Goal: Task Accomplishment & Management: Use online tool/utility

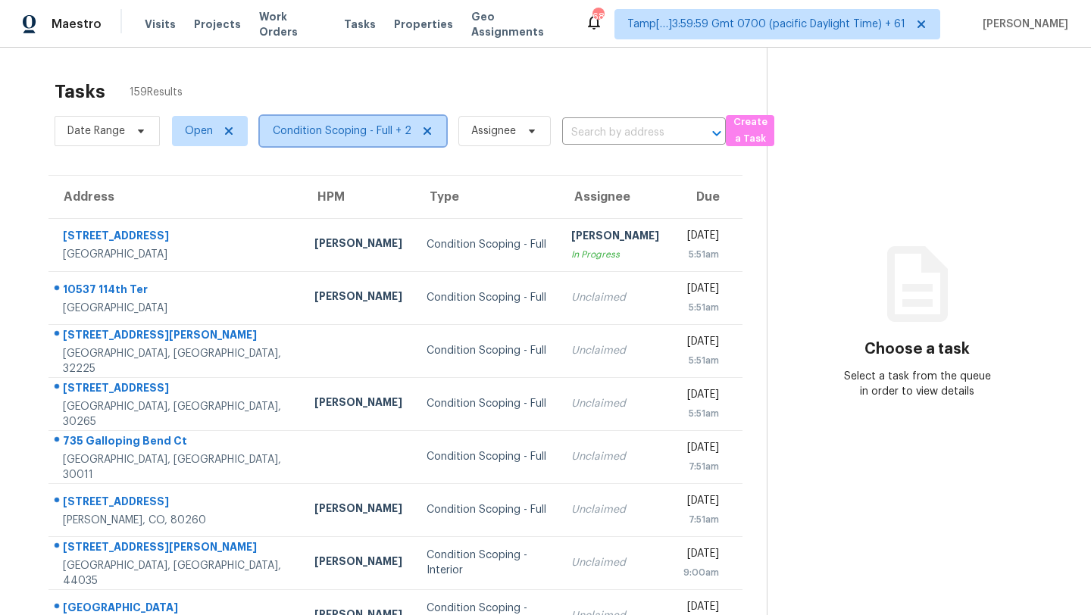
click at [346, 136] on span "Condition Scoping - Full + 2" at bounding box center [342, 130] width 139 height 15
click at [315, 103] on div "Tasks 159 Results" at bounding box center [411, 91] width 712 height 39
click at [383, 141] on span "Condition Scoping - Full + 2" at bounding box center [353, 131] width 186 height 30
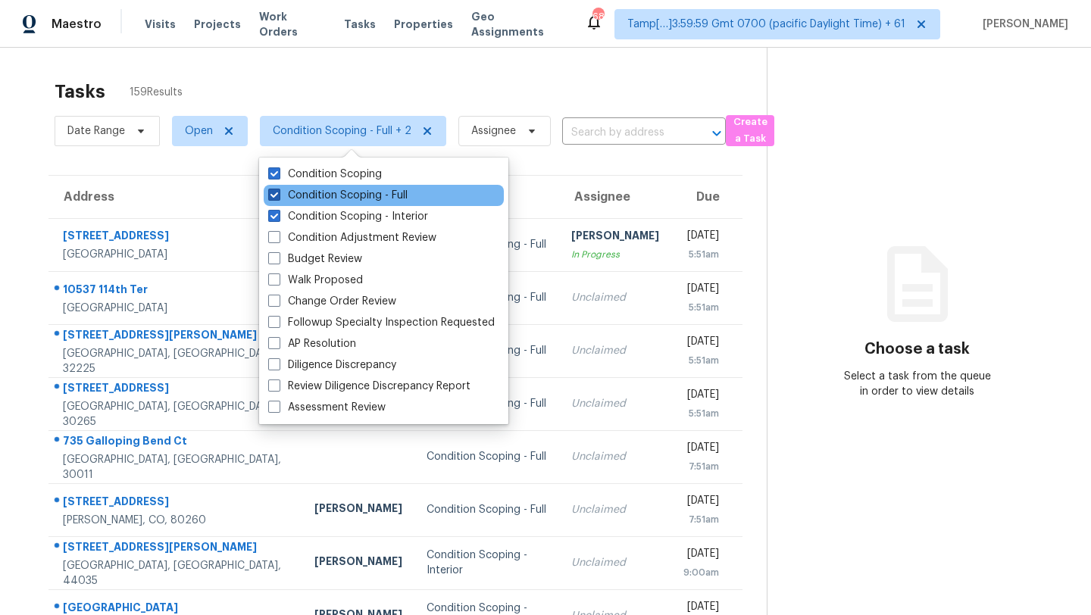
click at [373, 200] on label "Condition Scoping - Full" at bounding box center [337, 195] width 139 height 15
click at [278, 198] on input "Condition Scoping - Full" at bounding box center [273, 193] width 10 height 10
checkbox input "false"
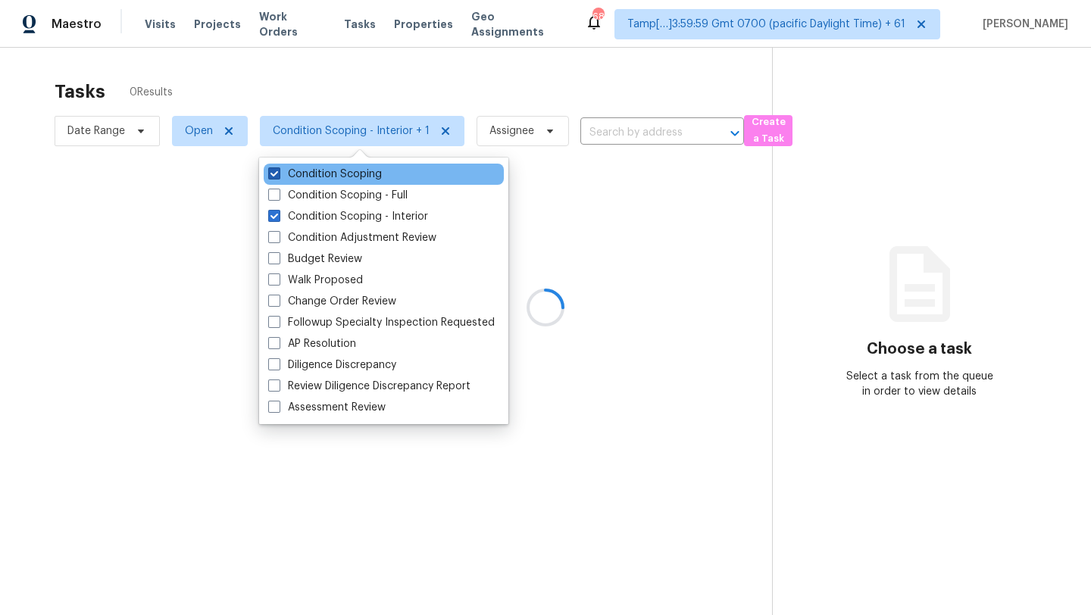
click at [341, 178] on label "Condition Scoping" at bounding box center [325, 174] width 114 height 15
click at [278, 177] on input "Condition Scoping" at bounding box center [273, 172] width 10 height 10
checkbox input "false"
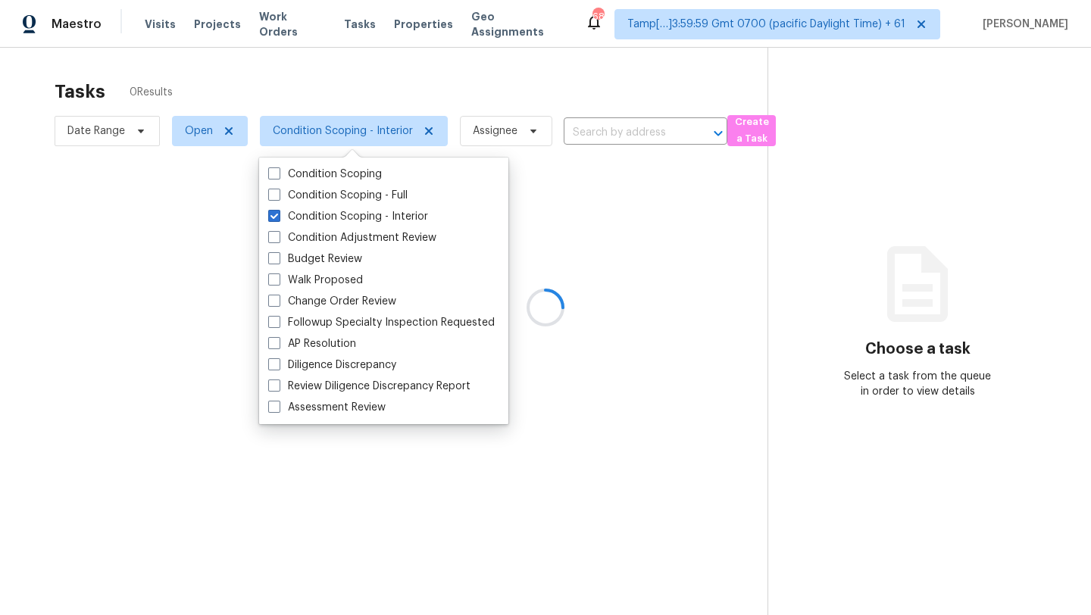
click at [484, 76] on div at bounding box center [545, 307] width 1091 height 615
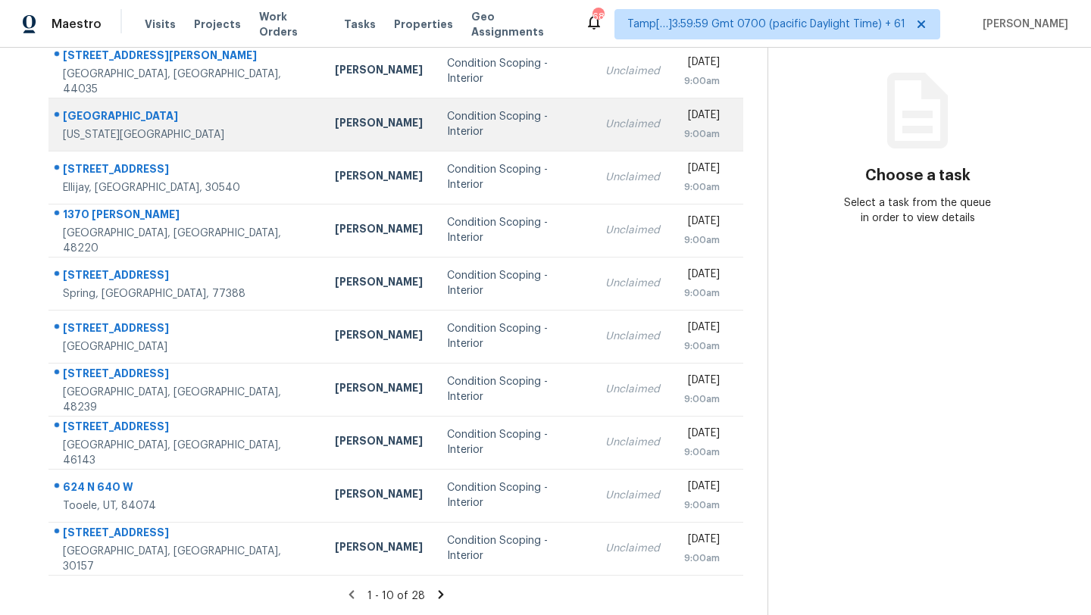
scroll to position [42, 0]
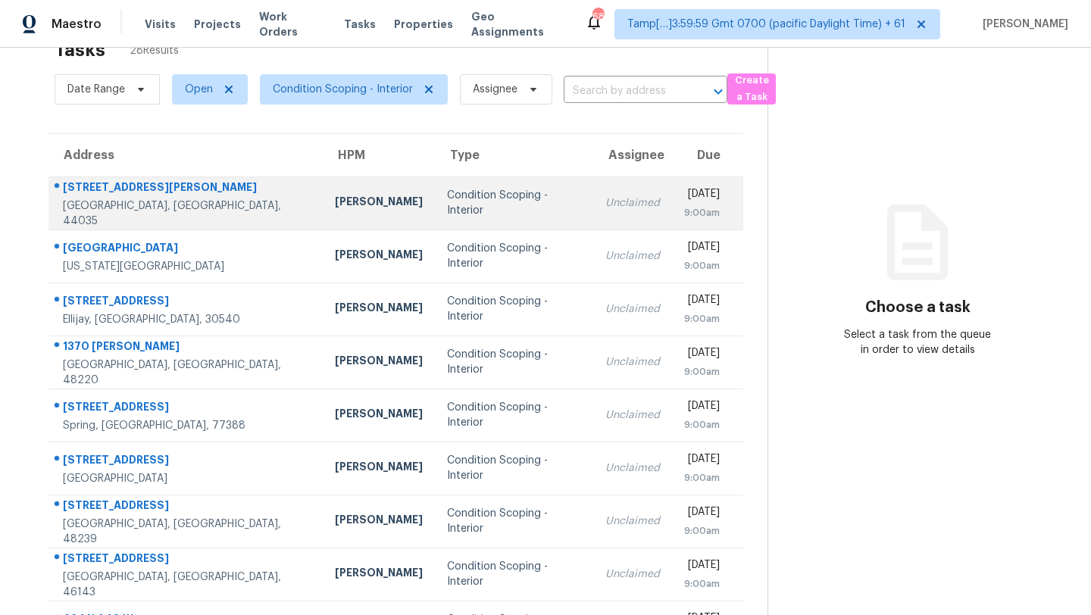
click at [515, 210] on td "Condition Scoping - Interior" at bounding box center [514, 203] width 158 height 53
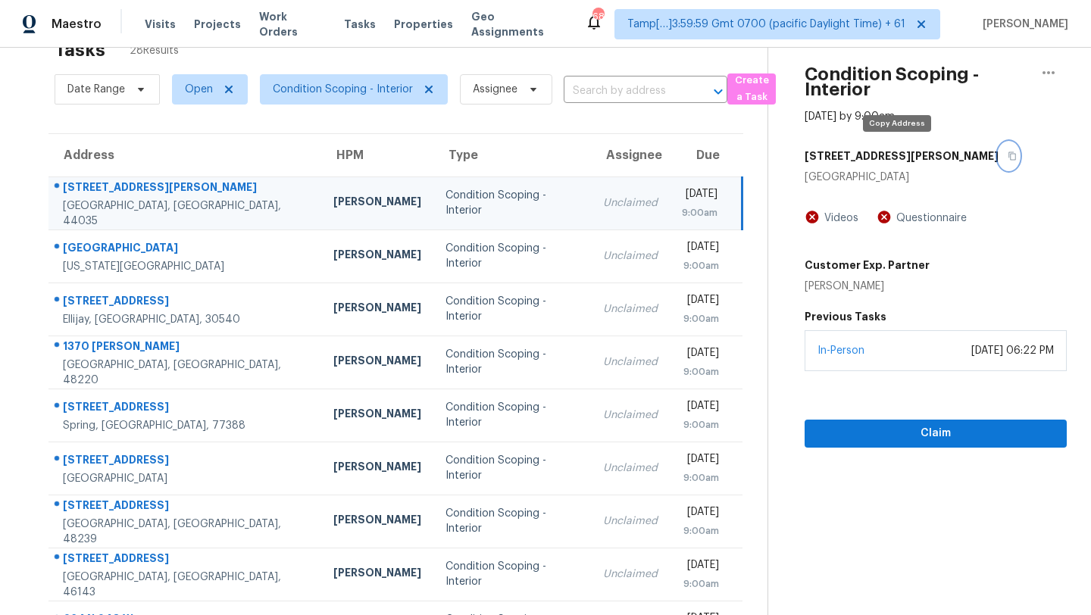
click at [1008, 158] on icon "button" at bounding box center [1012, 156] width 9 height 9
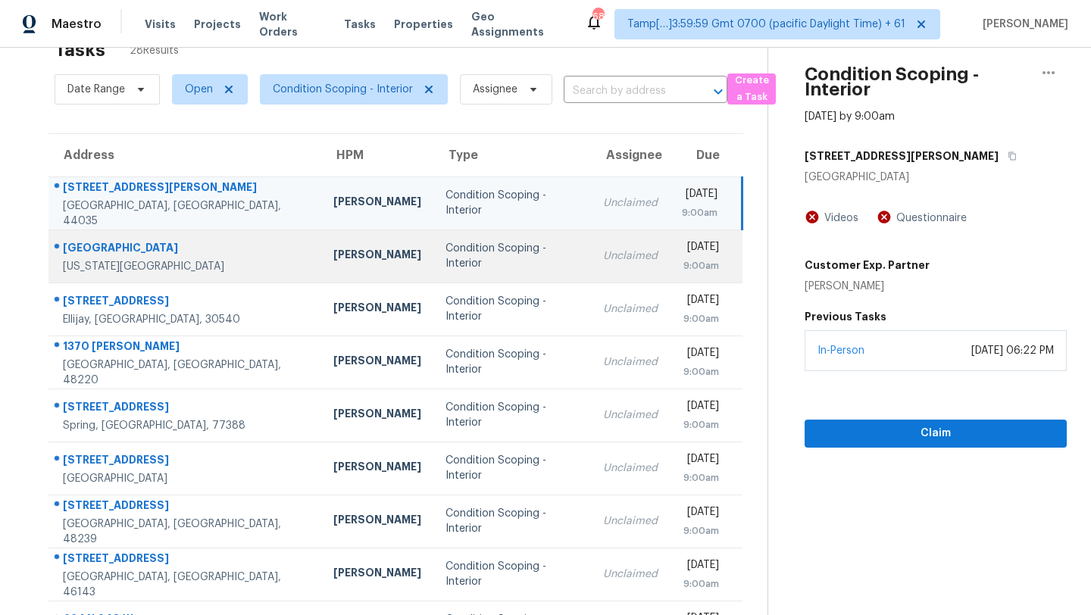
click at [591, 267] on td "Unclaimed" at bounding box center [630, 256] width 79 height 53
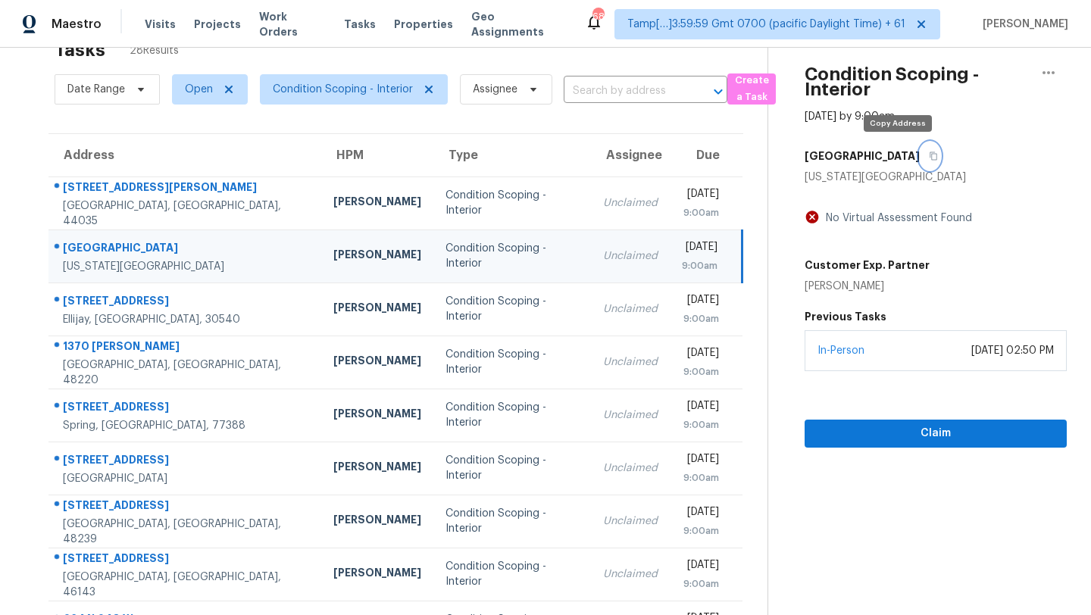
click at [920, 161] on button "button" at bounding box center [930, 155] width 20 height 27
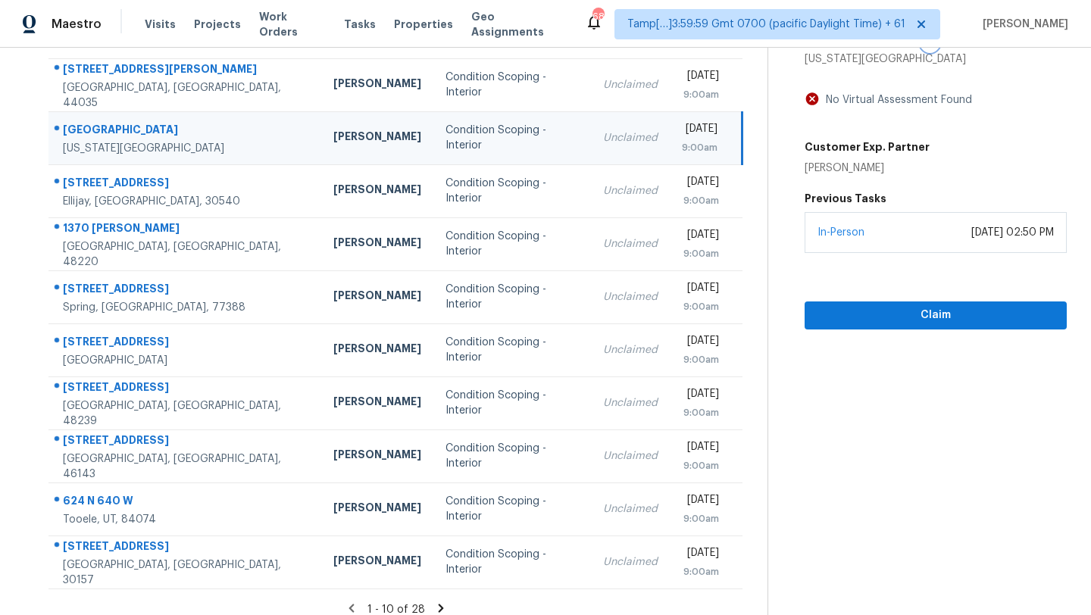
scroll to position [173, 0]
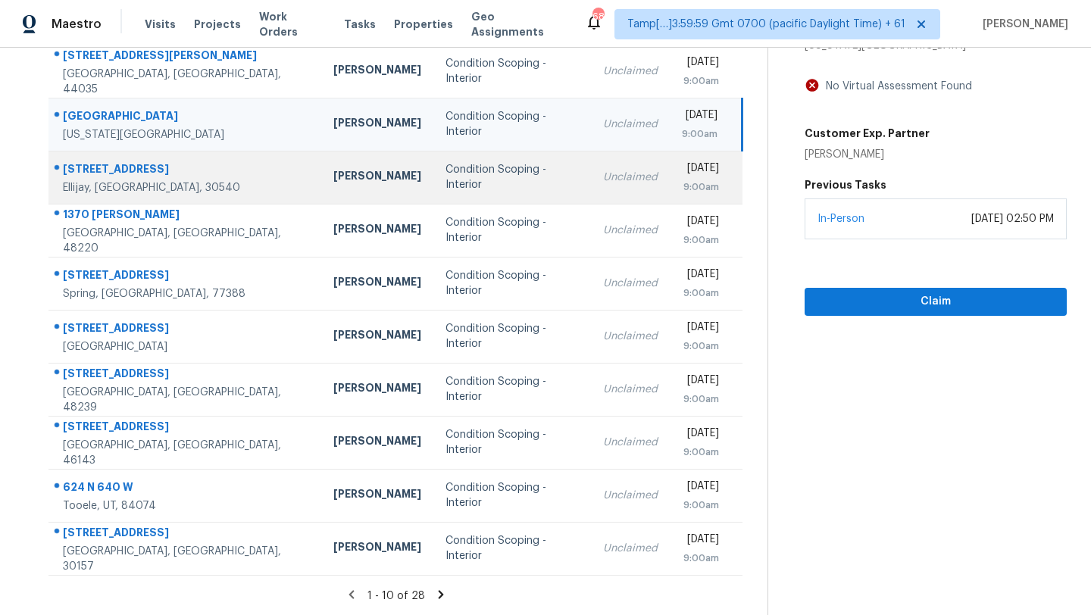
click at [603, 176] on div "Unclaimed" at bounding box center [630, 177] width 55 height 15
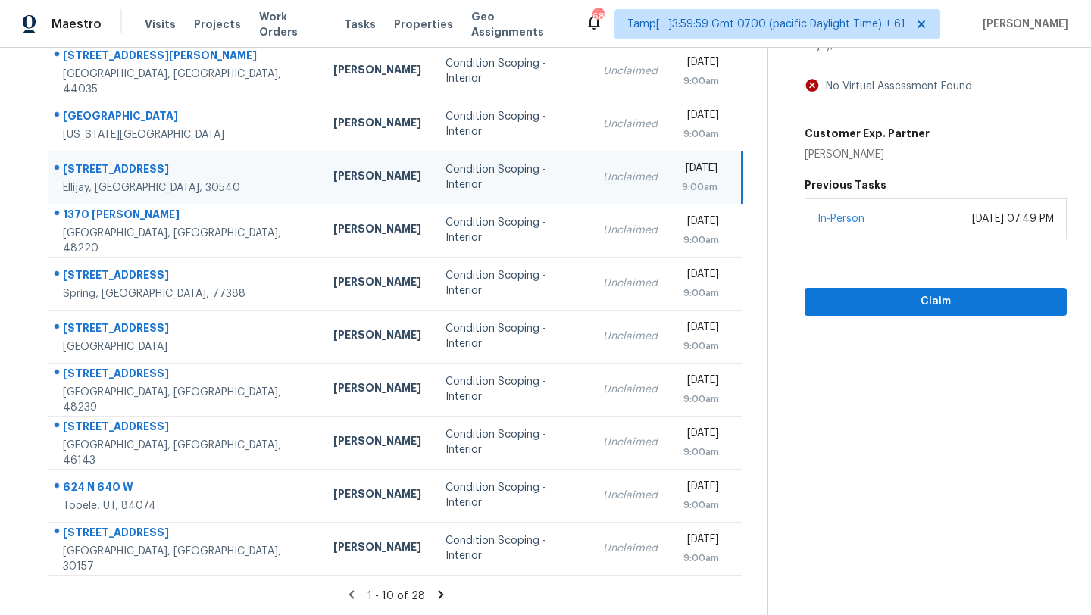
scroll to position [106, 0]
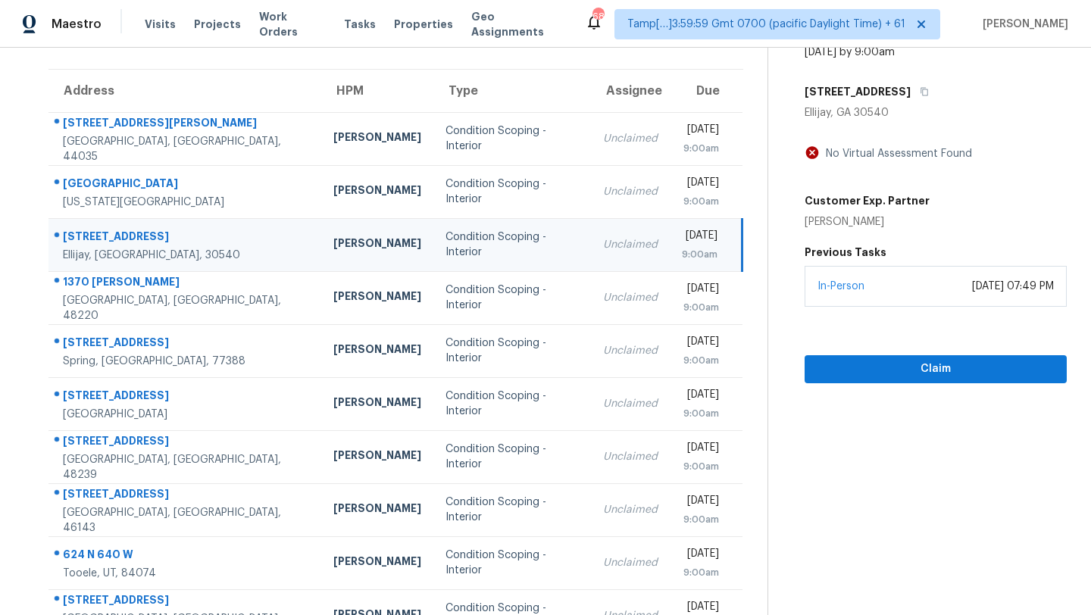
click at [591, 230] on td "Unclaimed" at bounding box center [630, 244] width 79 height 53
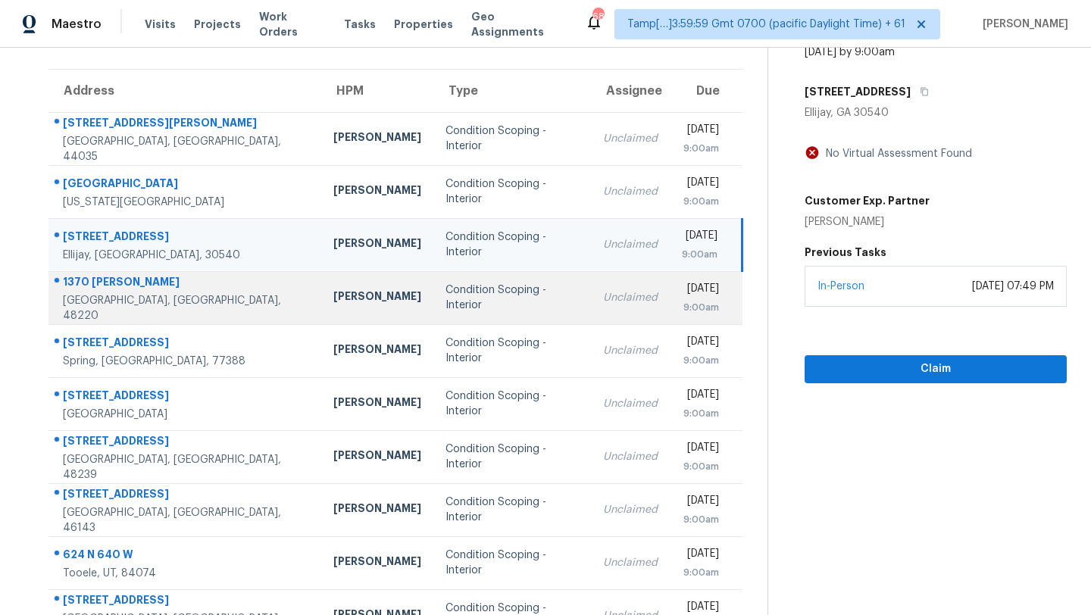
click at [603, 299] on div "Unclaimed" at bounding box center [630, 297] width 55 height 15
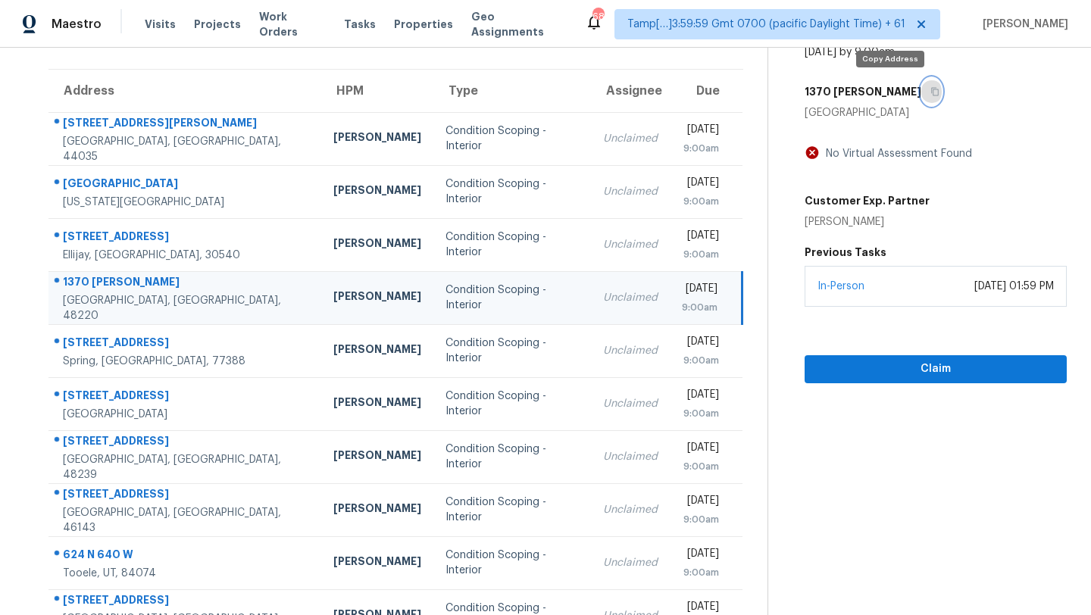
click at [921, 83] on button "button" at bounding box center [931, 91] width 20 height 27
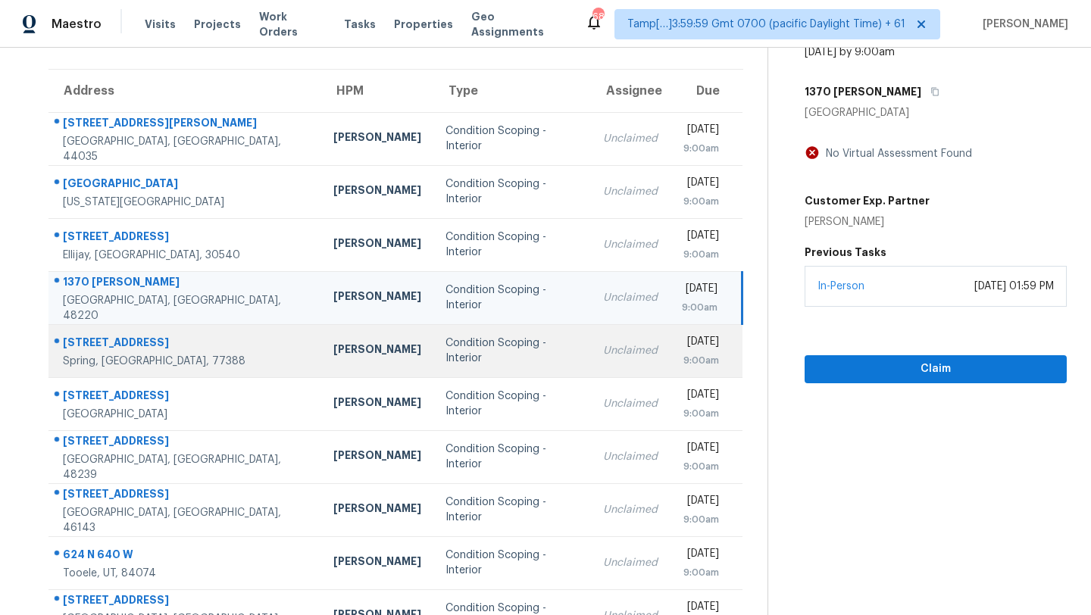
click at [591, 324] on td "Unclaimed" at bounding box center [630, 350] width 79 height 53
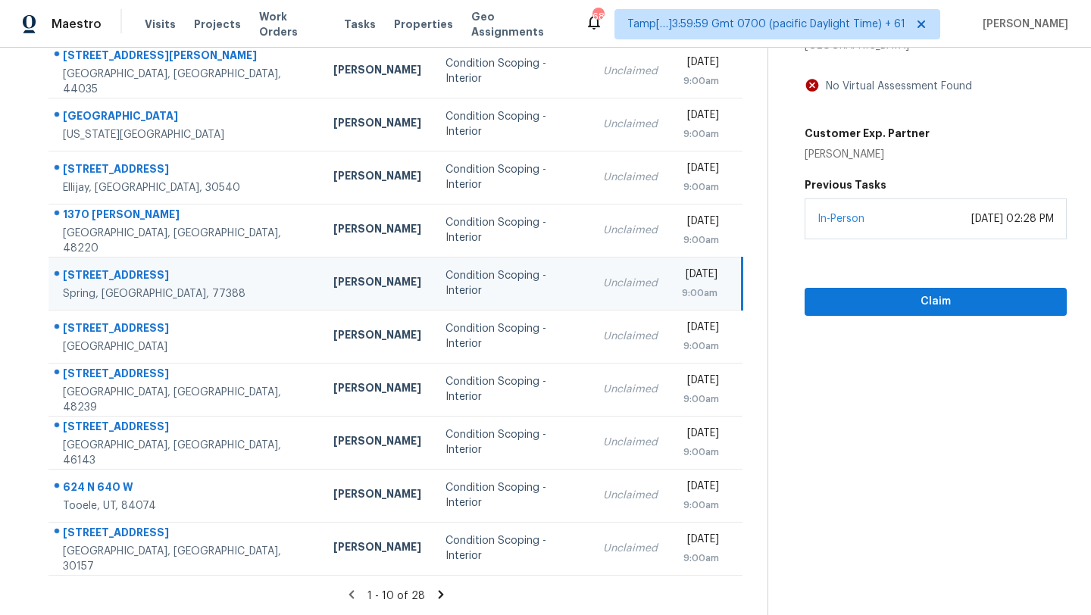
scroll to position [77, 0]
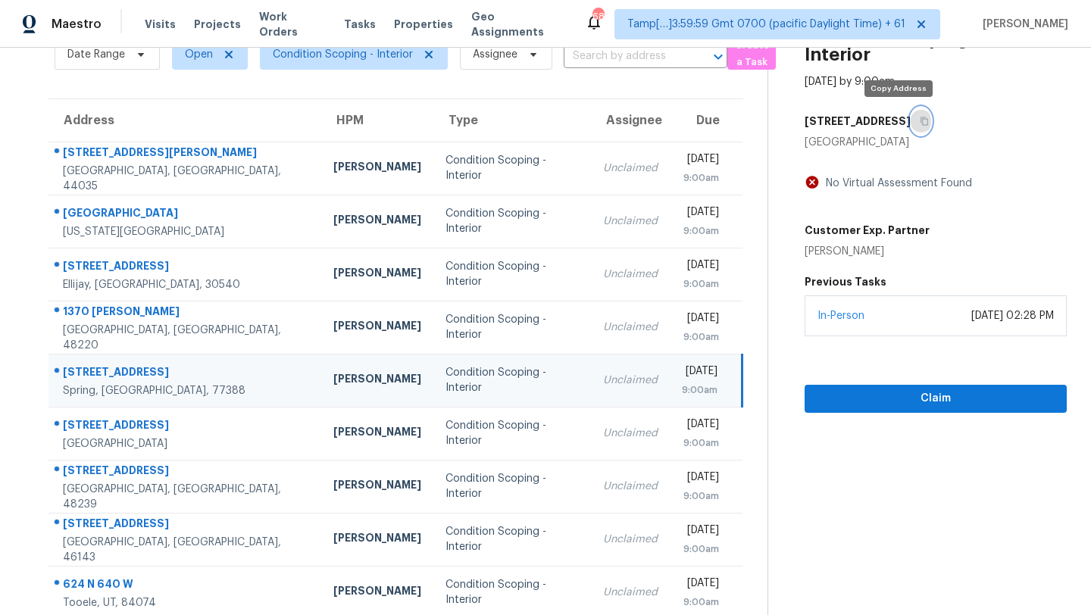
click at [911, 126] on button "button" at bounding box center [921, 121] width 20 height 27
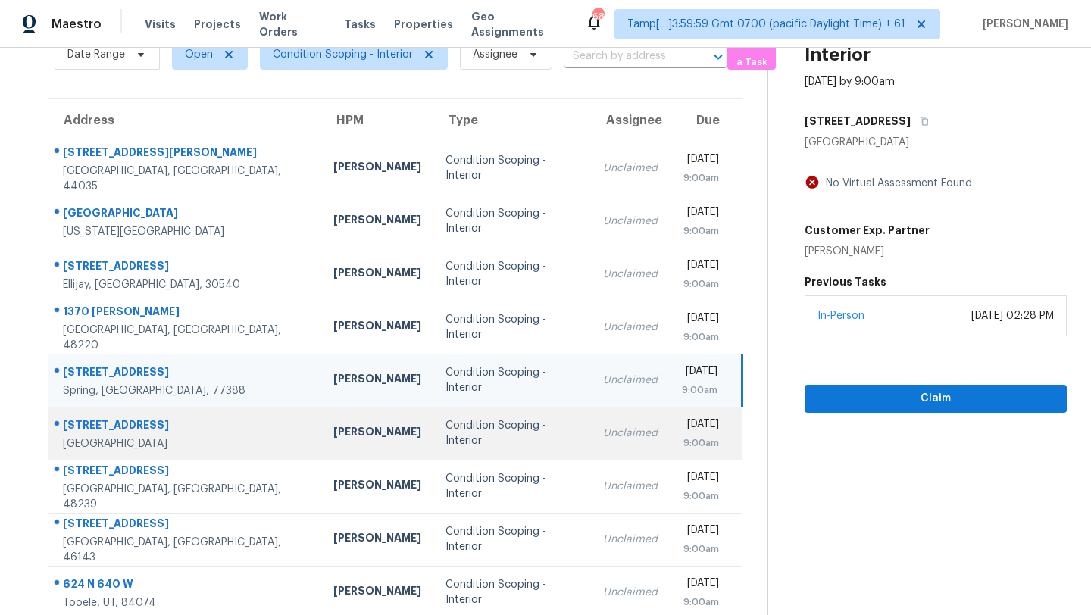
click at [682, 423] on div "[DATE]" at bounding box center [700, 426] width 37 height 19
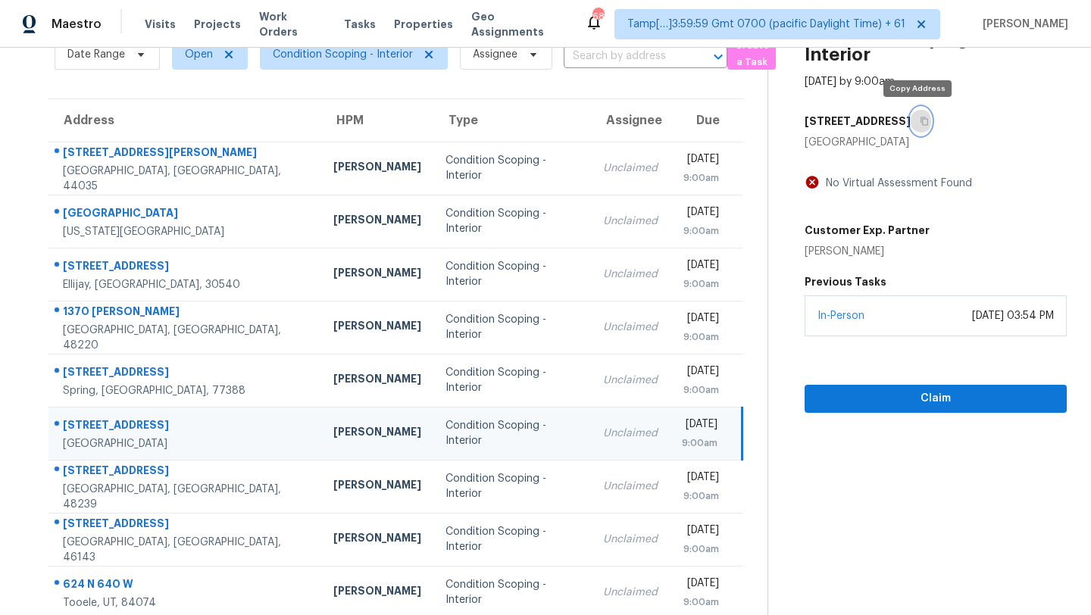
click at [920, 125] on button "button" at bounding box center [921, 121] width 20 height 27
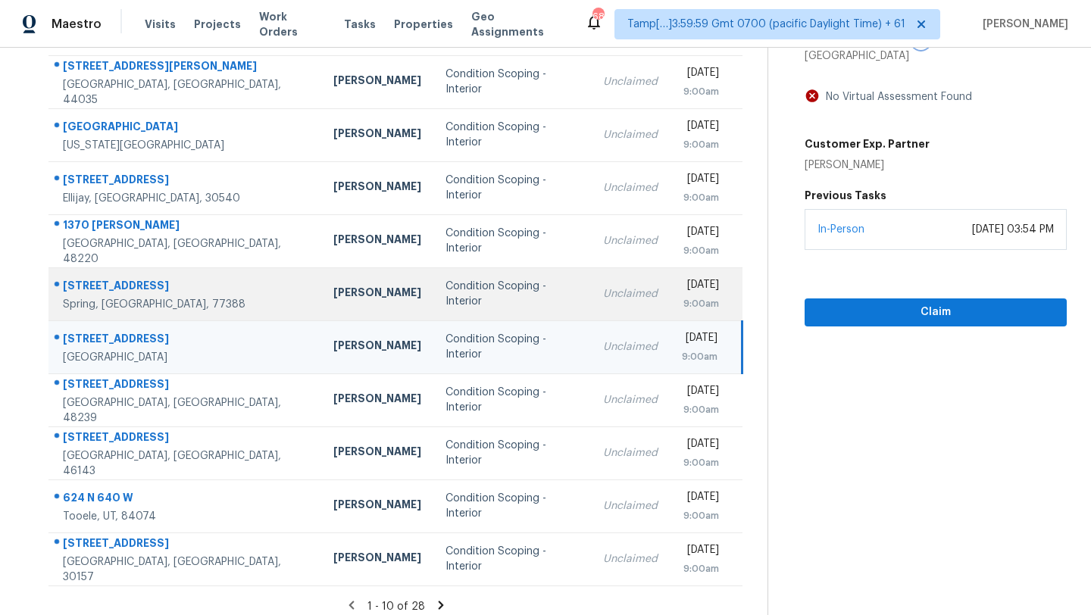
scroll to position [173, 0]
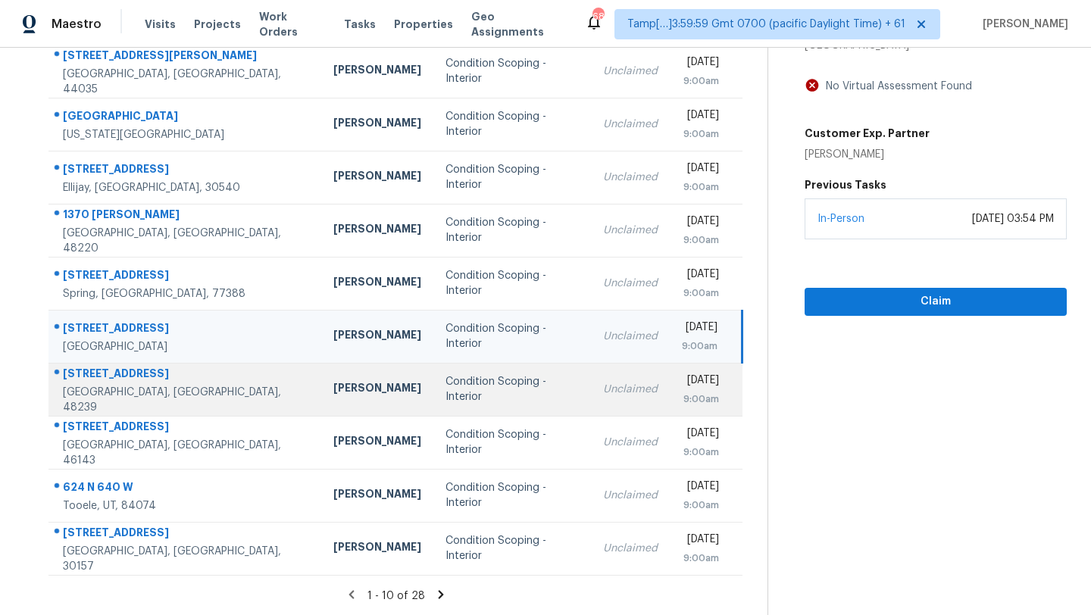
click at [670, 407] on td "Tue, Sep 23rd 2025 9:00am" at bounding box center [706, 389] width 73 height 53
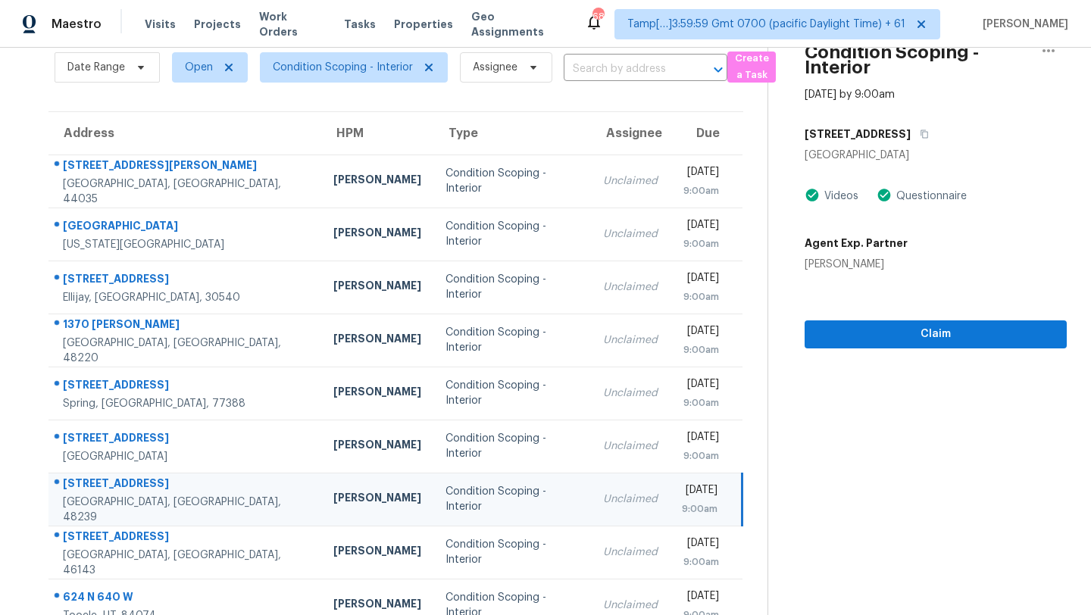
scroll to position [0, 0]
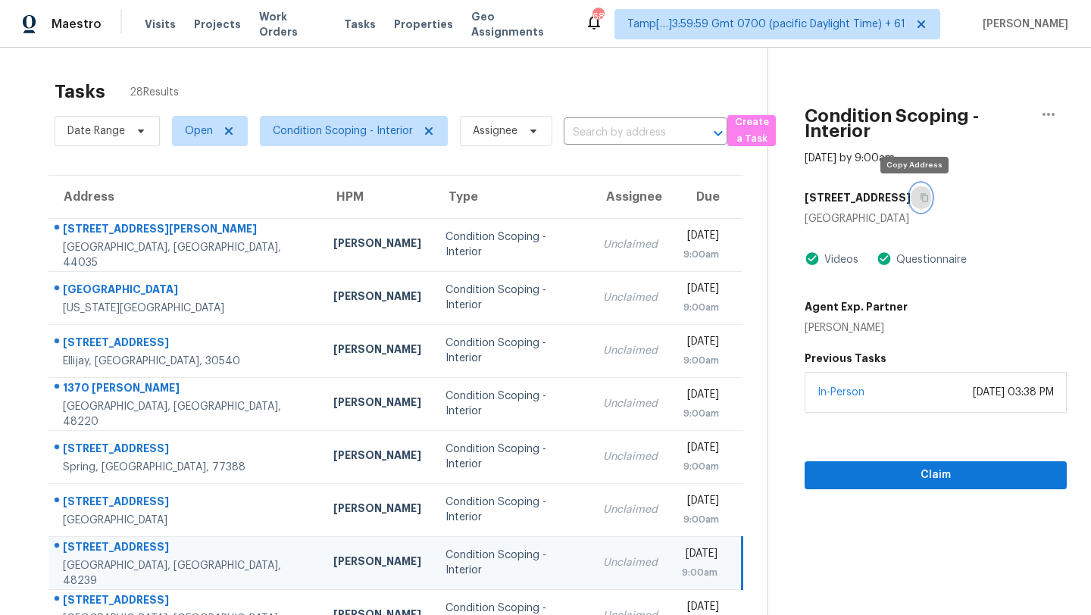
click at [920, 197] on icon "button" at bounding box center [924, 197] width 9 height 9
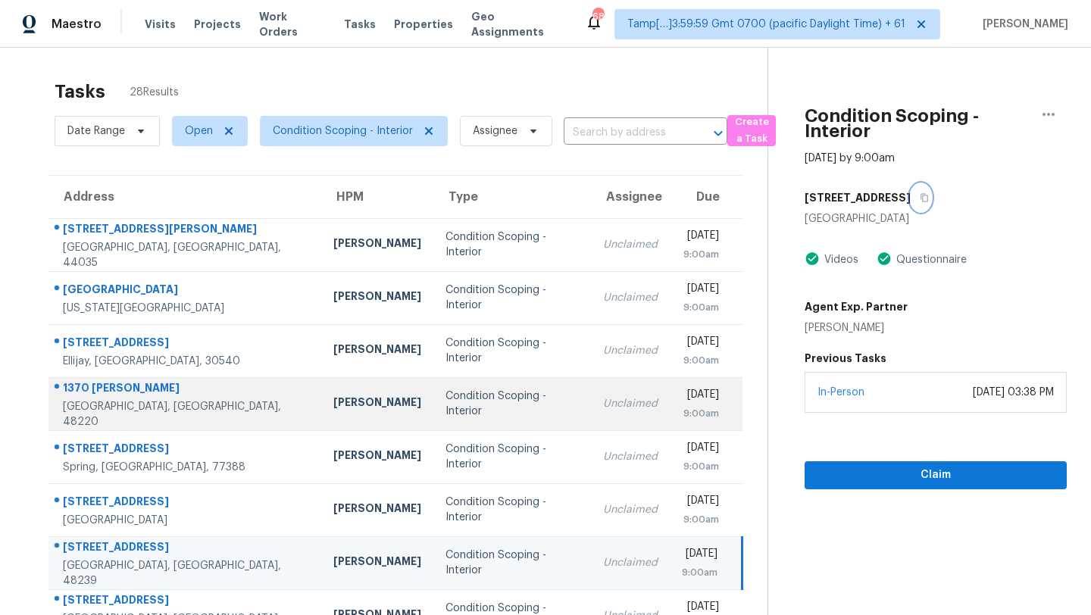
scroll to position [169, 0]
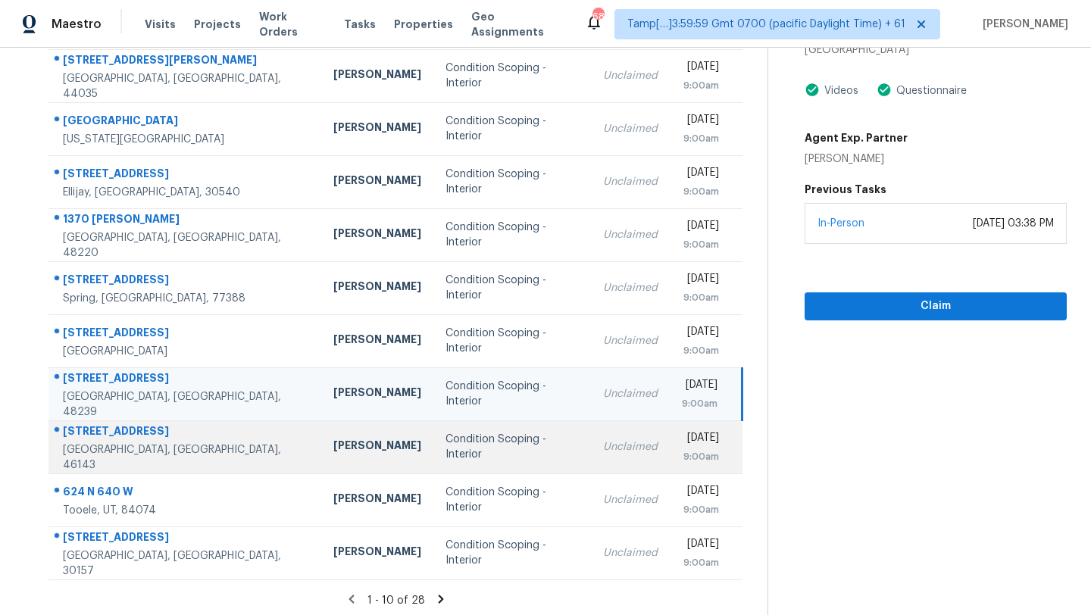
click at [670, 451] on td "Tue, Sep 23rd 2025 9:00am" at bounding box center [706, 446] width 73 height 53
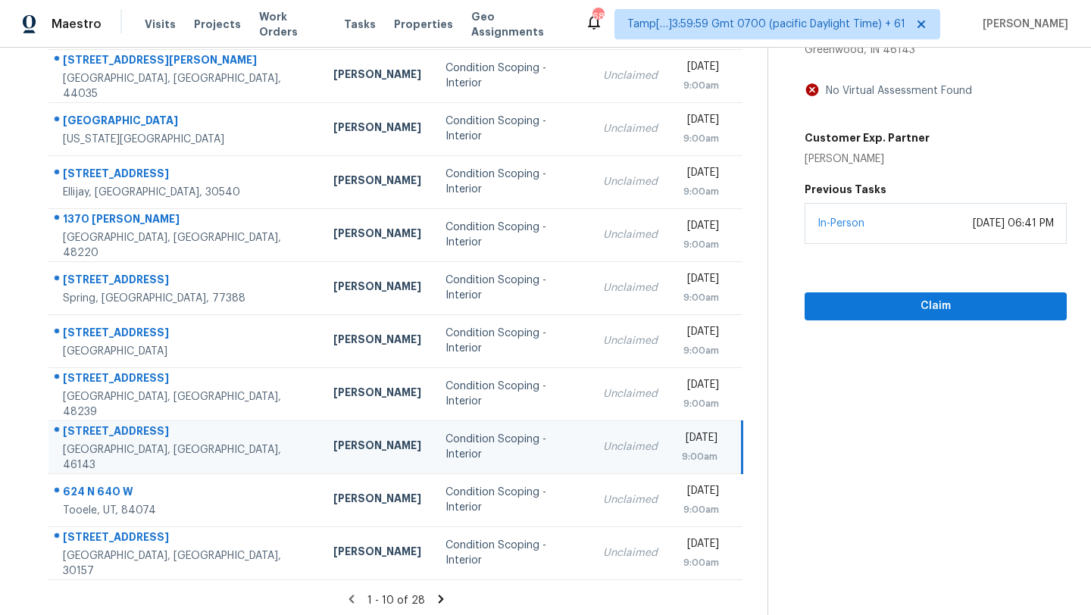
scroll to position [108, 0]
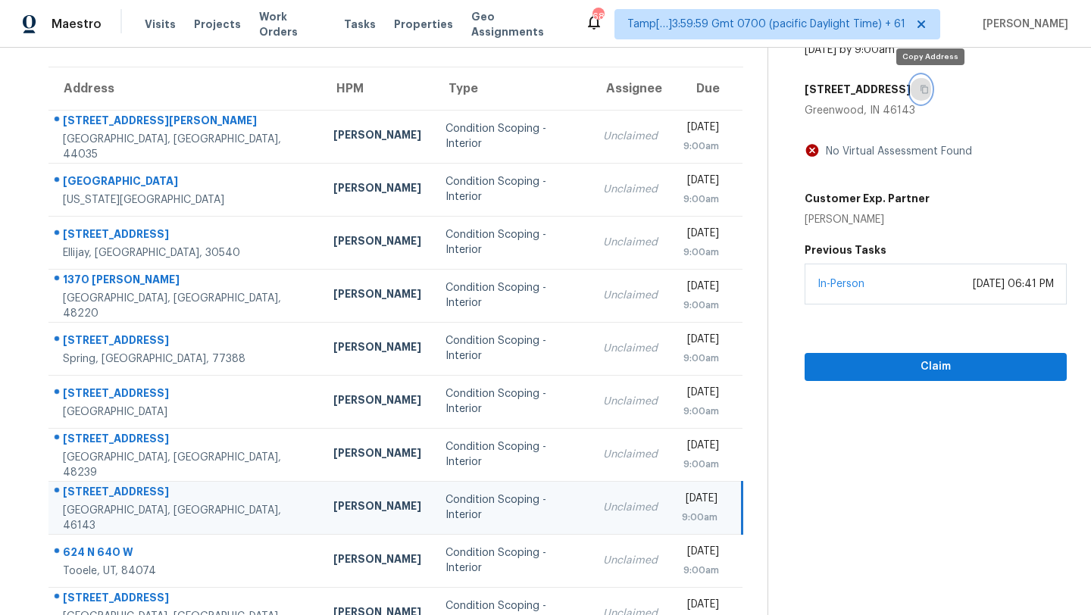
click at [929, 89] on icon "button" at bounding box center [924, 89] width 9 height 9
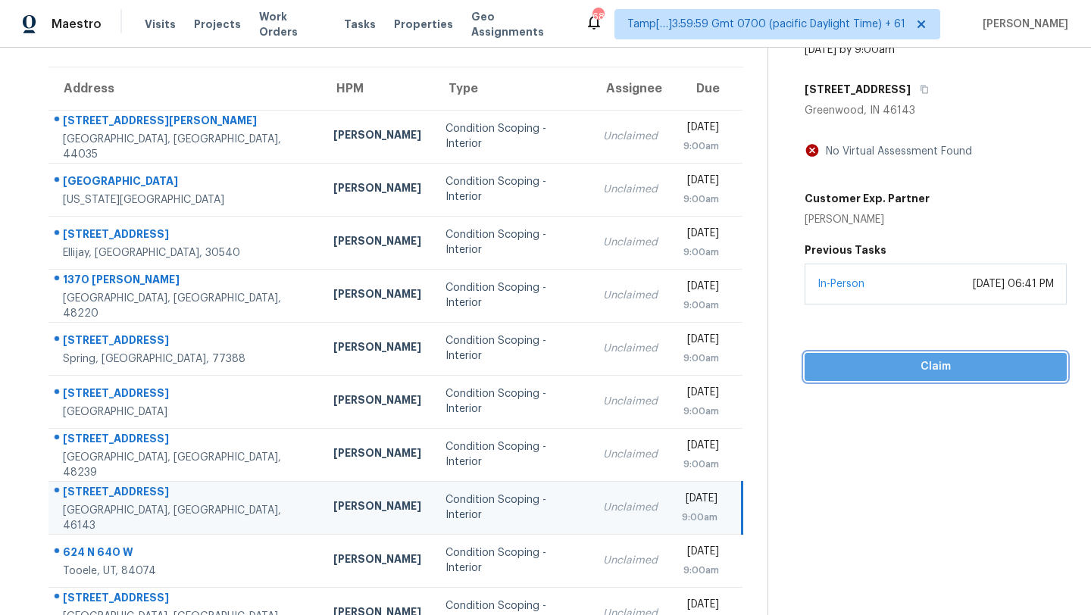
click at [877, 367] on span "Claim" at bounding box center [936, 367] width 238 height 19
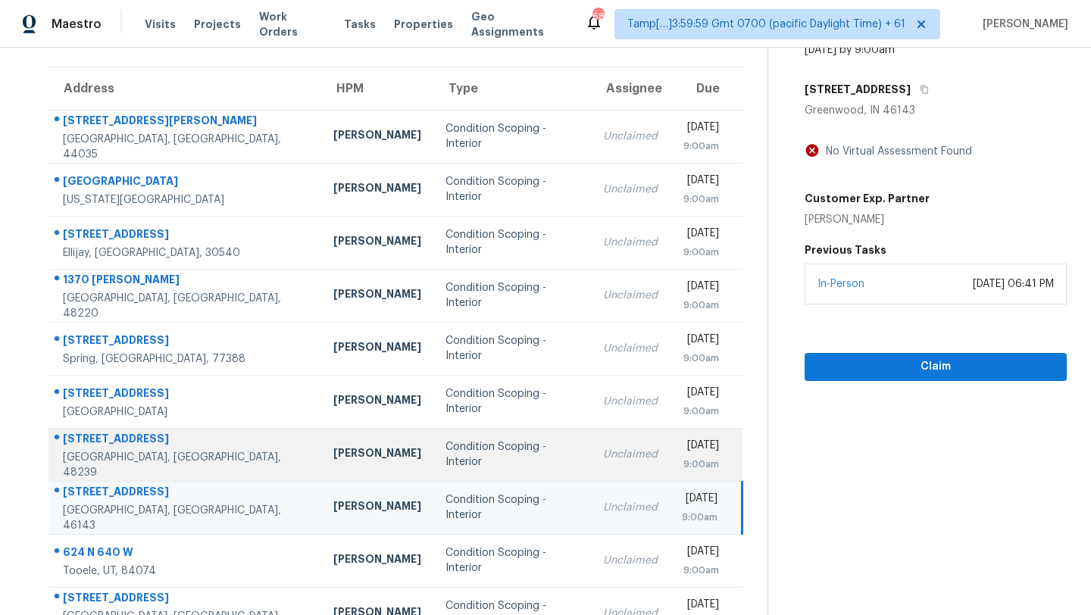
scroll to position [173, 0]
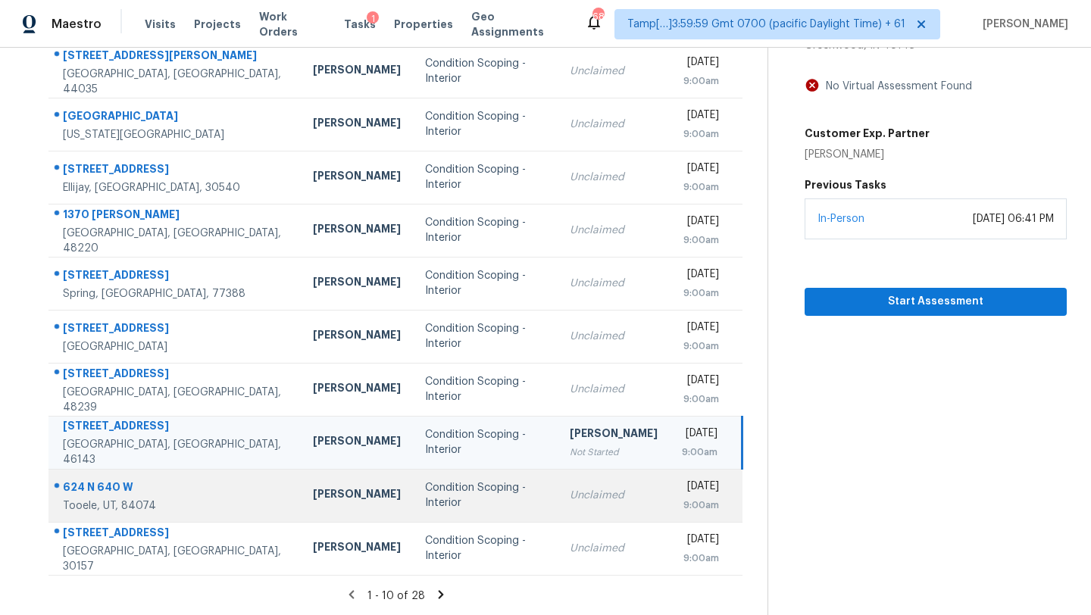
click at [558, 516] on td "Unclaimed" at bounding box center [614, 495] width 112 height 53
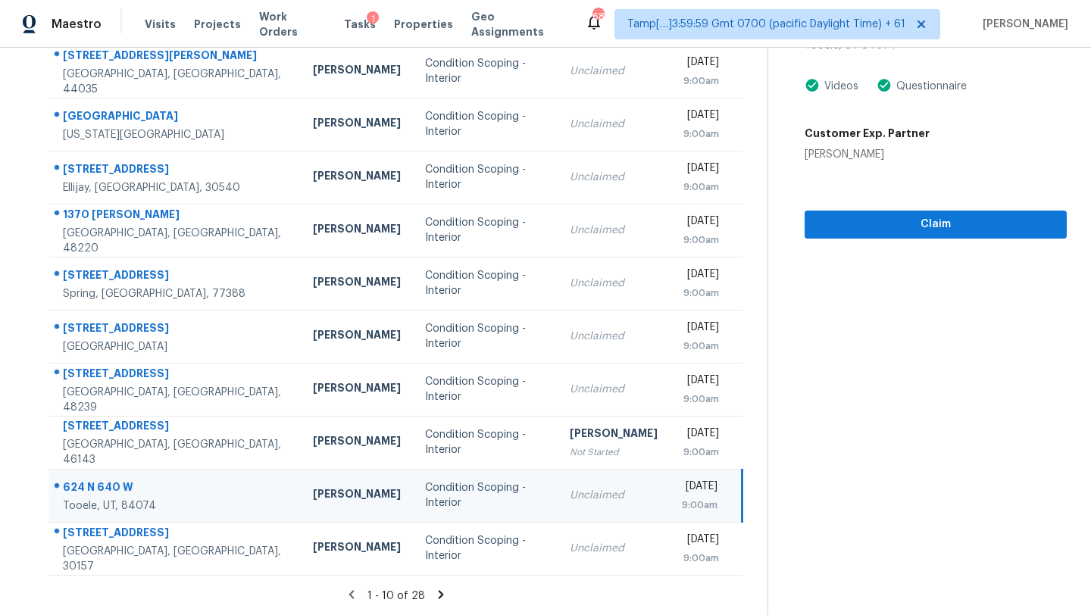
scroll to position [2, 0]
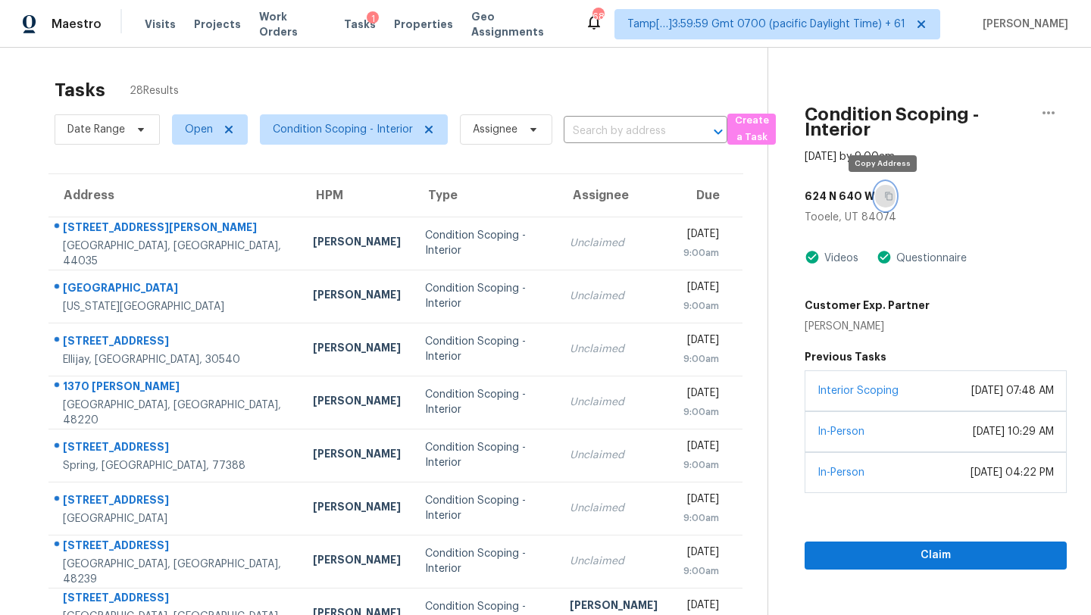
click at [877, 183] on button "button" at bounding box center [885, 196] width 20 height 27
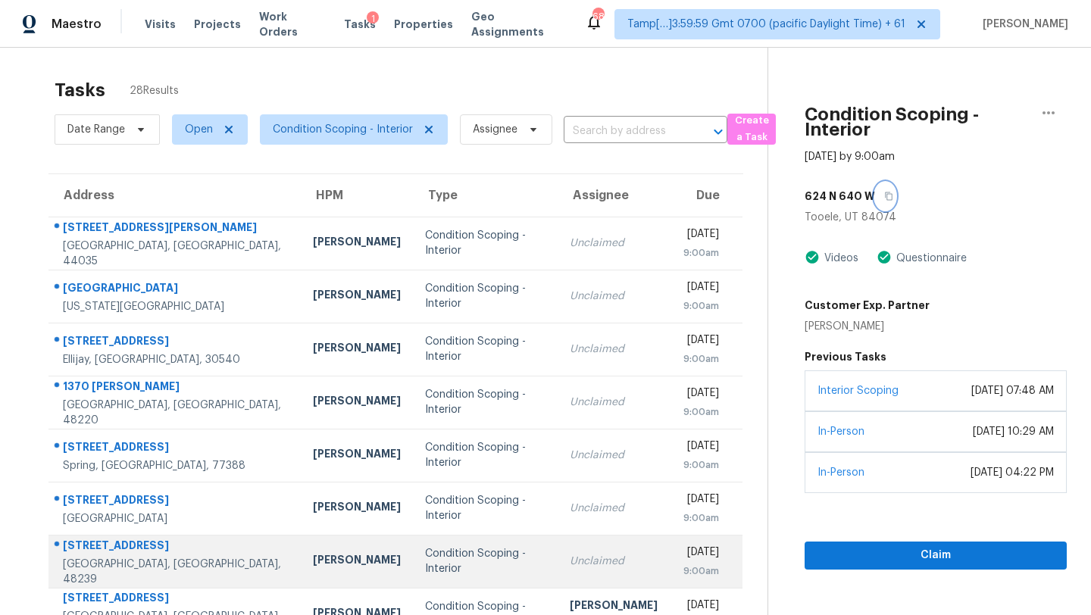
scroll to position [173, 0]
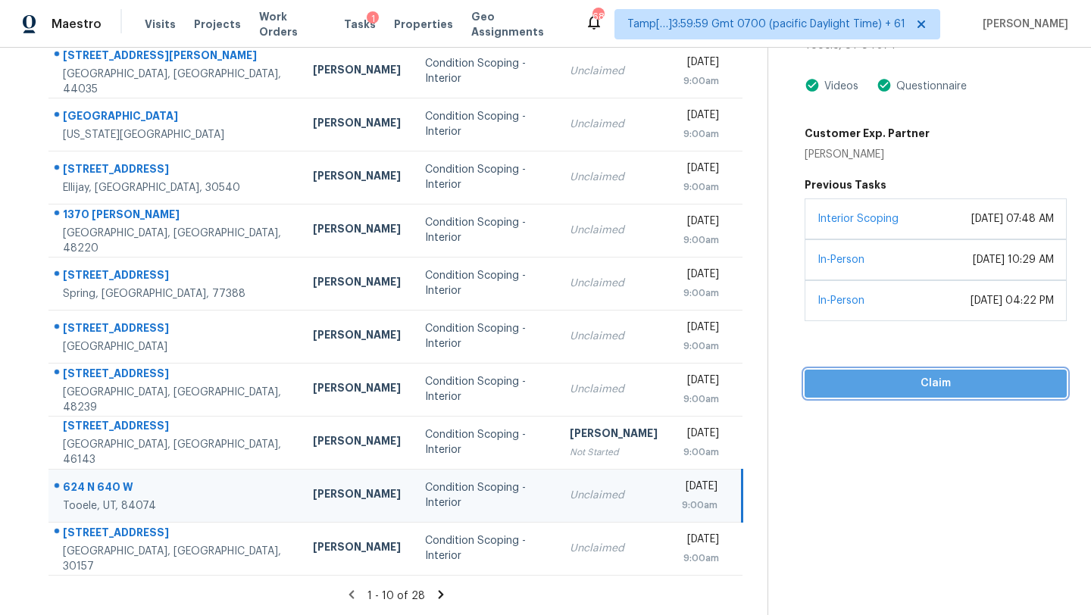
click at [851, 392] on span "Claim" at bounding box center [936, 383] width 238 height 19
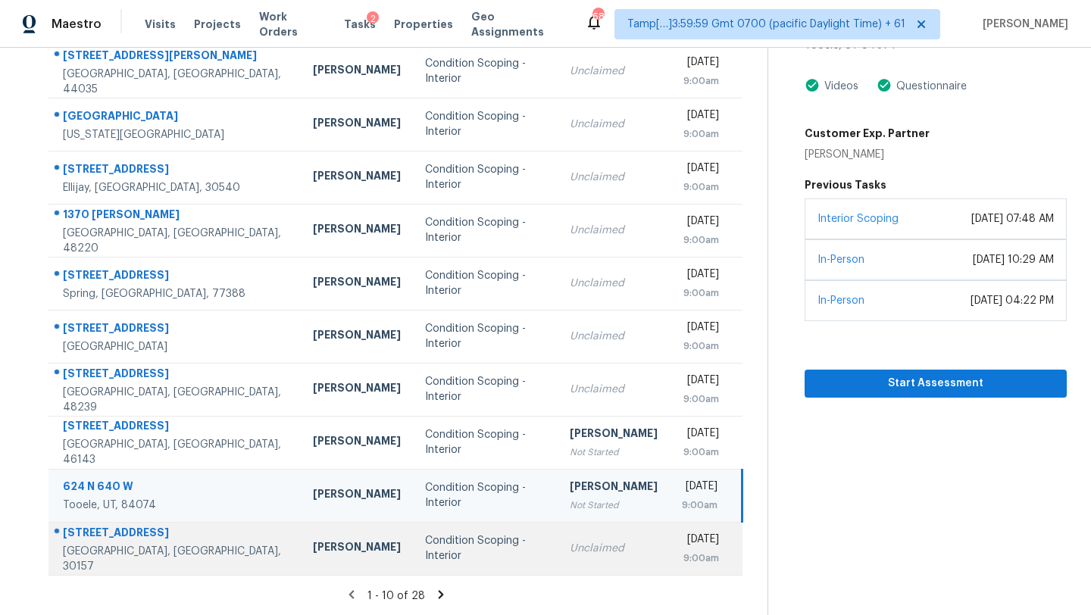
click at [558, 538] on td "Unclaimed" at bounding box center [614, 548] width 112 height 53
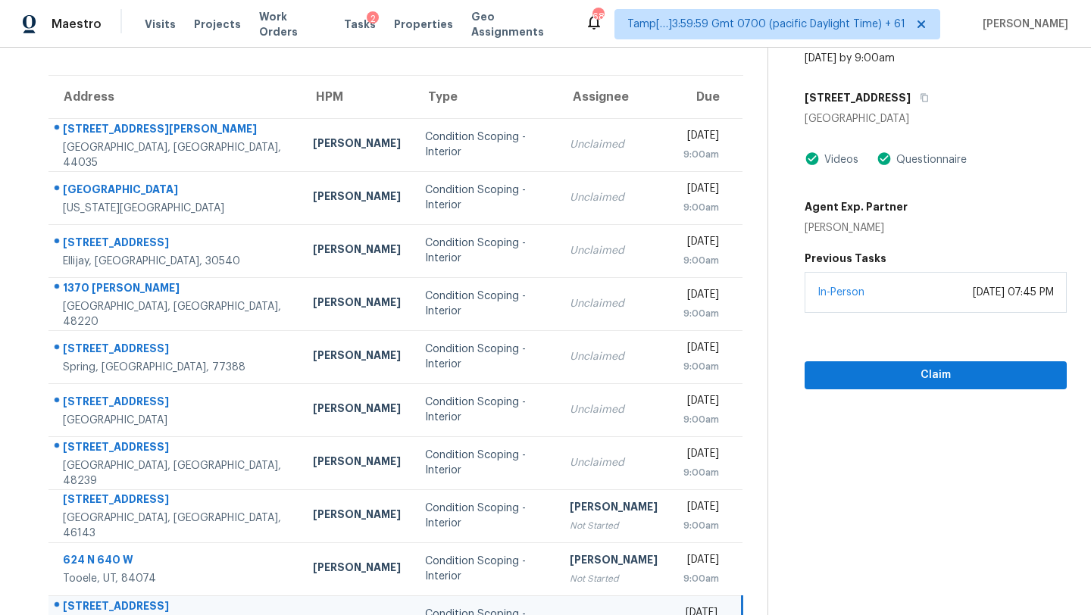
scroll to position [86, 0]
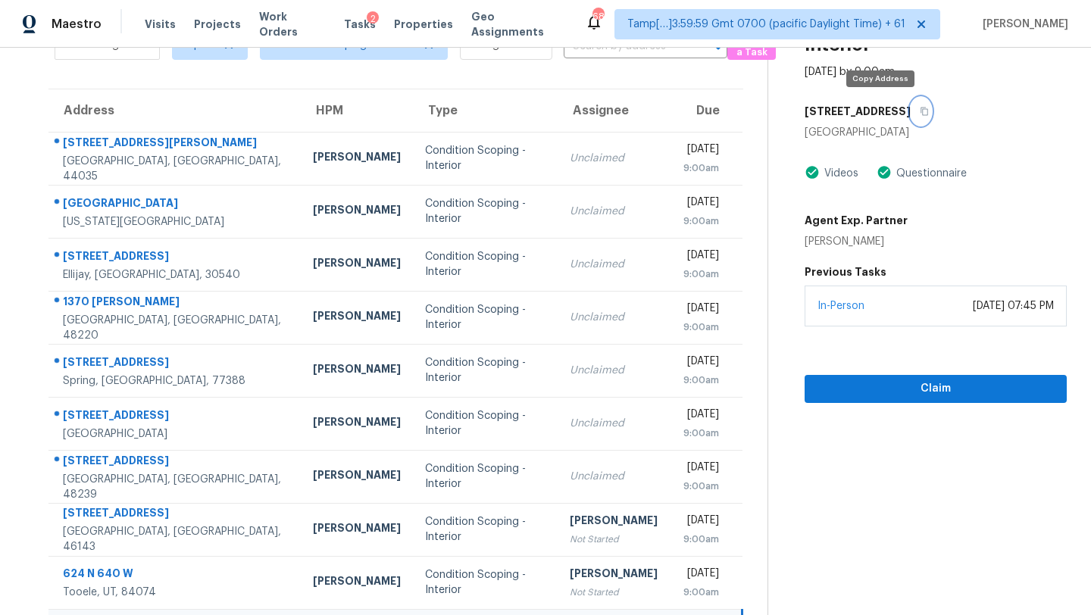
click at [920, 114] on icon "button" at bounding box center [924, 111] width 9 height 9
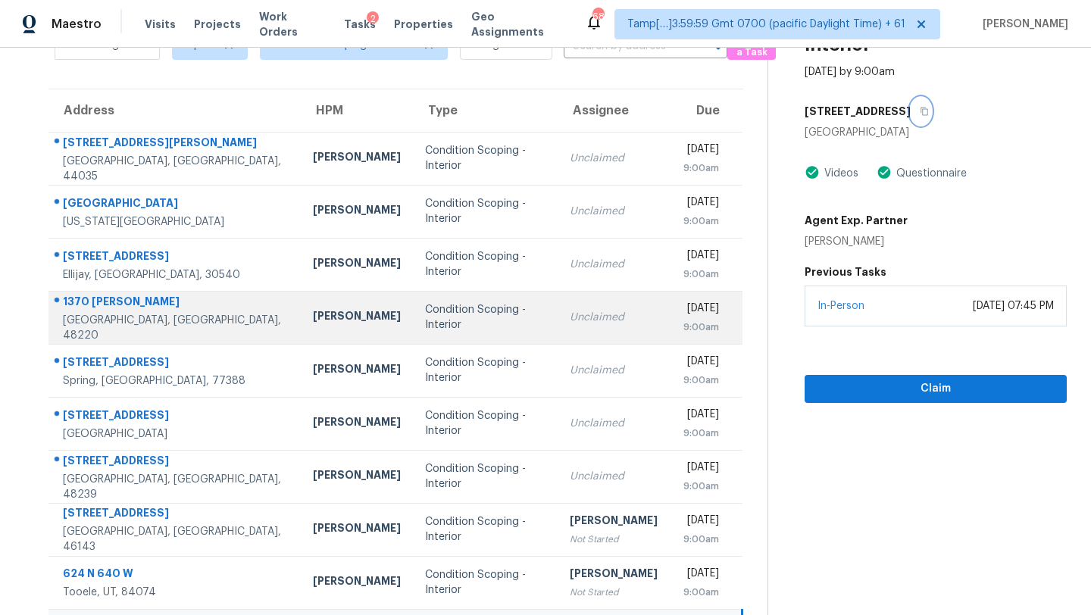
scroll to position [173, 0]
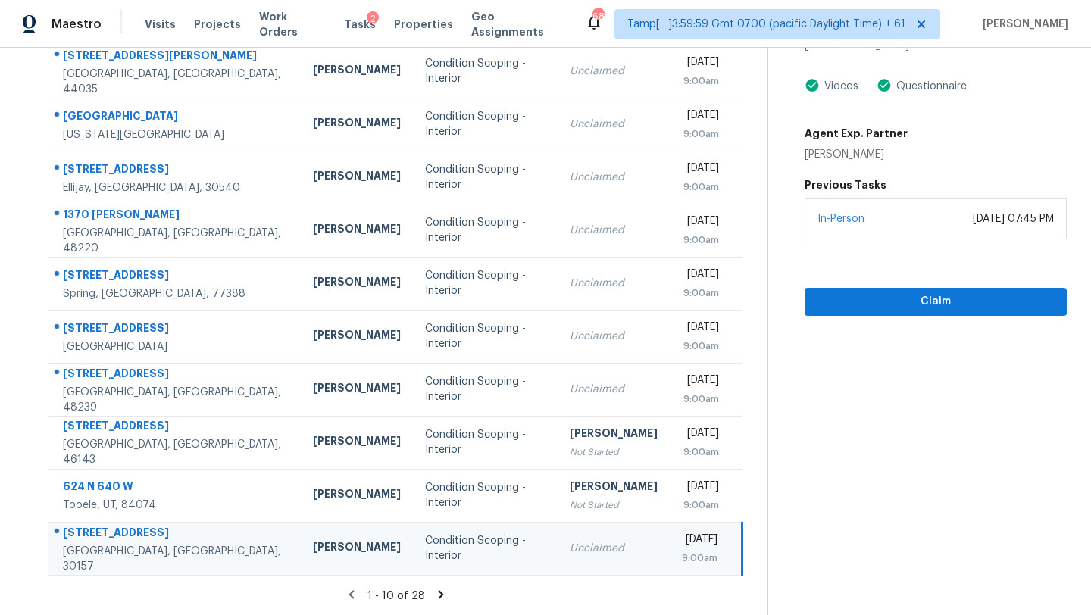
click at [441, 592] on icon at bounding box center [441, 595] width 14 height 14
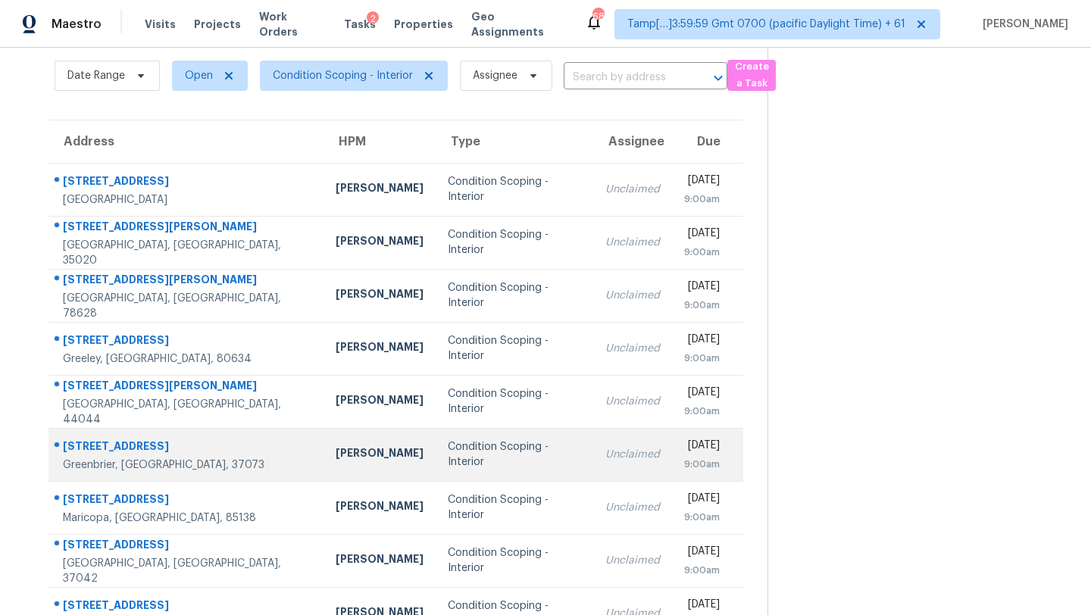
scroll to position [12, 0]
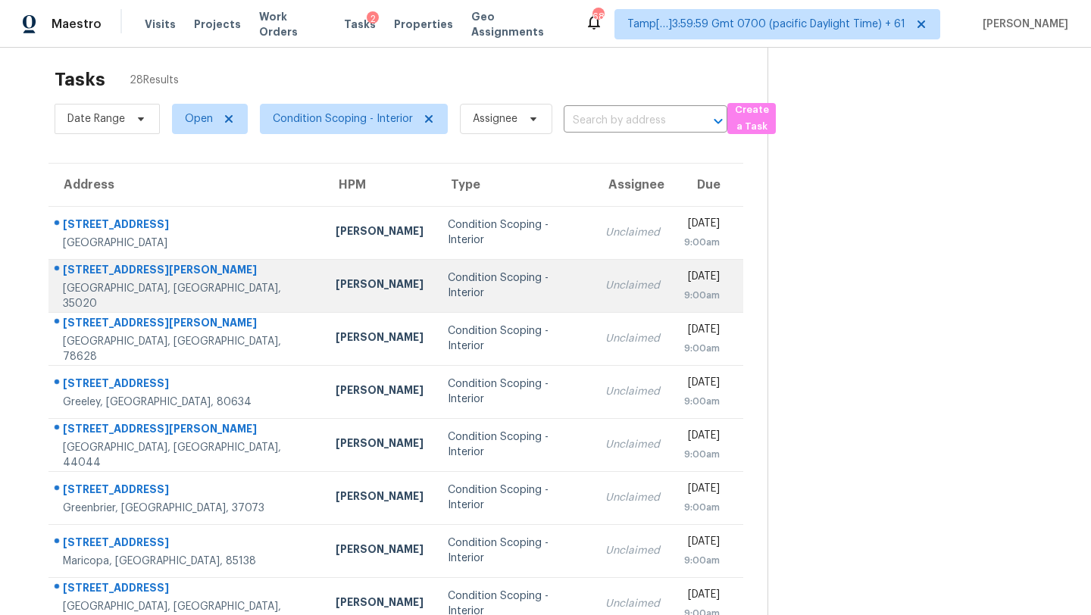
click at [605, 291] on div "Unclaimed" at bounding box center [632, 285] width 55 height 15
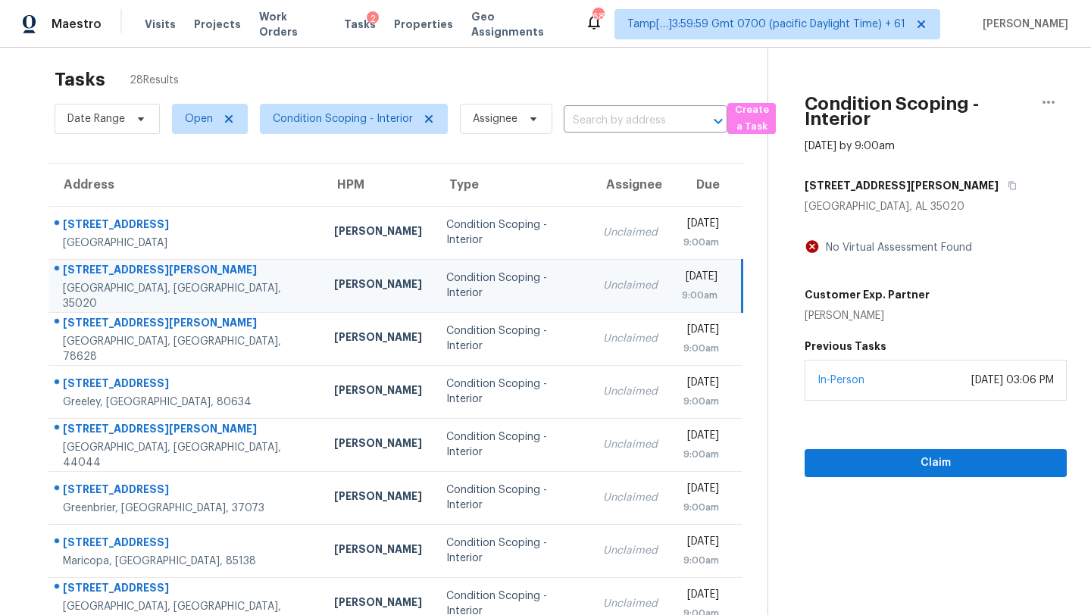
click at [899, 175] on div "4401 Letson St" at bounding box center [936, 185] width 262 height 27
drag, startPoint x: 895, startPoint y: 186, endPoint x: 895, endPoint y: 173, distance: 12.9
click at [1008, 186] on icon "button" at bounding box center [1012, 185] width 9 height 9
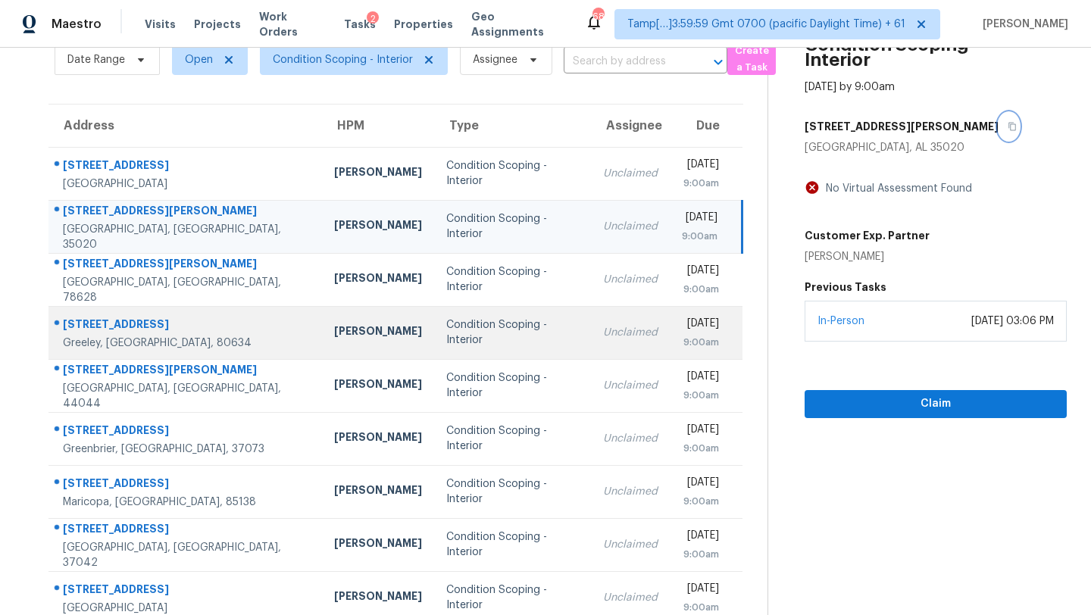
scroll to position [105, 0]
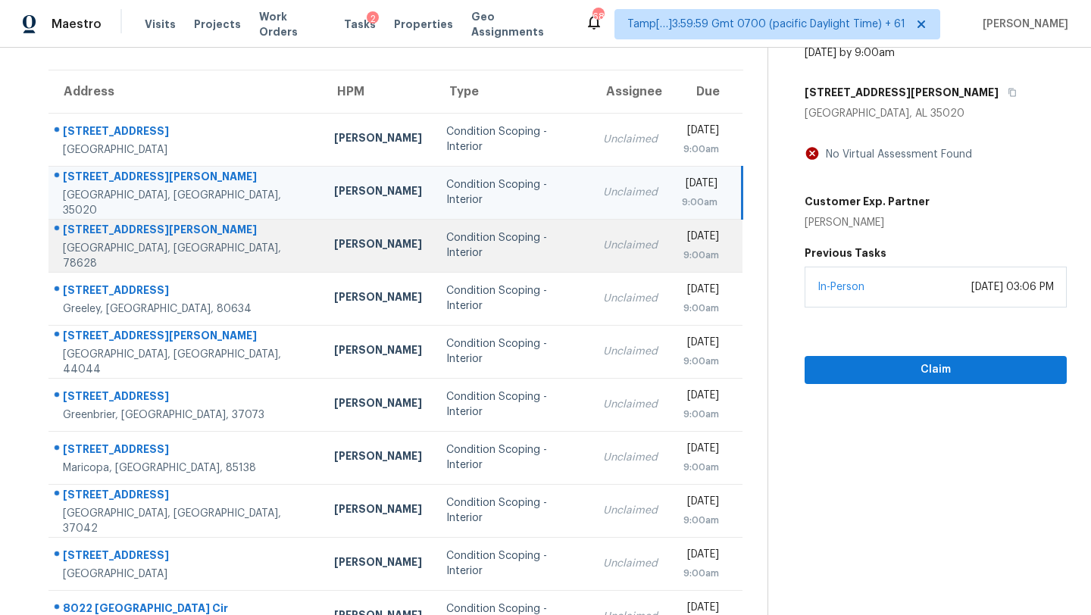
click at [602, 259] on td "Unclaimed" at bounding box center [630, 245] width 79 height 53
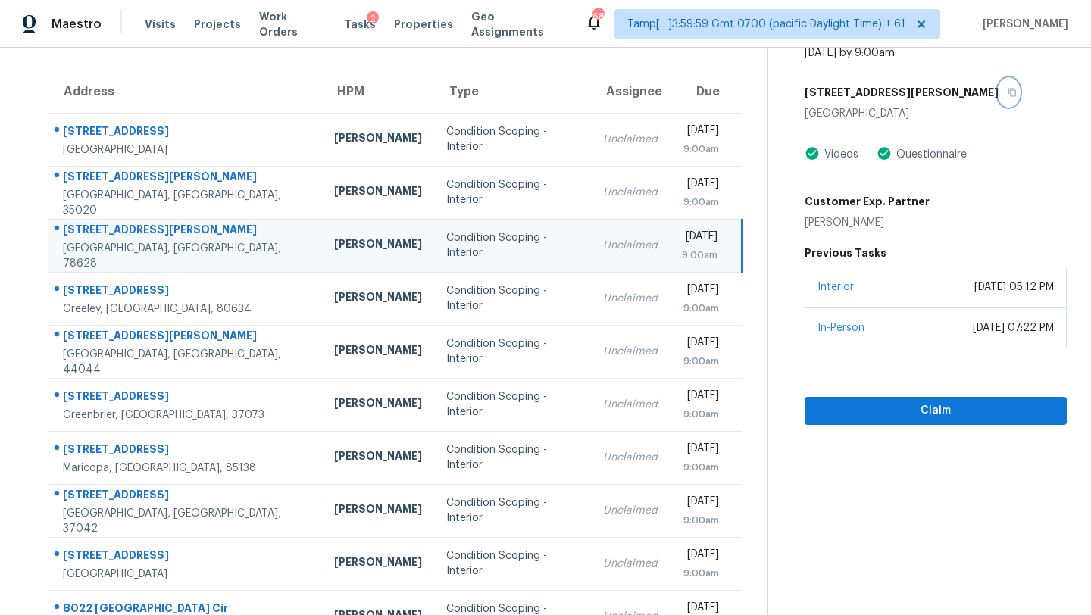
click at [1008, 90] on icon "button" at bounding box center [1012, 93] width 8 height 8
click at [883, 415] on span "Claim" at bounding box center [936, 410] width 238 height 19
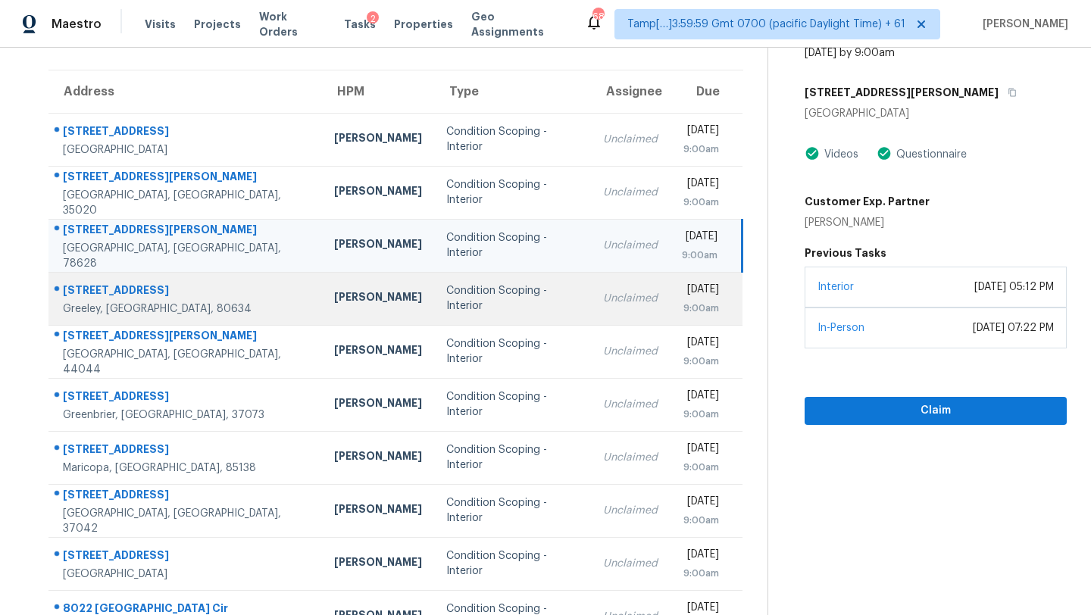
click at [594, 289] on td "Unclaimed" at bounding box center [630, 298] width 79 height 53
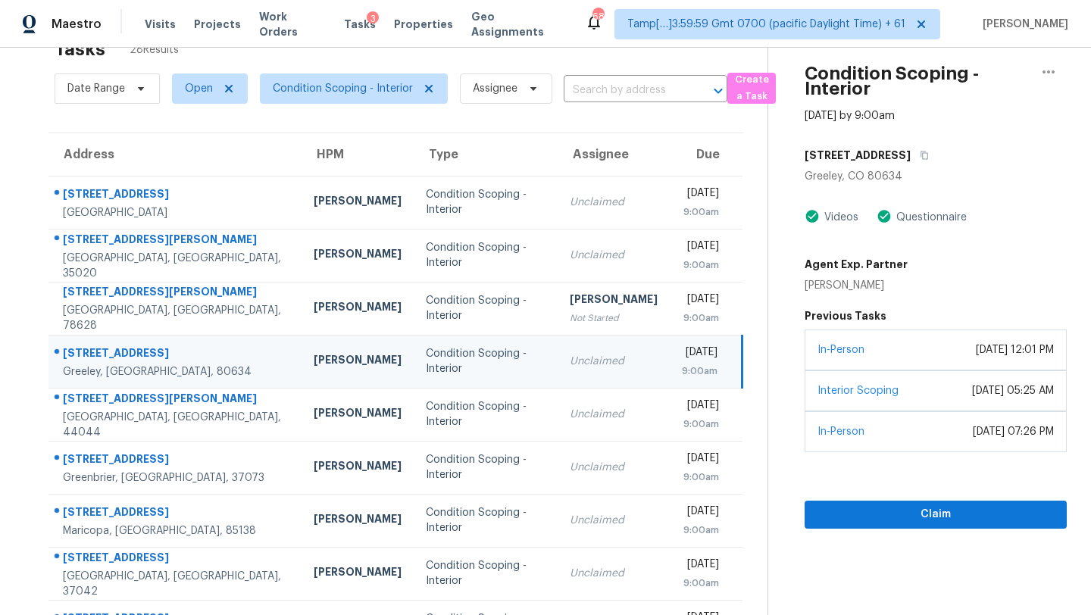
scroll to position [20, 0]
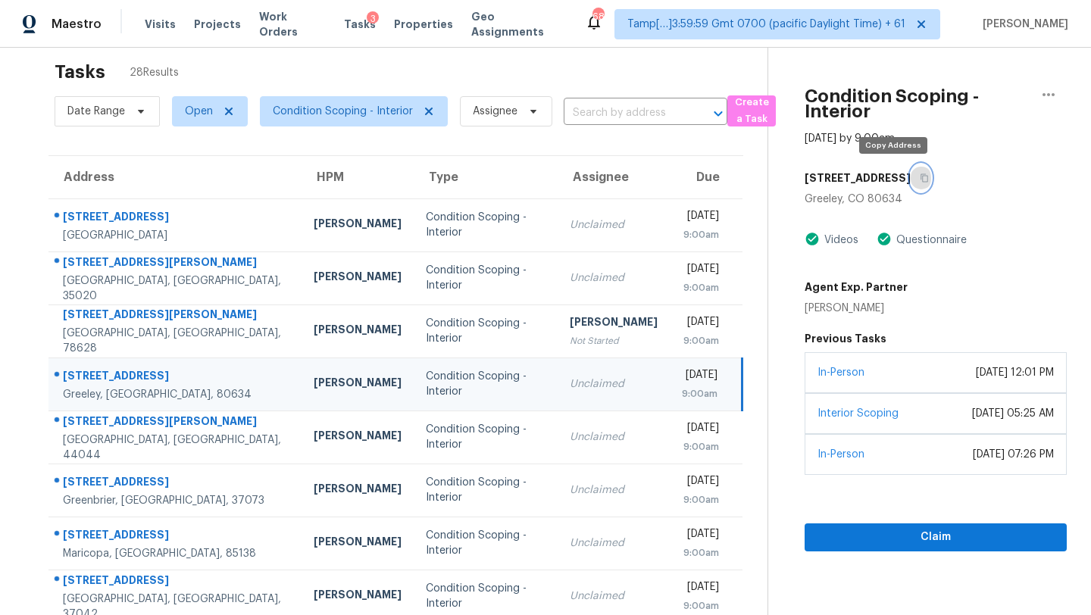
click at [911, 181] on button "button" at bounding box center [921, 177] width 20 height 27
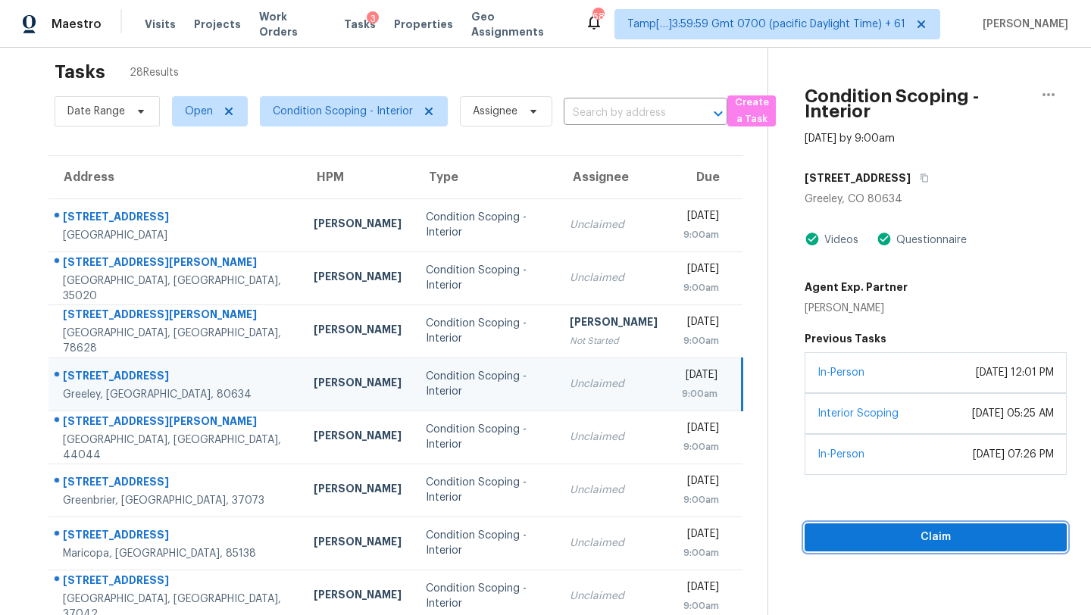
click at [901, 537] on span "Claim" at bounding box center [936, 537] width 238 height 19
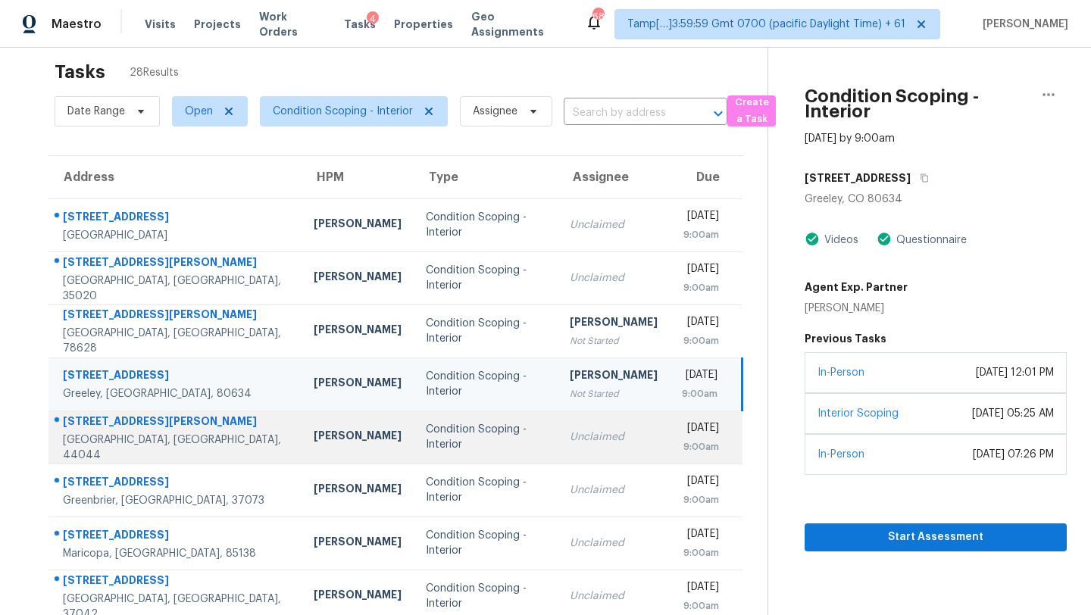
click at [598, 449] on td "Unclaimed" at bounding box center [614, 437] width 112 height 53
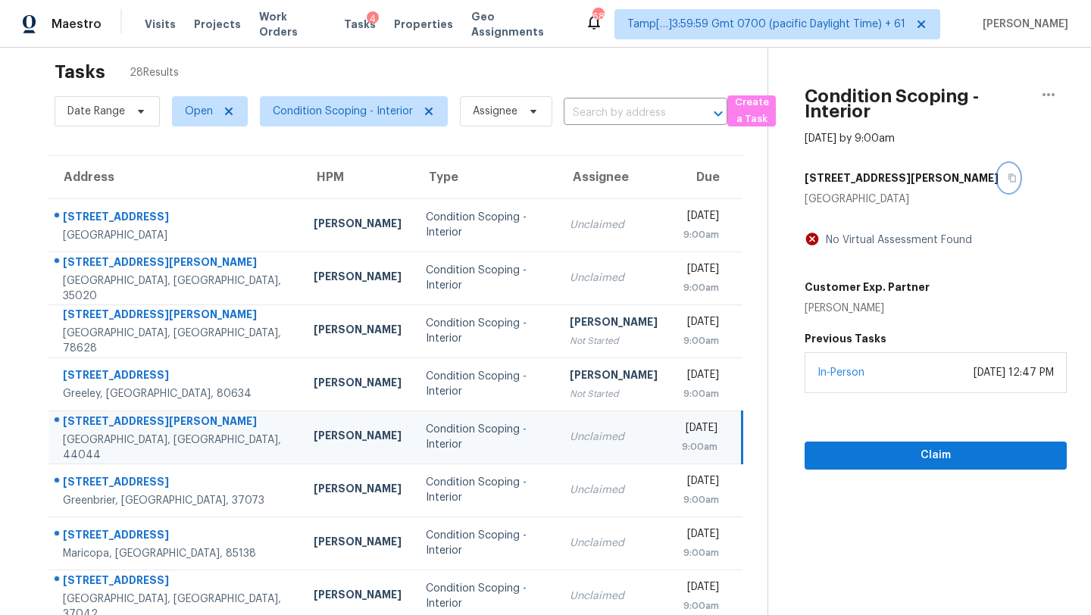
click at [1008, 175] on icon "button" at bounding box center [1012, 177] width 9 height 9
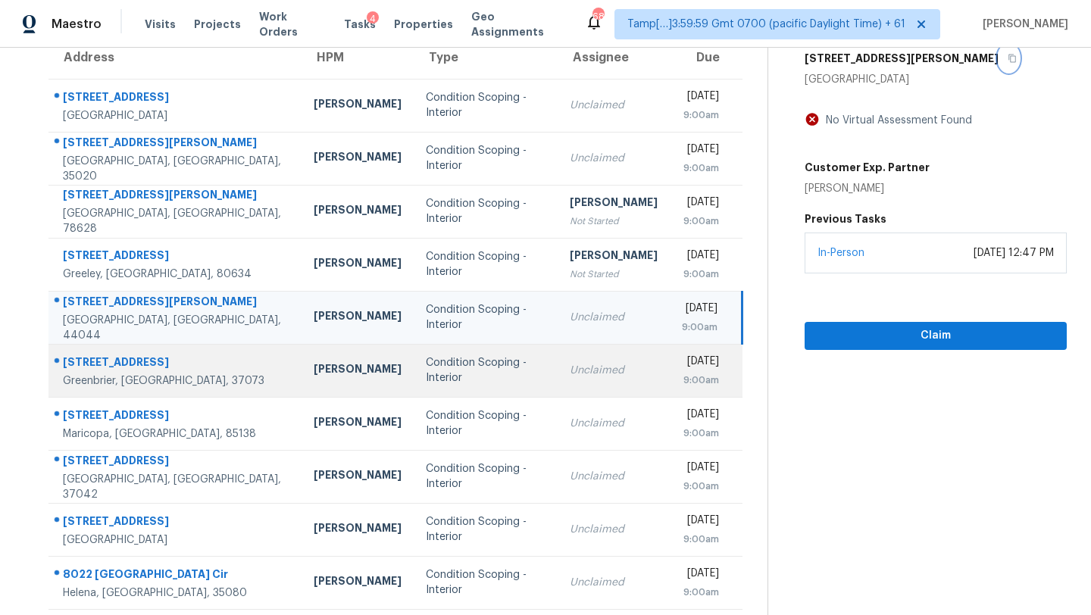
scroll to position [173, 0]
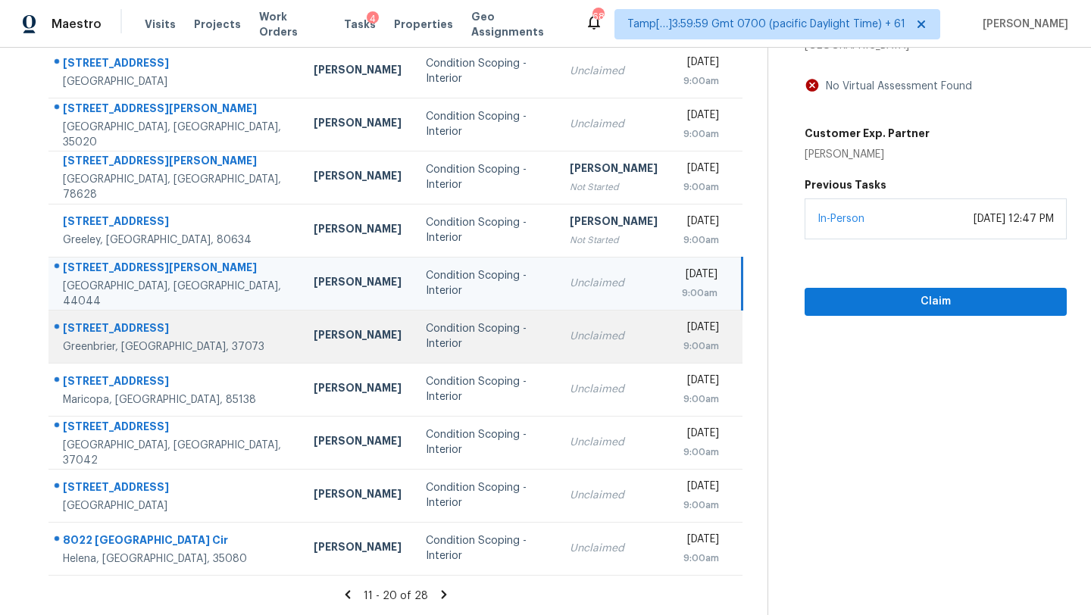
click at [595, 332] on td "Unclaimed" at bounding box center [614, 336] width 112 height 53
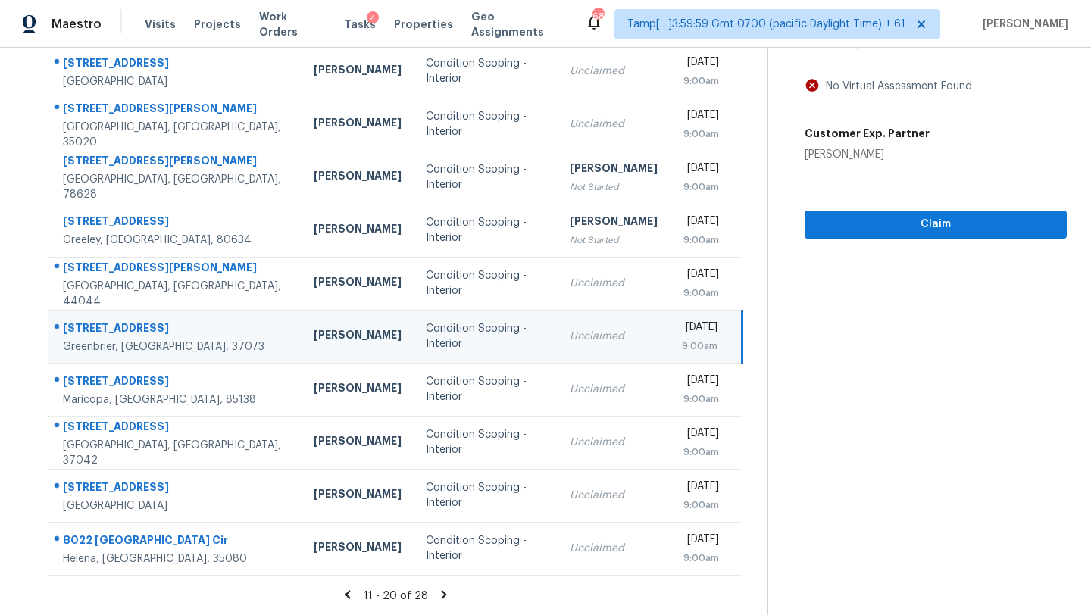
scroll to position [6, 0]
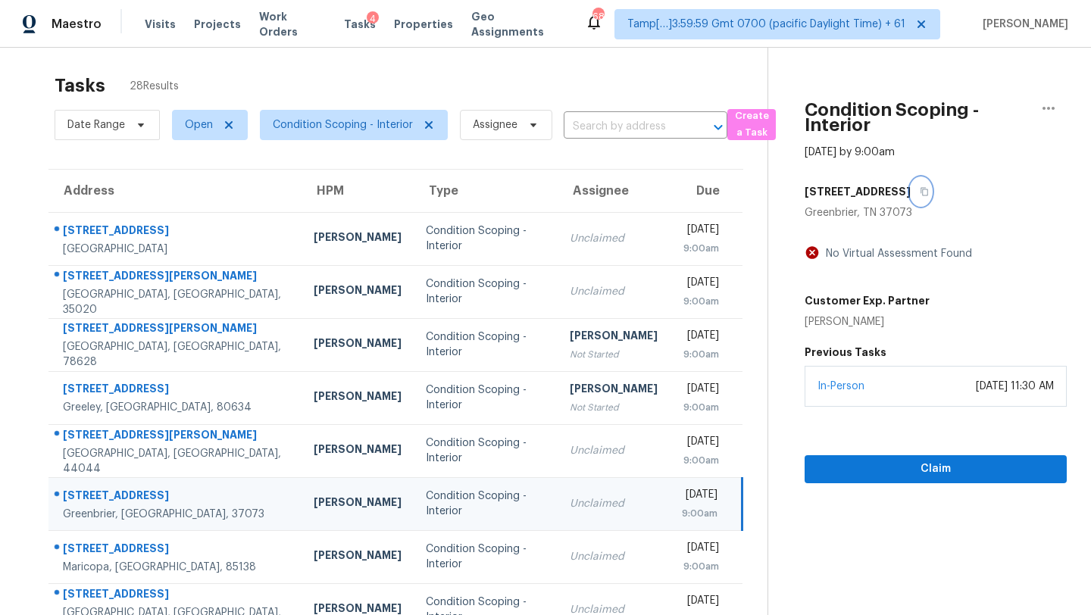
click at [924, 193] on icon "button" at bounding box center [924, 191] width 9 height 9
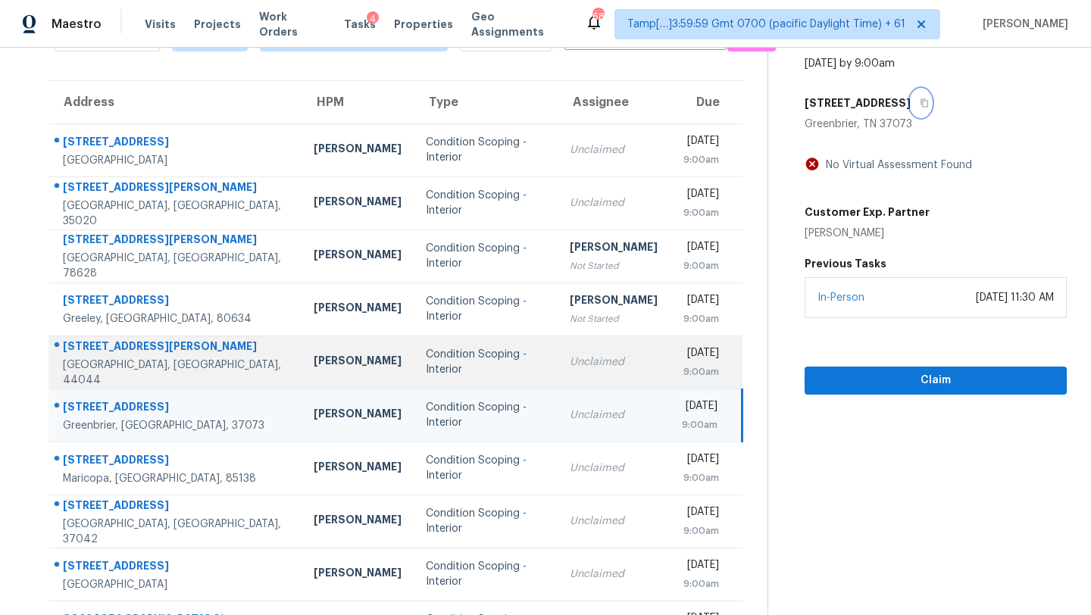
scroll to position [173, 0]
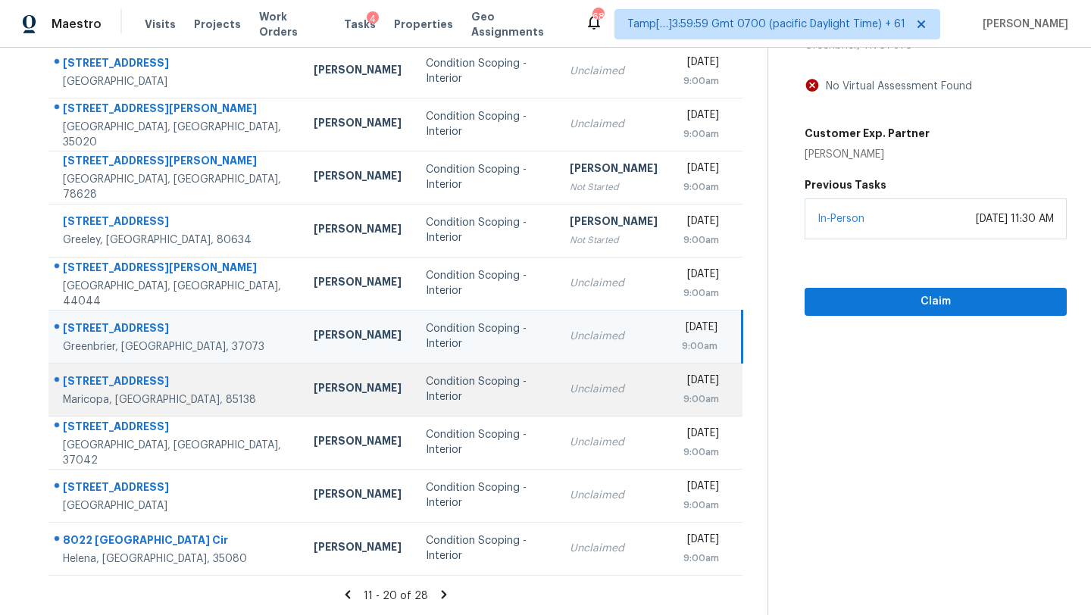
click at [582, 409] on td "Unclaimed" at bounding box center [614, 389] width 112 height 53
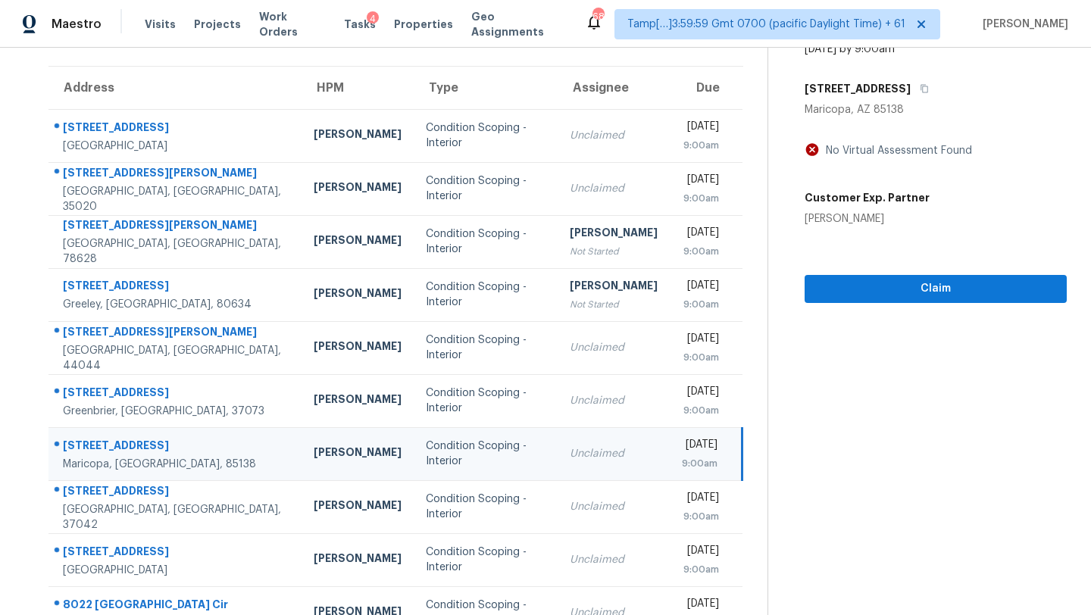
scroll to position [0, 0]
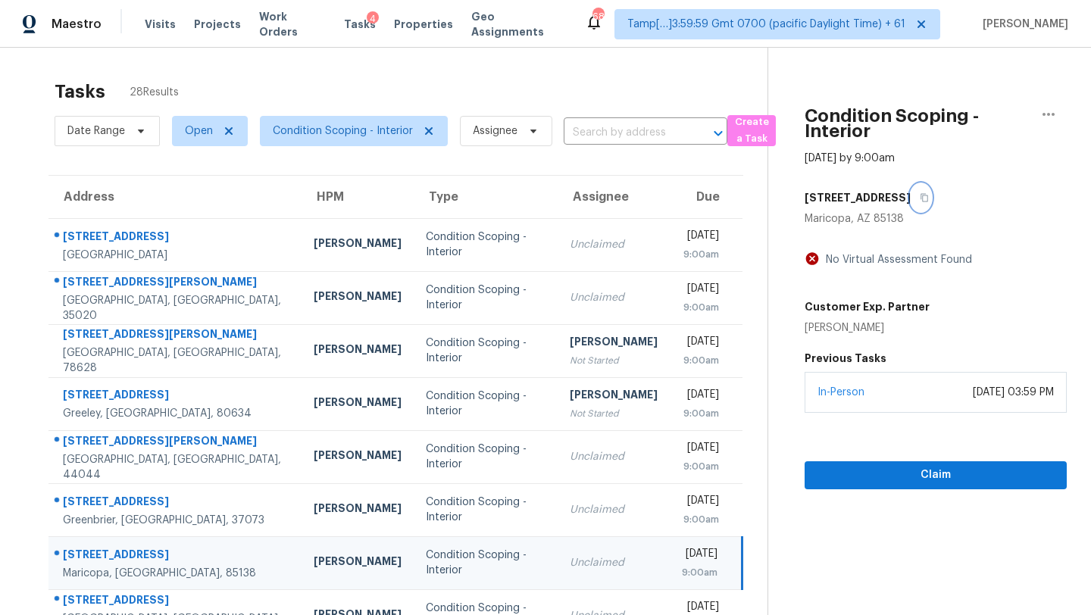
click at [920, 196] on icon "button" at bounding box center [924, 198] width 8 height 8
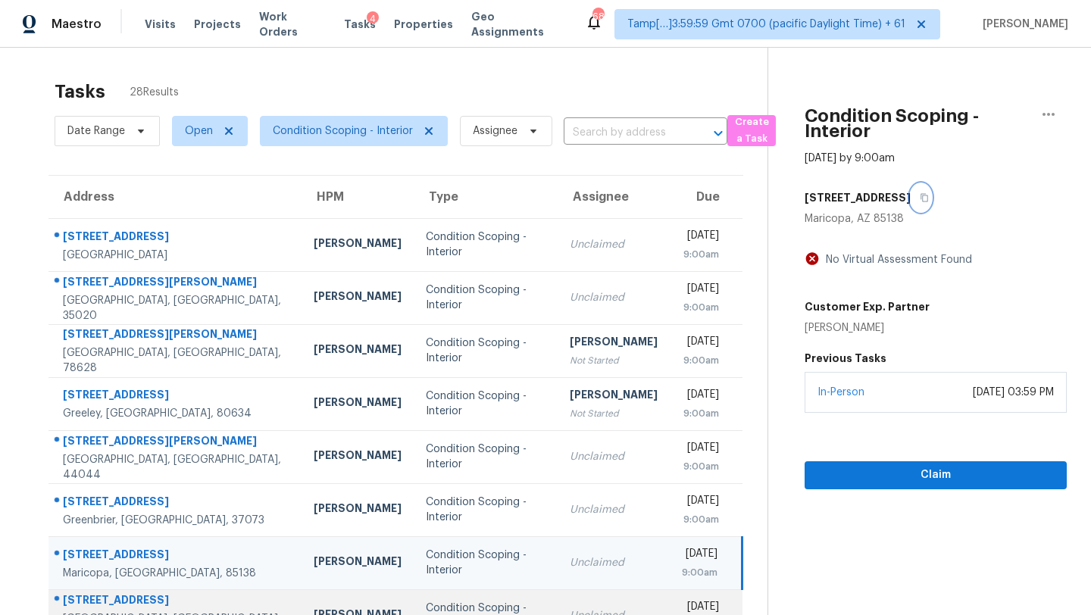
scroll to position [173, 0]
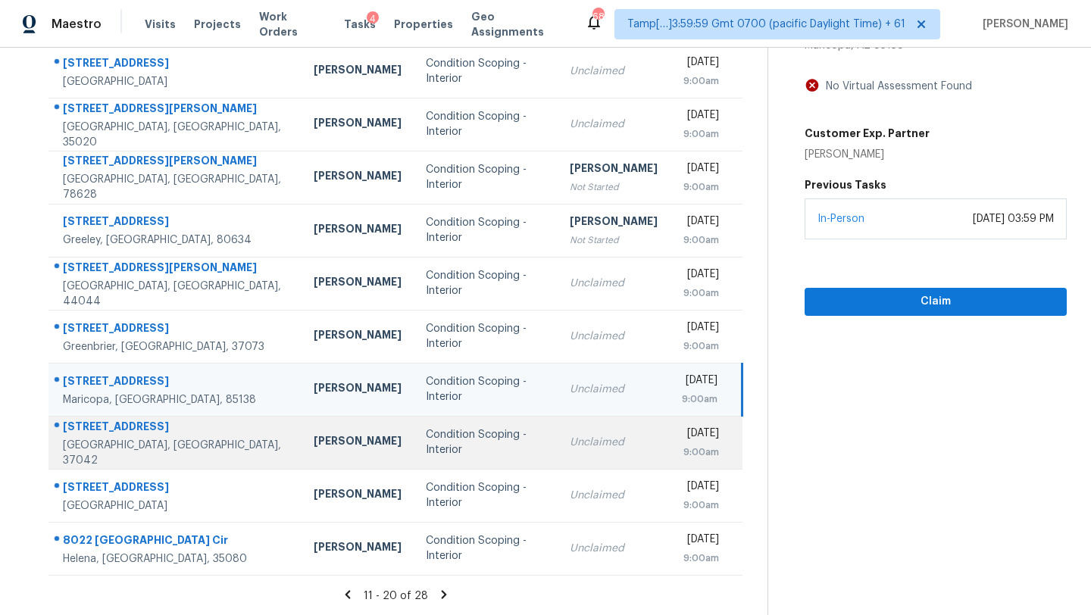
click at [570, 449] on div "Unclaimed" at bounding box center [614, 442] width 88 height 15
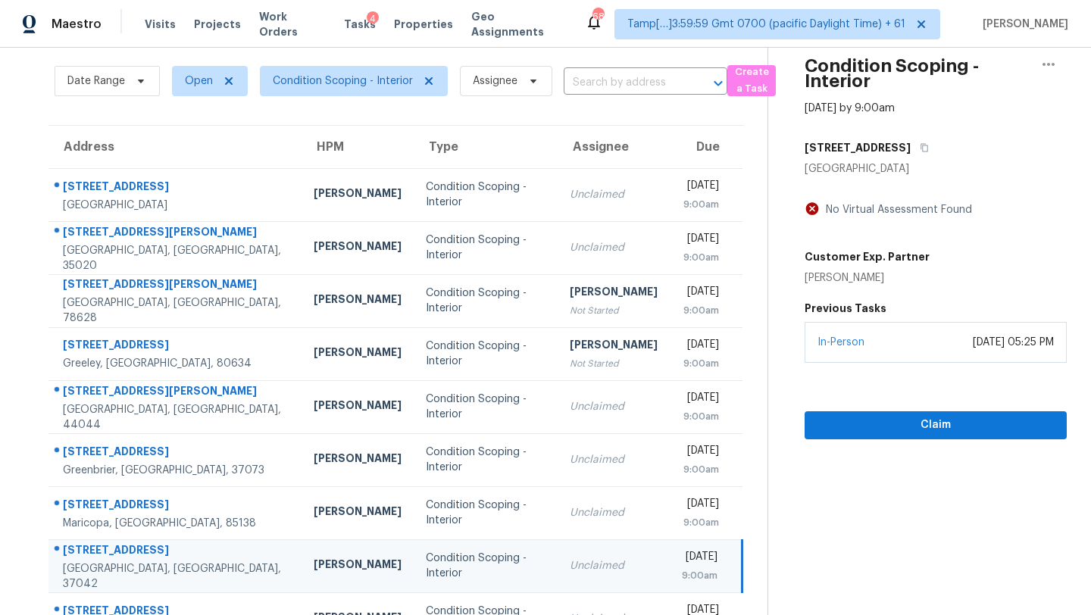
scroll to position [0, 0]
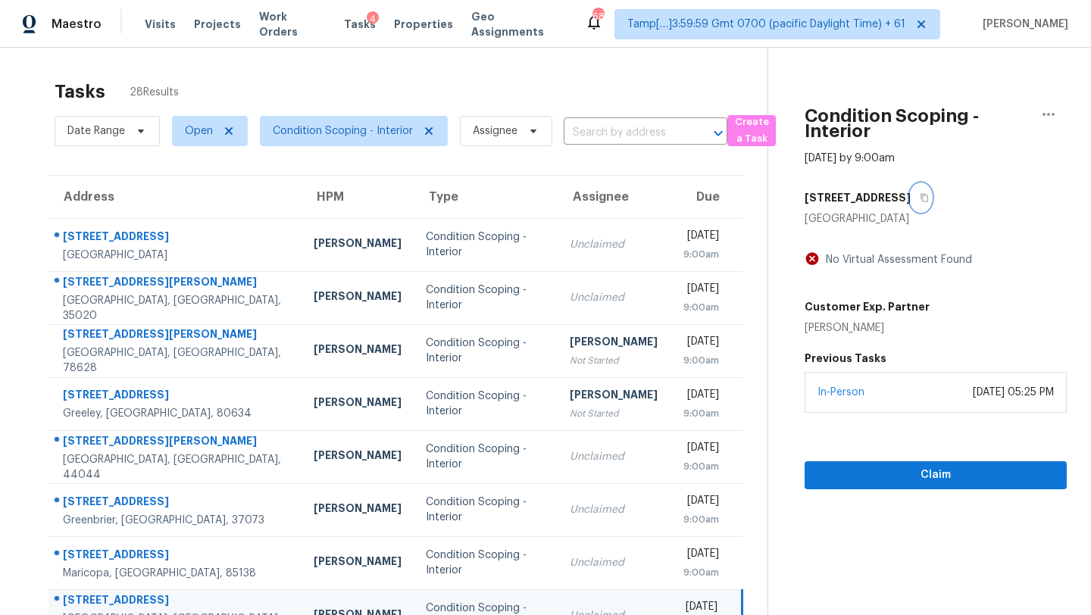
click at [920, 202] on icon "button" at bounding box center [924, 197] width 9 height 9
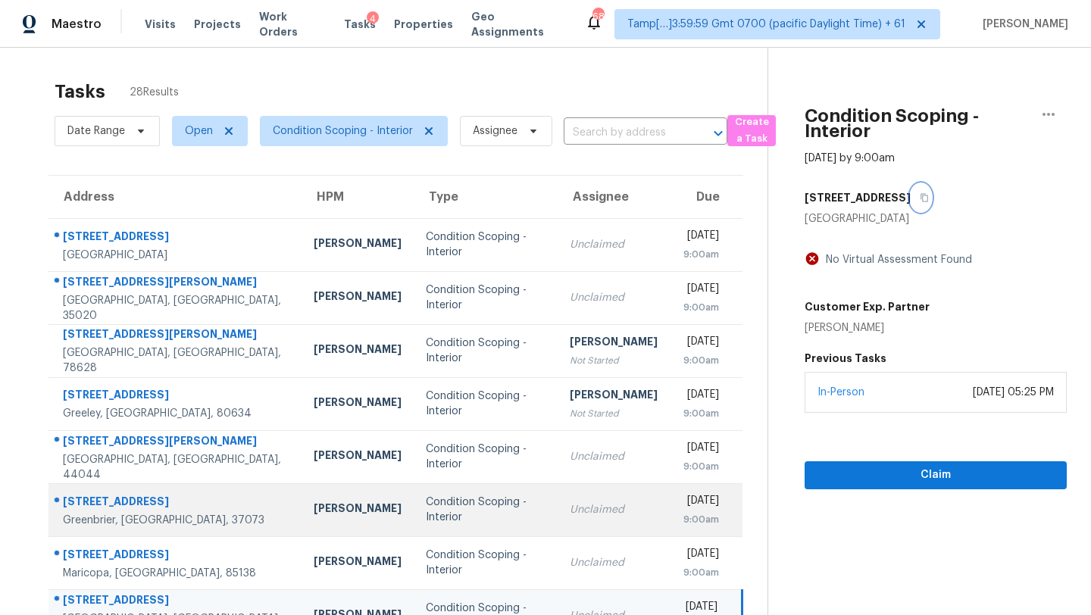
scroll to position [173, 0]
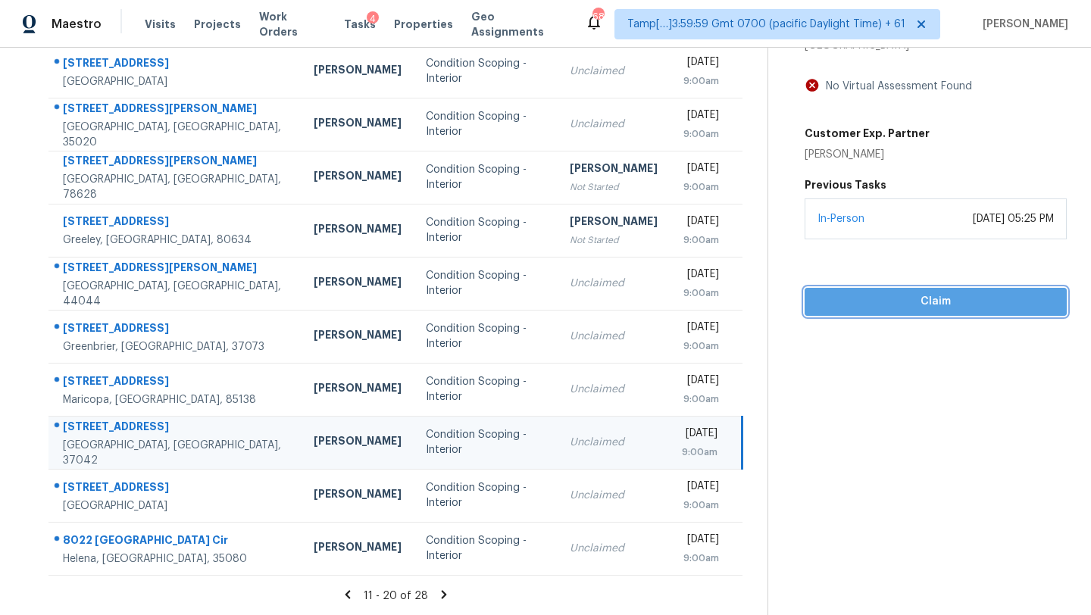
click at [855, 308] on span "Claim" at bounding box center [936, 301] width 238 height 19
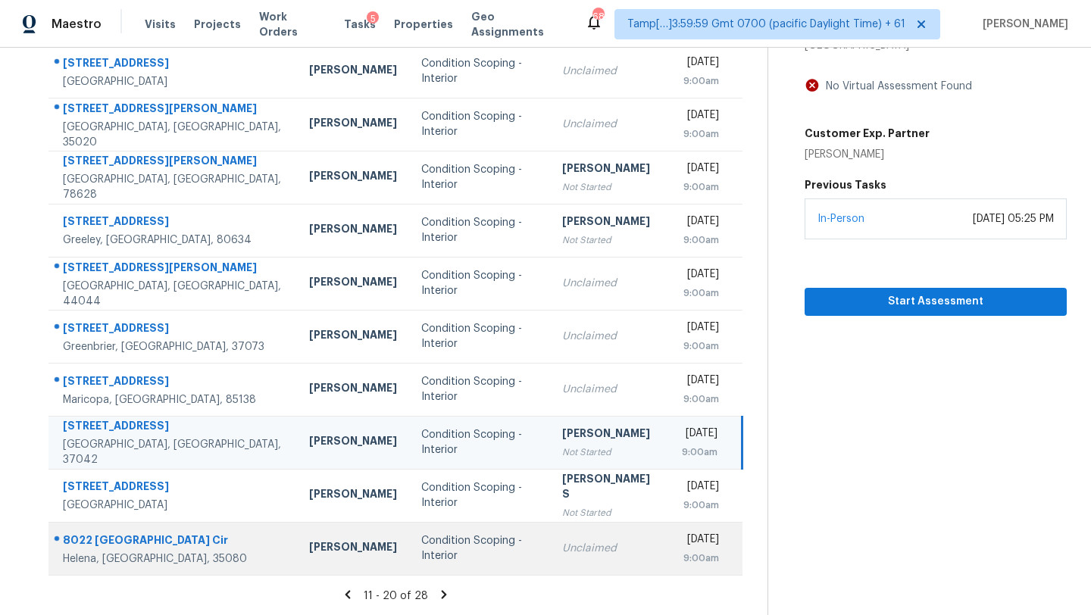
click at [670, 530] on td "Tue, Sep 23rd 2025 9:00am" at bounding box center [706, 548] width 73 height 53
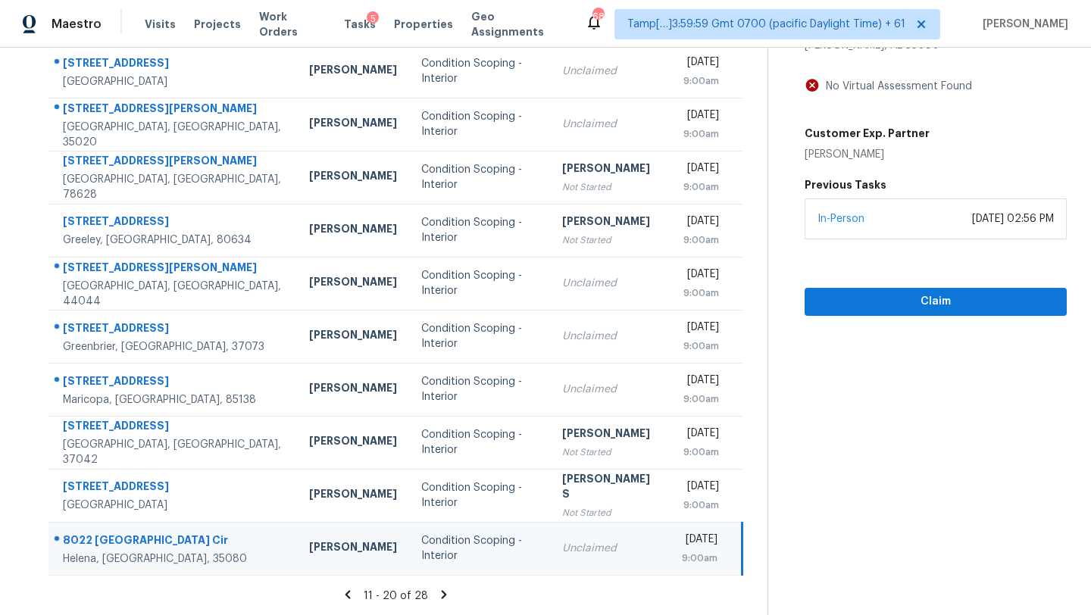
click at [437, 593] on icon at bounding box center [444, 595] width 14 height 14
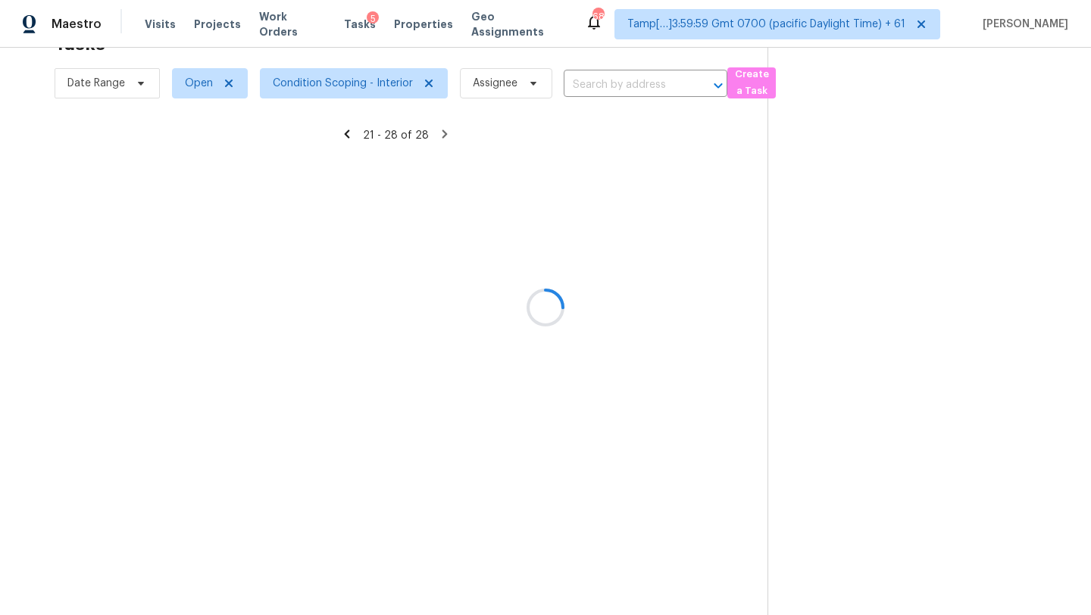
scroll to position [67, 0]
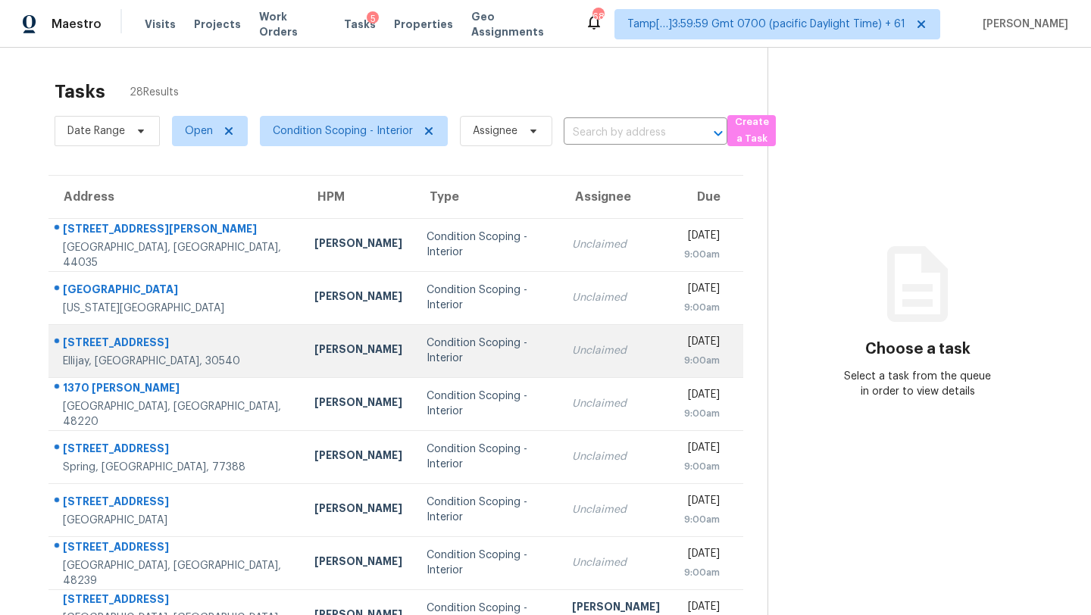
scroll to position [173, 0]
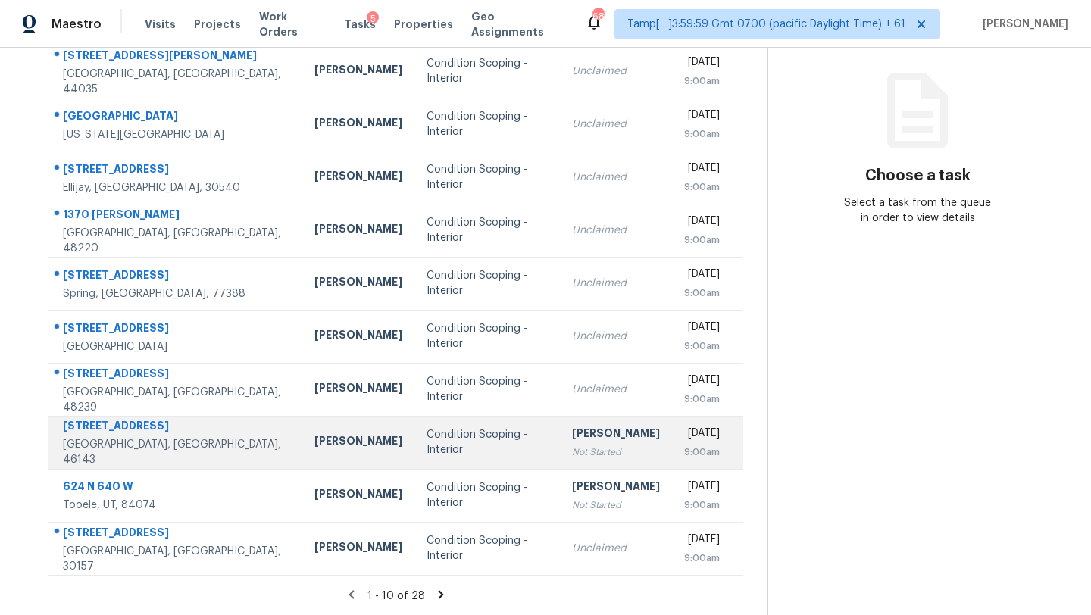
click at [572, 452] on div "Not Started" at bounding box center [616, 452] width 88 height 15
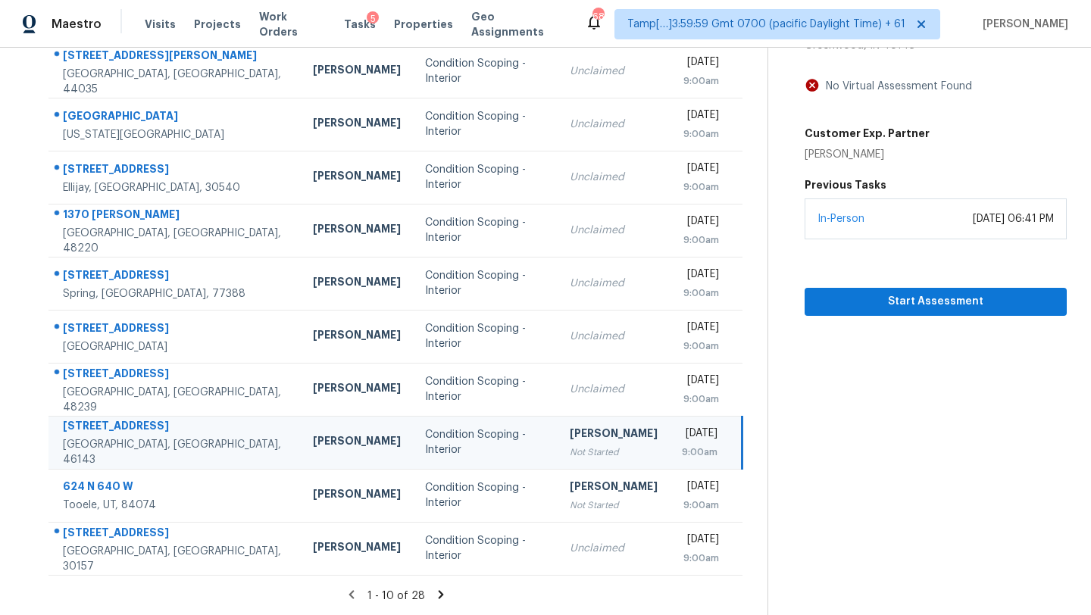
scroll to position [19, 0]
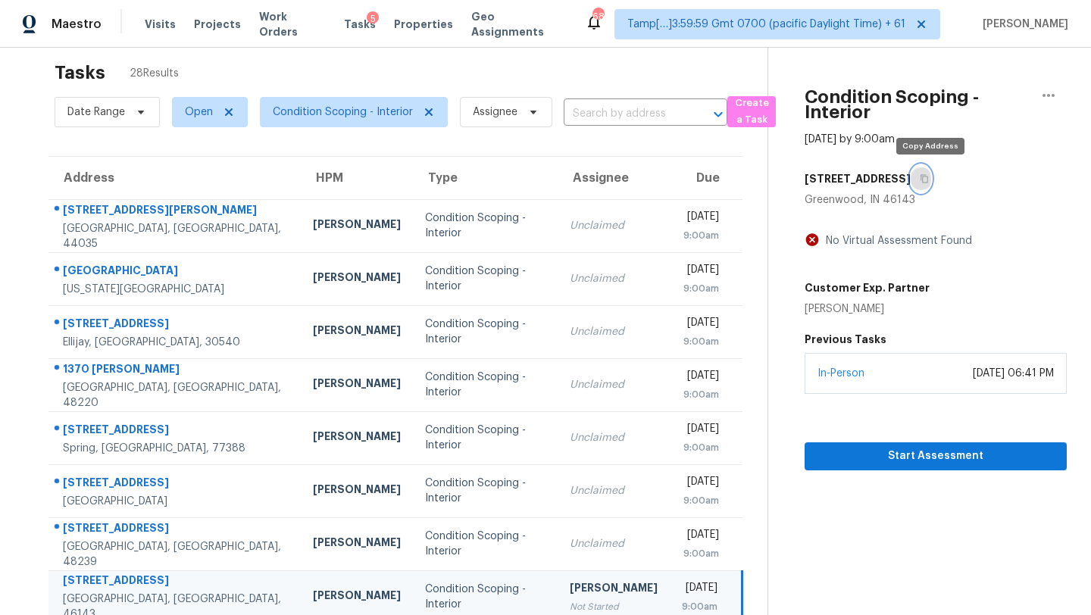
click at [928, 175] on icon "button" at bounding box center [924, 179] width 8 height 8
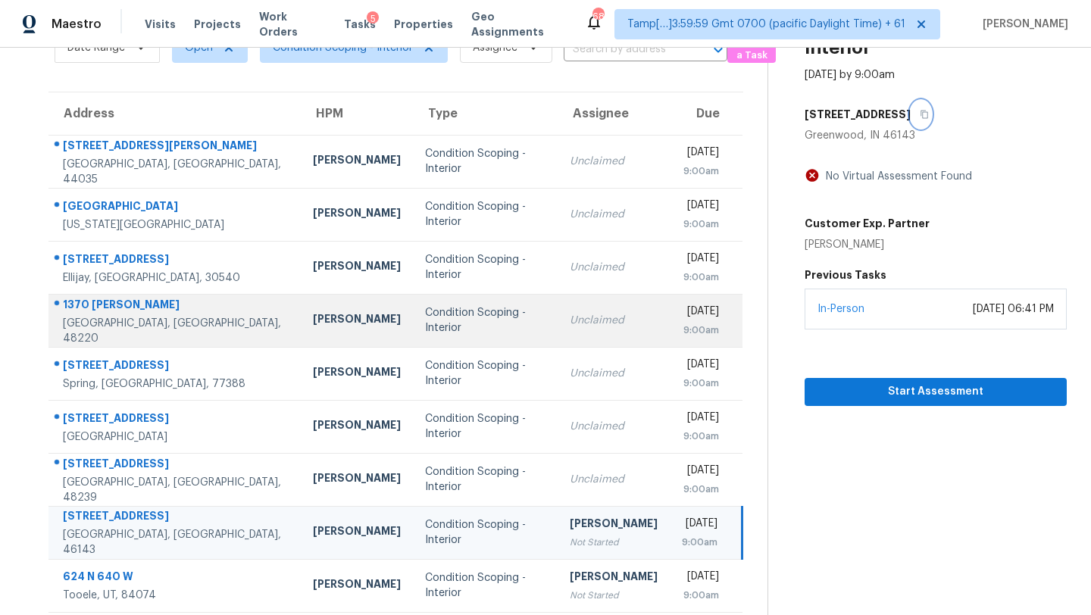
scroll to position [98, 0]
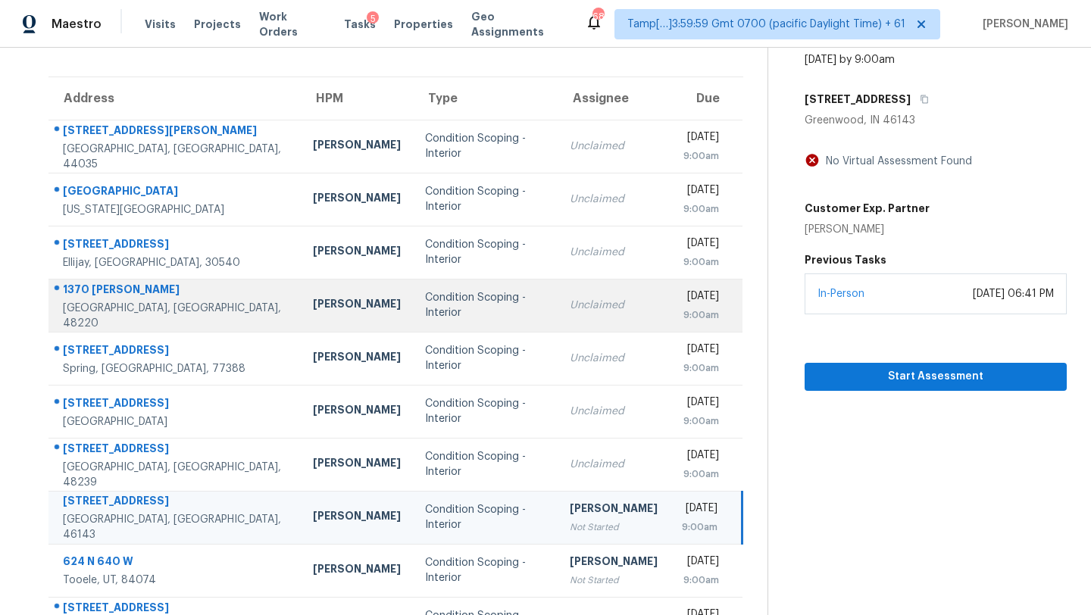
click at [413, 395] on td "Condition Scoping - Interior" at bounding box center [485, 411] width 145 height 53
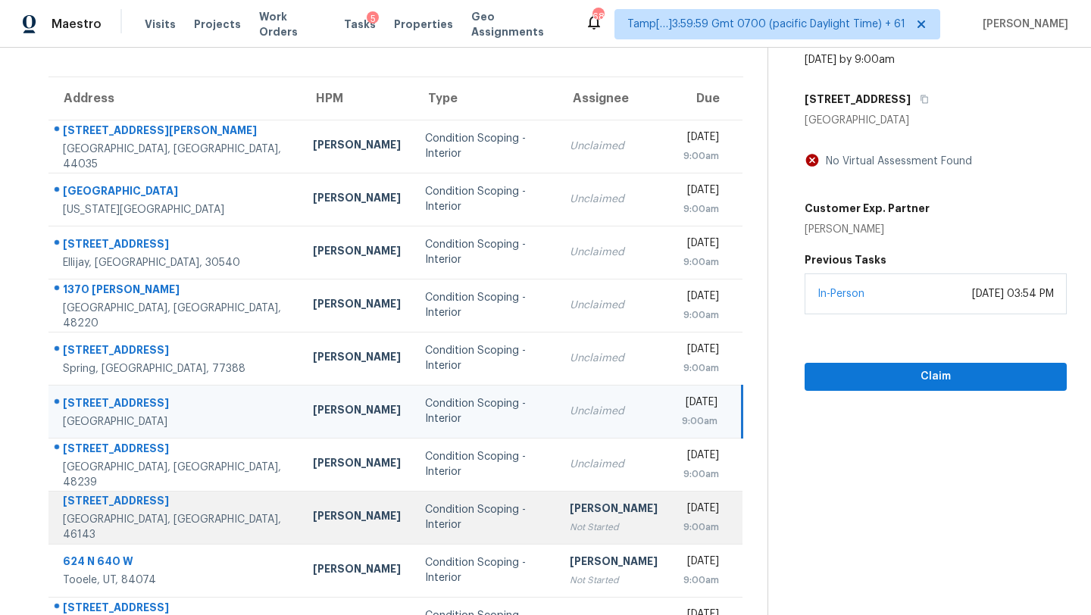
click at [446, 510] on div "Condition Scoping - Interior" at bounding box center [485, 517] width 120 height 30
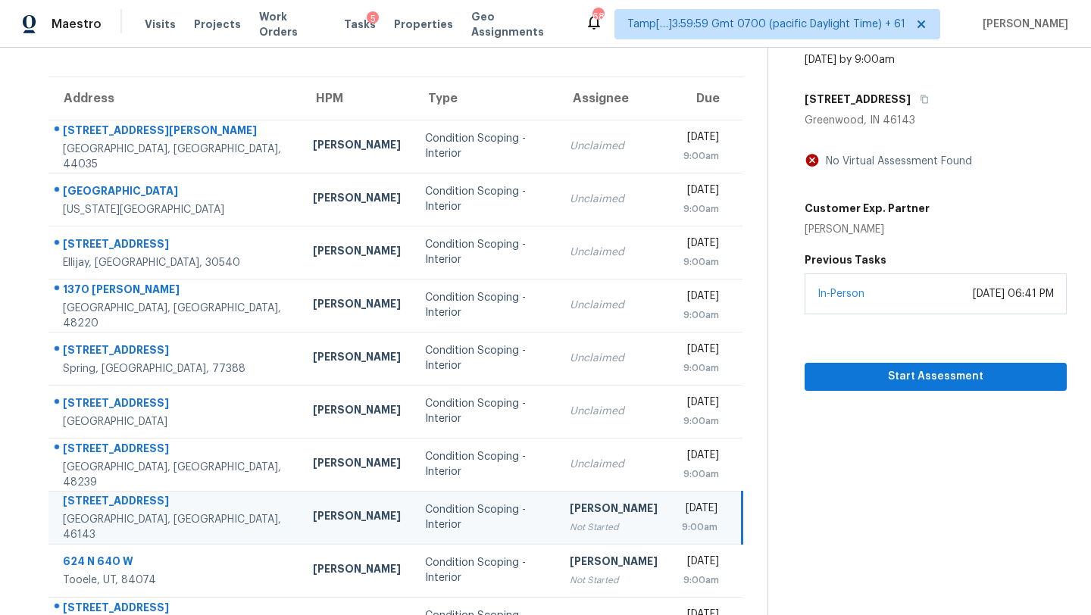
scroll to position [33, 0]
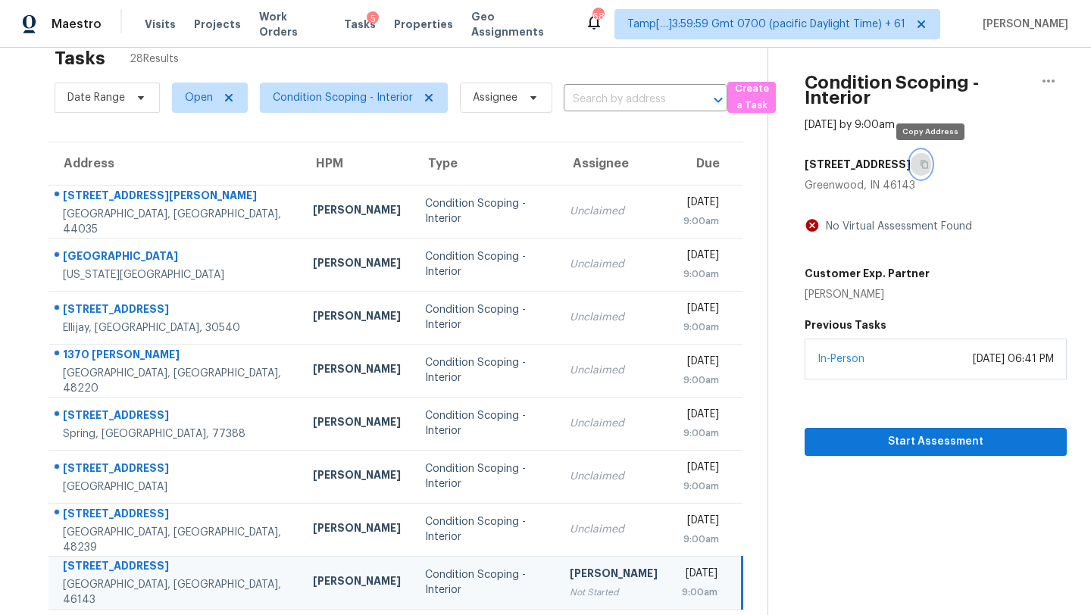
click at [929, 164] on icon "button" at bounding box center [924, 164] width 9 height 9
click at [648, 89] on input "text" at bounding box center [624, 99] width 121 height 23
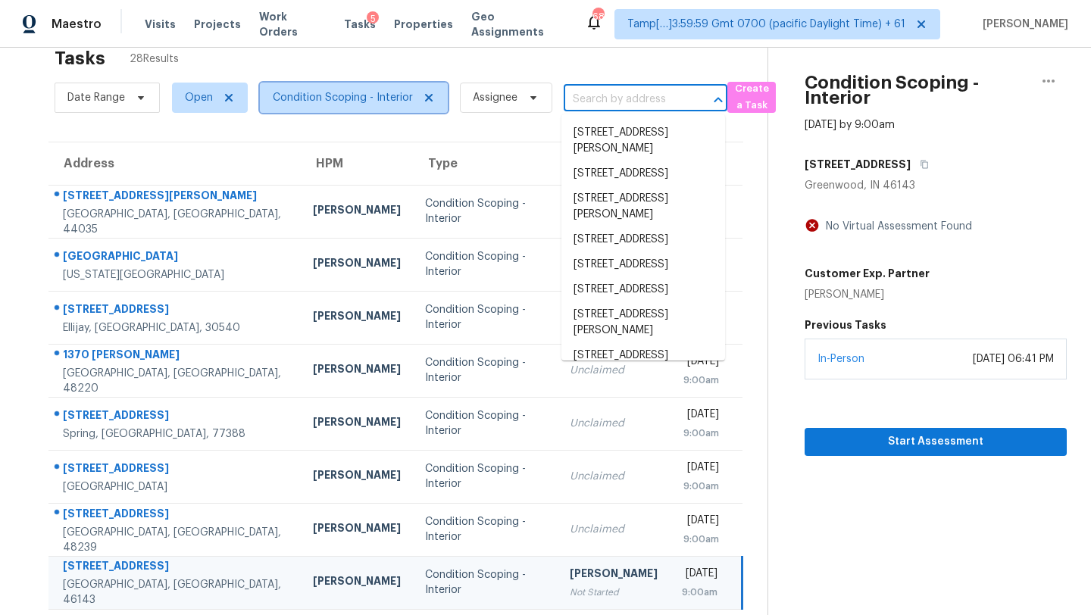
click at [358, 91] on span "Condition Scoping - Interior" at bounding box center [343, 97] width 140 height 15
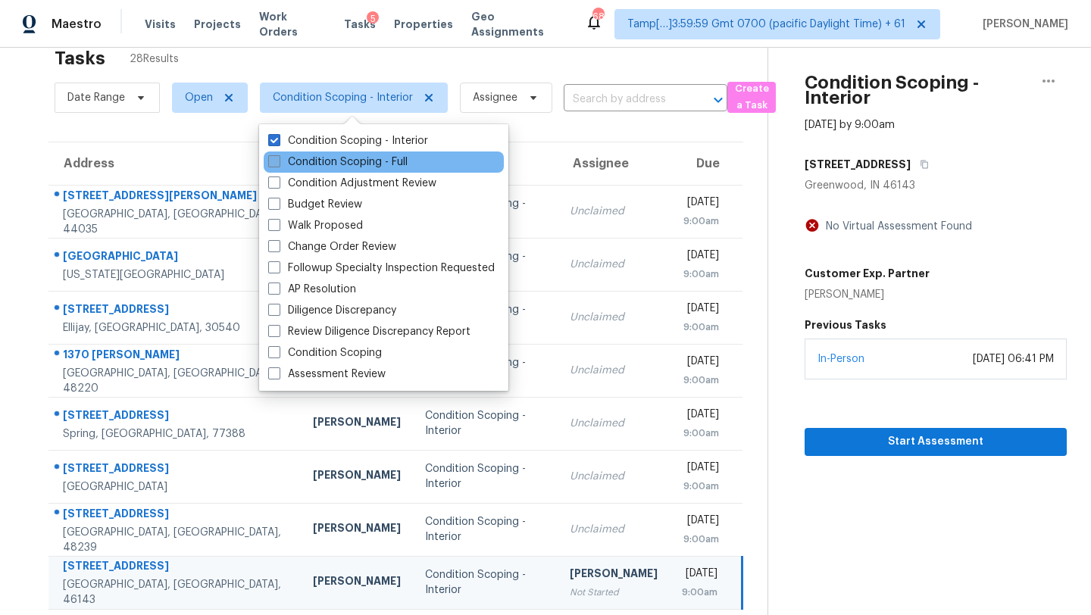
click at [361, 164] on label "Condition Scoping - Full" at bounding box center [337, 162] width 139 height 15
click at [278, 164] on input "Condition Scoping - Full" at bounding box center [273, 160] width 10 height 10
checkbox input "true"
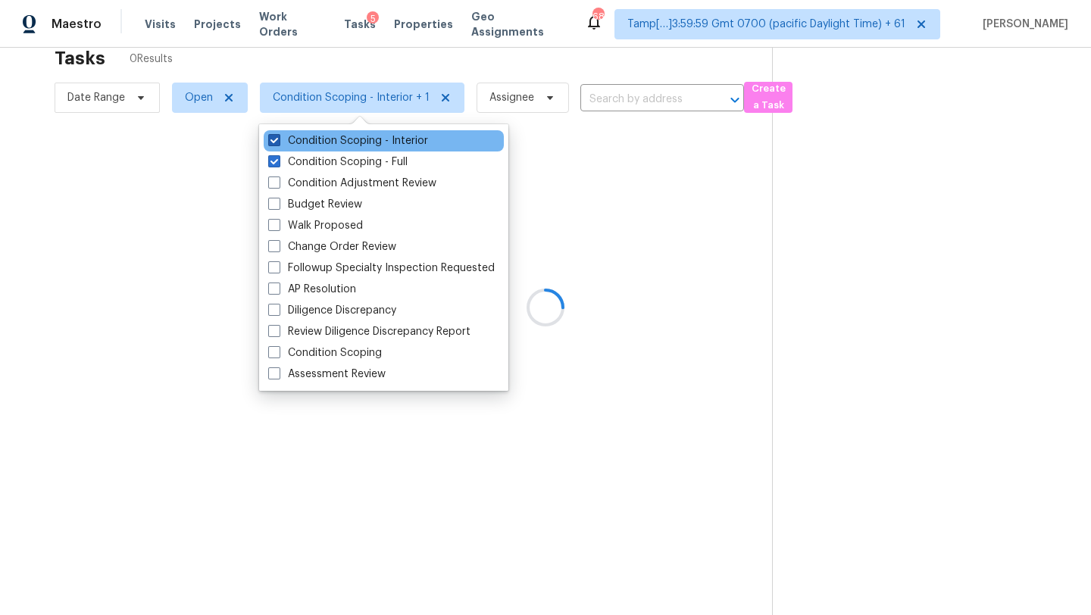
click at [358, 139] on label "Condition Scoping - Interior" at bounding box center [348, 140] width 160 height 15
click at [278, 139] on input "Condition Scoping - Interior" at bounding box center [273, 138] width 10 height 10
checkbox input "false"
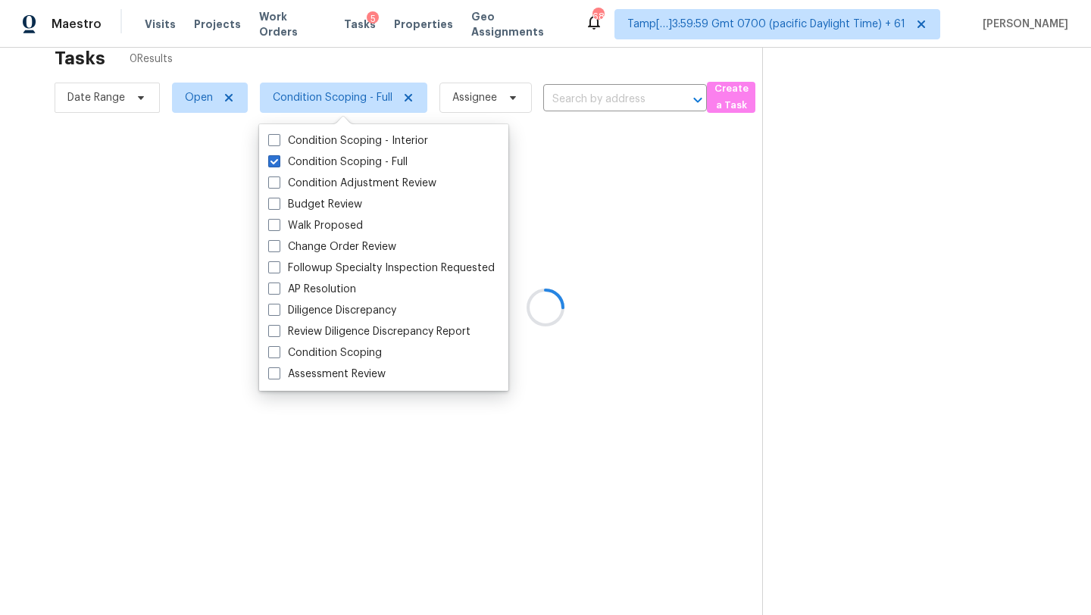
click at [543, 59] on div at bounding box center [545, 307] width 1091 height 615
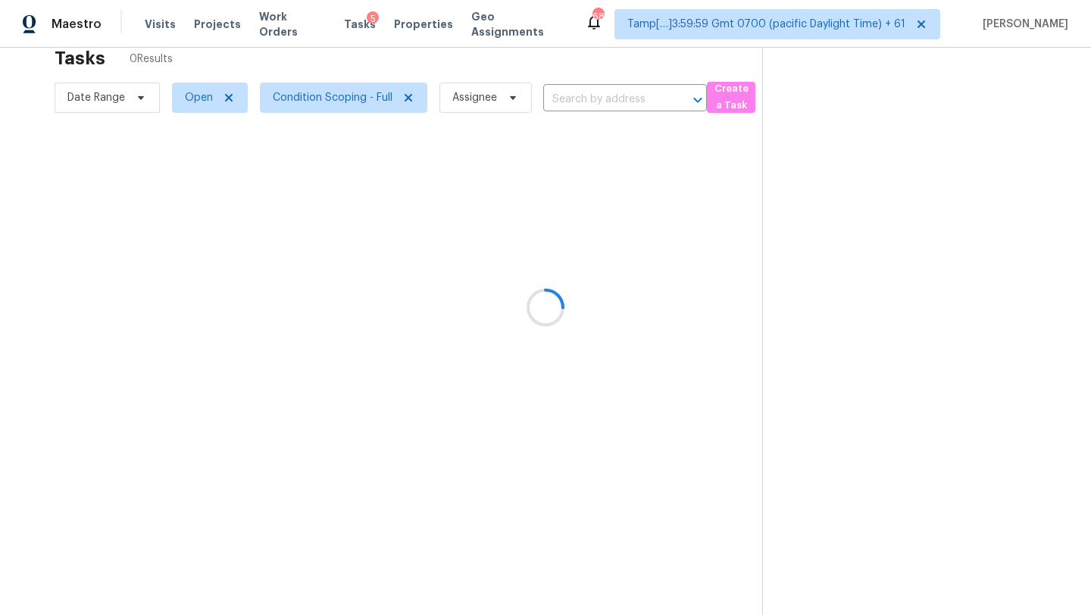
click at [600, 108] on div at bounding box center [545, 307] width 1091 height 615
click at [601, 106] on div at bounding box center [545, 307] width 1091 height 615
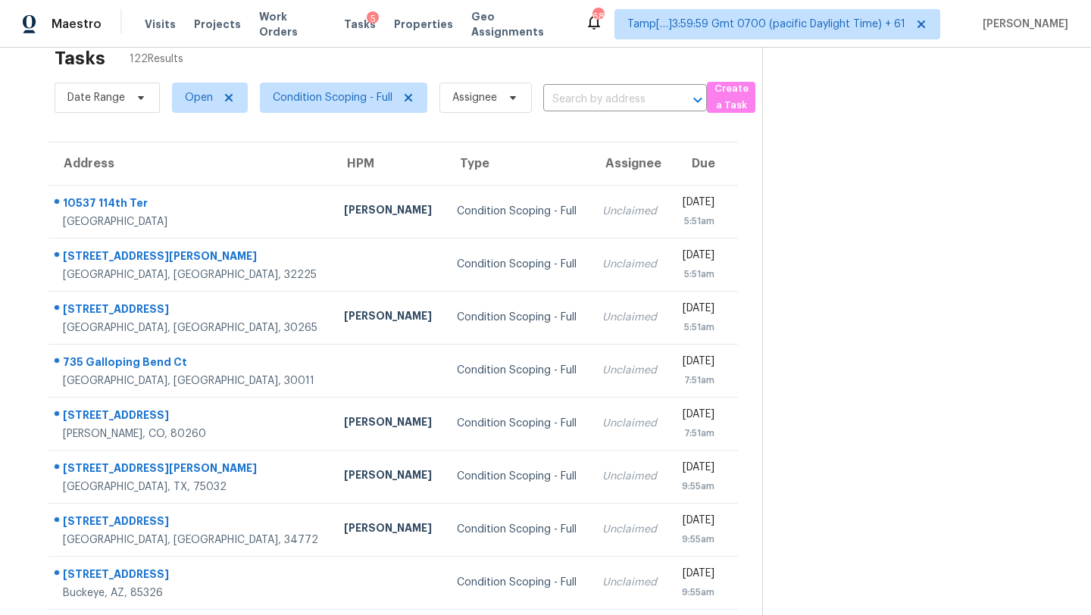
click at [601, 106] on input "text" at bounding box center [603, 99] width 121 height 23
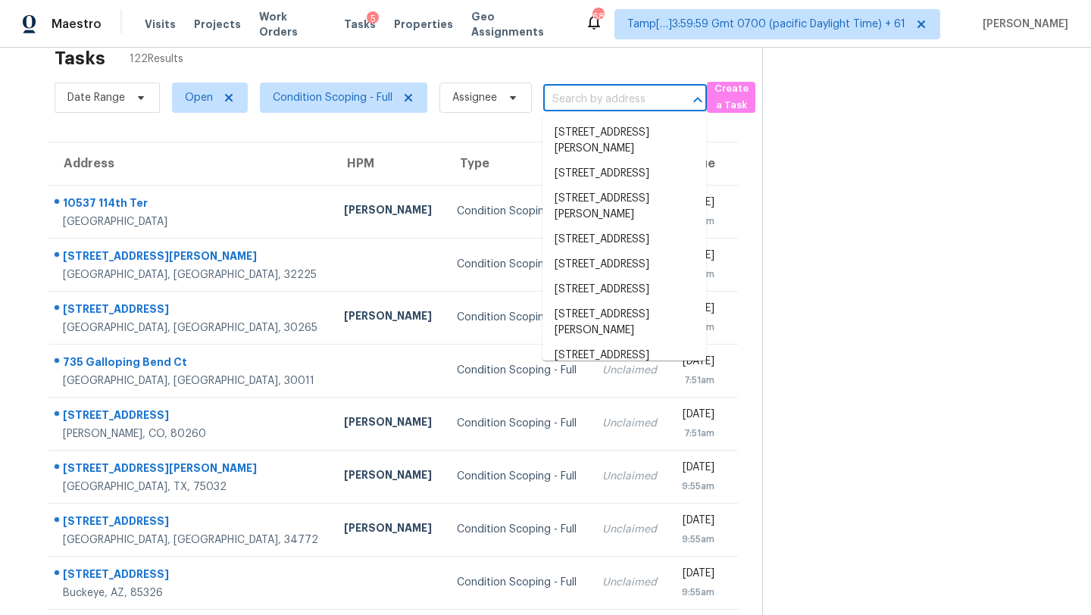
paste input "37 Roxbury Ln Newnan, GA, 30265"
type input "37 Roxbury Ln Newnan, GA, 30265"
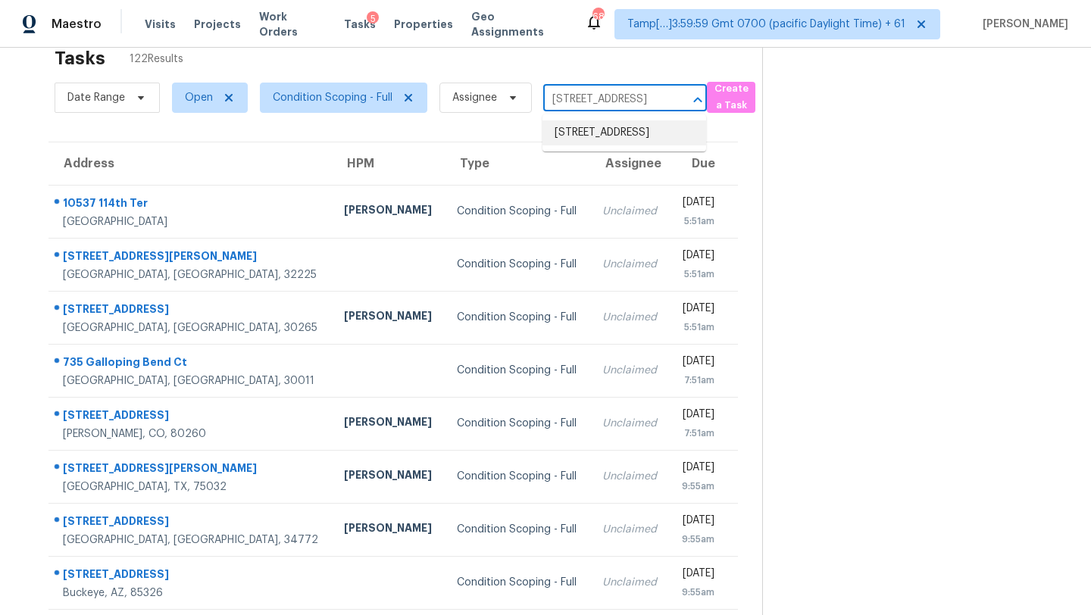
click at [596, 143] on li "37 Roxbury Ln, Newnan, GA 30265" at bounding box center [624, 132] width 164 height 25
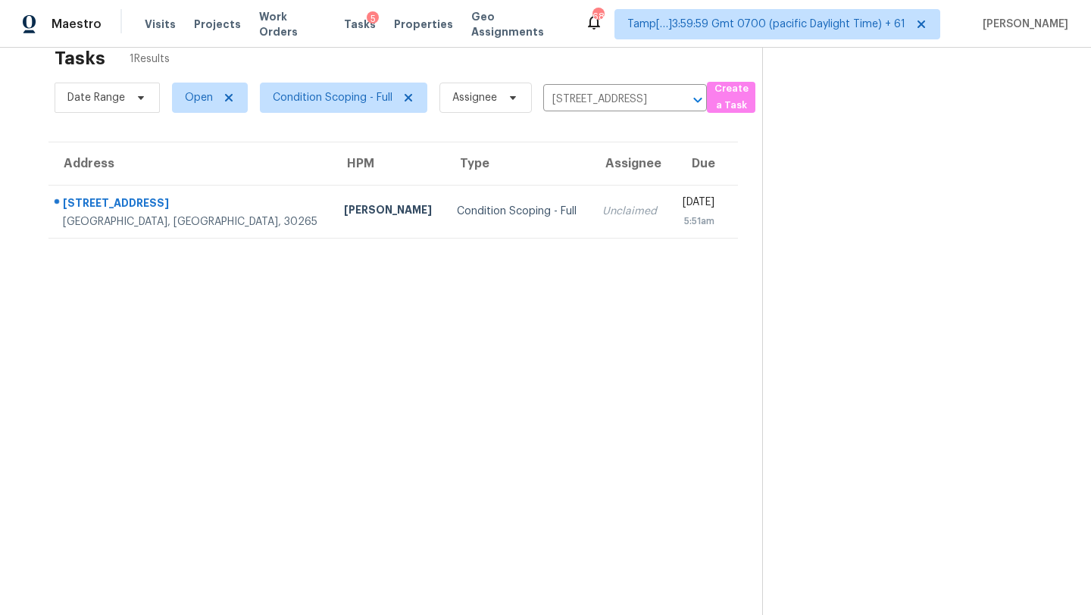
click at [682, 198] on div "[DATE]" at bounding box center [698, 204] width 33 height 19
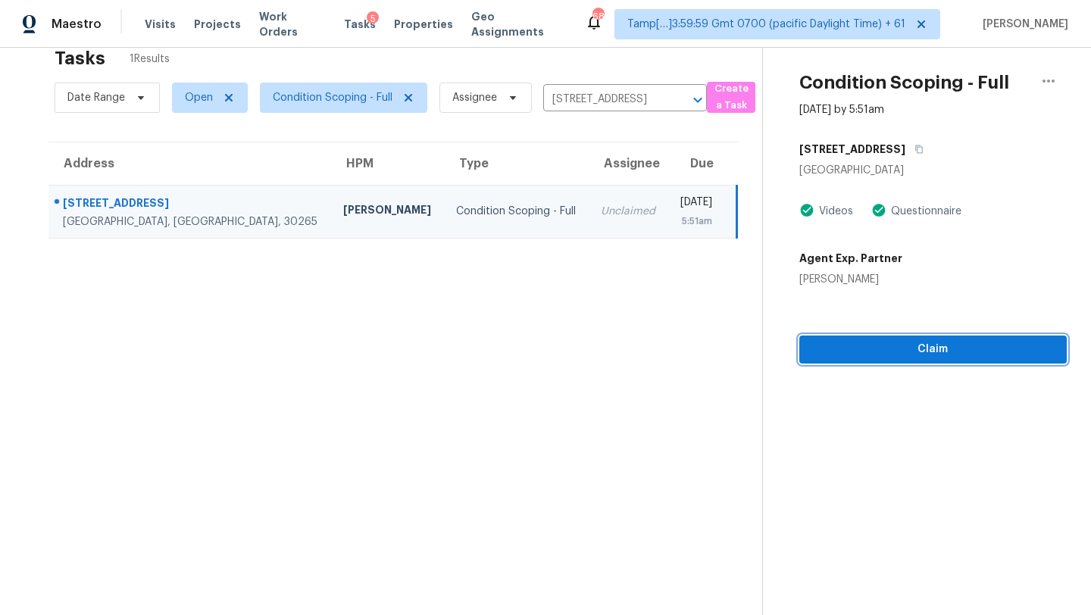
click at [935, 351] on span "Claim" at bounding box center [932, 349] width 243 height 19
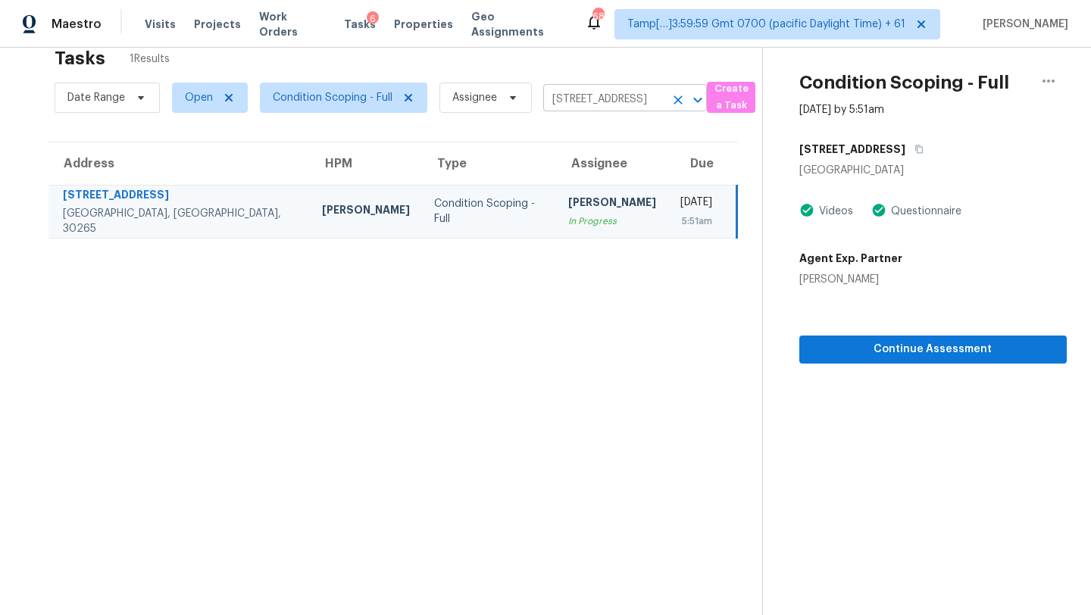
click at [611, 89] on input "37 Roxbury Ln, Newnan, GA 30265" at bounding box center [603, 99] width 121 height 23
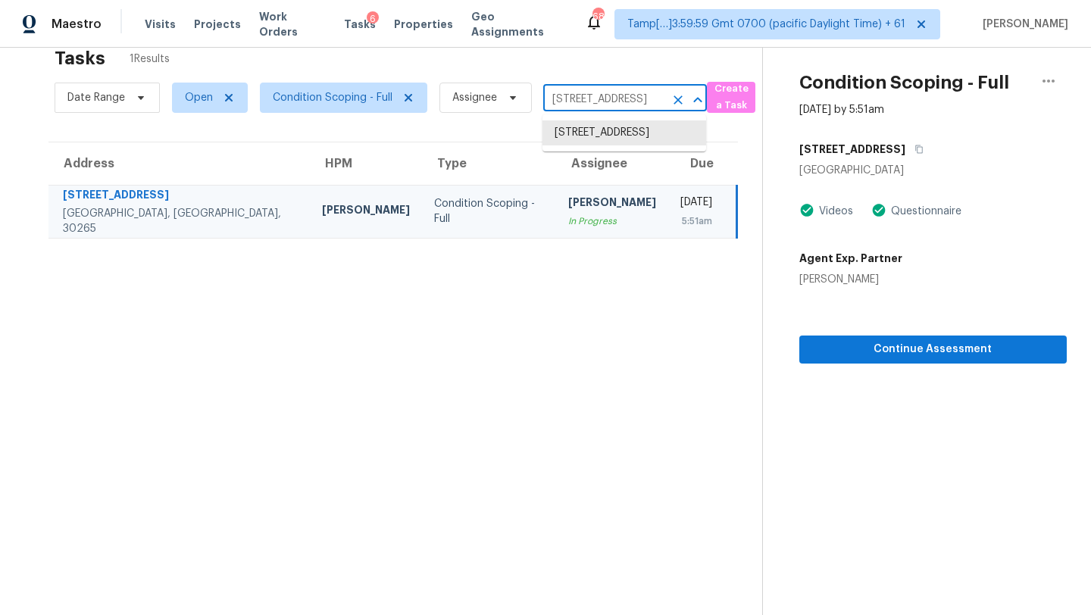
click at [611, 89] on input "37 Roxbury Ln, Newnan, GA 30265" at bounding box center [603, 99] width 121 height 23
paste input "166 Elmsdale Ln Fairburn, GA, 30213"
type input "166 Elmsdale Ln Fairburn, GA, 30213"
click at [599, 142] on li "166 Elmsdale Ln, Fairburn, GA 30213" at bounding box center [624, 132] width 164 height 25
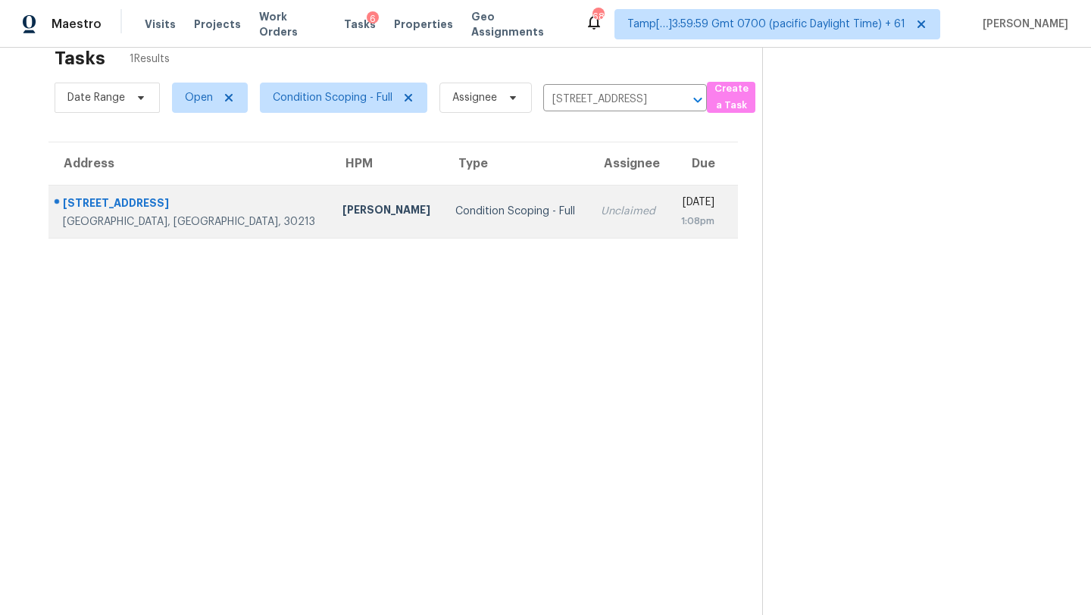
click at [668, 187] on td "Tue, Sep 23rd 2025 1:08pm" at bounding box center [703, 211] width 70 height 53
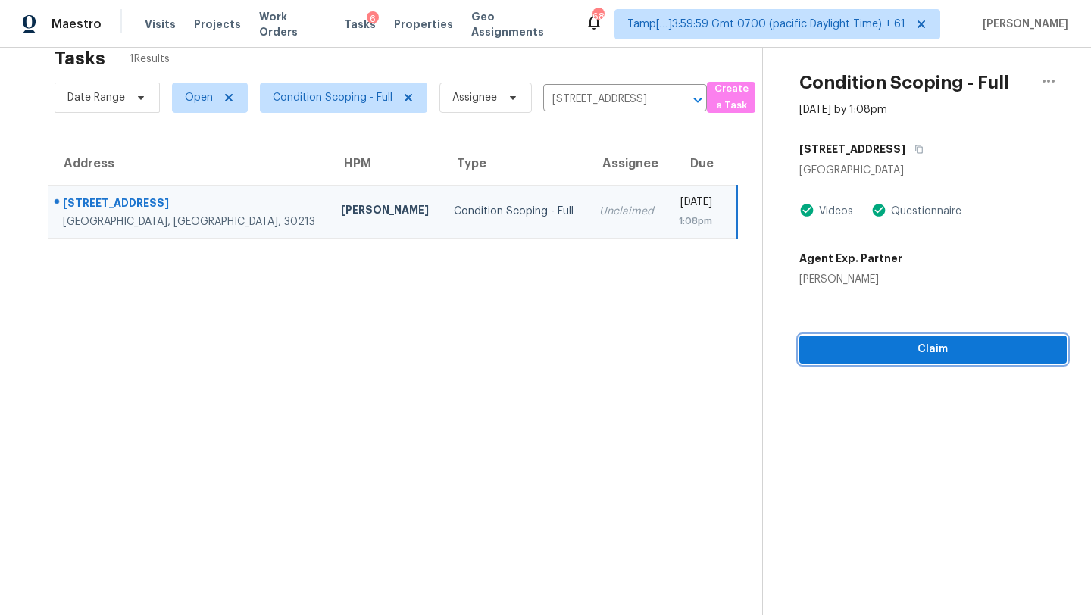
click at [919, 354] on span "Claim" at bounding box center [932, 349] width 243 height 19
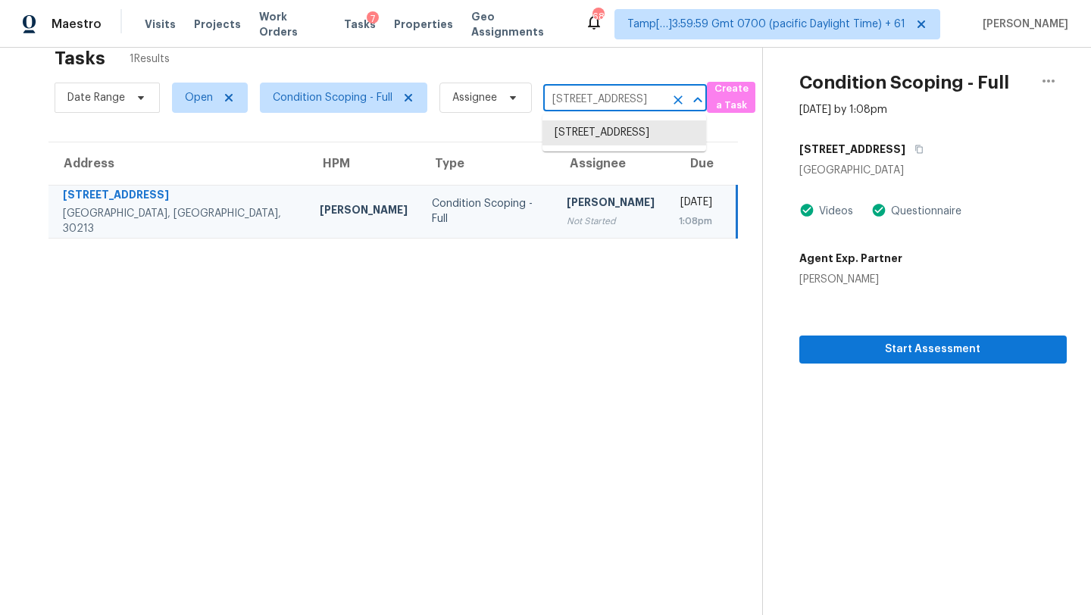
click at [577, 95] on input "166 Elmsdale Ln, Fairburn, GA 30213" at bounding box center [603, 99] width 121 height 23
paste input "37 Roxbury Ln Newnan, GA, 30265"
type input "37 Roxbury Ln Newnan, GA, 30265"
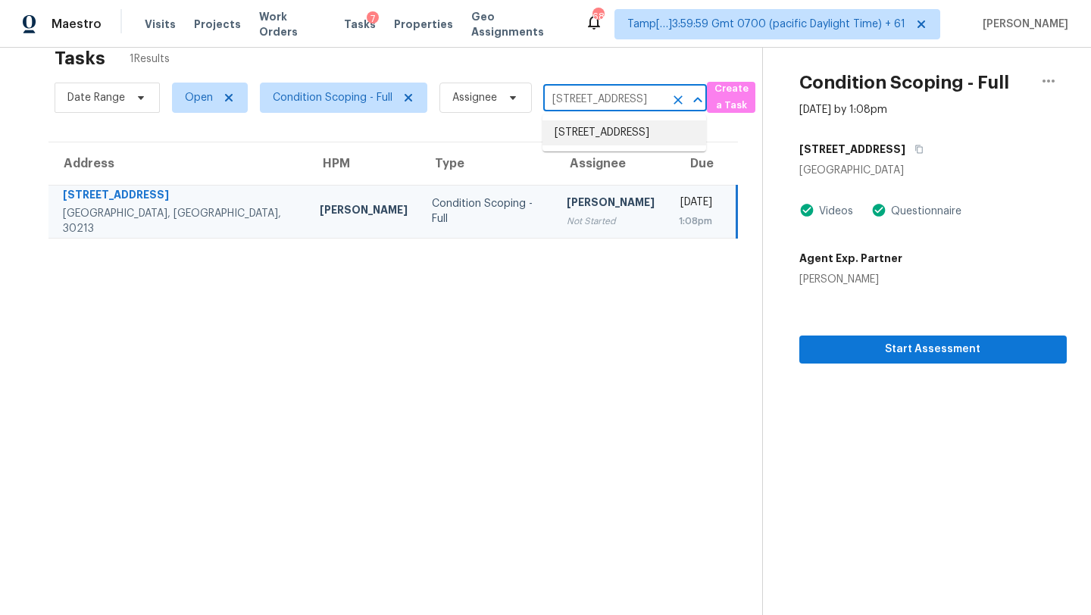
click at [594, 139] on li "37 Roxbury Ln, Newnan, GA 30265" at bounding box center [624, 132] width 164 height 25
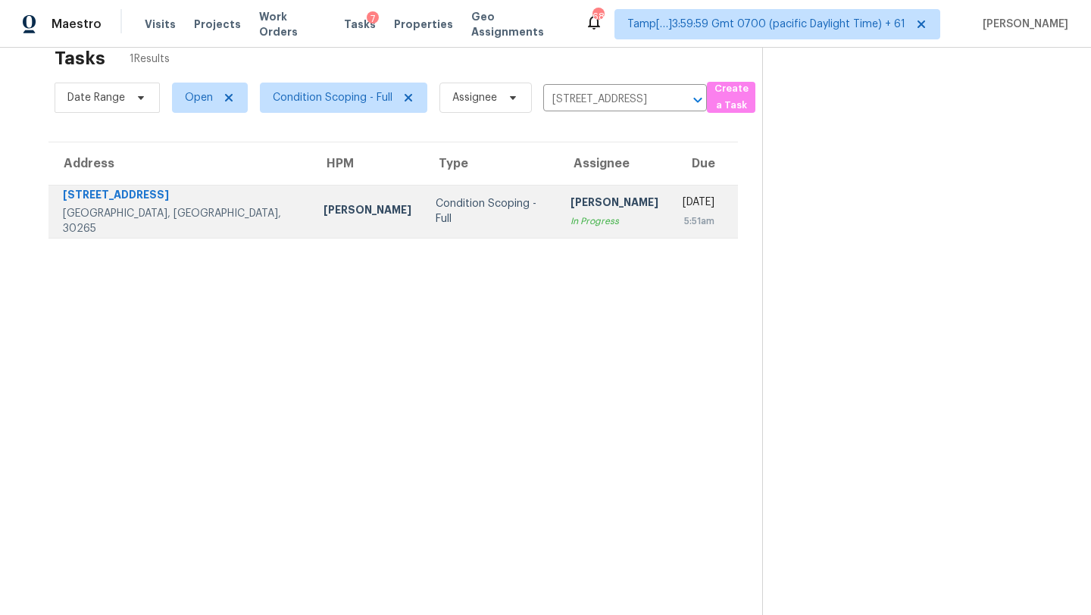
click at [576, 233] on td "Rajesh M In Progress" at bounding box center [614, 211] width 112 height 53
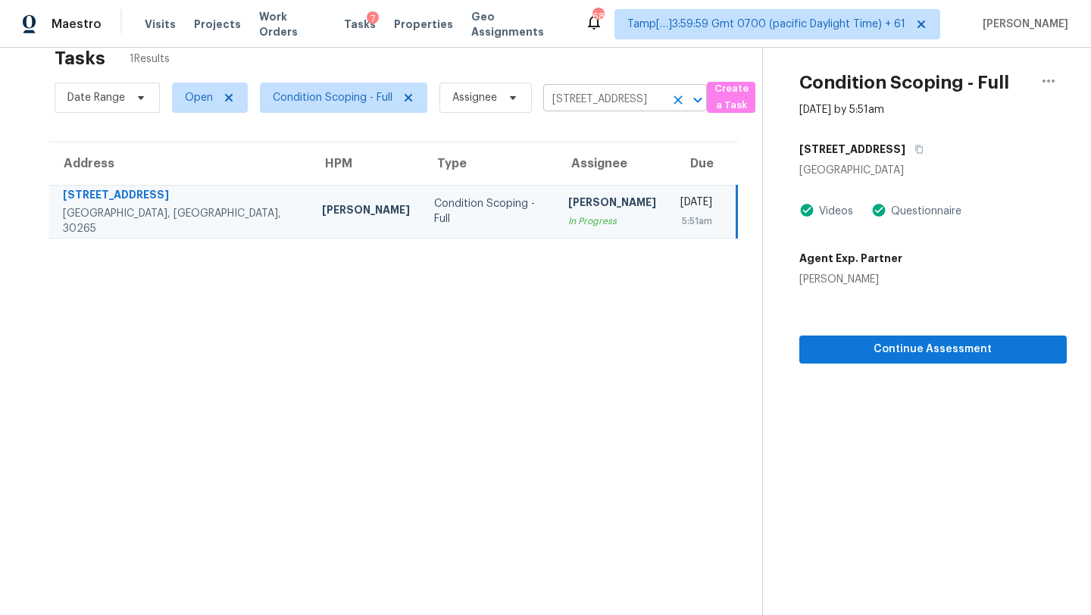
click at [613, 105] on input "37 Roxbury Ln, Newnan, GA 30265" at bounding box center [603, 99] width 121 height 23
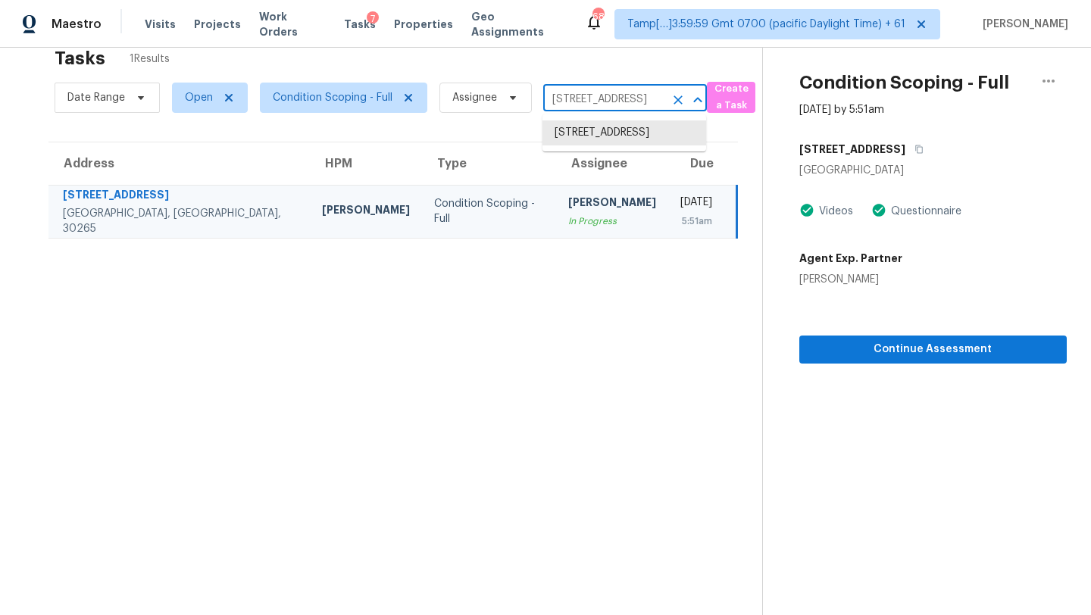
click at [613, 105] on input "37 Roxbury Ln, Newnan, GA 30265" at bounding box center [603, 99] width 121 height 23
paste input "5711 Chanta Ln Powder Springs, GA, 30127"
type input "5711 Chanta Ln Powder Springs, GA, 30127"
click at [592, 145] on li "5711 Chanta Ln, Powder Springs, GA 30127" at bounding box center [624, 132] width 164 height 25
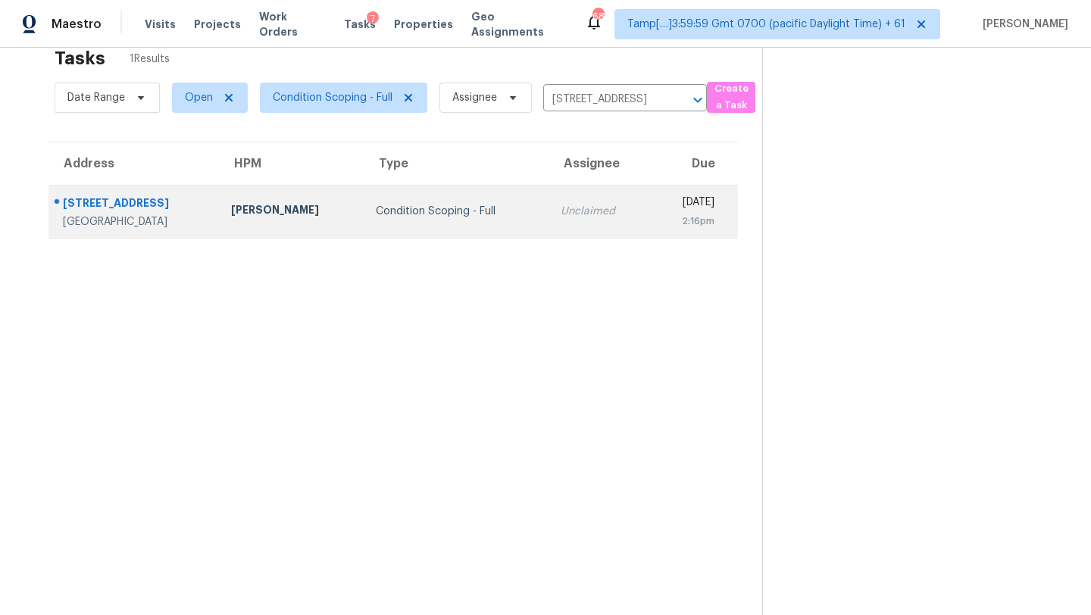
click at [662, 202] on div "[DATE]" at bounding box center [688, 204] width 52 height 19
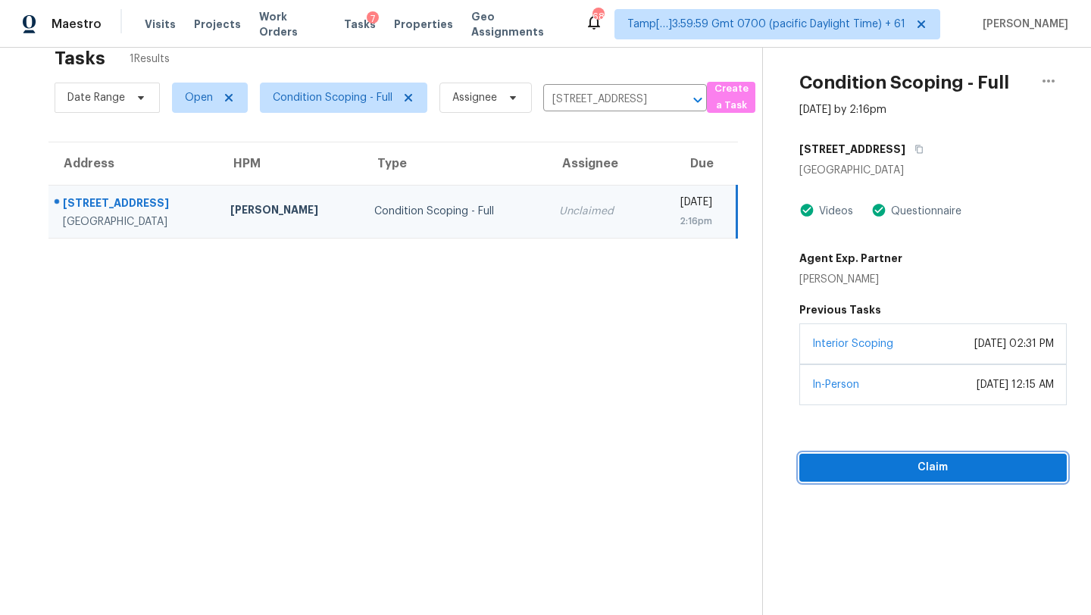
click at [876, 463] on span "Claim" at bounding box center [932, 467] width 243 height 19
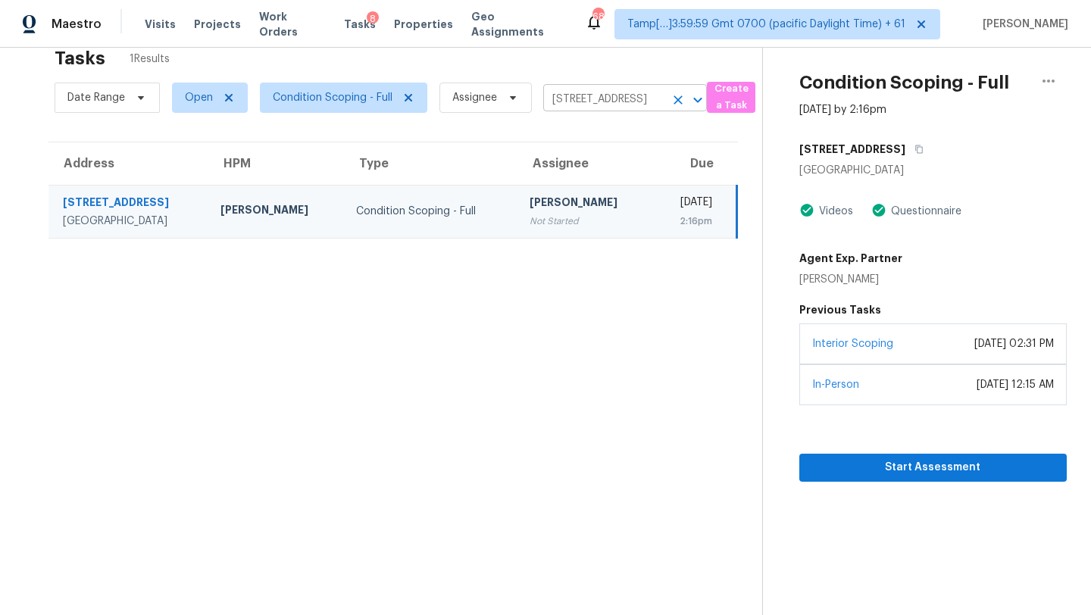
click at [603, 108] on input "5711 Chanta Ln, Powder Springs, GA 30127" at bounding box center [603, 99] width 121 height 23
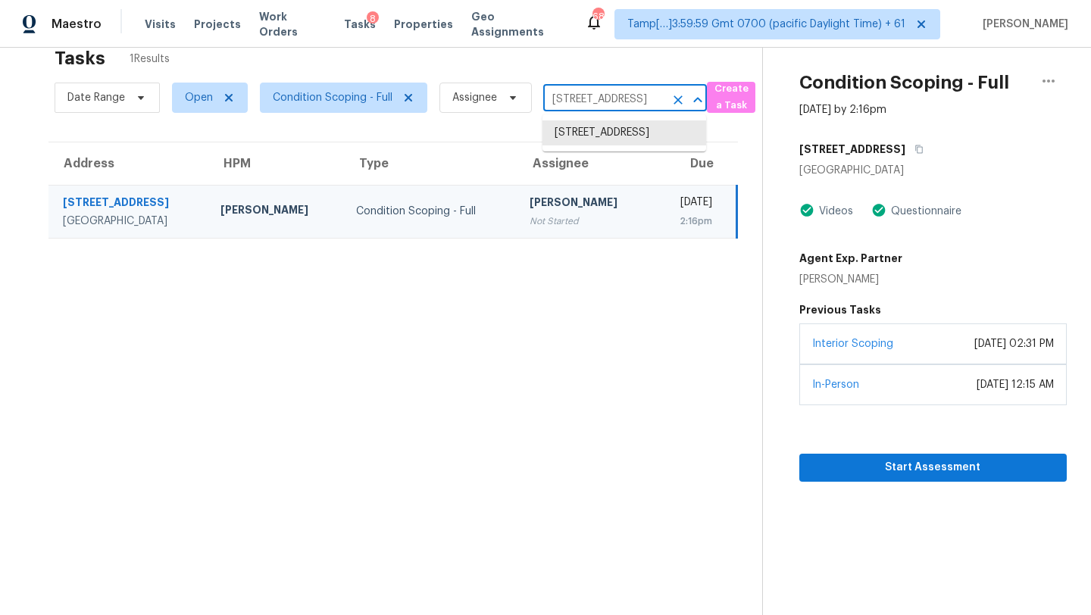
click at [603, 108] on input "5711 Chanta Ln, Powder Springs, GA 30127" at bounding box center [603, 99] width 121 height 23
paste input "36 Suwanee Park Ter Suwanee, GA, 30024"
type input "536 Suwanee Park Ter Suwanee, GA, 30024"
click at [603, 139] on li "536 Suwanee Park Ter, Suwanee, GA 30024" at bounding box center [624, 132] width 164 height 25
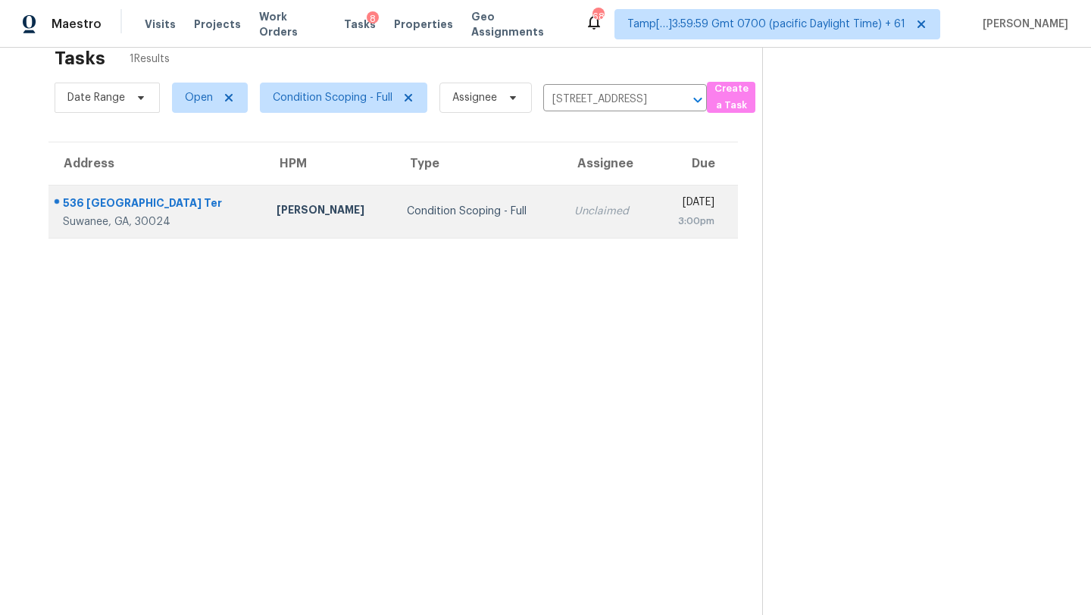
click at [562, 216] on td "Unclaimed" at bounding box center [608, 211] width 92 height 53
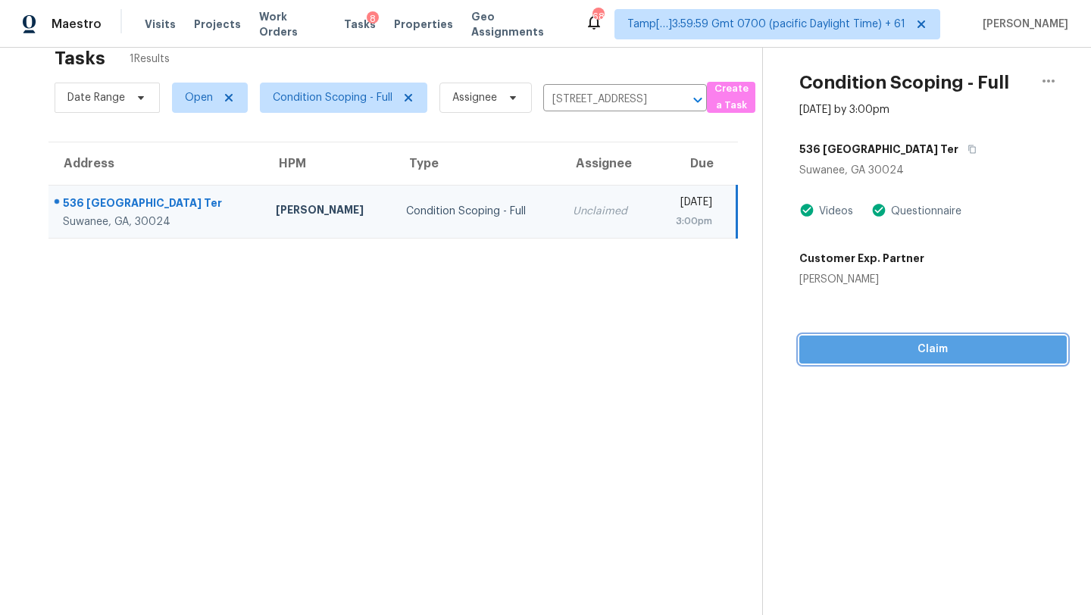
click at [967, 357] on span "Claim" at bounding box center [932, 349] width 243 height 19
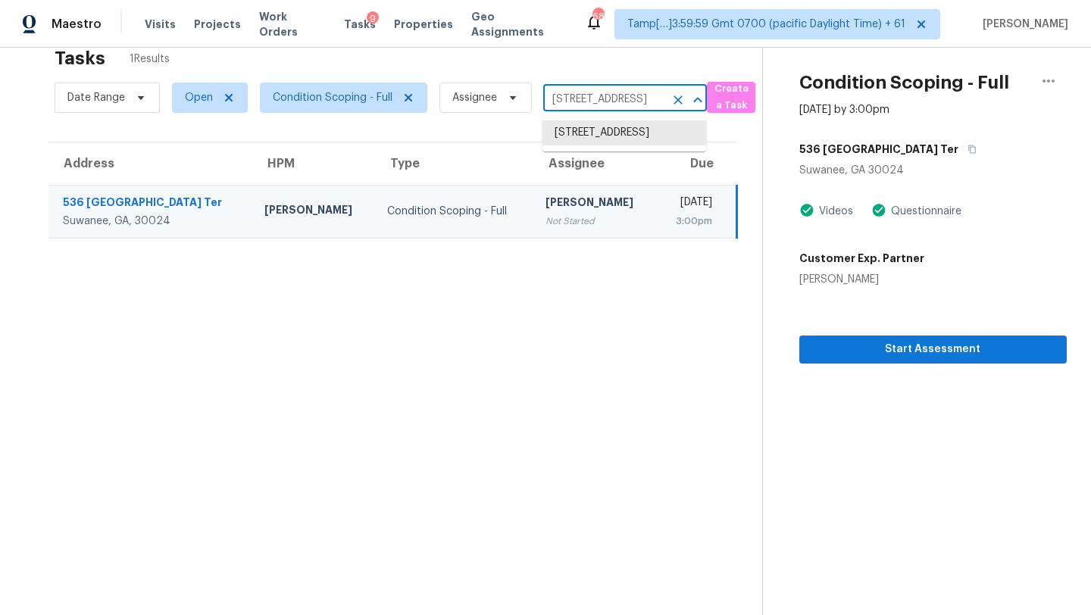
click at [599, 97] on input "536 Suwanee Park Ter, Suwanee, GA 30024" at bounding box center [603, 99] width 121 height 23
paste input "3734 Moon Dancer Pl Saint Cloud, FL, 34772"
type input "3734 Moon Dancer Pl Saint Cloud, FL, 34772"
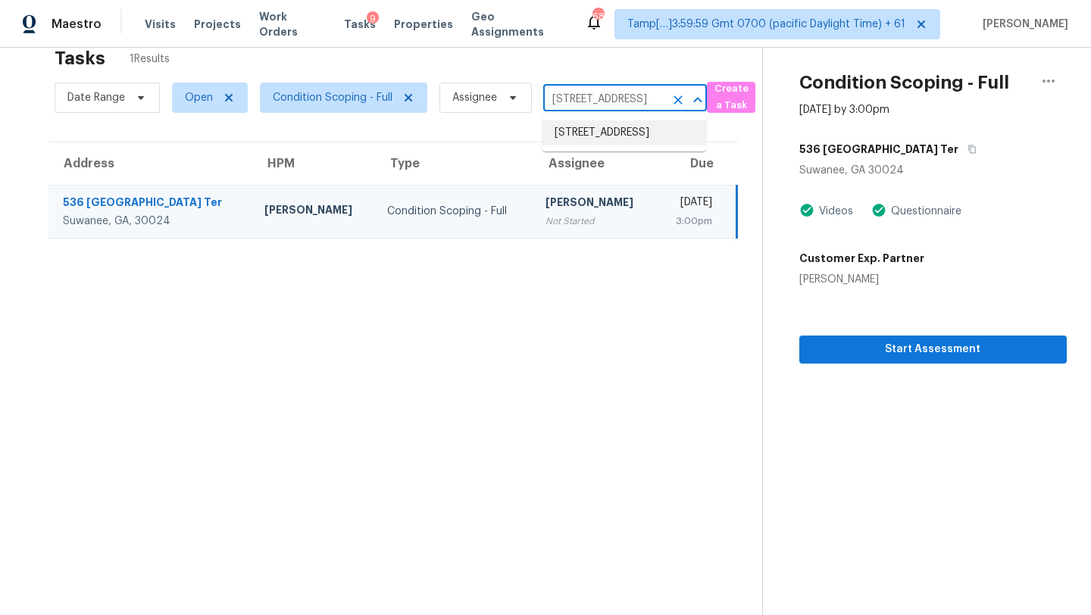
click at [600, 137] on li "3734 Moon Dancer Pl, Saint Cloud, FL 34772" at bounding box center [624, 132] width 164 height 25
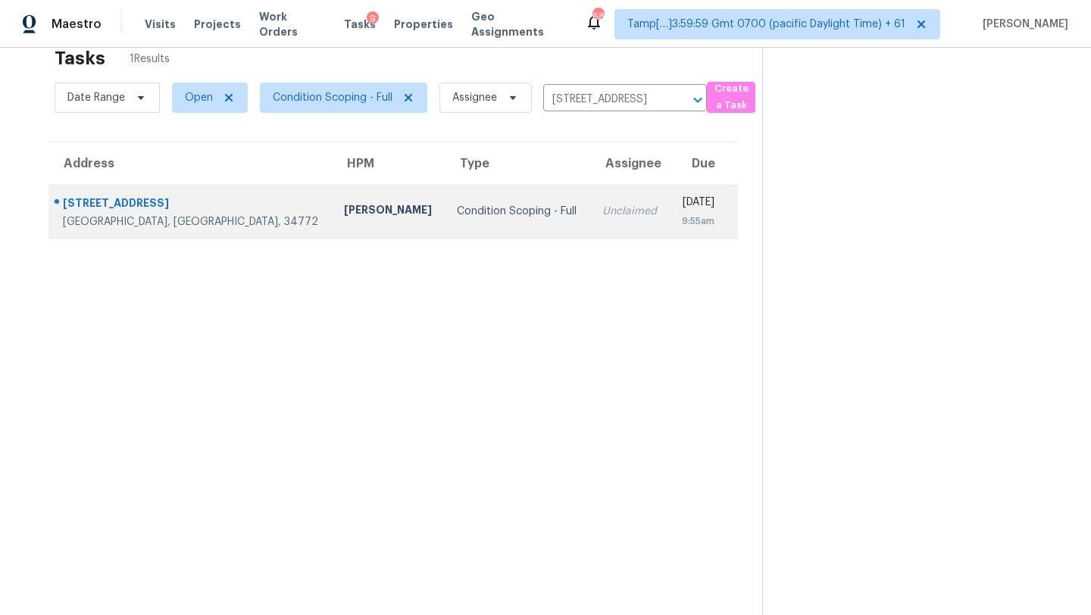
click at [681, 209] on div "[DATE]" at bounding box center [697, 204] width 33 height 19
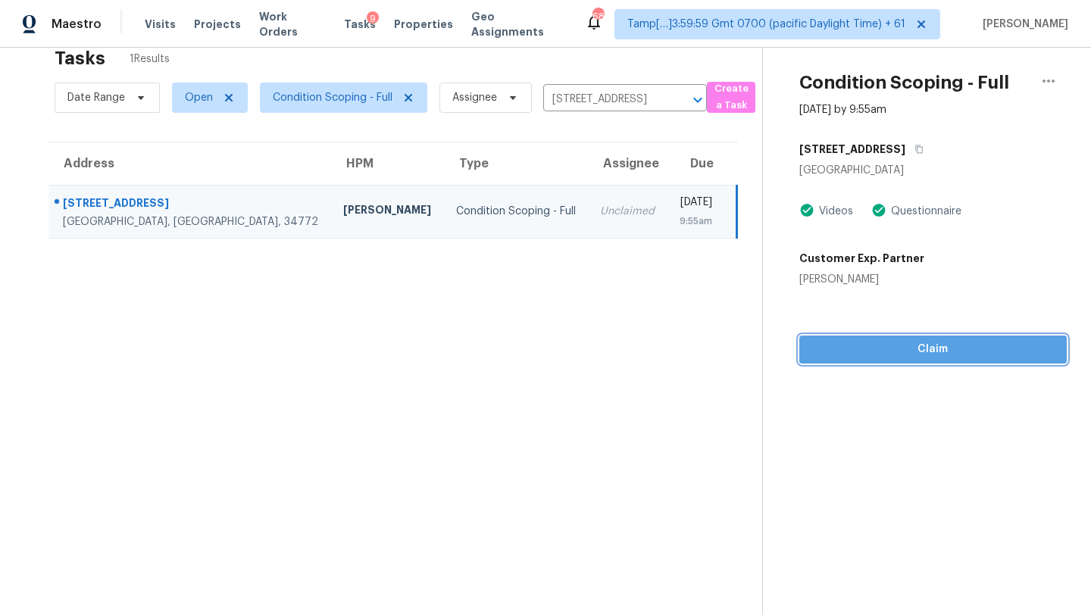
click at [906, 347] on span "Claim" at bounding box center [932, 349] width 243 height 19
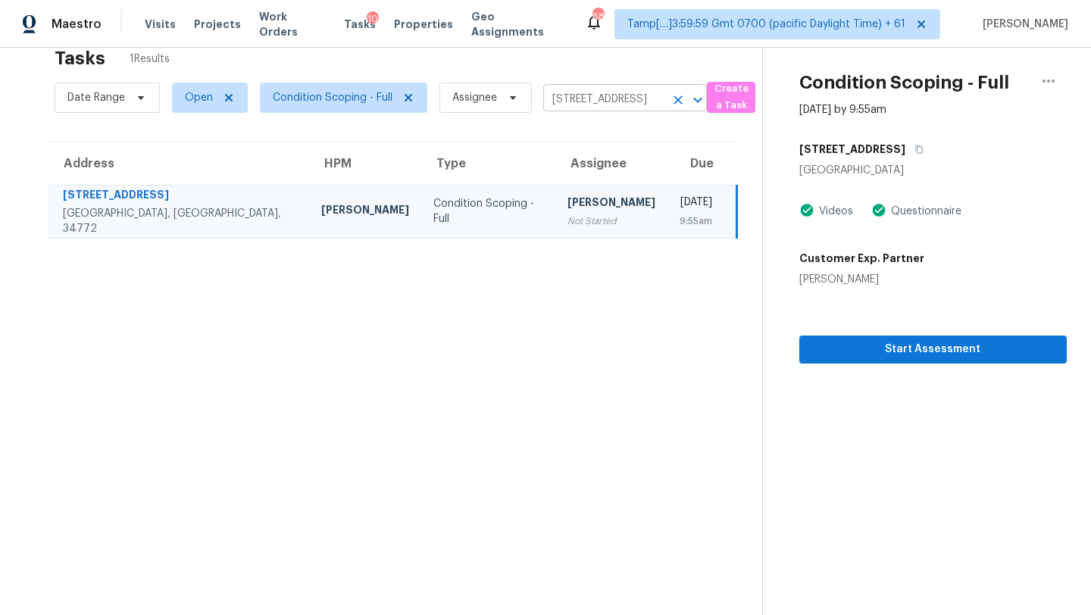
click at [580, 103] on input "3734 Moon Dancer Pl, Saint Cloud, FL 34772" at bounding box center [603, 99] width 121 height 23
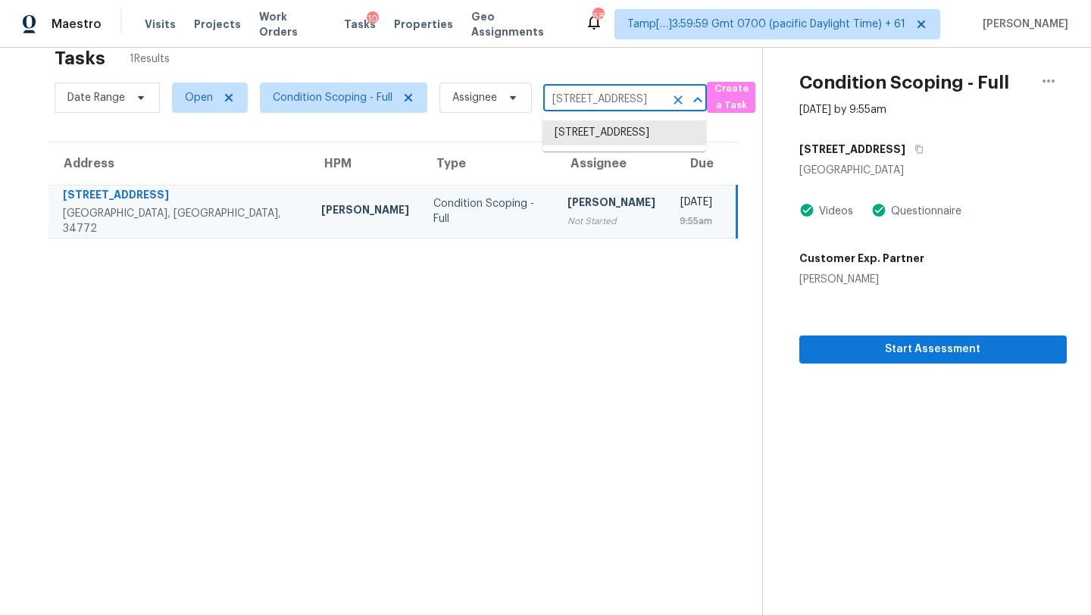
click at [580, 103] on input "3734 Moon Dancer Pl, Saint Cloud, FL 34772" at bounding box center [603, 99] width 121 height 23
paste input "22 Pine Cedar Dr Palm Coast, FL, 32164"
type input "22 Pine Cedar Dr Palm Coast, FL, 32164"
click at [582, 132] on li "22 Pine Cedar Dr, Palm Coast, FL 32164" at bounding box center [624, 132] width 164 height 25
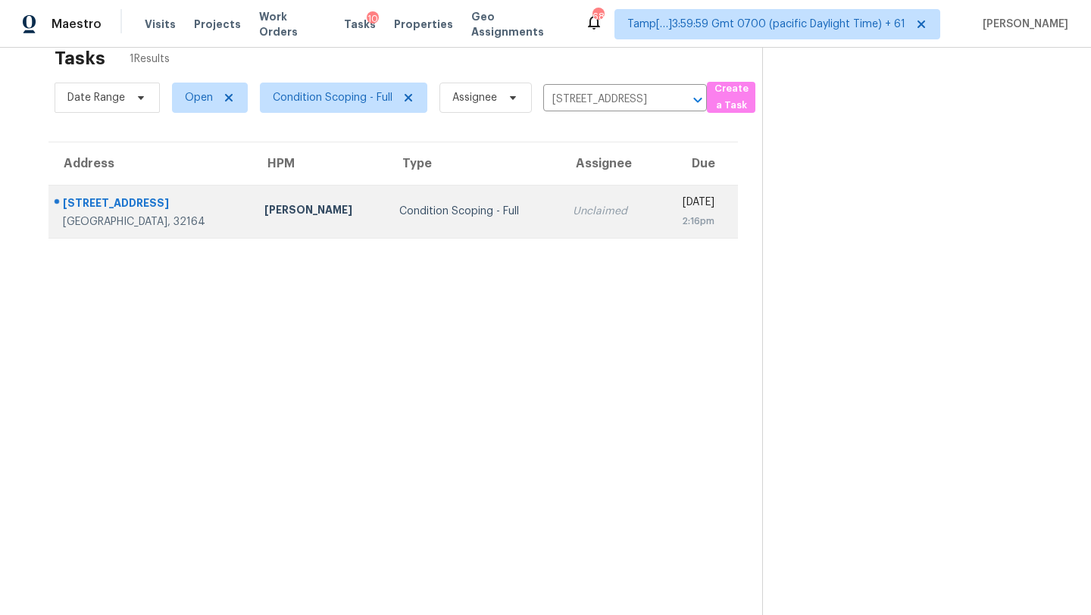
click at [667, 204] on div "[DATE]" at bounding box center [690, 204] width 46 height 19
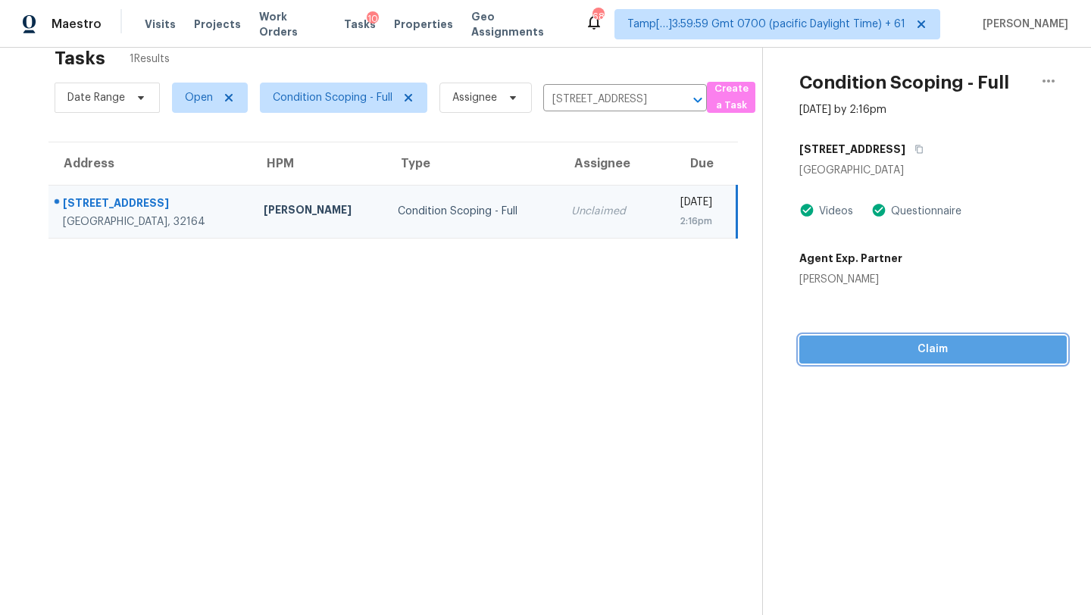
click at [892, 356] on span "Claim" at bounding box center [932, 349] width 243 height 19
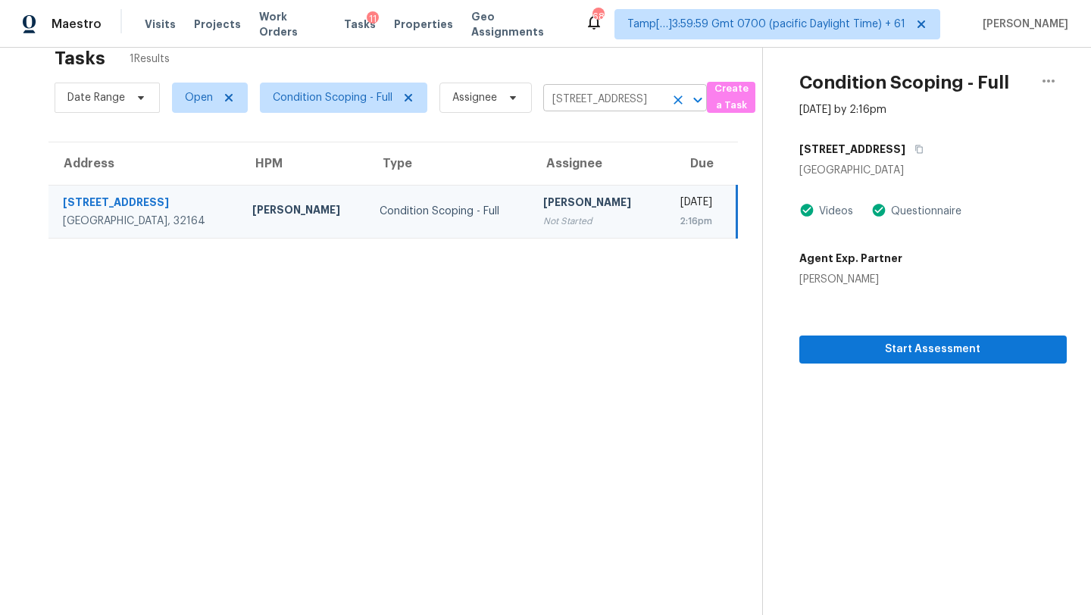
click at [575, 98] on input "22 Pine Cedar Dr, Palm Coast, FL 32164" at bounding box center [603, 99] width 121 height 23
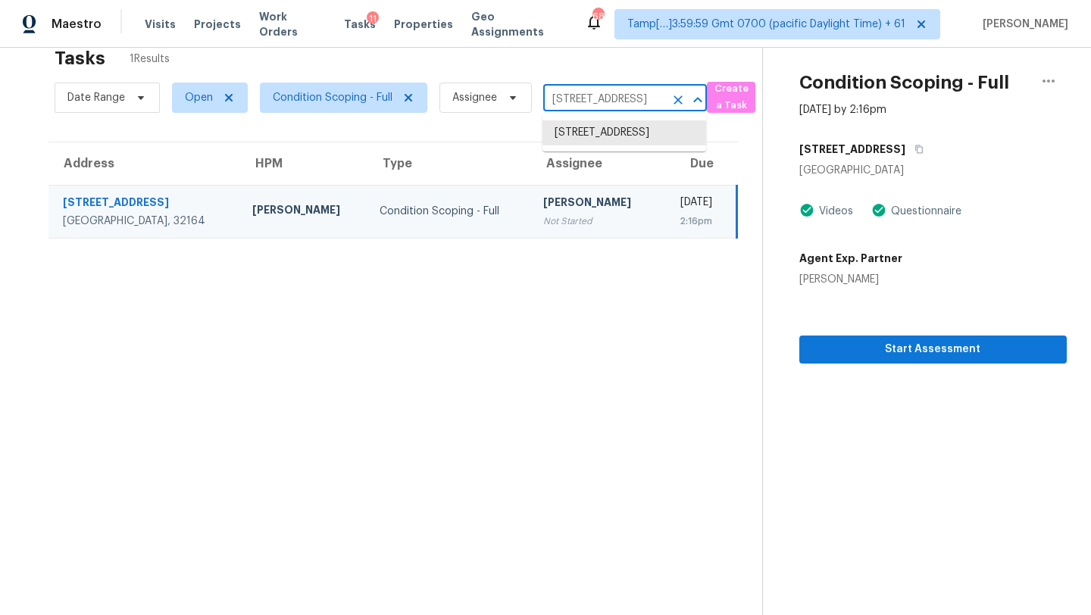
click at [575, 98] on input "22 Pine Cedar Dr, Palm Coast, FL 32164" at bounding box center [603, 99] width 121 height 23
paste input "10520 Bronze Leaf Ct Leesburg, FL, 34788"
type input "10520 Bronze Leaf Ct Leesburg, FL, 34788"
click at [603, 131] on li "[STREET_ADDRESS]" at bounding box center [624, 132] width 164 height 25
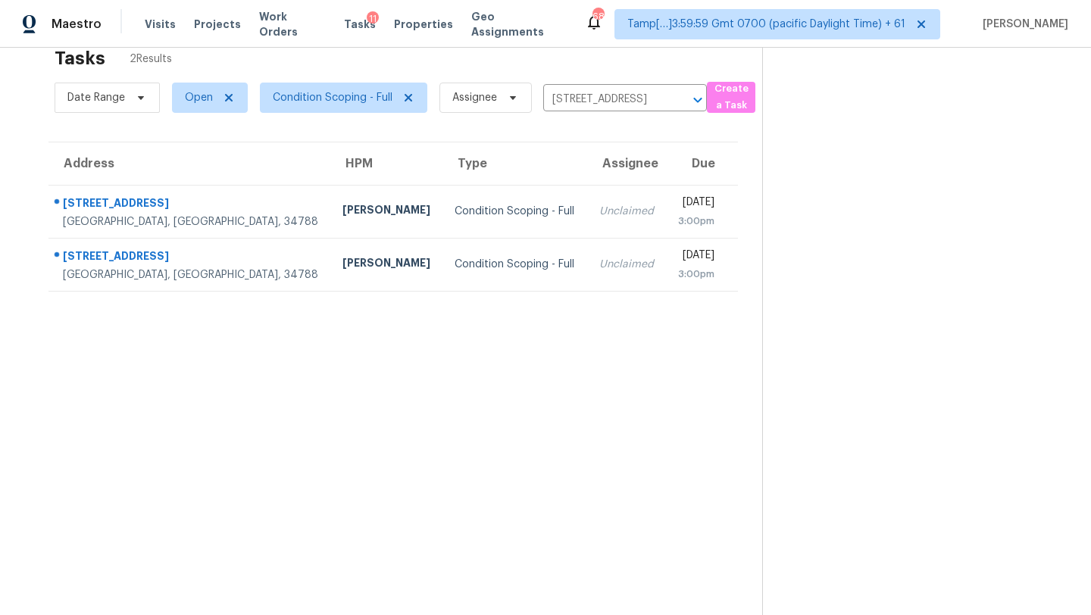
click at [666, 193] on td "[DATE] 3:00pm" at bounding box center [702, 211] width 72 height 53
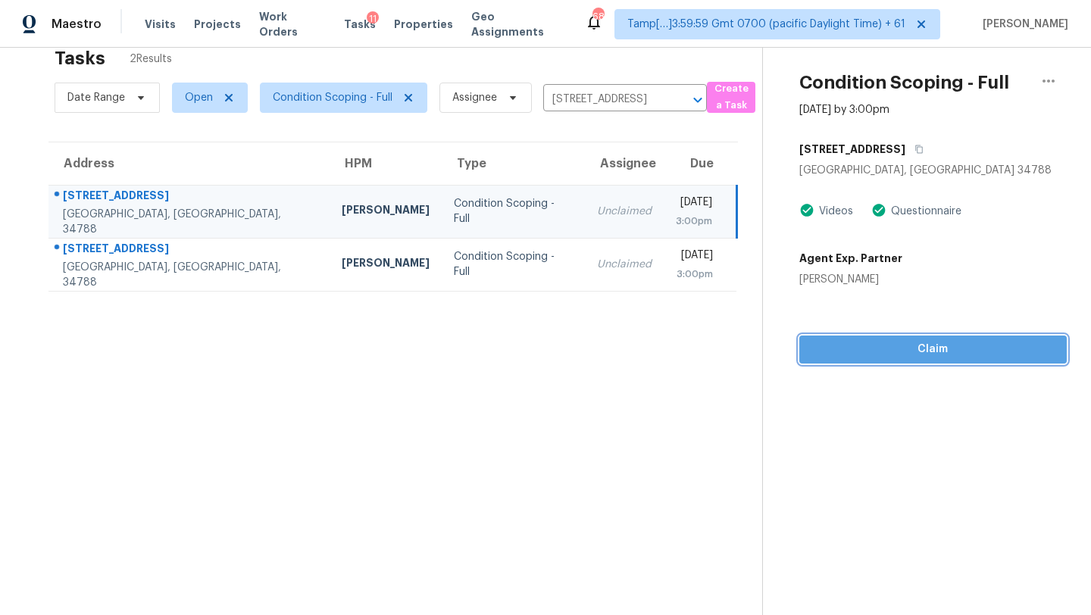
click at [881, 360] on button "Claim" at bounding box center [932, 350] width 267 height 28
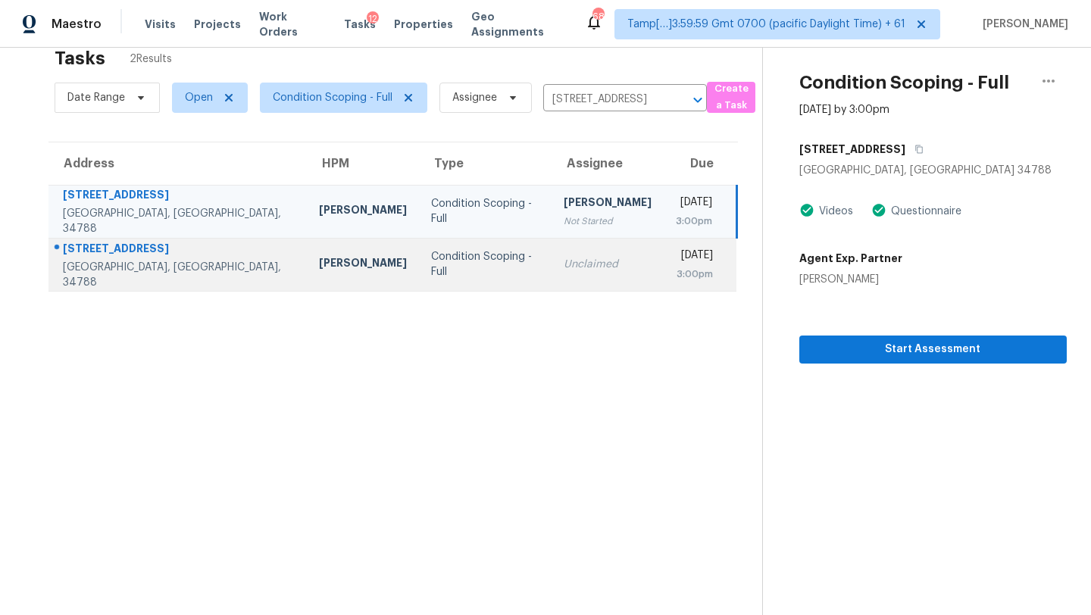
click at [561, 272] on td "Unclaimed" at bounding box center [607, 264] width 112 height 53
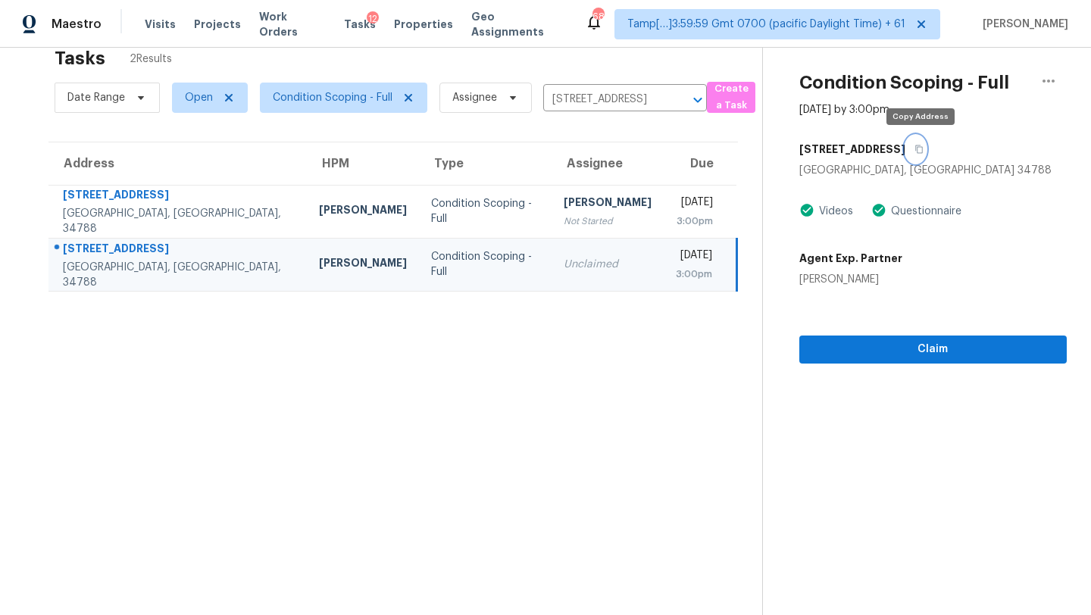
click at [923, 150] on icon "button" at bounding box center [918, 149] width 9 height 9
click at [551, 287] on td "Unclaimed" at bounding box center [607, 264] width 112 height 53
click at [929, 149] on div "[STREET_ADDRESS]" at bounding box center [932, 149] width 267 height 27
click at [923, 147] on icon "button" at bounding box center [918, 149] width 9 height 9
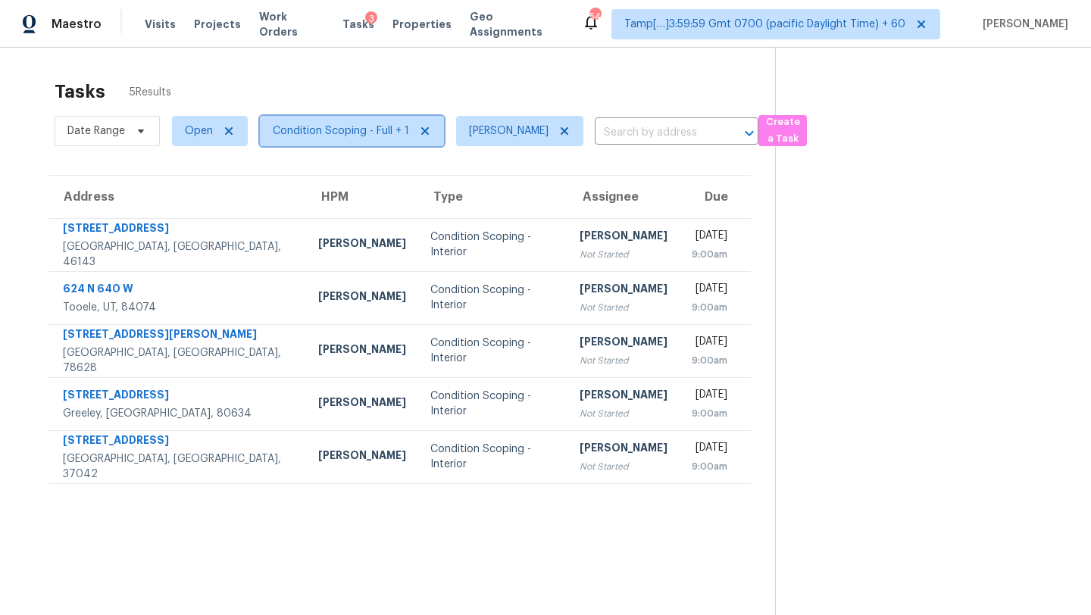
click at [338, 138] on span "Condition Scoping - Full + 1" at bounding box center [341, 130] width 136 height 15
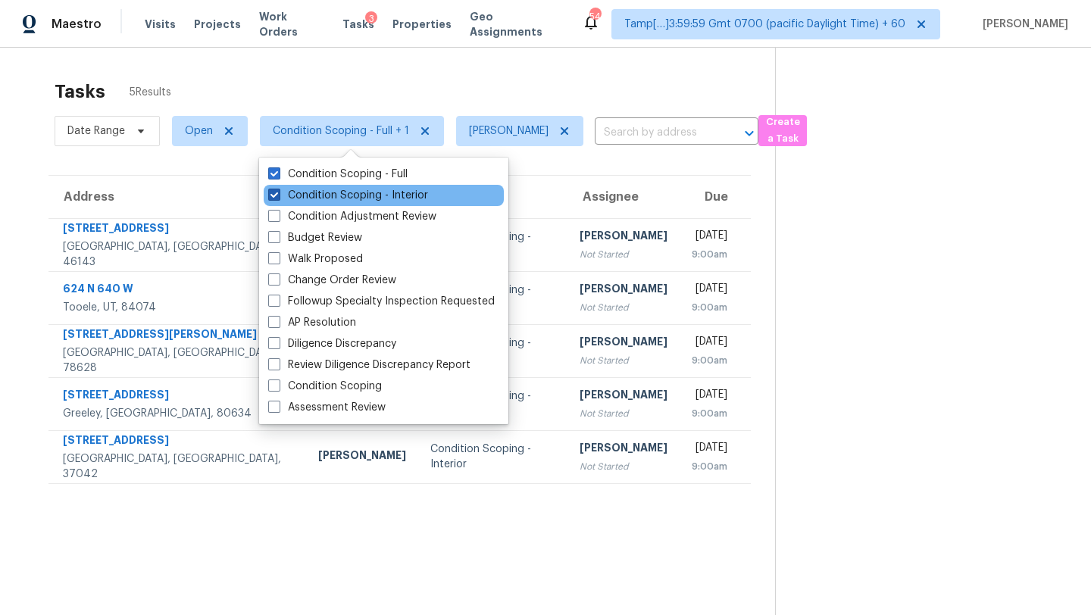
click at [342, 190] on label "Condition Scoping - Interior" at bounding box center [348, 195] width 160 height 15
click at [278, 190] on input "Condition Scoping - Interior" at bounding box center [273, 193] width 10 height 10
checkbox input "false"
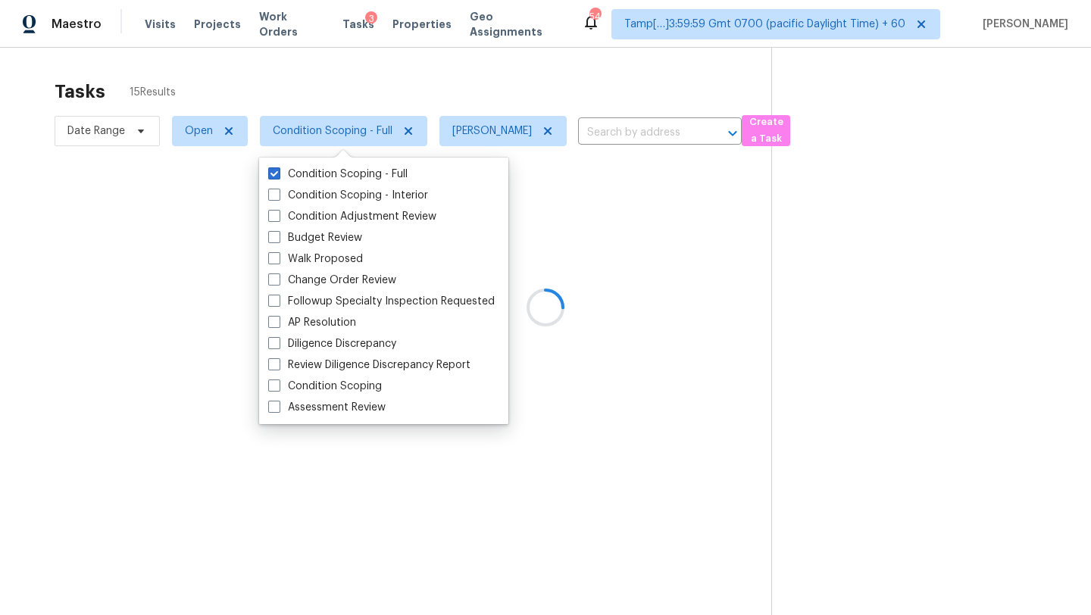
click at [406, 97] on div at bounding box center [545, 307] width 1091 height 615
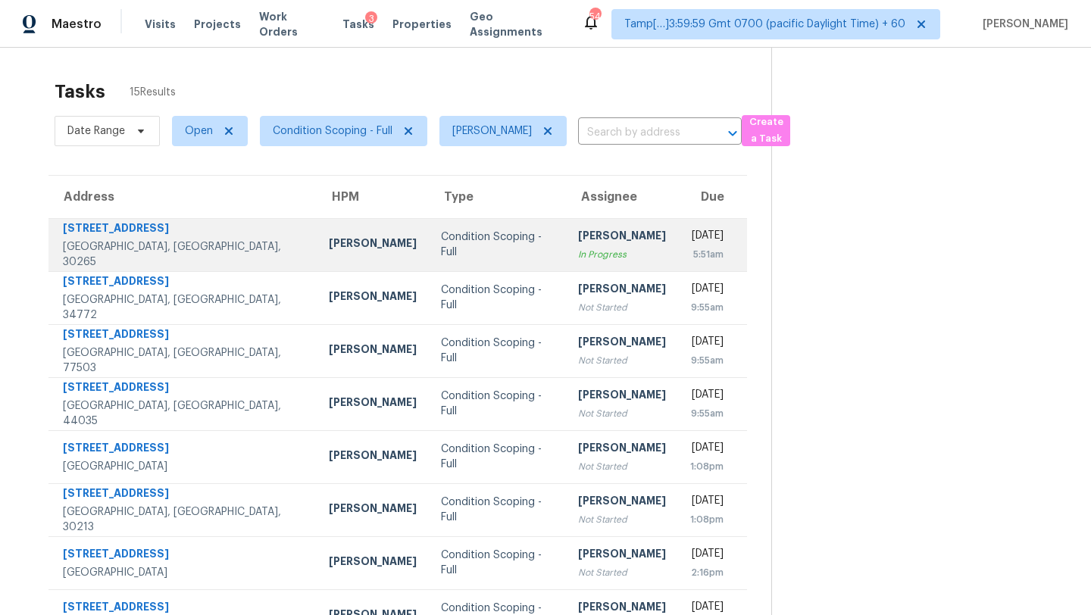
click at [678, 244] on td "Tue, Sep 23rd 2025 5:51am" at bounding box center [712, 244] width 69 height 53
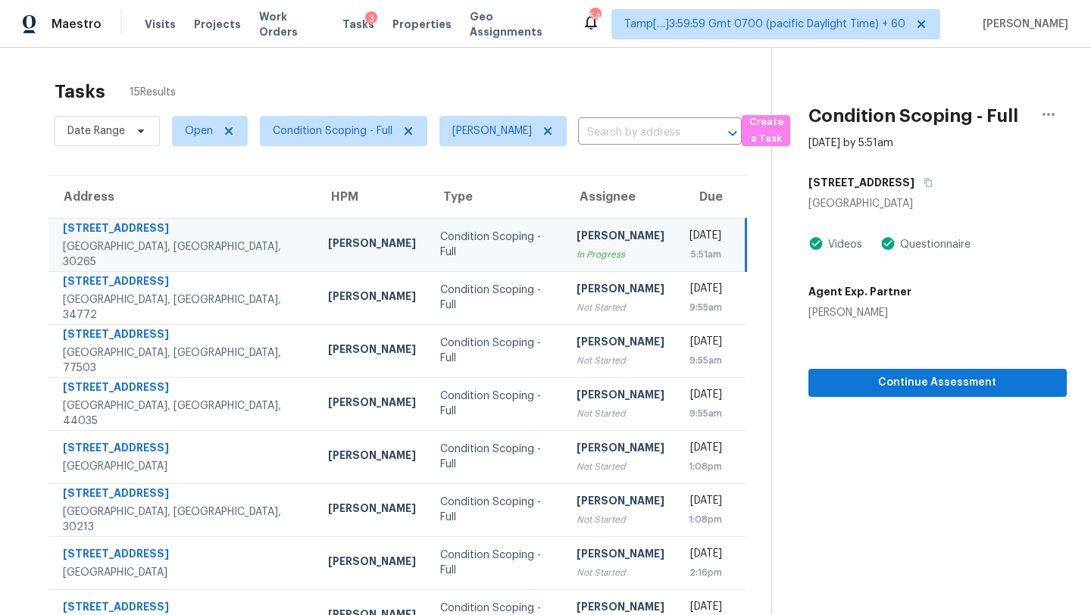
click at [316, 233] on td "[PERSON_NAME]" at bounding box center [372, 244] width 112 height 53
click at [924, 179] on icon "button" at bounding box center [928, 183] width 8 height 8
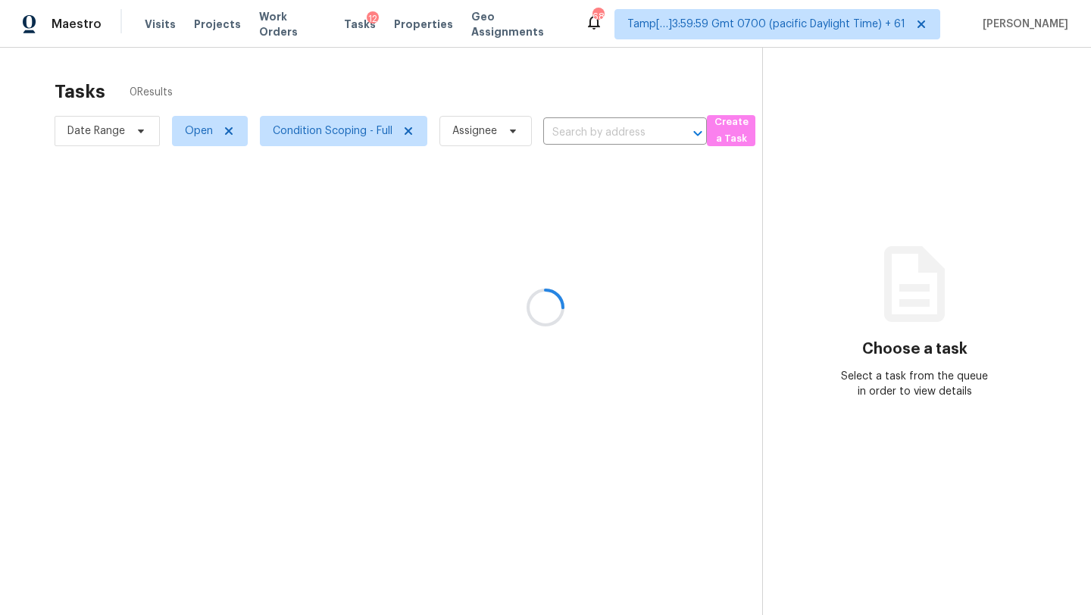
click at [603, 131] on div at bounding box center [545, 307] width 1091 height 615
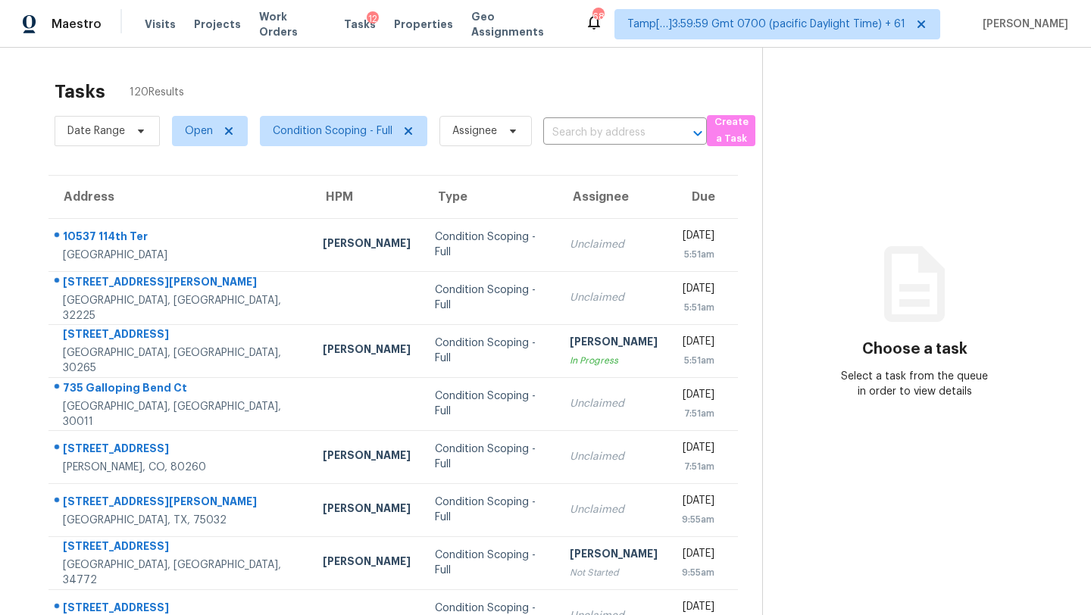
click at [602, 132] on input "text" at bounding box center [603, 132] width 121 height 23
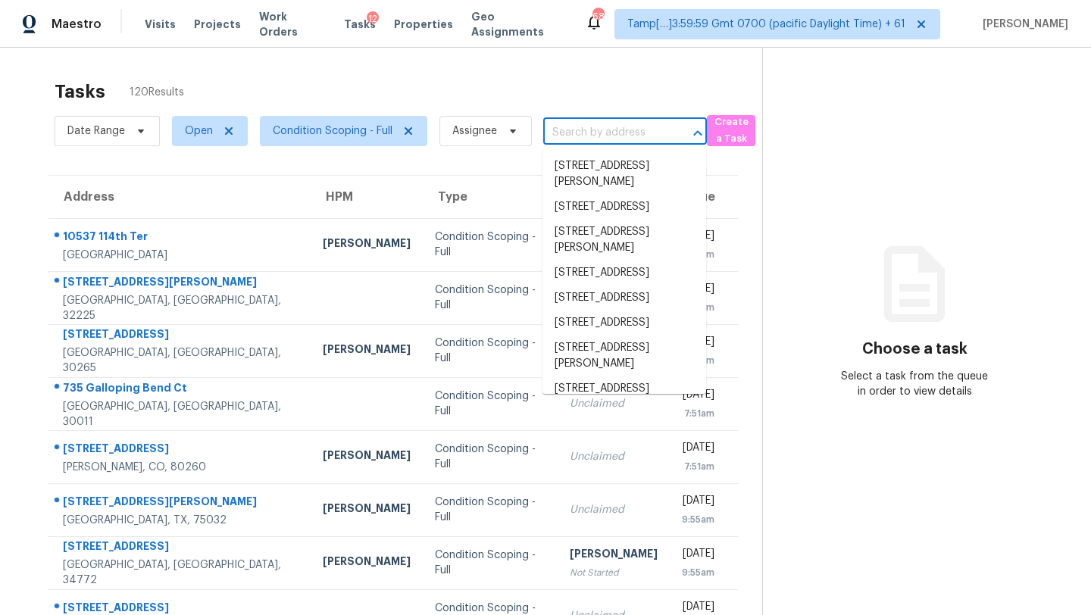
paste input "[STREET_ADDRESS]"
type input "[STREET_ADDRESS]"
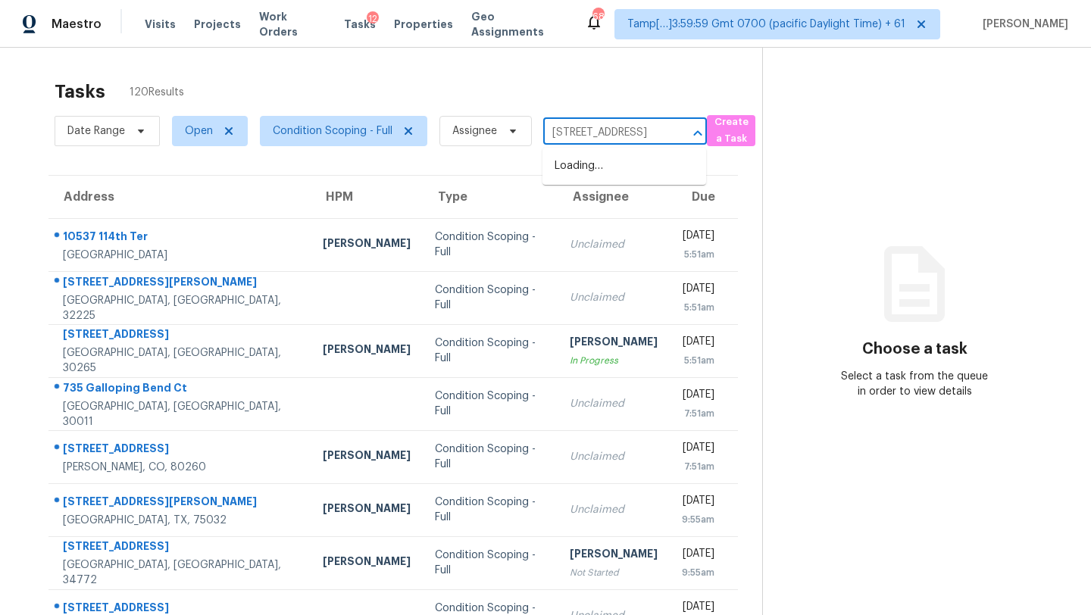
scroll to position [0, 96]
click at [595, 176] on li "[STREET_ADDRESS]" at bounding box center [624, 166] width 164 height 25
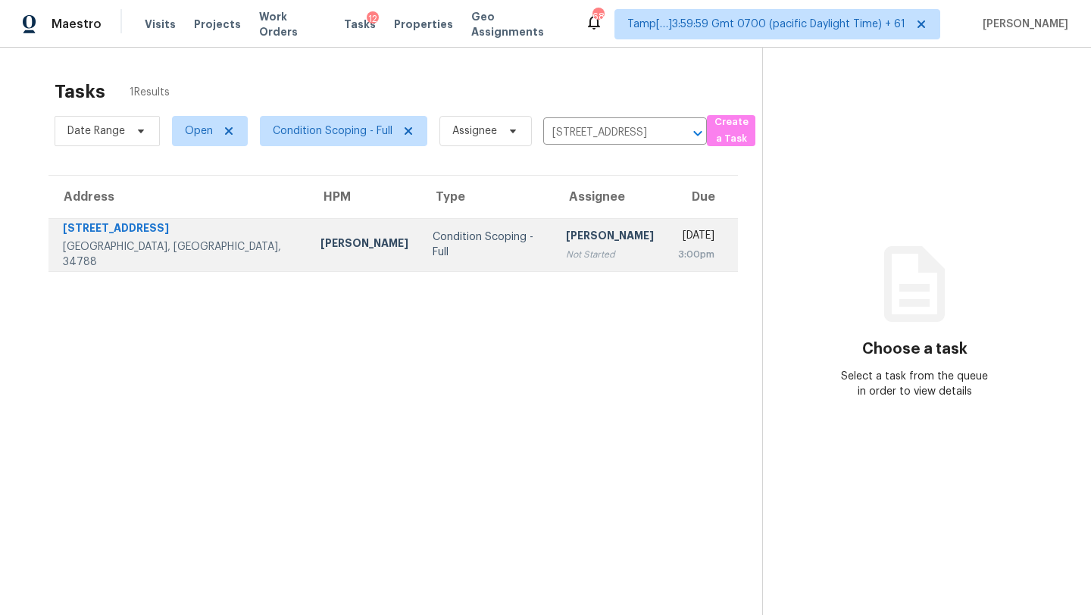
click at [678, 236] on div "[DATE]" at bounding box center [696, 237] width 36 height 19
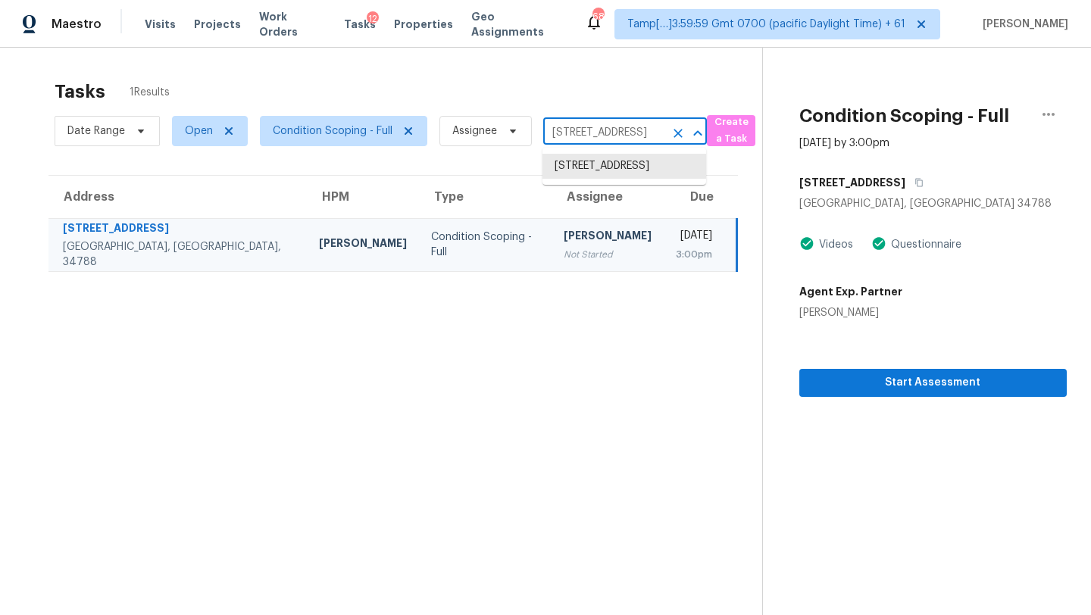
click at [614, 125] on input "[STREET_ADDRESS]" at bounding box center [603, 132] width 121 height 23
paste input "[STREET_ADDRESS]"
type input "[STREET_ADDRESS]"
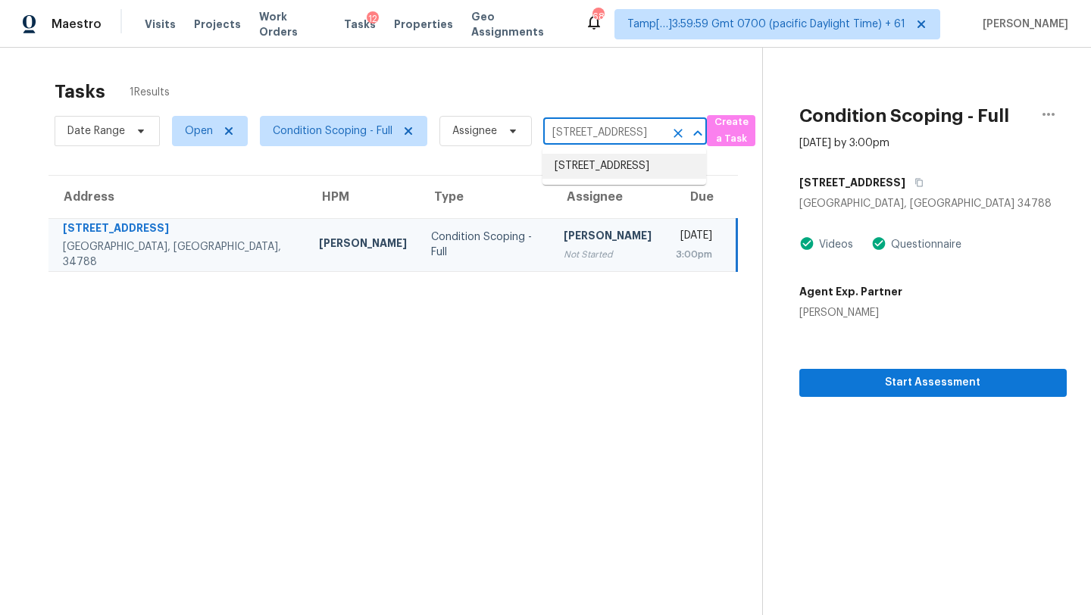
click at [607, 176] on li "[STREET_ADDRESS]" at bounding box center [624, 166] width 164 height 25
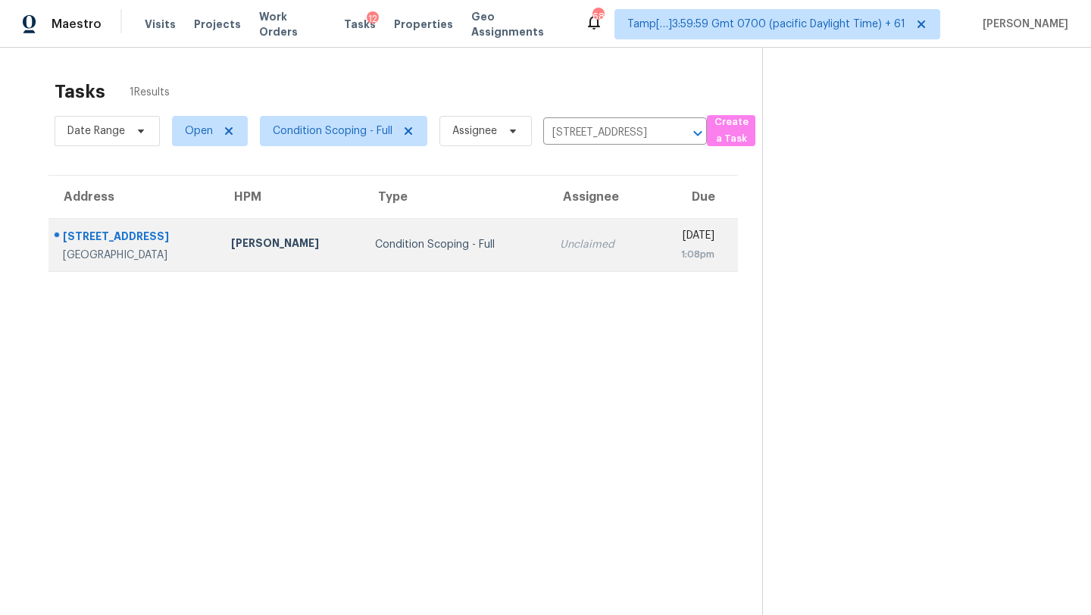
click at [661, 231] on div "[DATE]" at bounding box center [687, 237] width 53 height 19
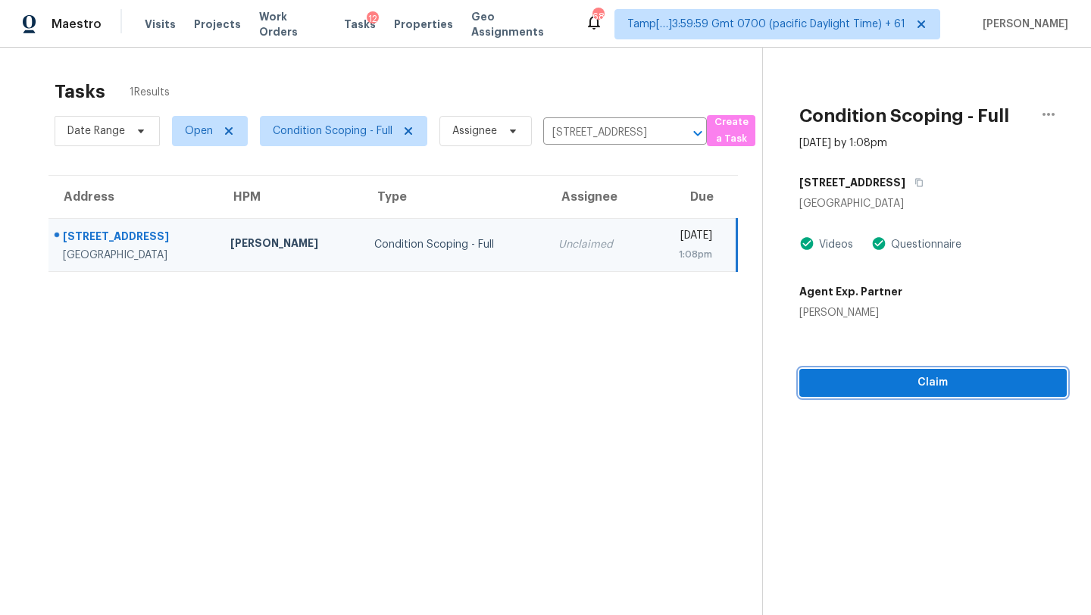
click at [936, 380] on span "Claim" at bounding box center [932, 382] width 243 height 19
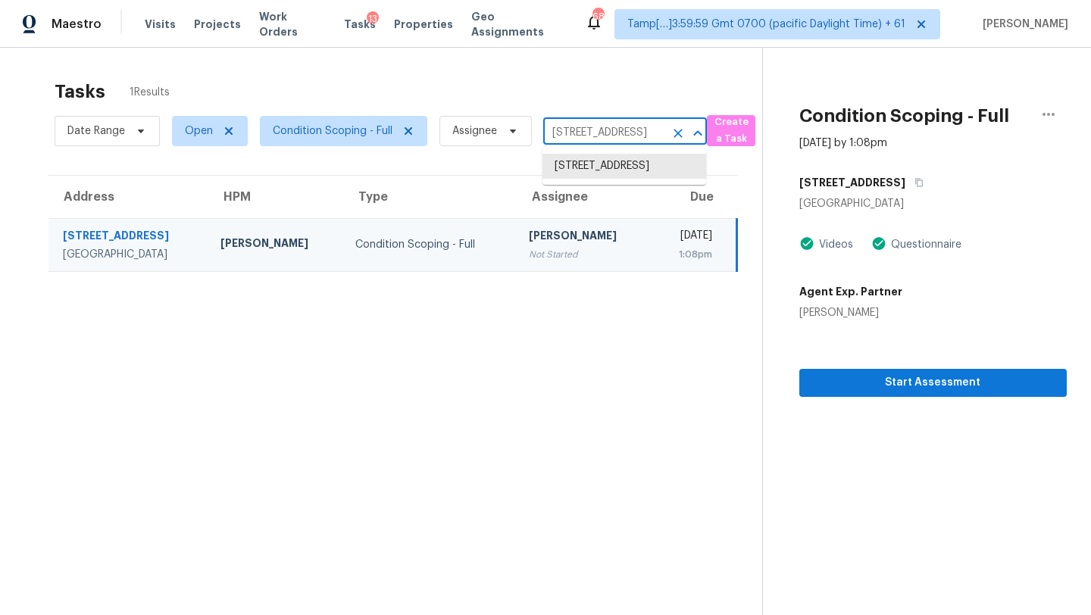
click at [598, 142] on input "[STREET_ADDRESS]" at bounding box center [603, 132] width 121 height 23
paste input "[STREET_ADDRESS]"
type input "[STREET_ADDRESS]"
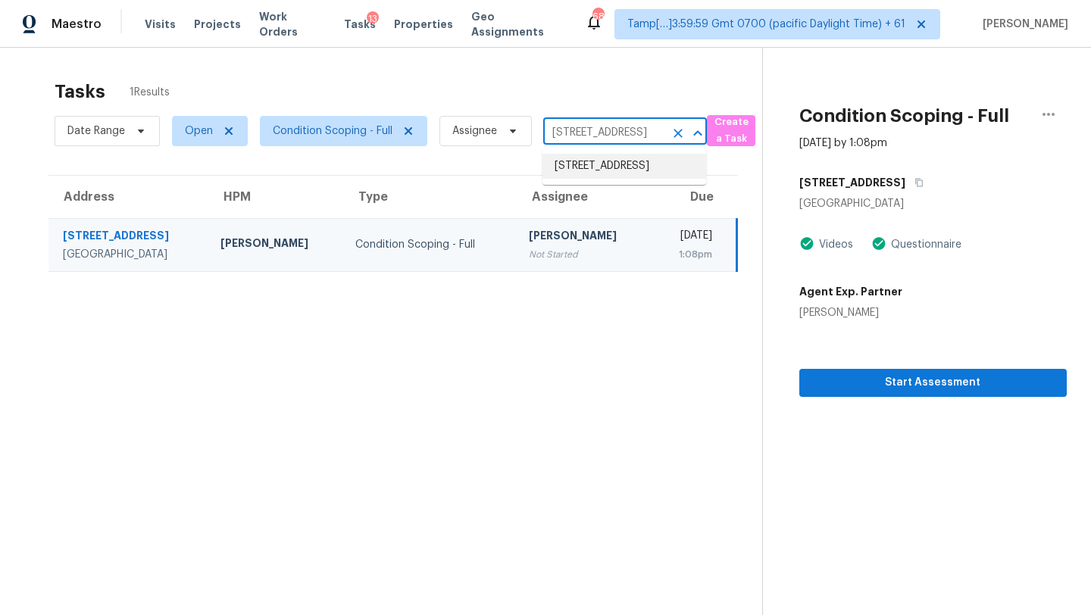
click at [599, 178] on li "[STREET_ADDRESS]" at bounding box center [624, 166] width 164 height 25
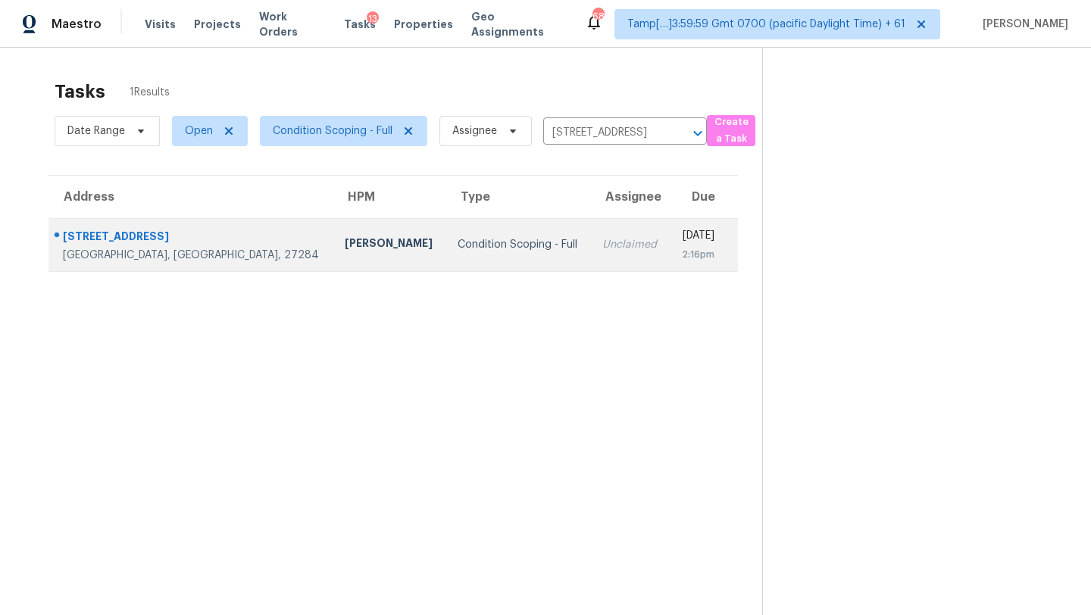
click at [681, 258] on div "2:16pm" at bounding box center [697, 254] width 33 height 15
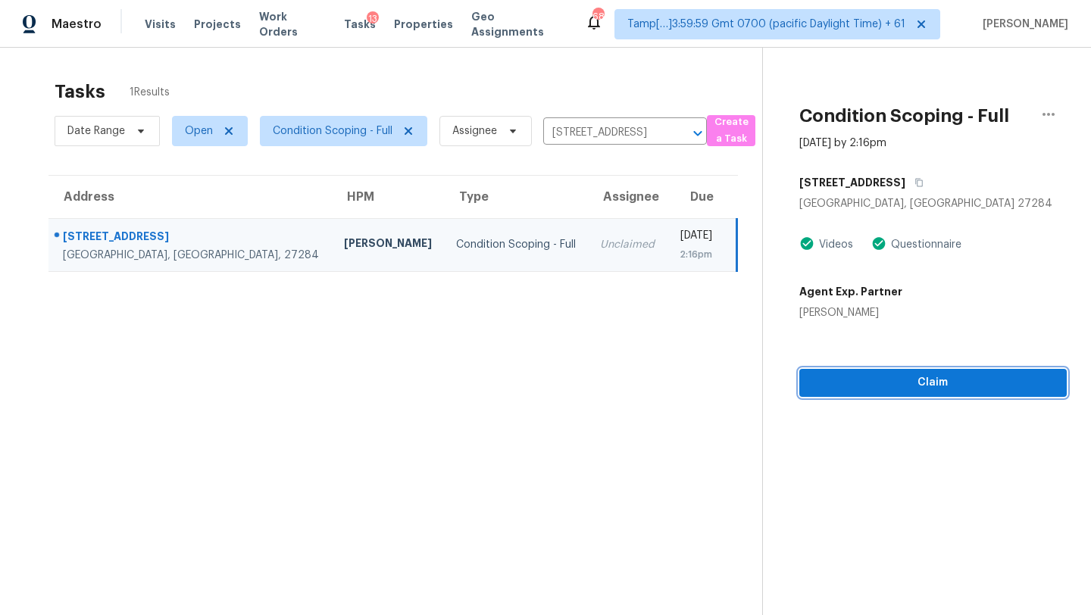
click at [955, 378] on span "Claim" at bounding box center [932, 382] width 243 height 19
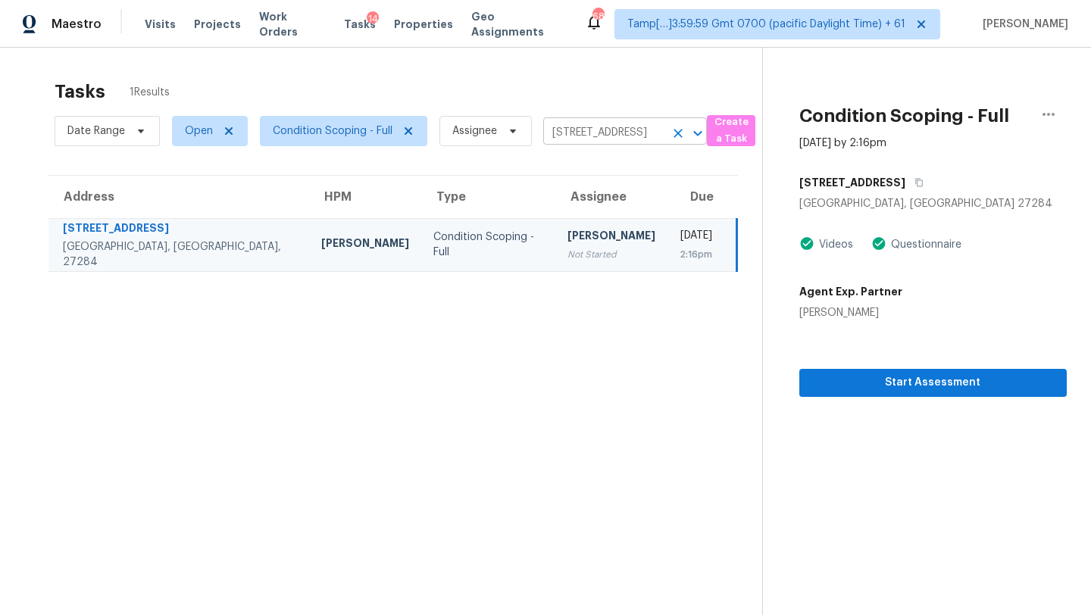
click at [595, 139] on input "[STREET_ADDRESS]" at bounding box center [603, 132] width 121 height 23
paste input "[STREET_ADDRESS][PERSON_NAME]"
type input "[STREET_ADDRESS][PERSON_NAME]"
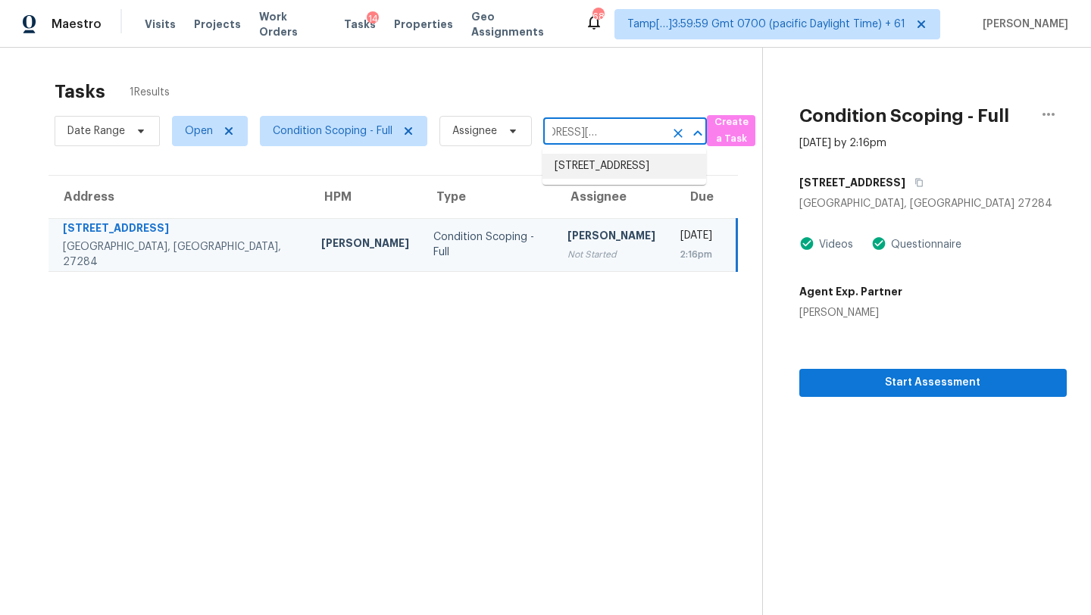
click at [602, 170] on li "[STREET_ADDRESS]" at bounding box center [624, 166] width 164 height 25
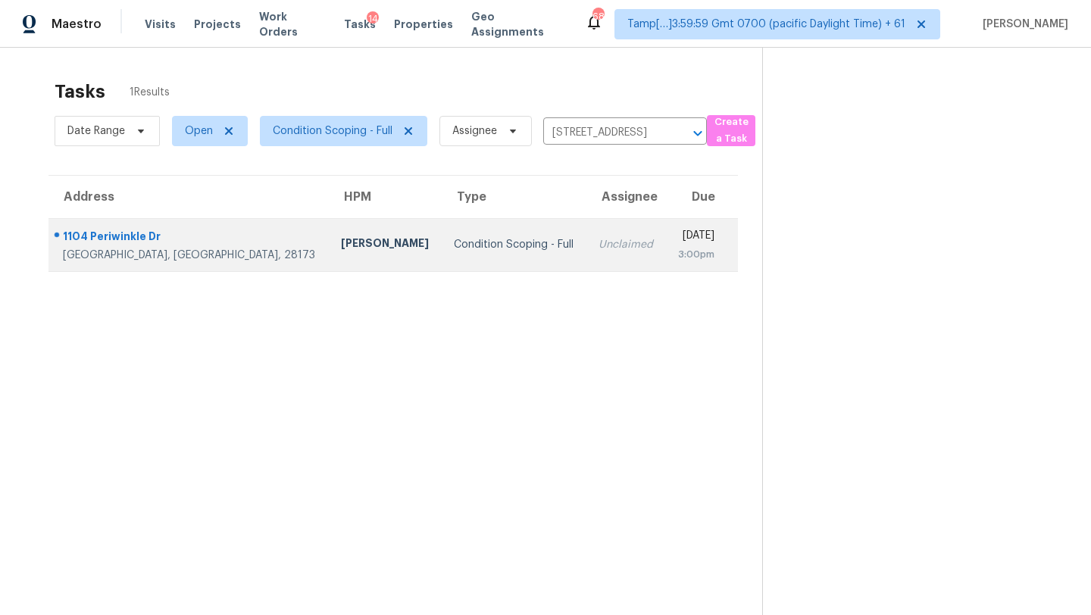
click at [665, 233] on td "[DATE] 3:00pm" at bounding box center [701, 244] width 73 height 53
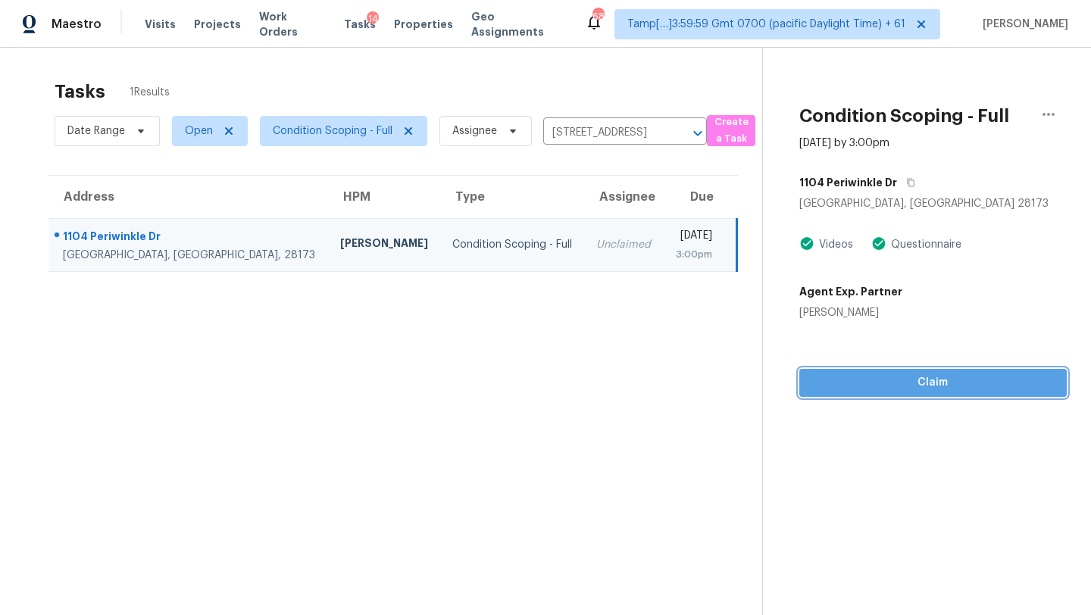
click at [903, 393] on button "Claim" at bounding box center [932, 383] width 267 height 28
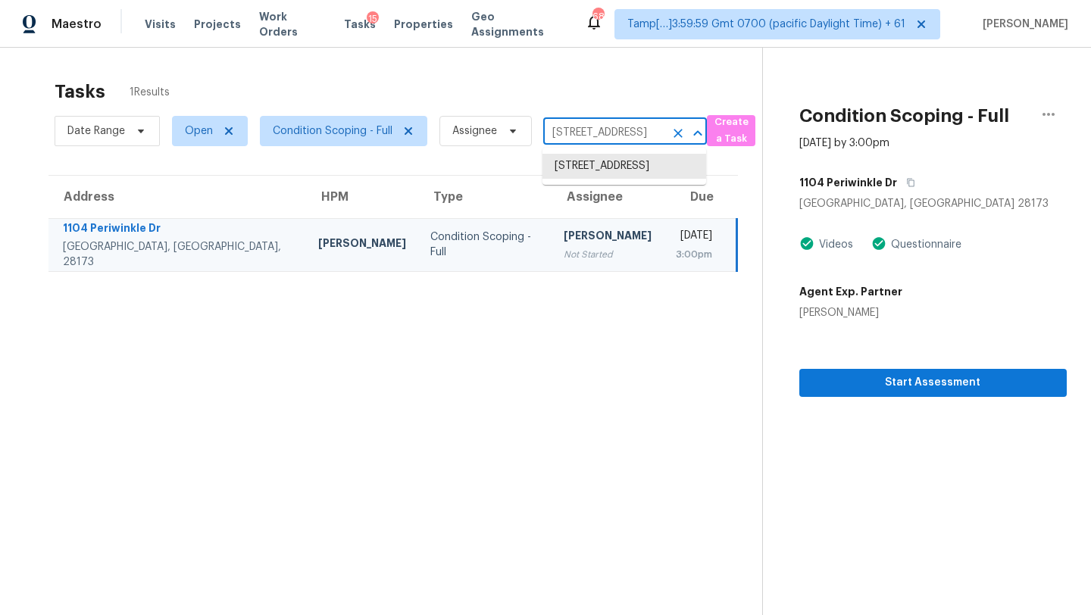
click at [601, 133] on input "[STREET_ADDRESS]" at bounding box center [603, 132] width 121 height 23
paste input "[STREET_ADDRESS]"
type input "[STREET_ADDRESS]"
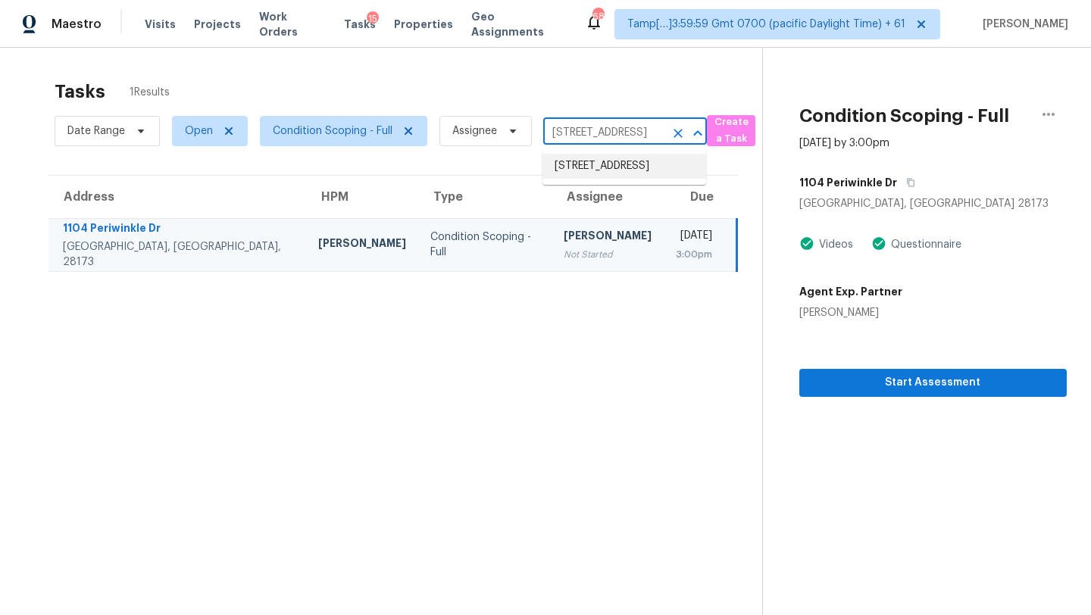
click at [599, 179] on li "[STREET_ADDRESS]" at bounding box center [624, 166] width 164 height 25
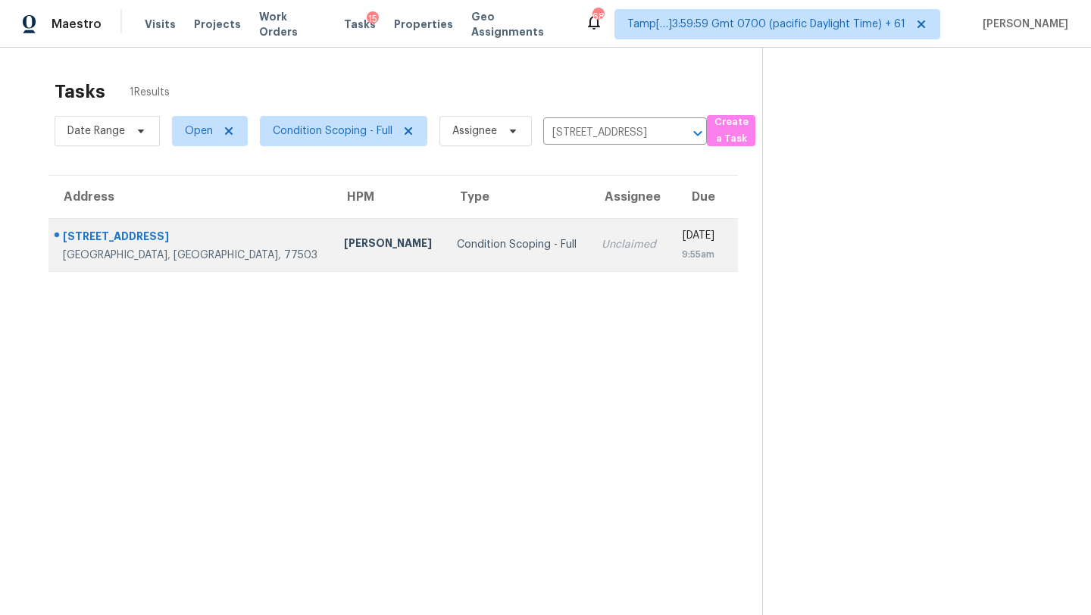
click at [681, 260] on div "9:55am" at bounding box center [697, 254] width 33 height 15
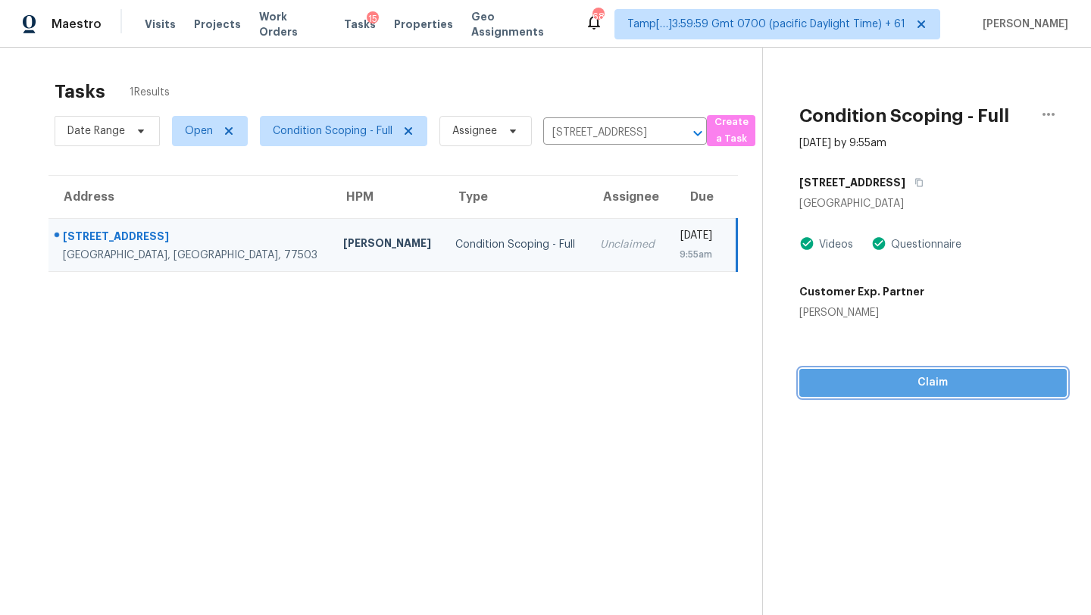
click at [875, 384] on span "Claim" at bounding box center [932, 382] width 243 height 19
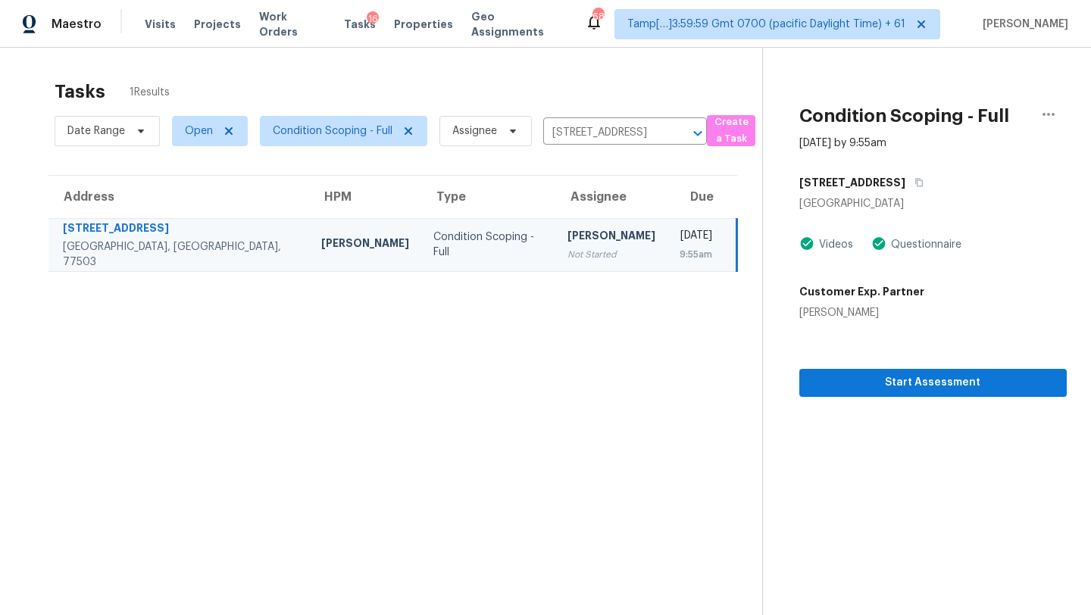
click at [573, 113] on div "Date Range Open Condition Scoping - Full Assignee [STREET_ADDRESS] ​" at bounding box center [381, 130] width 652 height 39
click at [573, 124] on input "[STREET_ADDRESS]" at bounding box center [603, 132] width 121 height 23
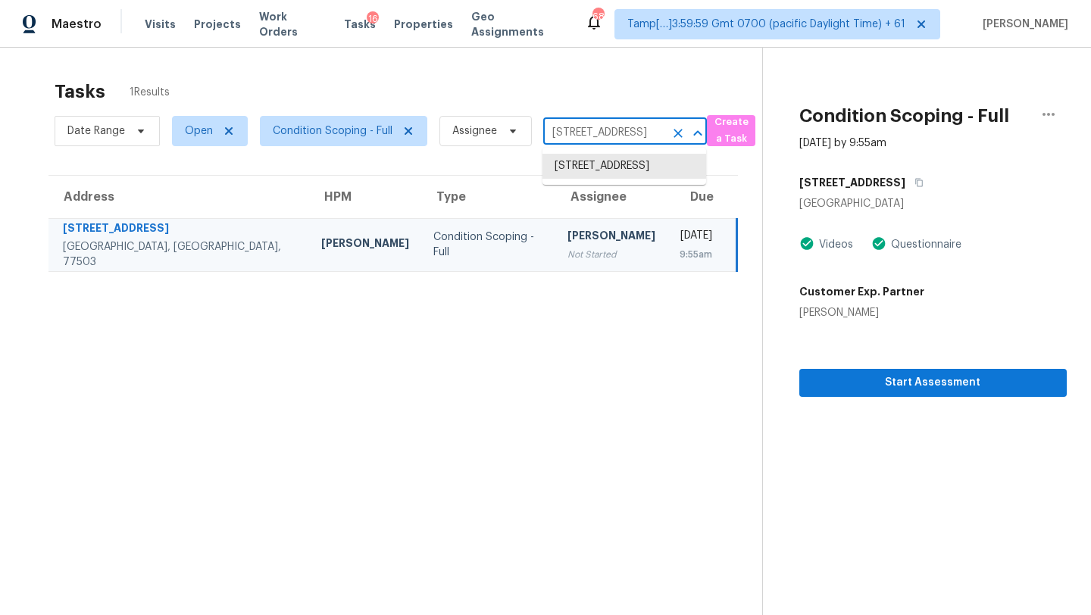
click at [573, 124] on input "[STREET_ADDRESS]" at bounding box center [603, 132] width 121 height 23
paste input "[STREET_ADDRESS]"
type input "[STREET_ADDRESS]"
click at [578, 167] on li "[STREET_ADDRESS]" at bounding box center [624, 166] width 164 height 25
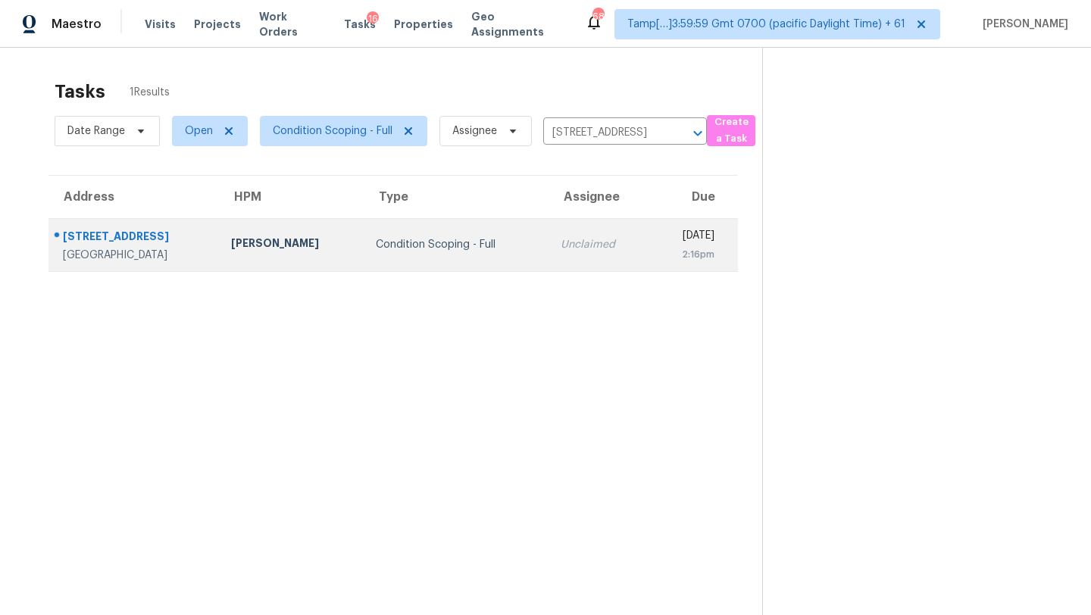
click at [662, 260] on div "2:16pm" at bounding box center [688, 254] width 52 height 15
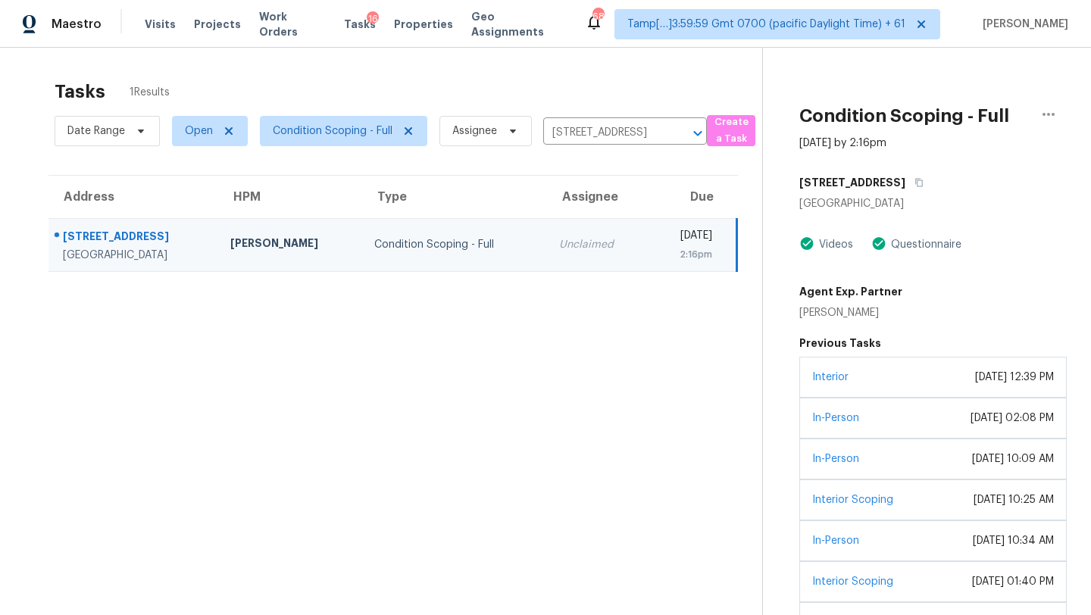
click at [975, 380] on div "[DATE] 12:39 PM" at bounding box center [1014, 377] width 79 height 15
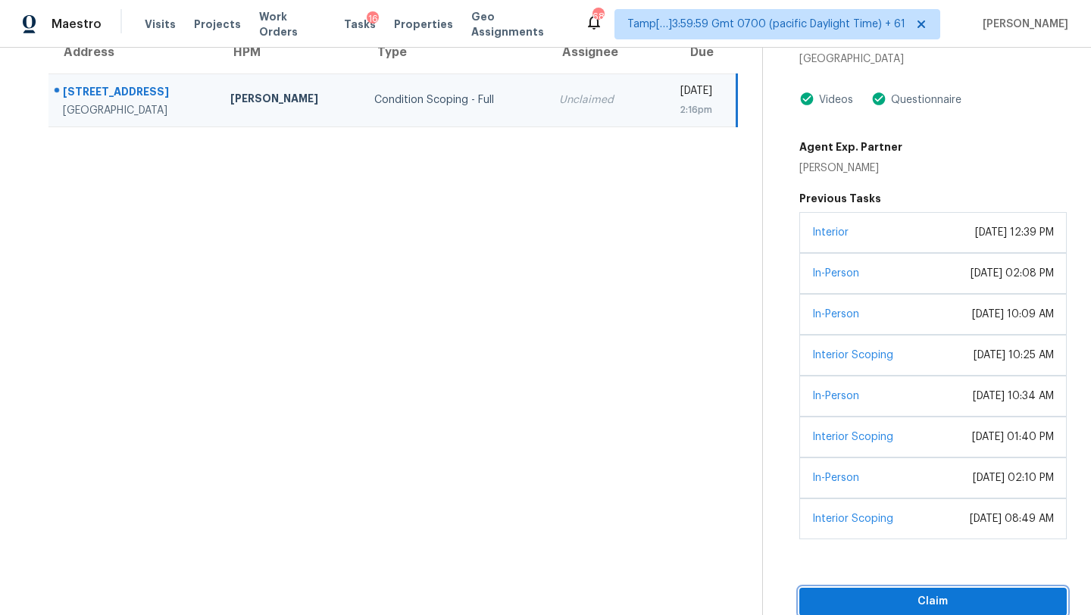
click at [869, 602] on span "Claim" at bounding box center [932, 601] width 243 height 19
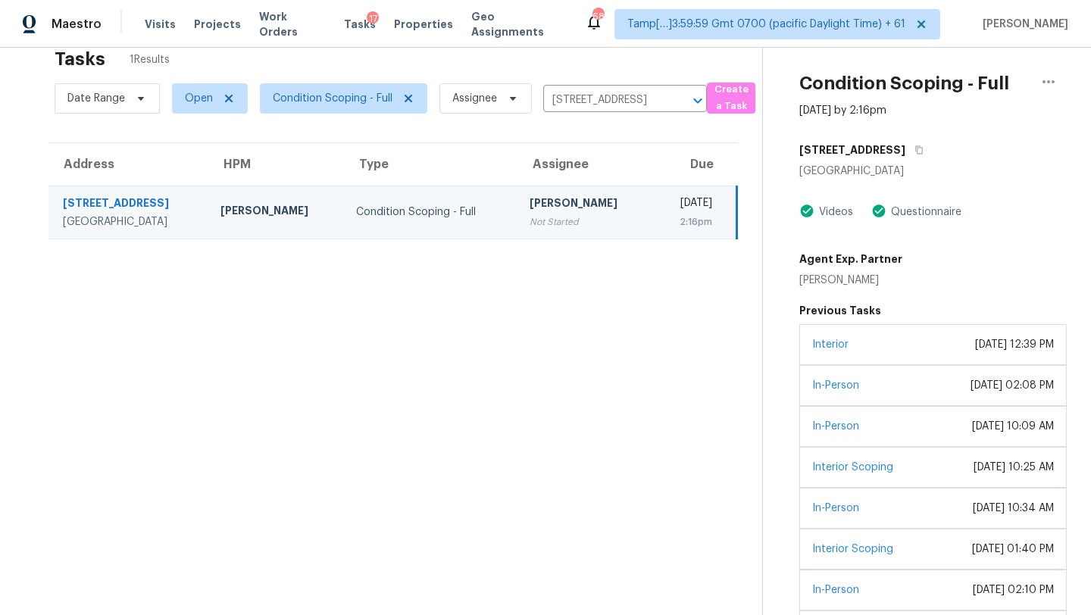
scroll to position [0, 0]
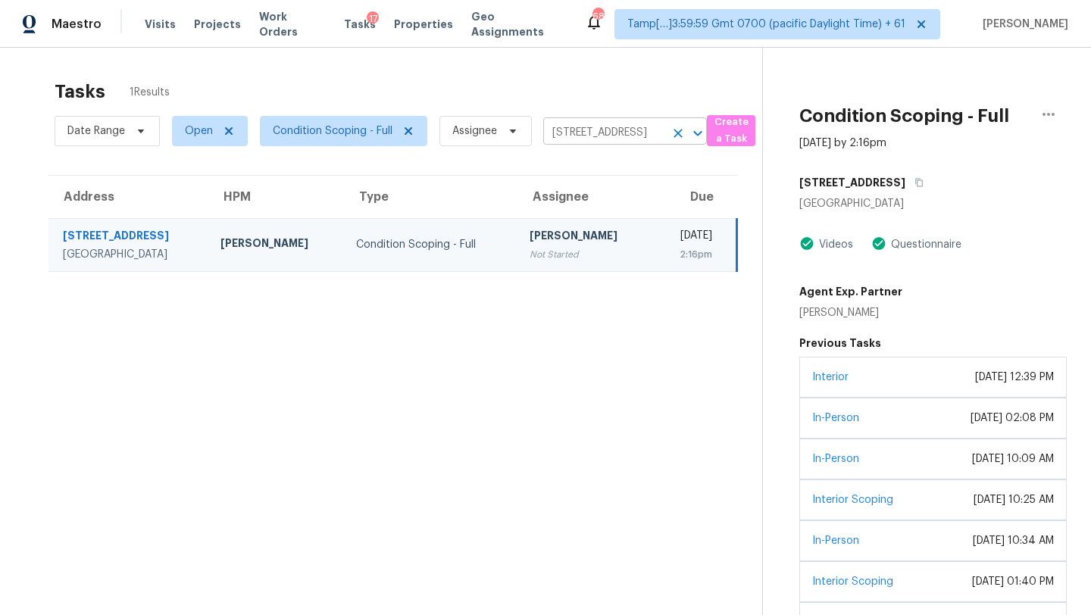
click at [577, 132] on input "[STREET_ADDRESS]" at bounding box center [603, 132] width 121 height 23
paste input "[STREET_ADDRESS]"
type input "[STREET_ADDRESS]"
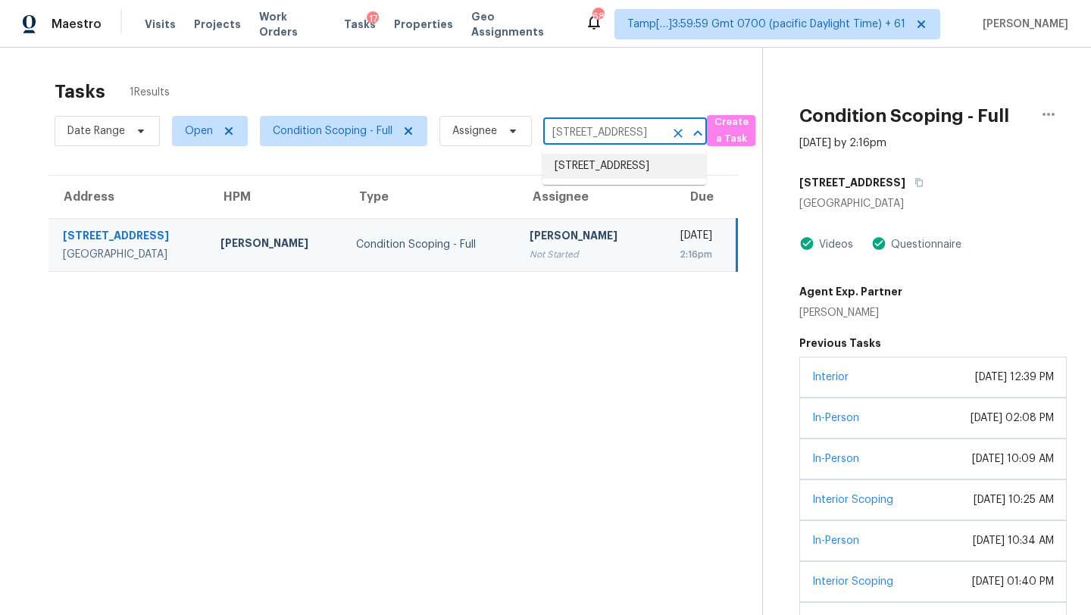
click at [602, 169] on li "[STREET_ADDRESS]" at bounding box center [624, 166] width 164 height 25
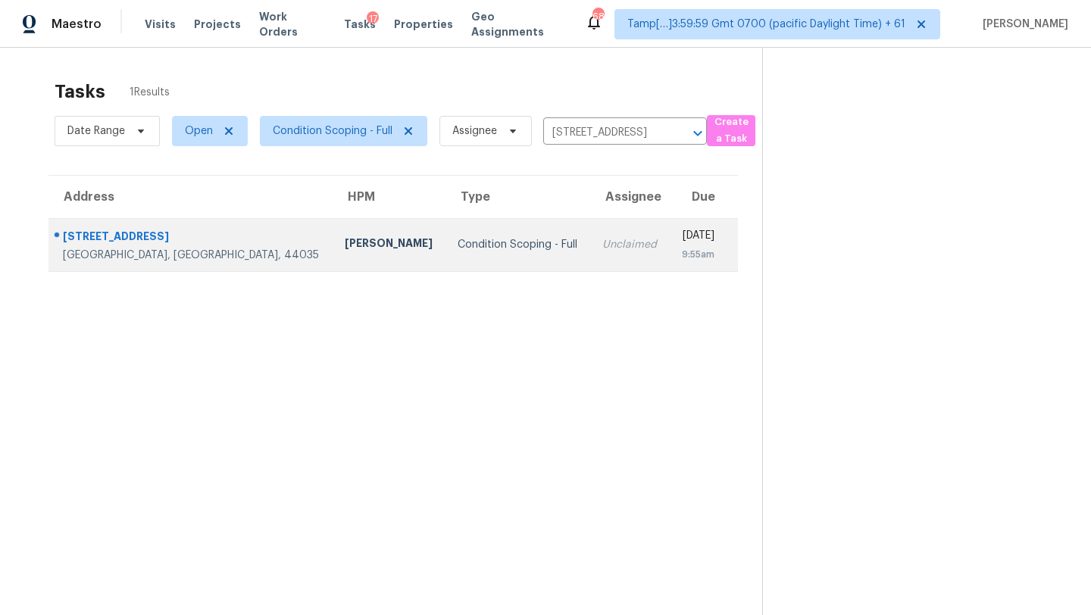
click at [669, 221] on td "[DATE] 9:55am" at bounding box center [703, 244] width 69 height 53
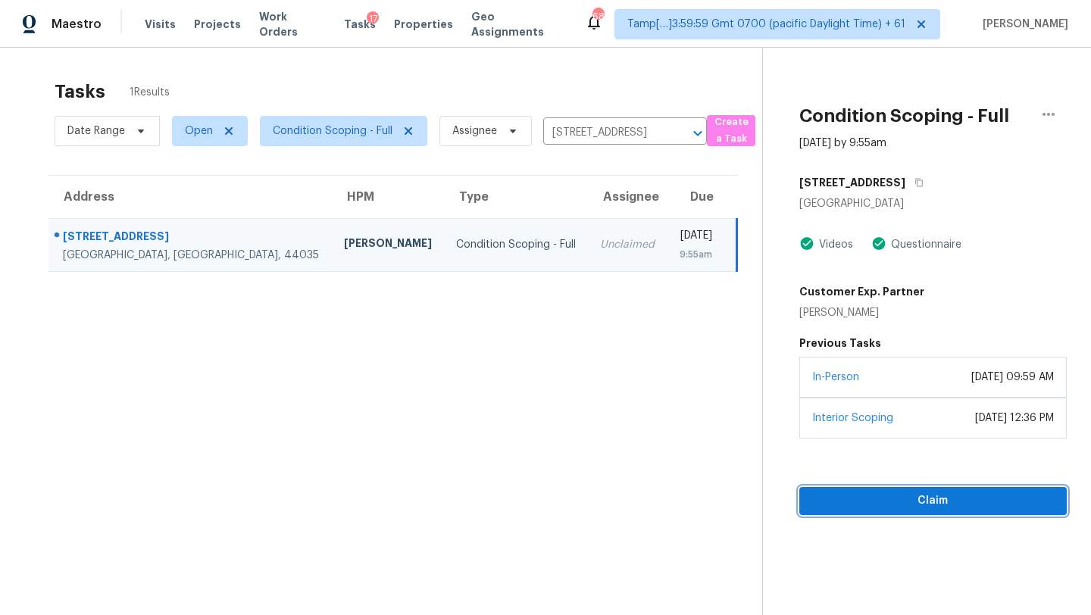
click at [911, 501] on span "Claim" at bounding box center [932, 501] width 243 height 19
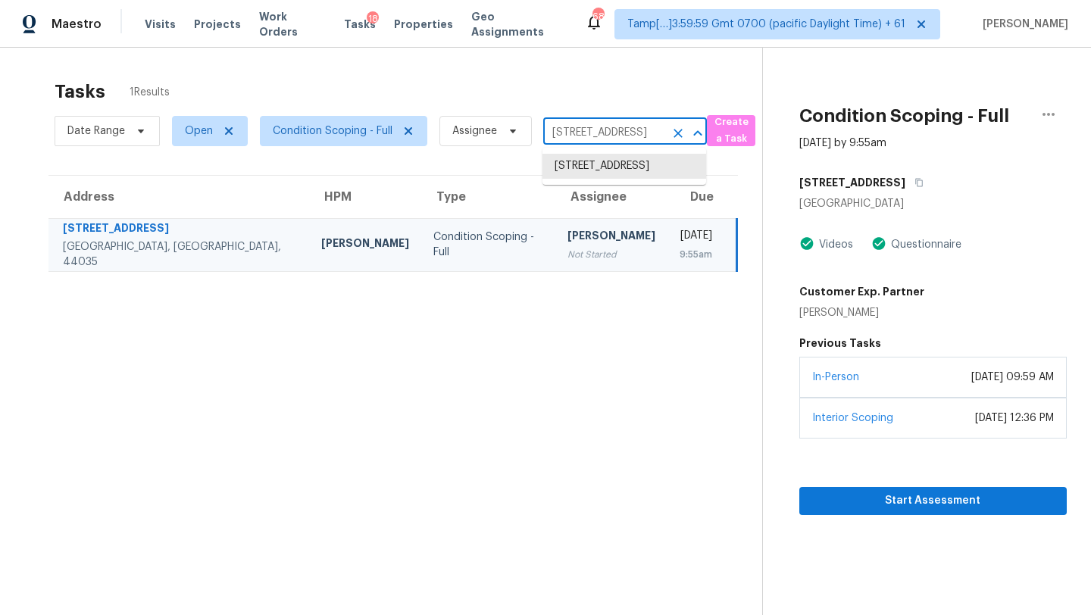
click at [601, 129] on input "[STREET_ADDRESS]" at bounding box center [603, 132] width 121 height 23
paste input "[STREET_ADDRESS][PERSON_NAME]"
type input "[STREET_ADDRESS][PERSON_NAME]"
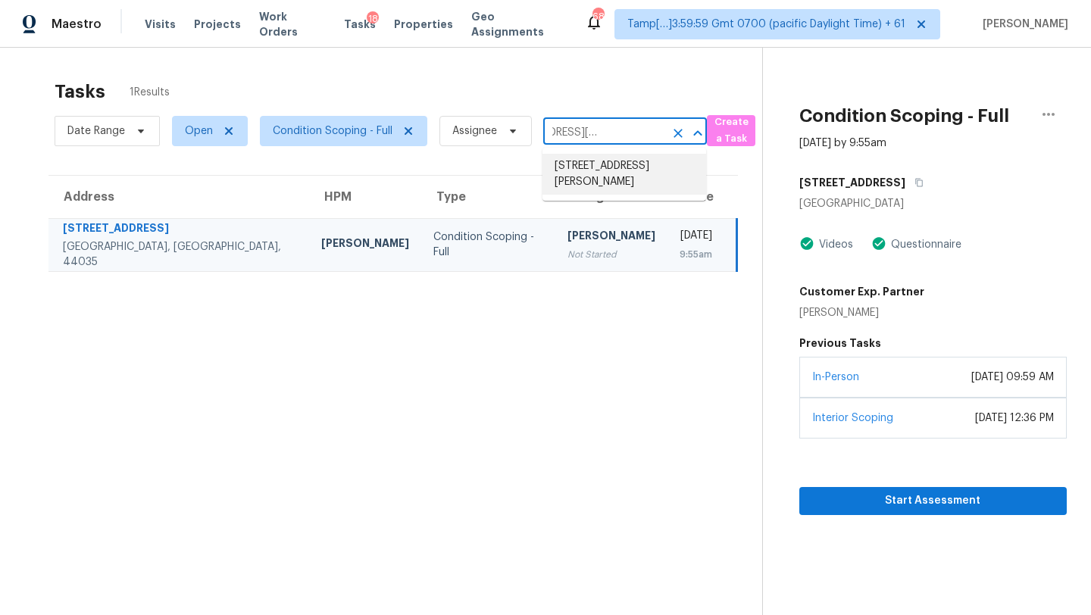
click at [617, 170] on li "[STREET_ADDRESS][PERSON_NAME]" at bounding box center [624, 174] width 164 height 41
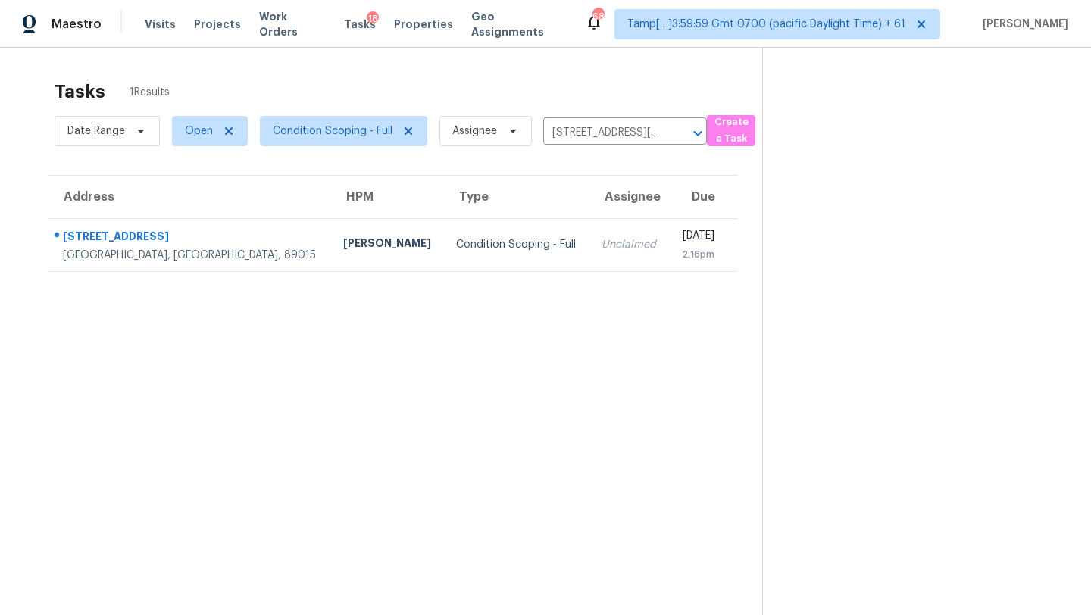
click at [589, 242] on td "Unclaimed" at bounding box center [629, 244] width 80 height 53
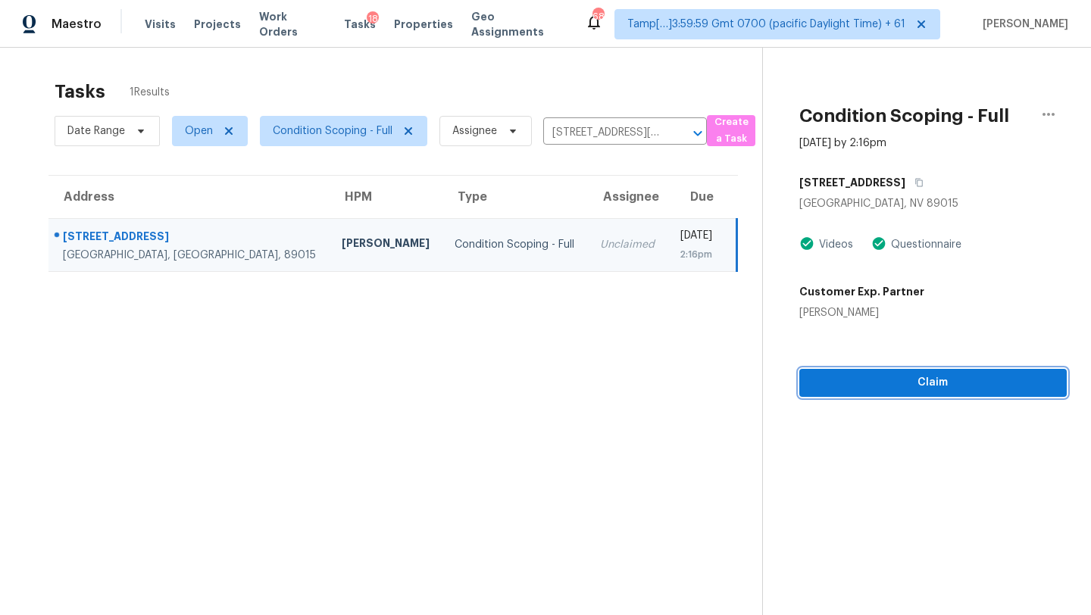
click at [905, 382] on span "Claim" at bounding box center [932, 382] width 243 height 19
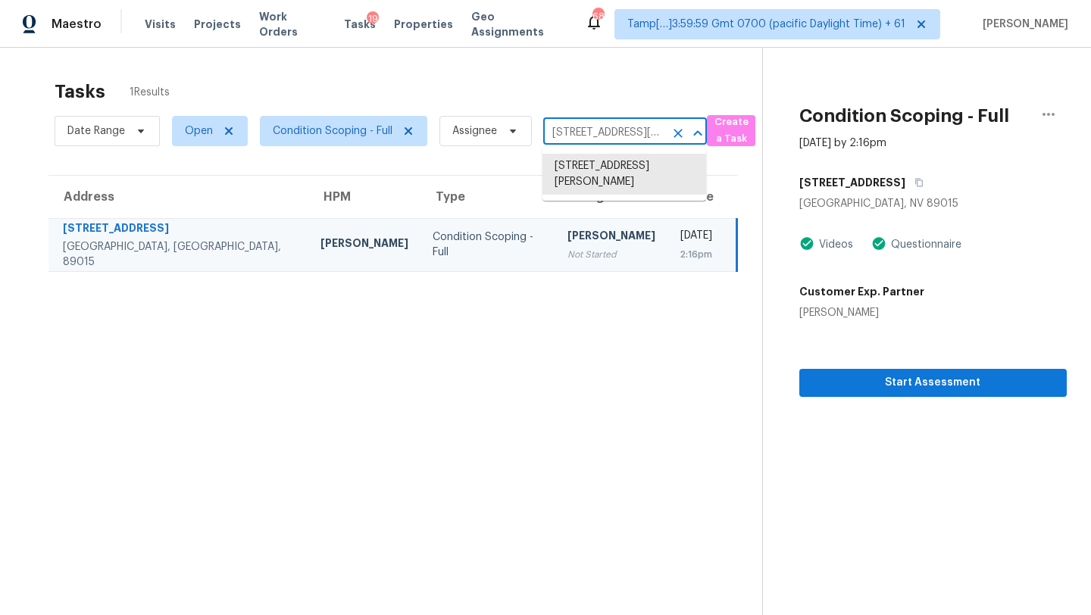
click at [607, 131] on input "[STREET_ADDRESS][PERSON_NAME]" at bounding box center [603, 132] width 121 height 23
paste input "[STREET_ADDRESS]"
type input "[STREET_ADDRESS]"
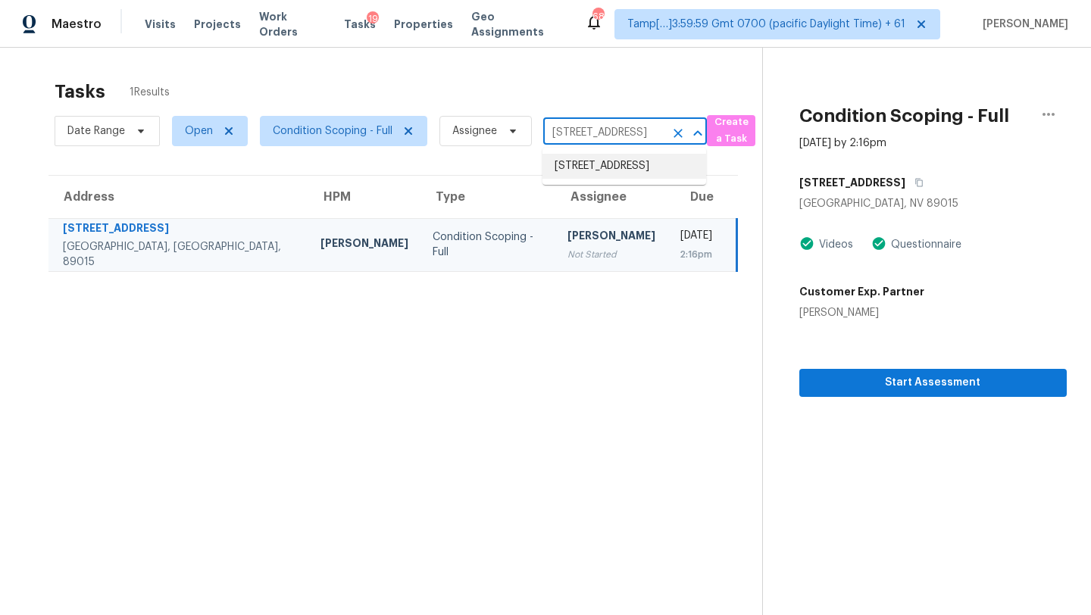
click at [611, 177] on li "[STREET_ADDRESS]" at bounding box center [624, 166] width 164 height 25
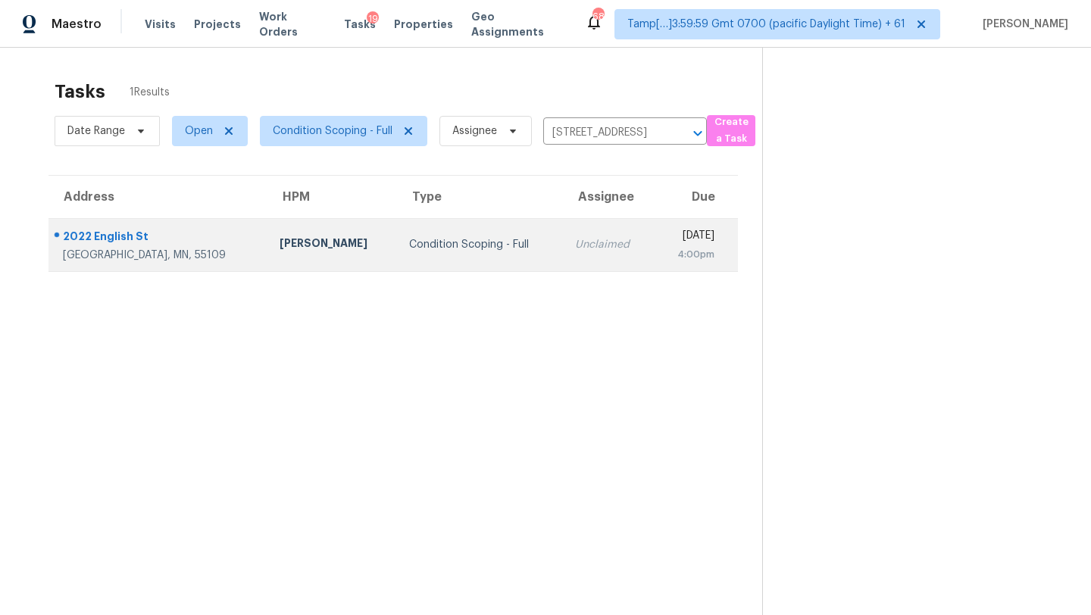
click at [654, 264] on td "[DATE] 4:00pm" at bounding box center [696, 244] width 84 height 53
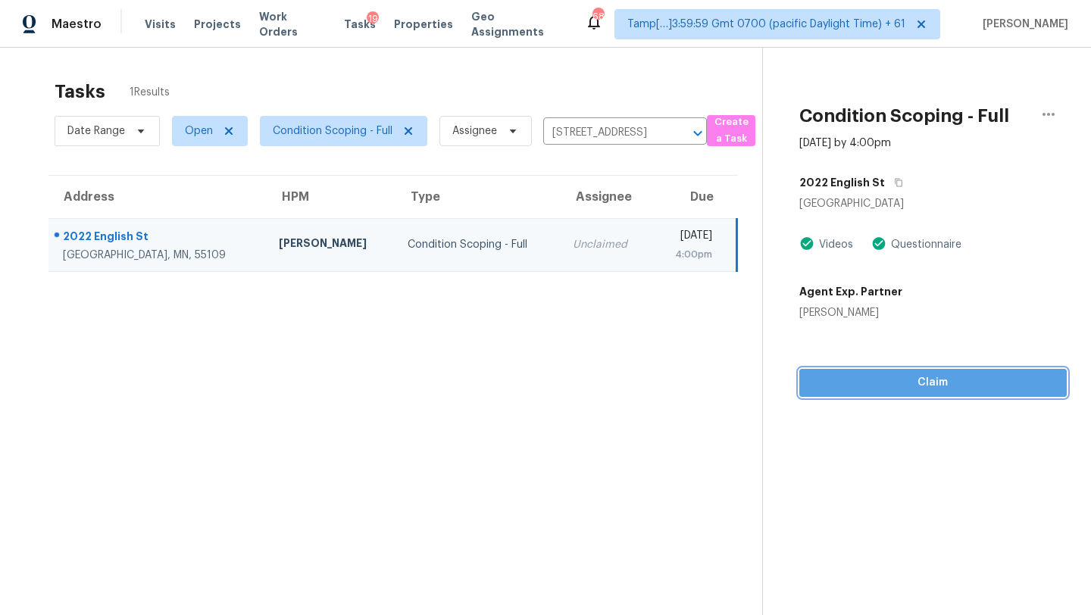
click at [944, 376] on span "Claim" at bounding box center [932, 382] width 243 height 19
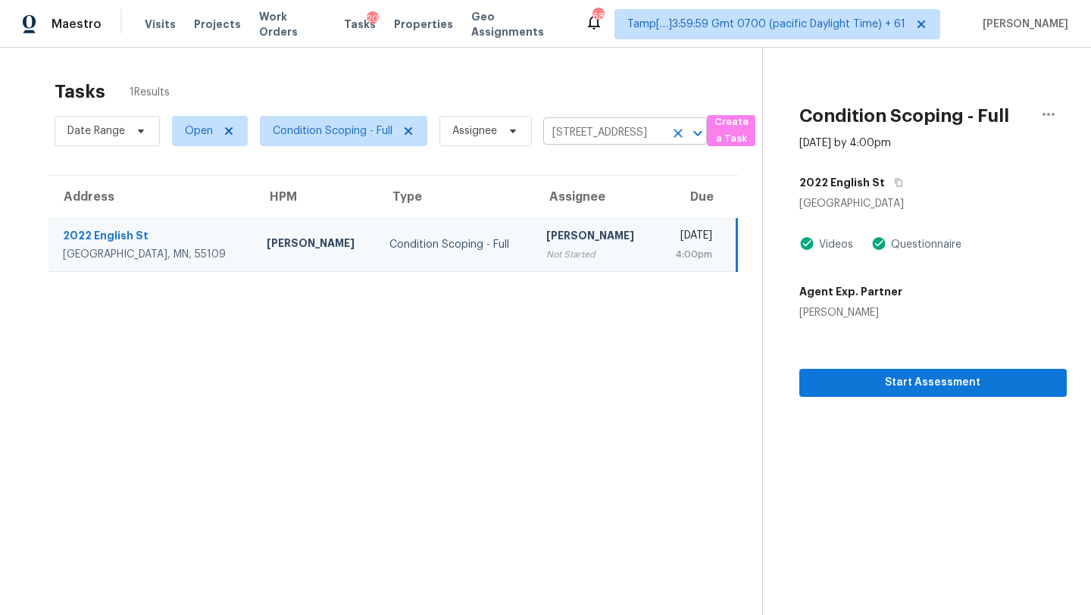
click at [682, 129] on icon "Clear" at bounding box center [677, 133] width 15 height 15
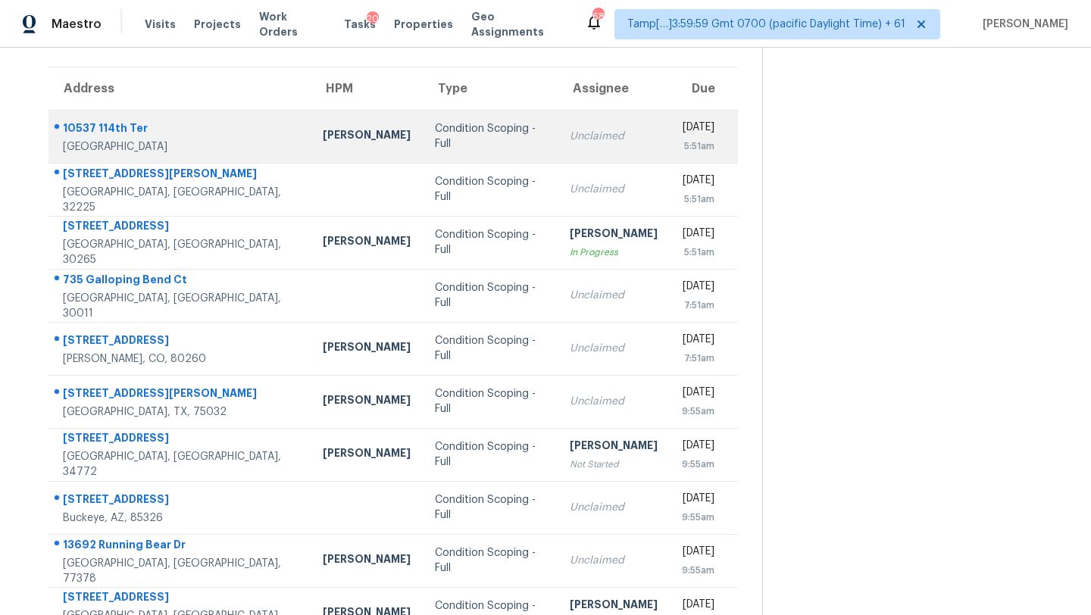
scroll to position [38, 0]
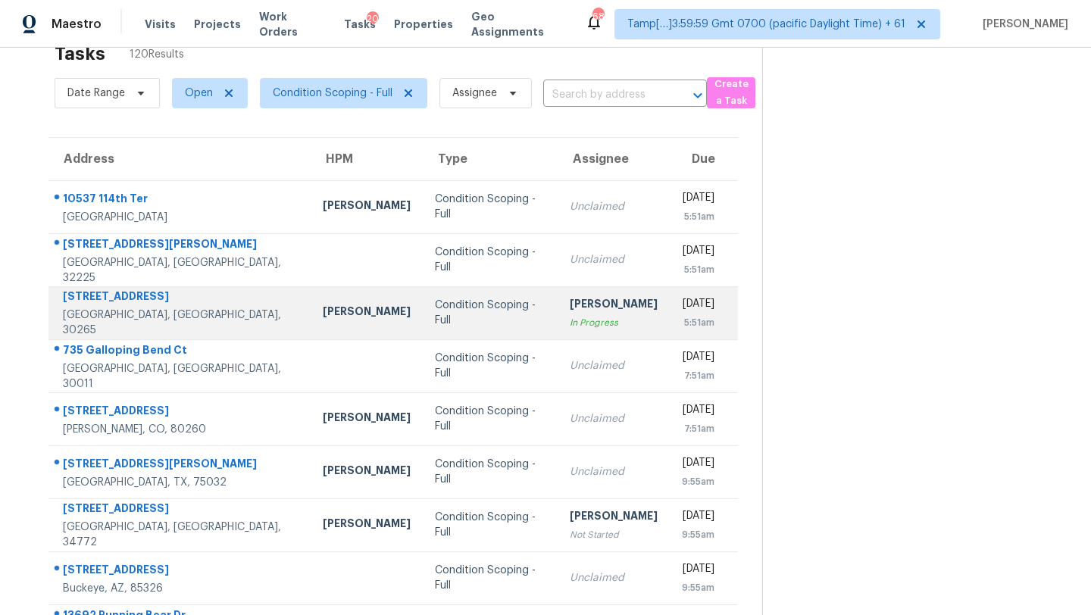
click at [484, 292] on td "Condition Scoping - Full" at bounding box center [490, 312] width 135 height 53
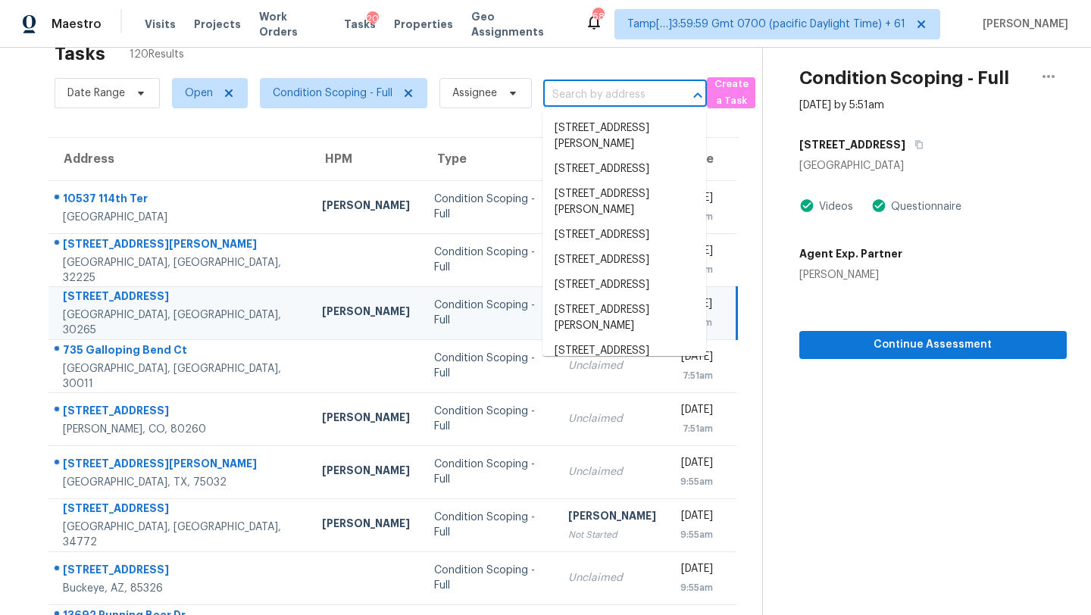
click at [566, 98] on input "text" at bounding box center [603, 94] width 121 height 23
paste input "[STREET_ADDRESS]"
type input "[STREET_ADDRESS]"
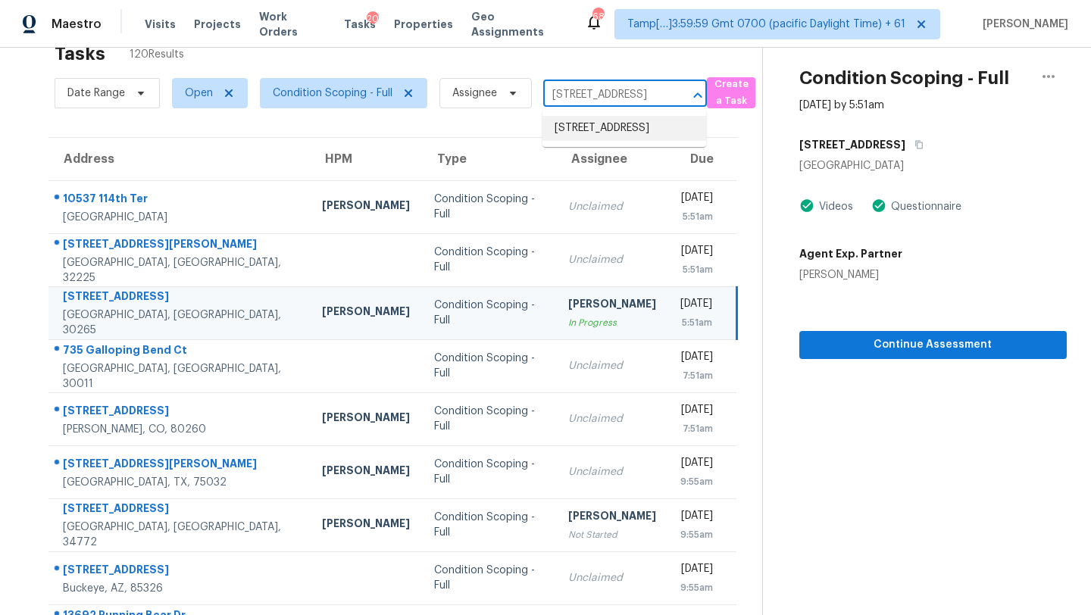
click at [567, 132] on li "[STREET_ADDRESS]" at bounding box center [624, 128] width 164 height 25
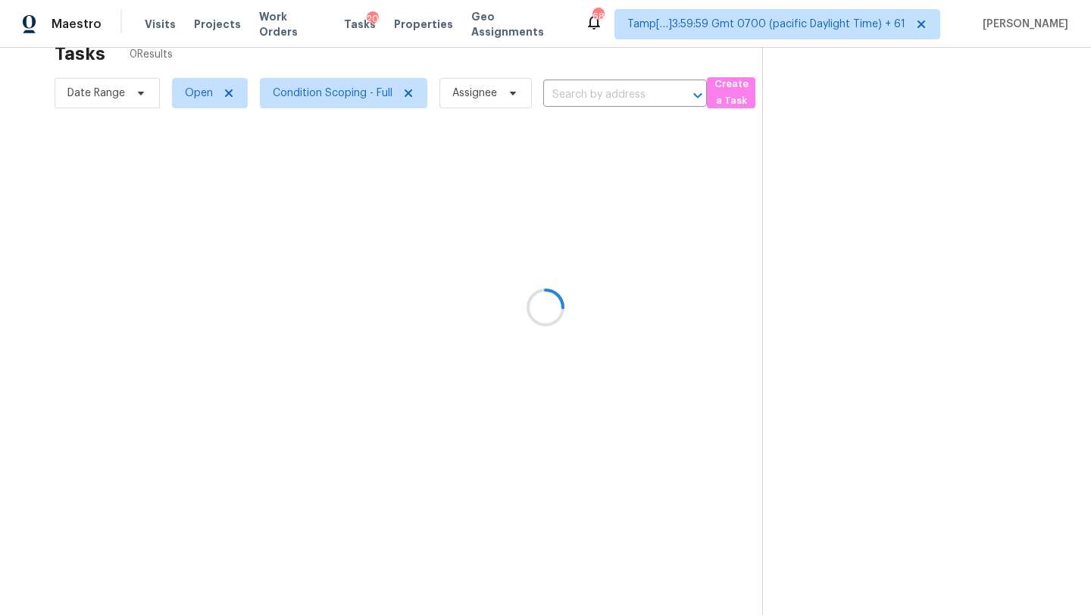
type input "[STREET_ADDRESS]"
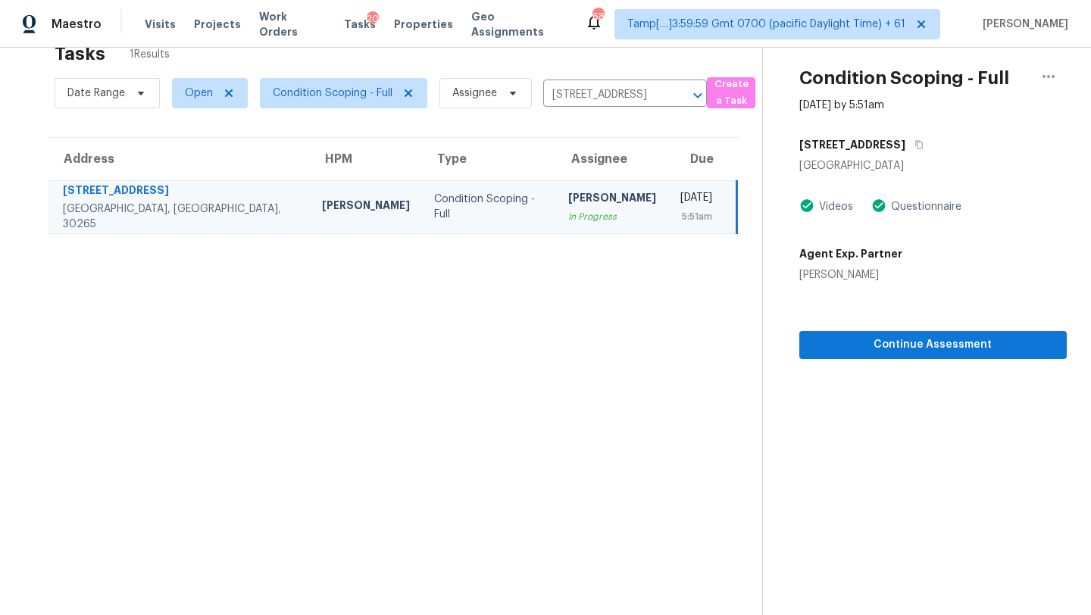
click at [680, 195] on div "[DATE]" at bounding box center [696, 199] width 32 height 19
click at [914, 146] on icon "button" at bounding box center [918, 144] width 9 height 9
click at [842, 336] on span "Continue Assessment" at bounding box center [932, 345] width 243 height 19
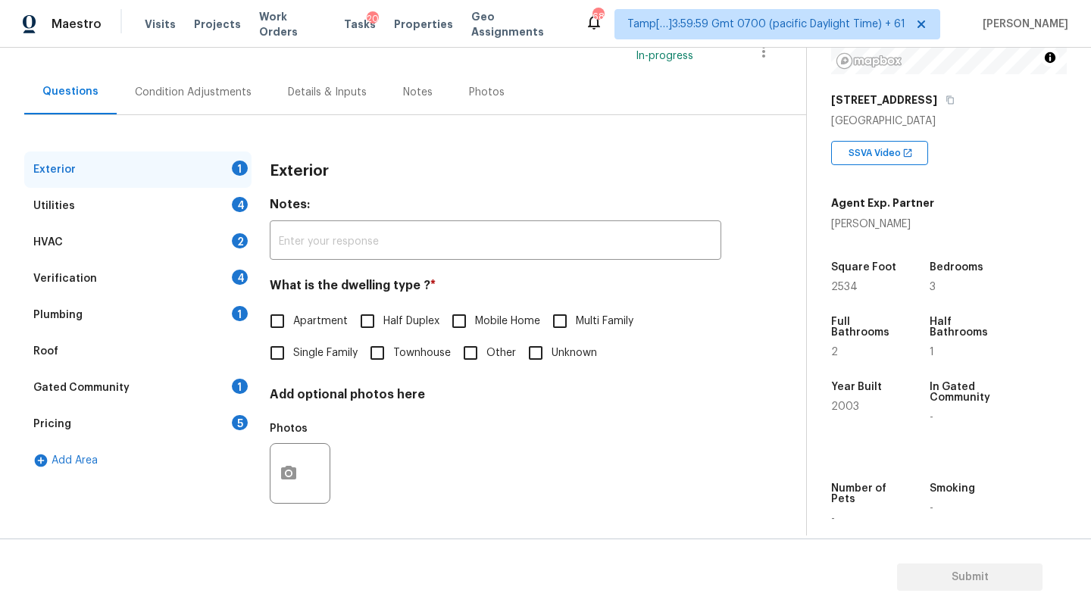
scroll to position [233, 0]
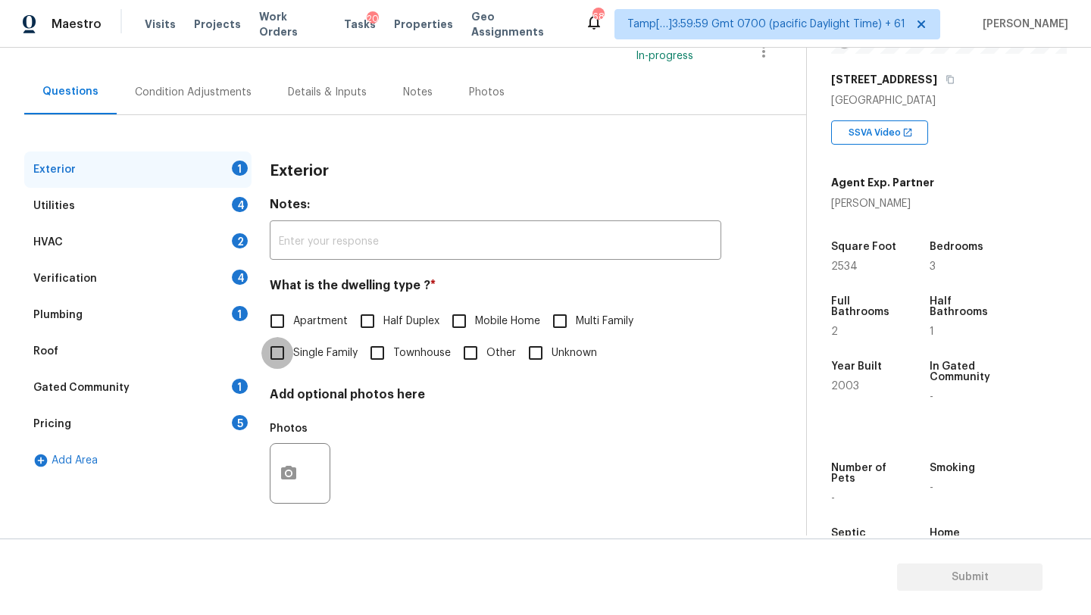
click at [292, 347] on input "Single Family" at bounding box center [277, 353] width 32 height 32
checkbox input "true"
click at [240, 386] on div "1" at bounding box center [240, 386] width 16 height 15
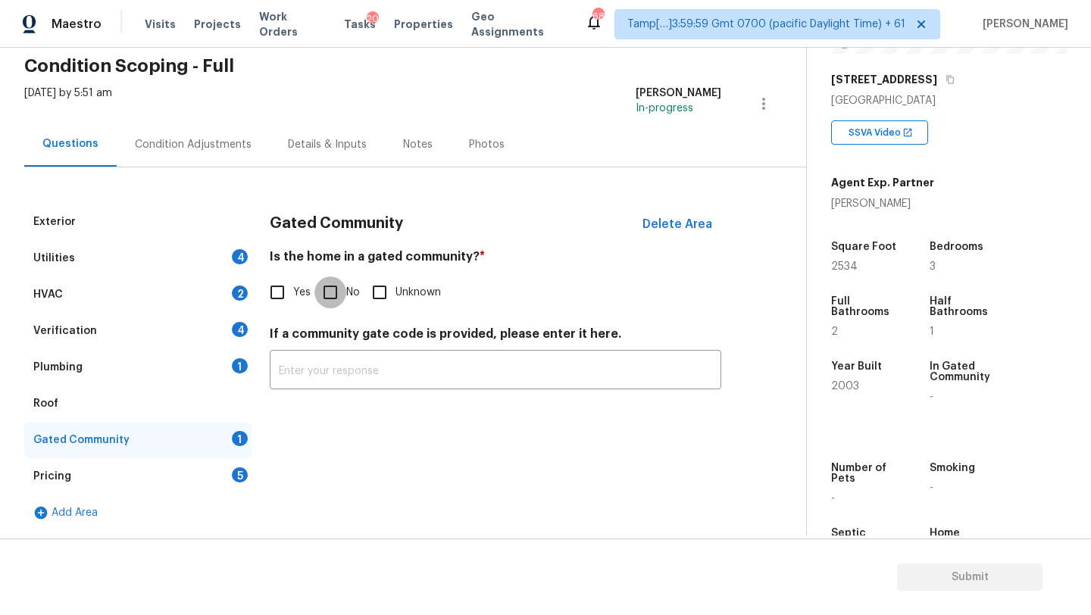
click at [342, 301] on input "No" at bounding box center [330, 293] width 32 height 32
checkbox input "true"
click at [227, 480] on div "Pricing 5" at bounding box center [137, 476] width 227 height 36
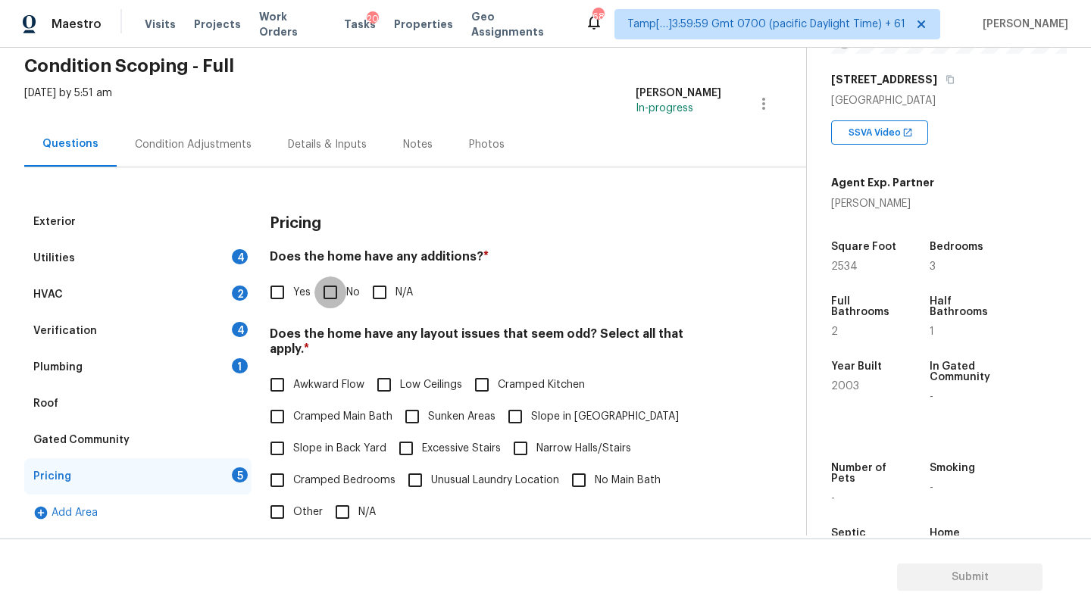
click at [332, 306] on input "No" at bounding box center [330, 293] width 32 height 32
checkbox input "true"
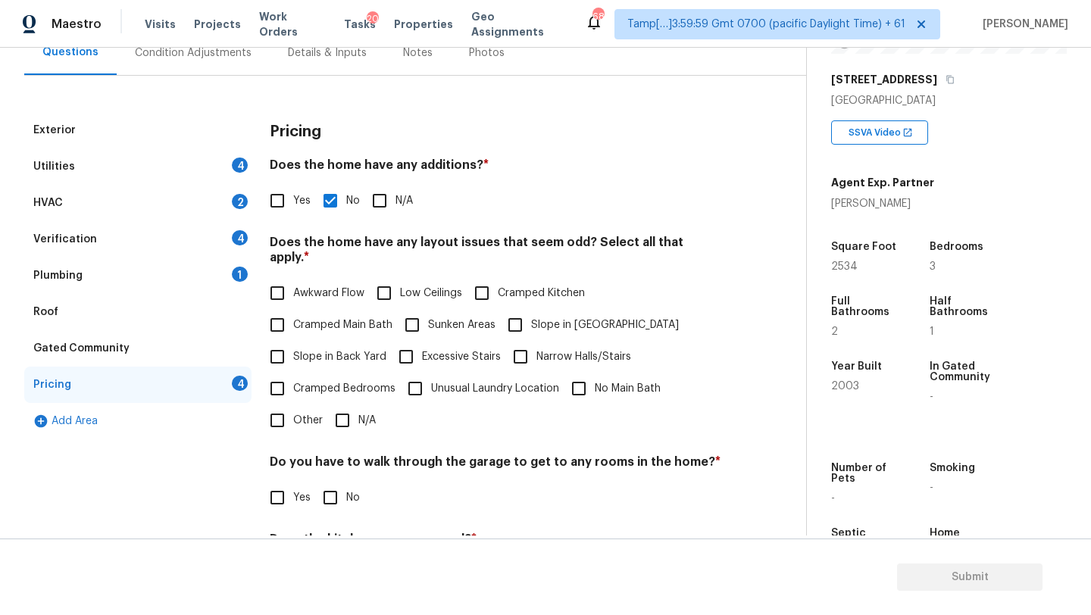
scroll to position [264, 0]
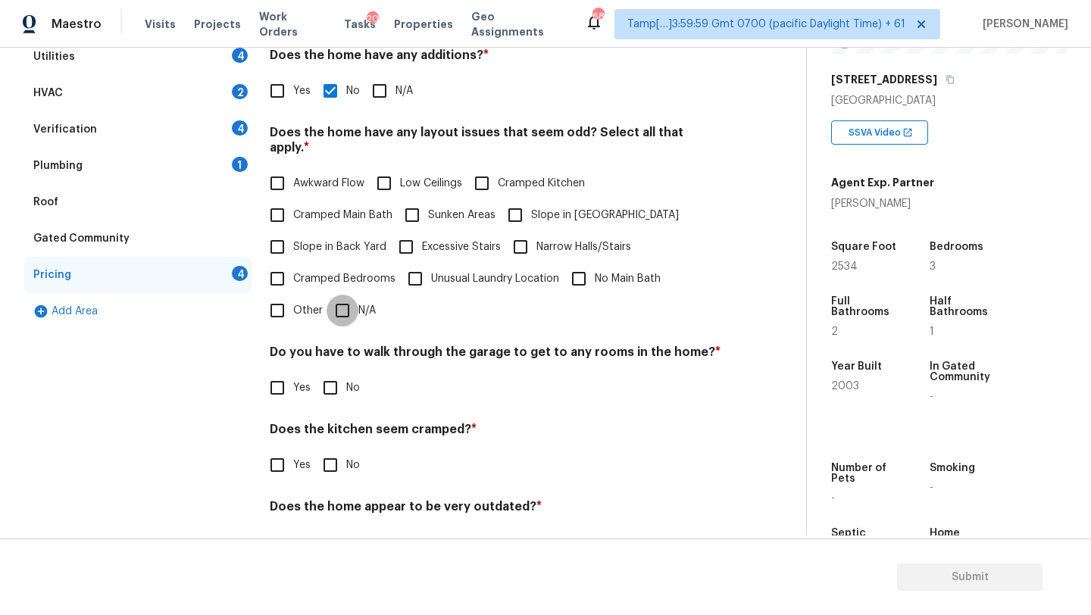
click at [352, 295] on input "N/A" at bounding box center [342, 311] width 32 height 32
checkbox input "true"
click at [330, 373] on input "No" at bounding box center [330, 388] width 32 height 32
checkbox input "true"
click at [330, 449] on input "No" at bounding box center [330, 465] width 32 height 32
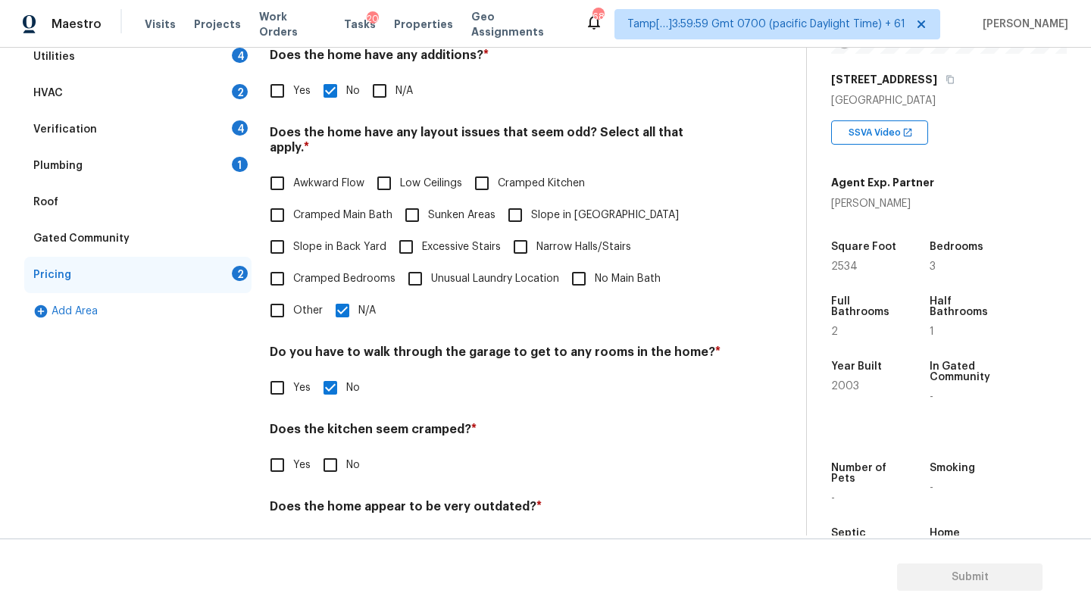
checkbox input "true"
click at [323, 526] on input "No" at bounding box center [330, 542] width 32 height 32
checkbox input "true"
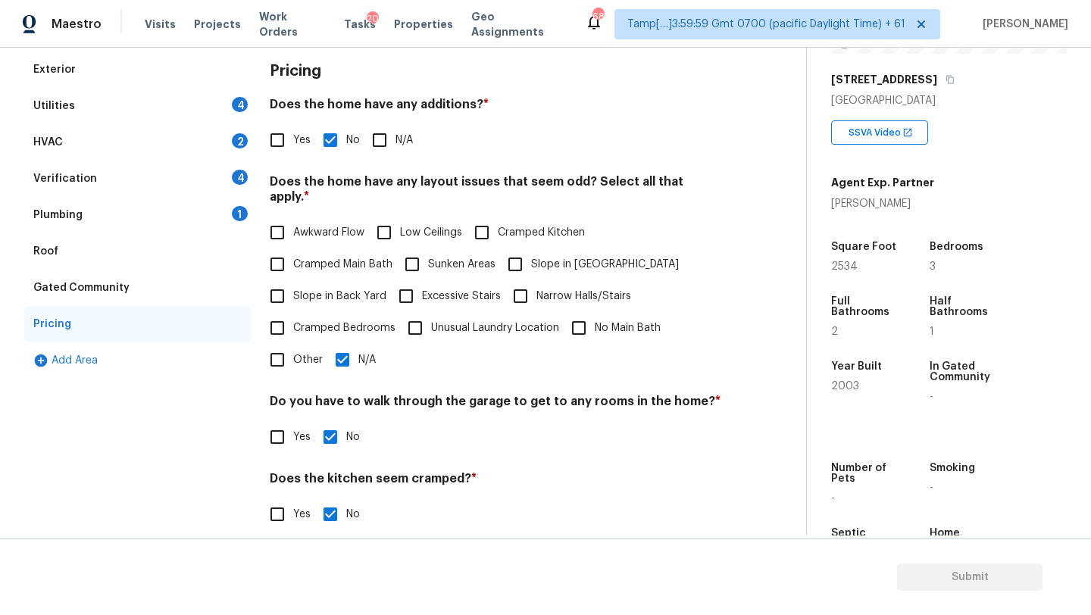
click at [97, 229] on div "Plumbing 1" at bounding box center [137, 215] width 227 height 36
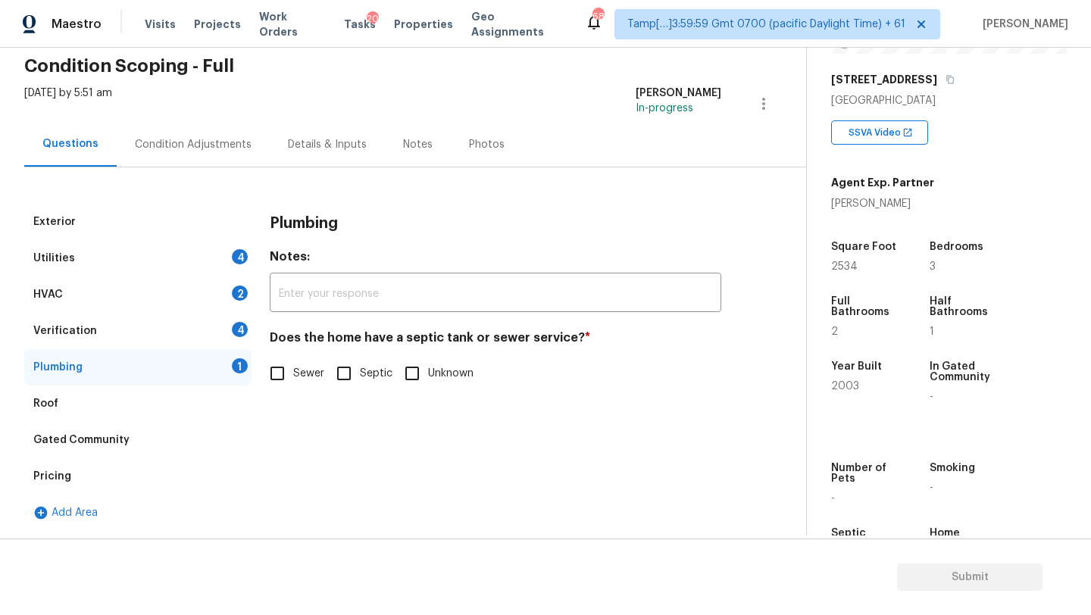
click at [97, 253] on div "Utilities 4" at bounding box center [137, 258] width 227 height 36
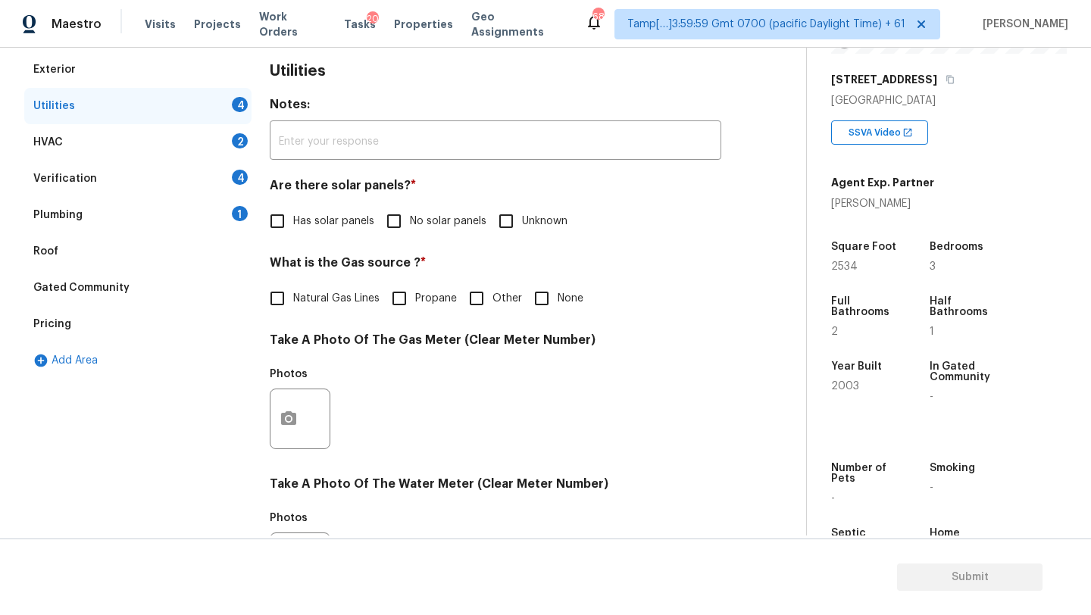
click at [111, 266] on div "Roof" at bounding box center [137, 251] width 227 height 36
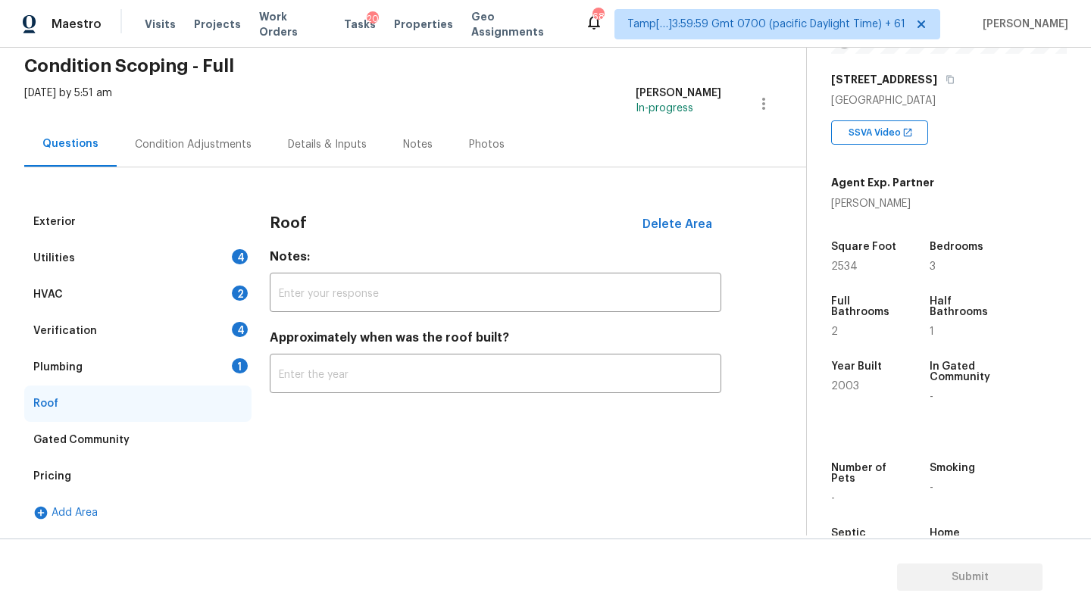
click at [267, 386] on div "Exterior Utilities 4 HVAC 2 Verification 4 Plumbing 1 Roof Gated Community Pric…" at bounding box center [396, 367] width 745 height 327
click at [292, 385] on input "text" at bounding box center [495, 376] width 451 height 36
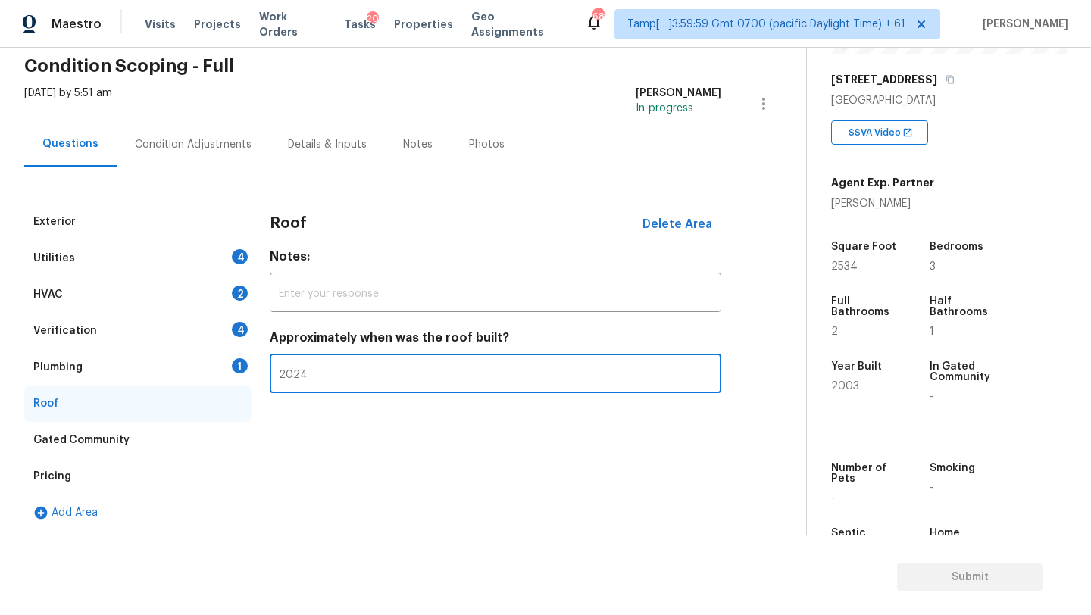
type input "2024"
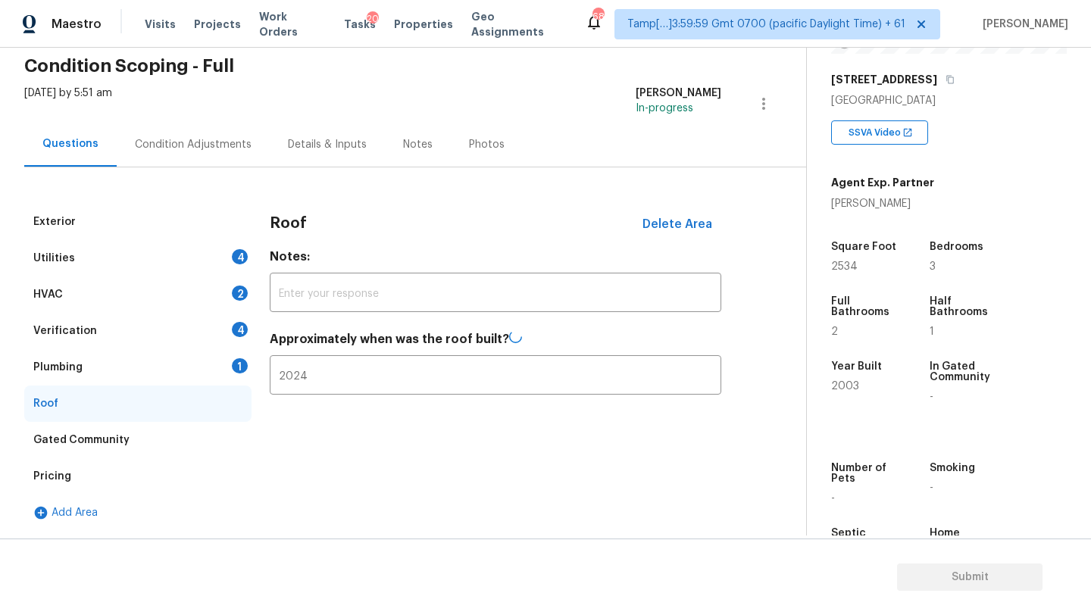
click at [208, 358] on div "Plumbing 1" at bounding box center [137, 367] width 227 height 36
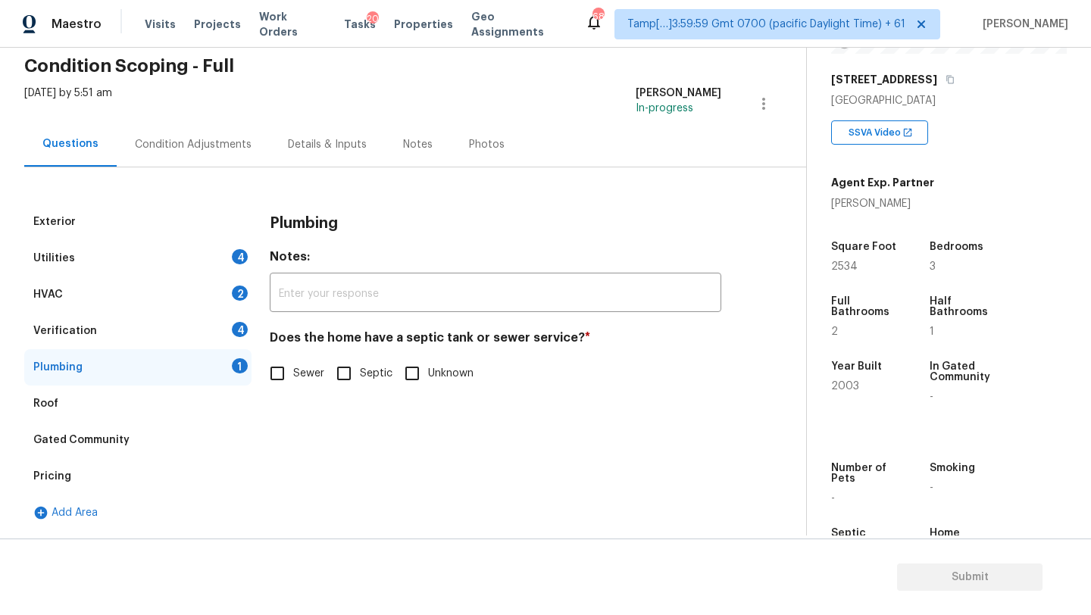
click at [305, 364] on label "Sewer" at bounding box center [292, 374] width 63 height 32
click at [293, 364] on input "Sewer" at bounding box center [277, 374] width 32 height 32
checkbox input "true"
click at [173, 329] on div "Verification 4" at bounding box center [137, 331] width 227 height 36
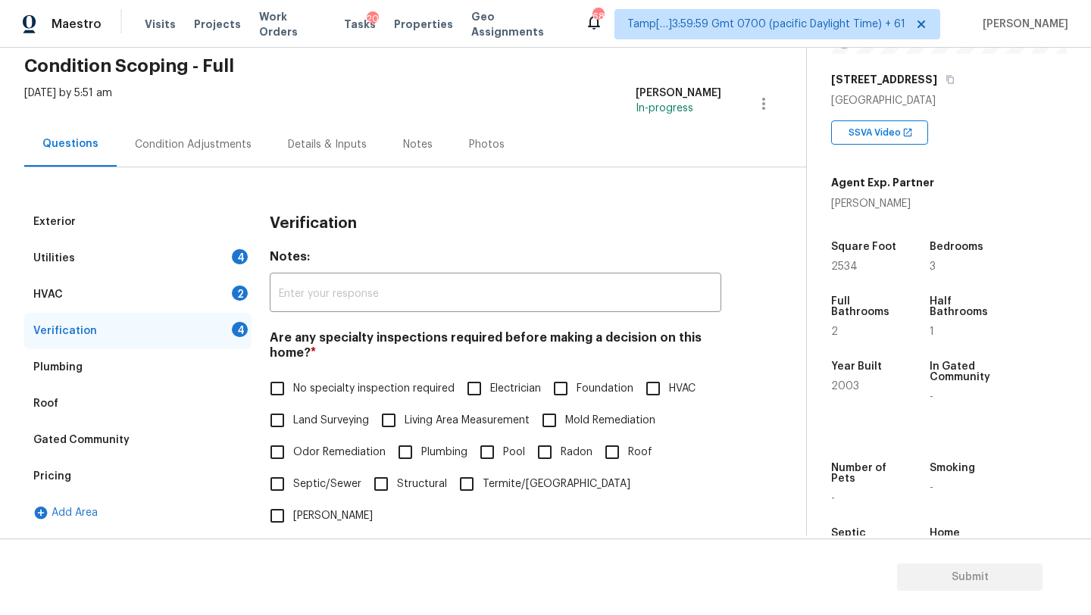
click at [317, 384] on span "No specialty inspection required" at bounding box center [373, 389] width 161 height 16
click at [293, 384] on input "No specialty inspection required" at bounding box center [277, 389] width 32 height 32
checkbox input "true"
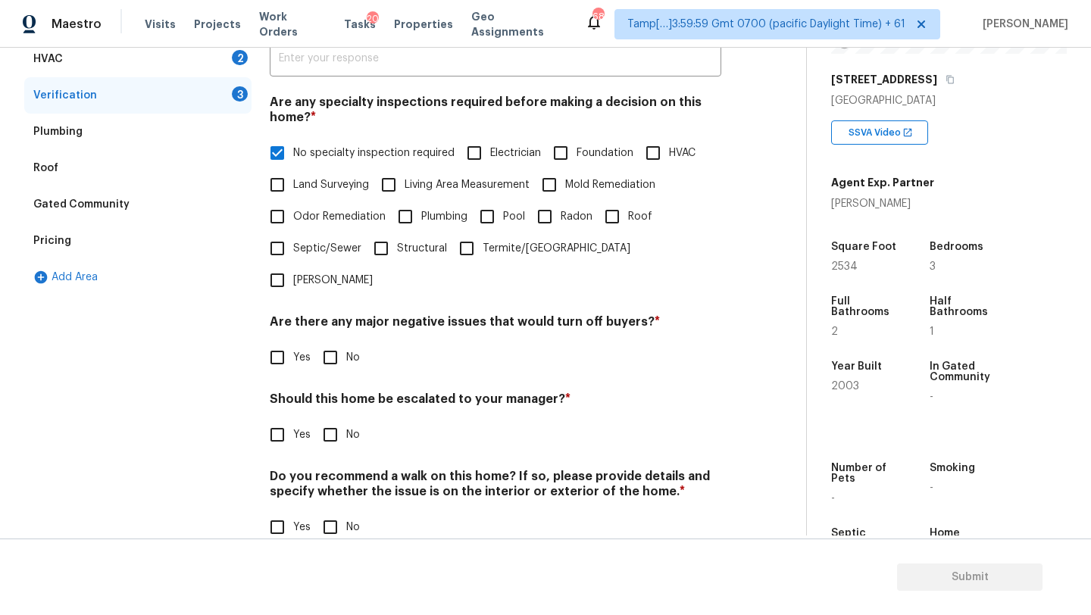
scroll to position [296, 0]
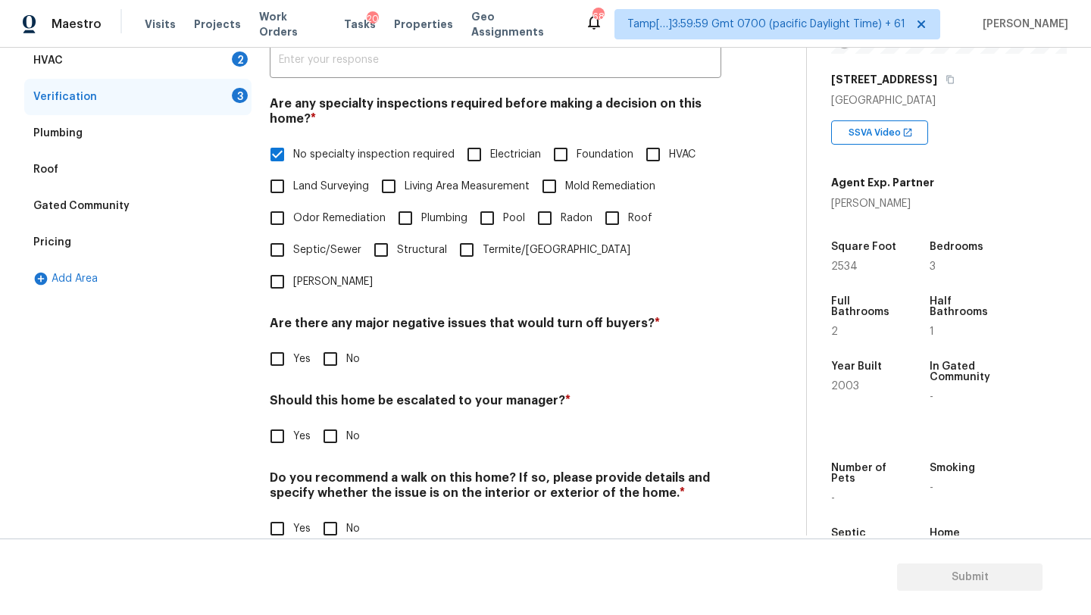
click at [334, 343] on input "No" at bounding box center [330, 359] width 32 height 32
checkbox input "true"
click at [334, 422] on input "No" at bounding box center [330, 438] width 32 height 32
checkbox input "true"
click at [337, 514] on input "No" at bounding box center [330, 530] width 32 height 32
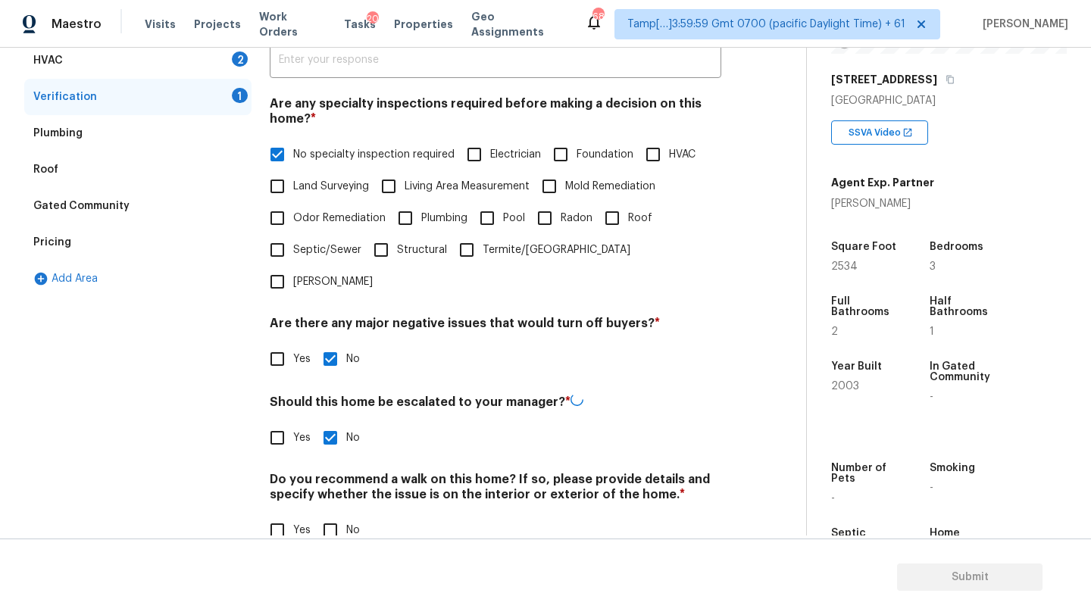
checkbox input "true"
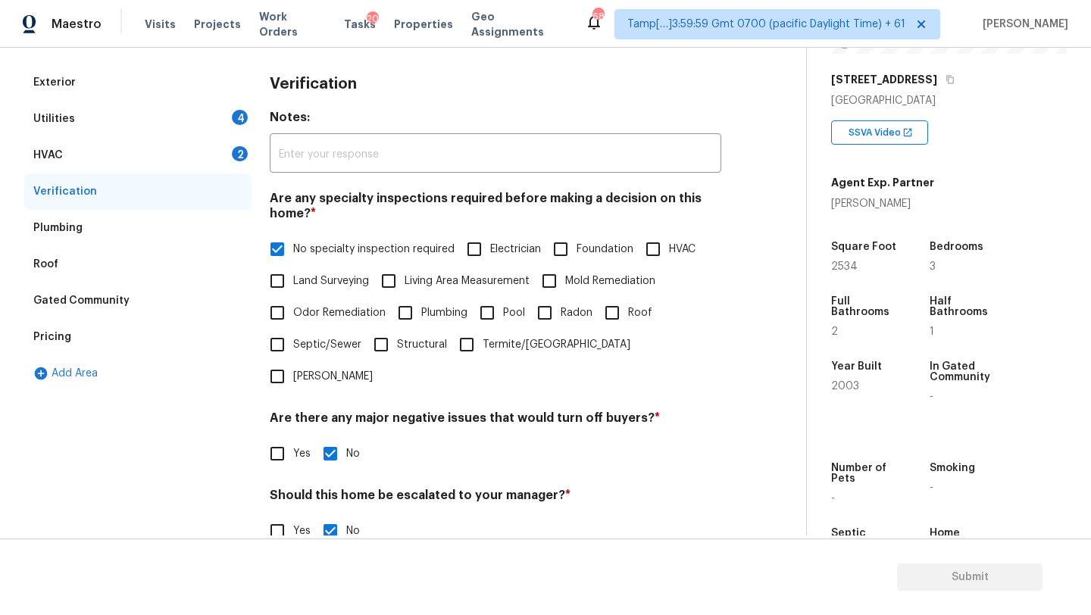
scroll to position [21, 0]
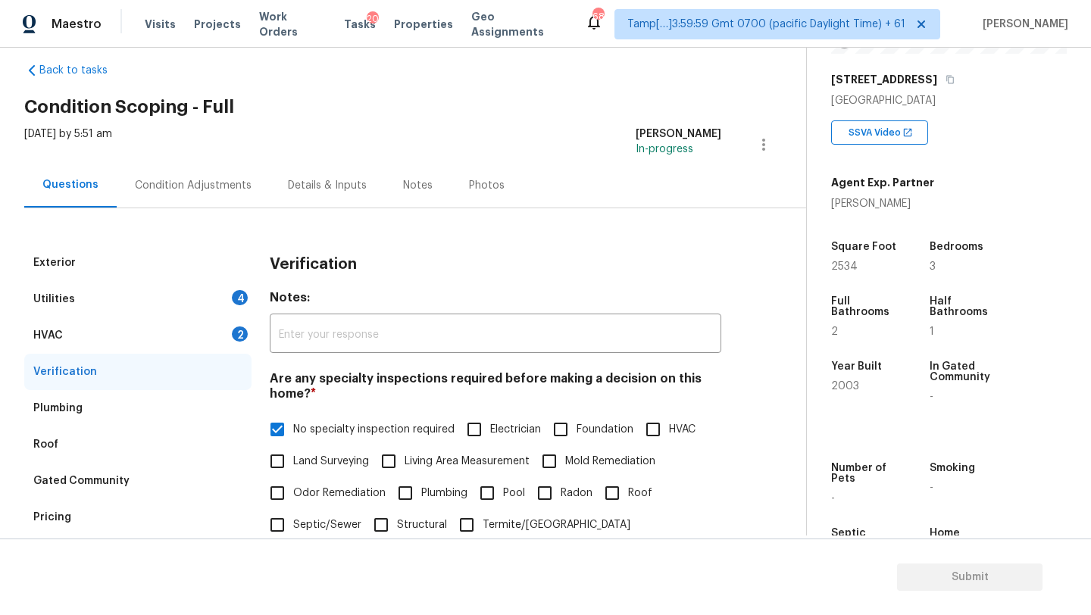
click at [98, 341] on div "HVAC 2" at bounding box center [137, 335] width 227 height 36
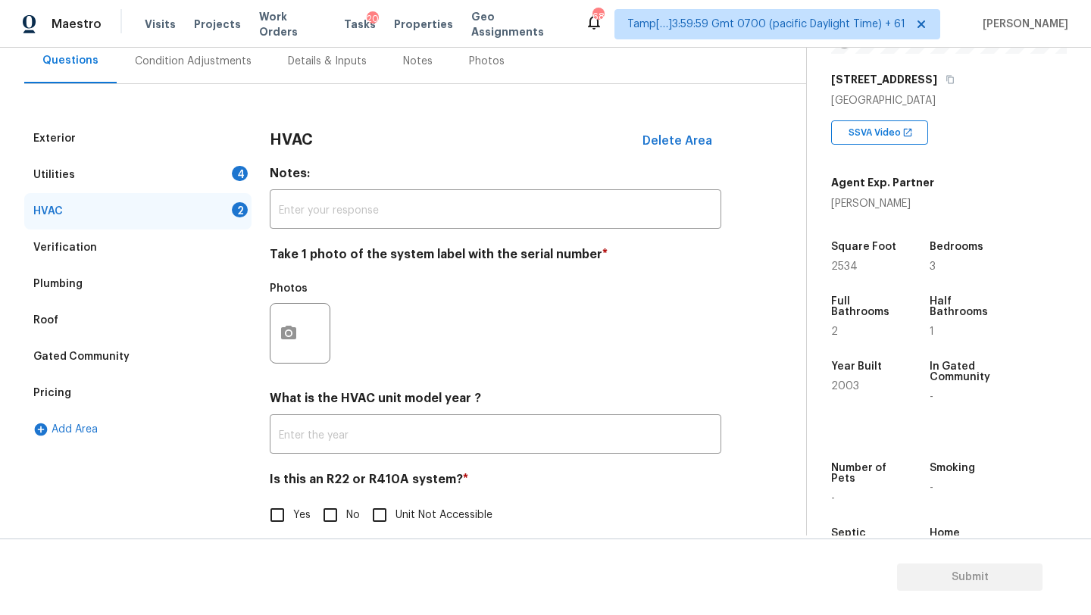
scroll to position [164, 0]
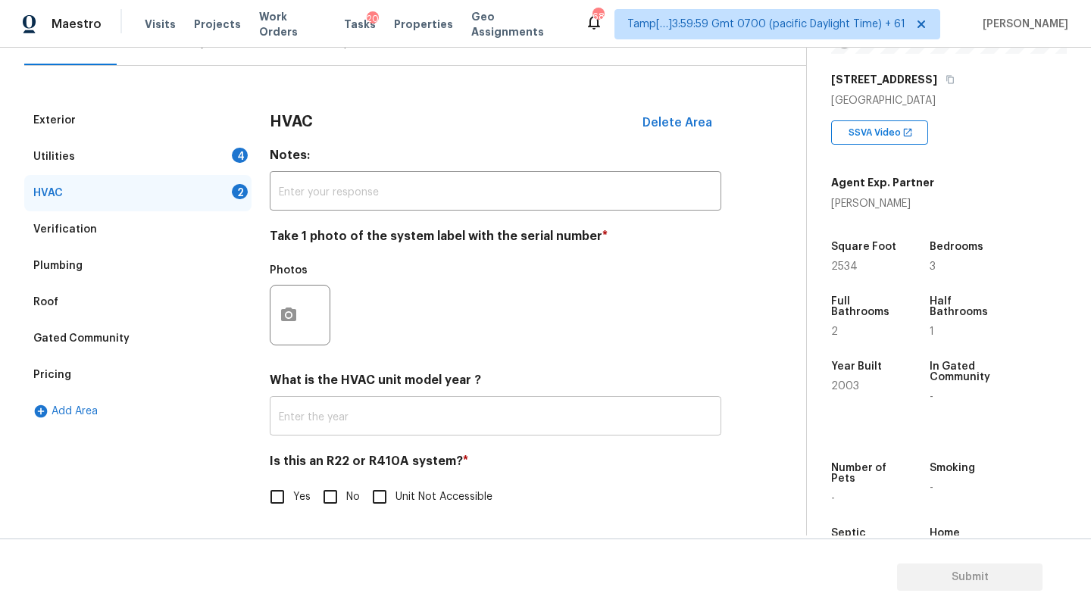
click at [366, 425] on input "text" at bounding box center [495, 418] width 451 height 36
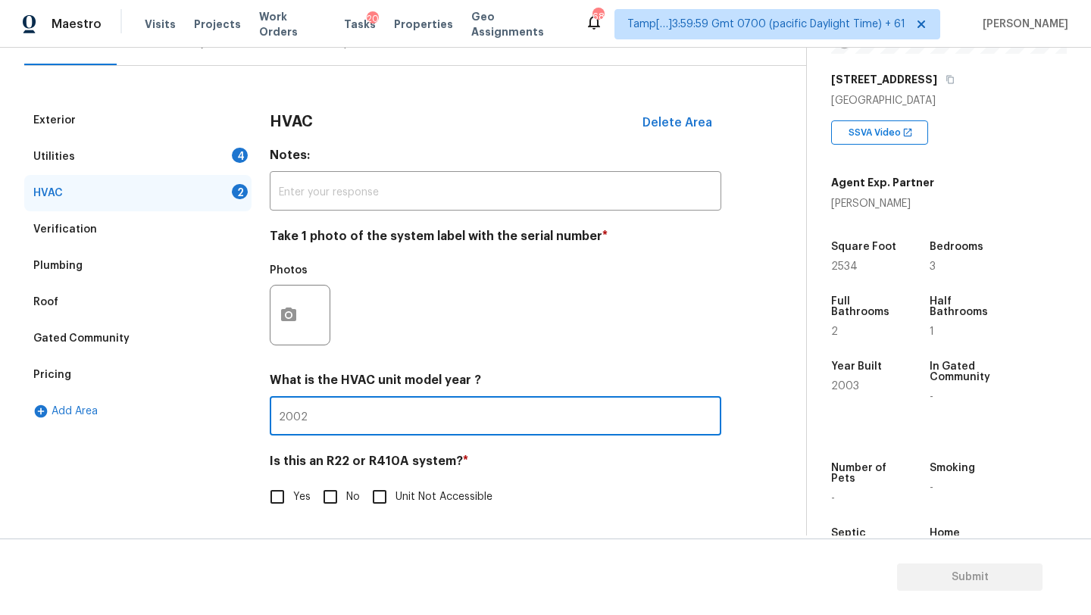
type input "2002"
click at [347, 495] on span "No" at bounding box center [353, 497] width 14 height 16
click at [346, 495] on input "No" at bounding box center [330, 497] width 32 height 32
checkbox input "true"
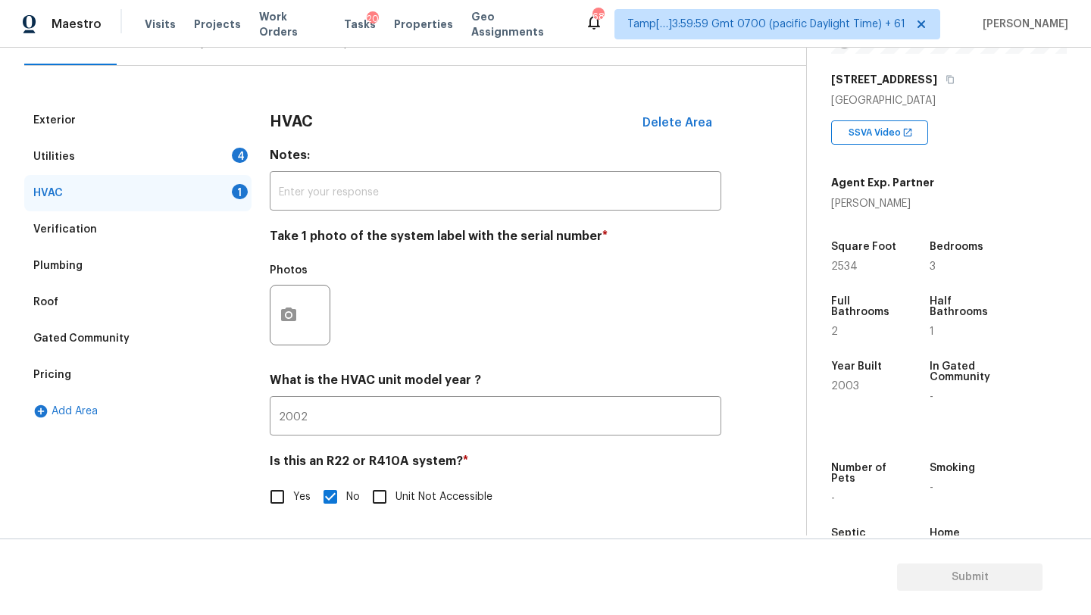
click at [183, 139] on div "Utilities 4" at bounding box center [137, 157] width 227 height 36
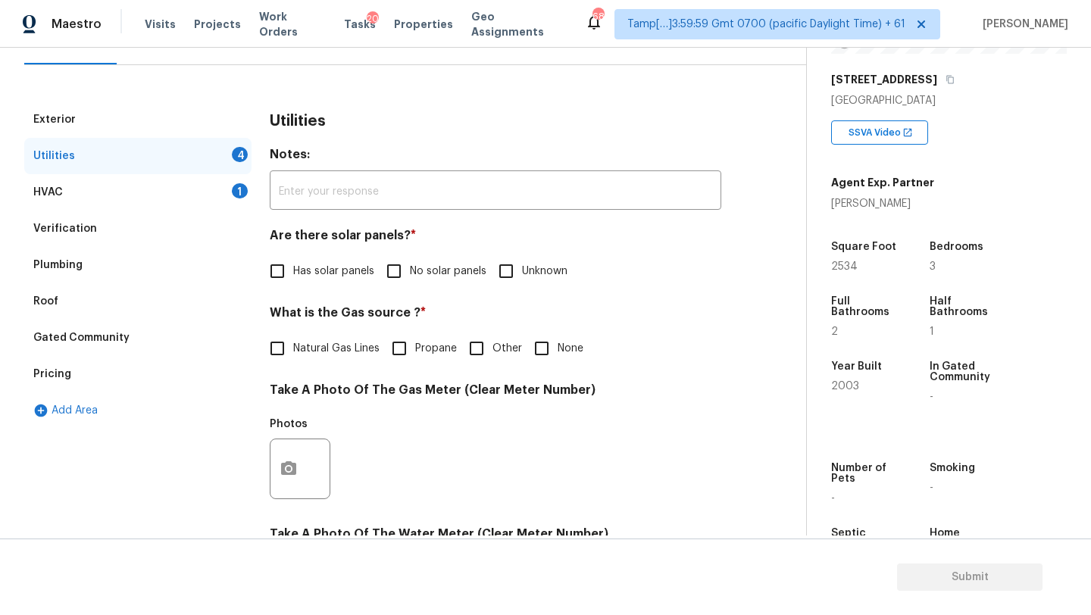
click at [420, 284] on label "No solar panels" at bounding box center [432, 271] width 108 height 32
click at [410, 284] on input "No solar panels" at bounding box center [394, 271] width 32 height 32
checkbox input "true"
click at [322, 343] on span "Natural Gas Lines" at bounding box center [336, 349] width 86 height 16
click at [293, 343] on input "Natural Gas Lines" at bounding box center [277, 349] width 32 height 32
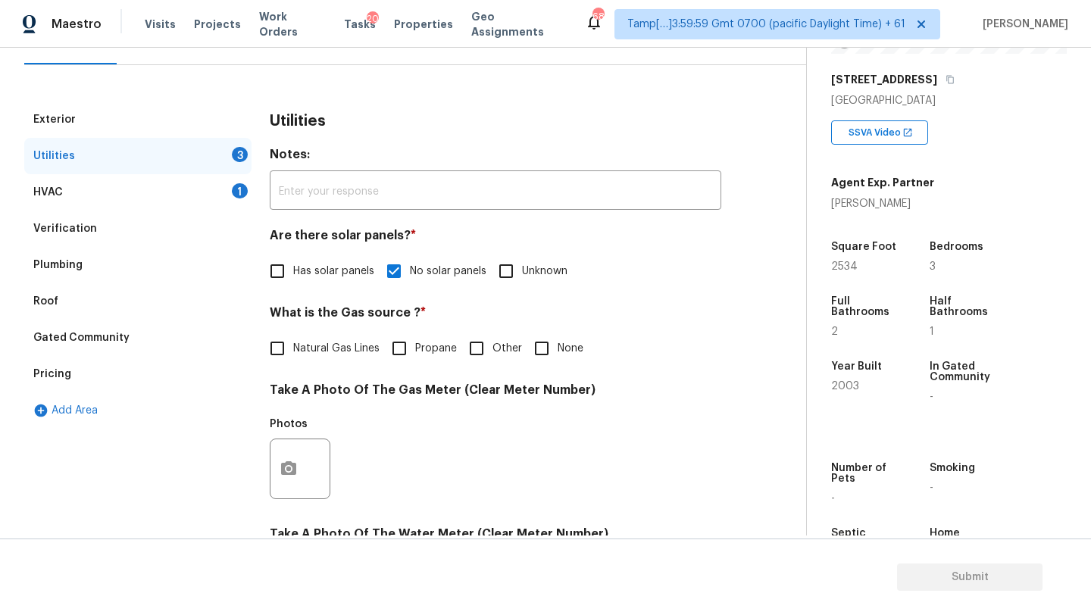
checkbox input "true"
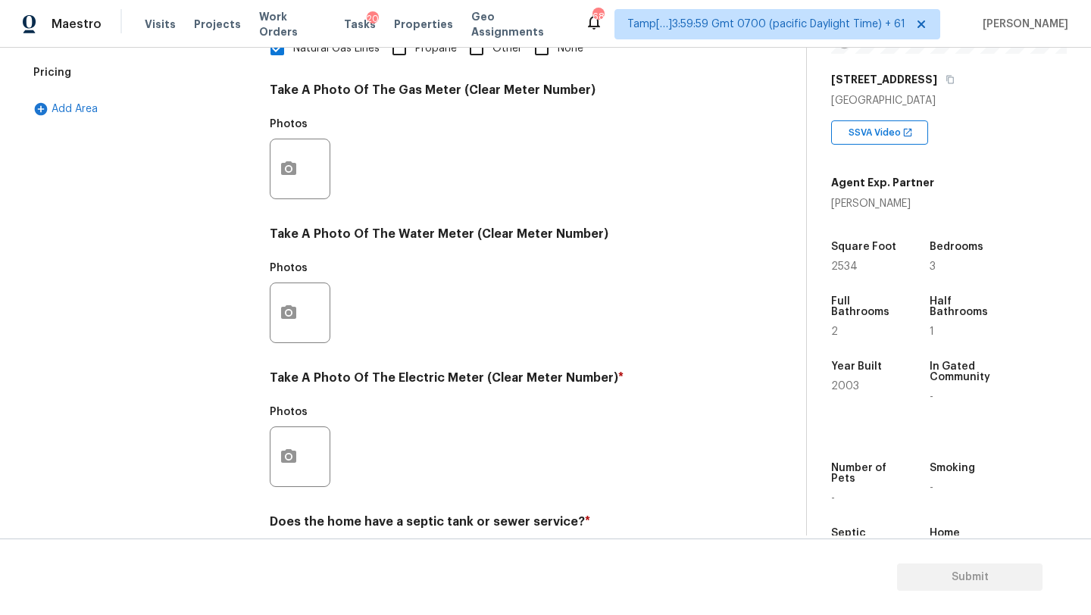
scroll to position [525, 0]
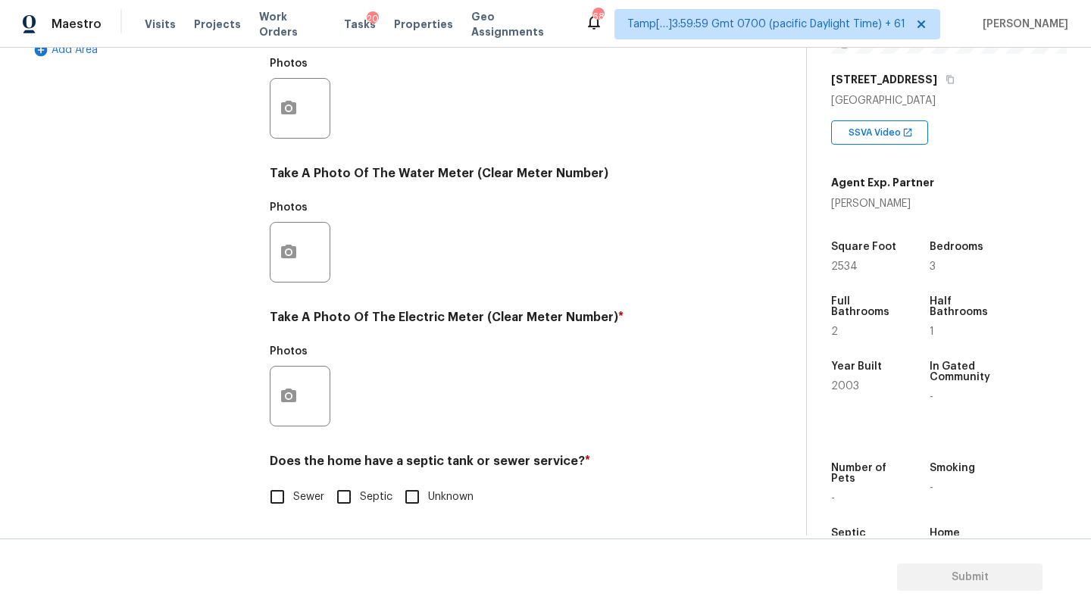
click at [275, 487] on input "Sewer" at bounding box center [277, 497] width 32 height 32
checkbox input "true"
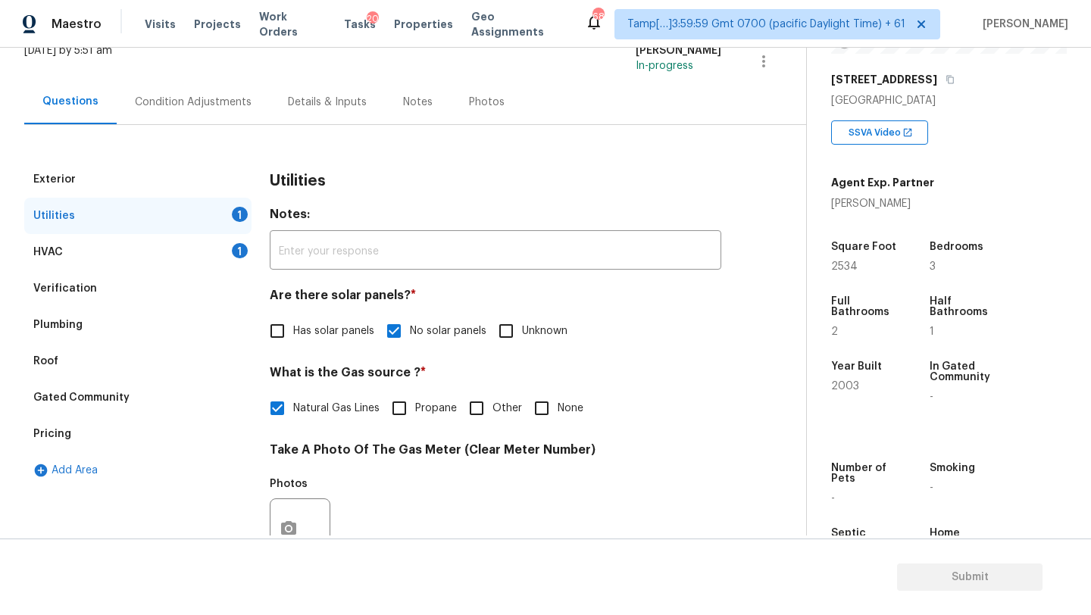
scroll to position [0, 0]
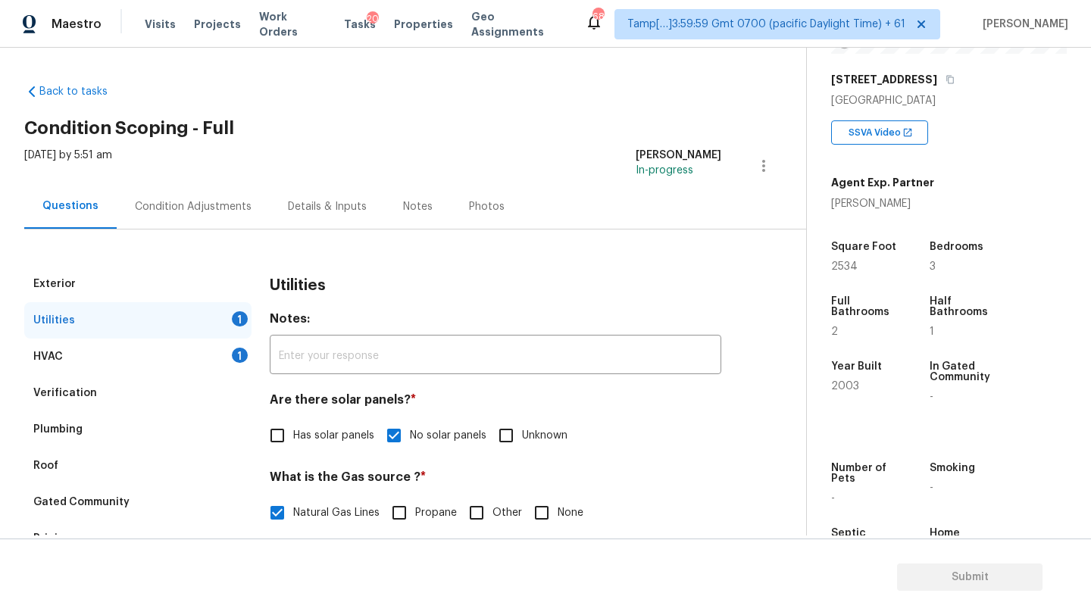
click at [141, 400] on div "Verification" at bounding box center [137, 393] width 227 height 36
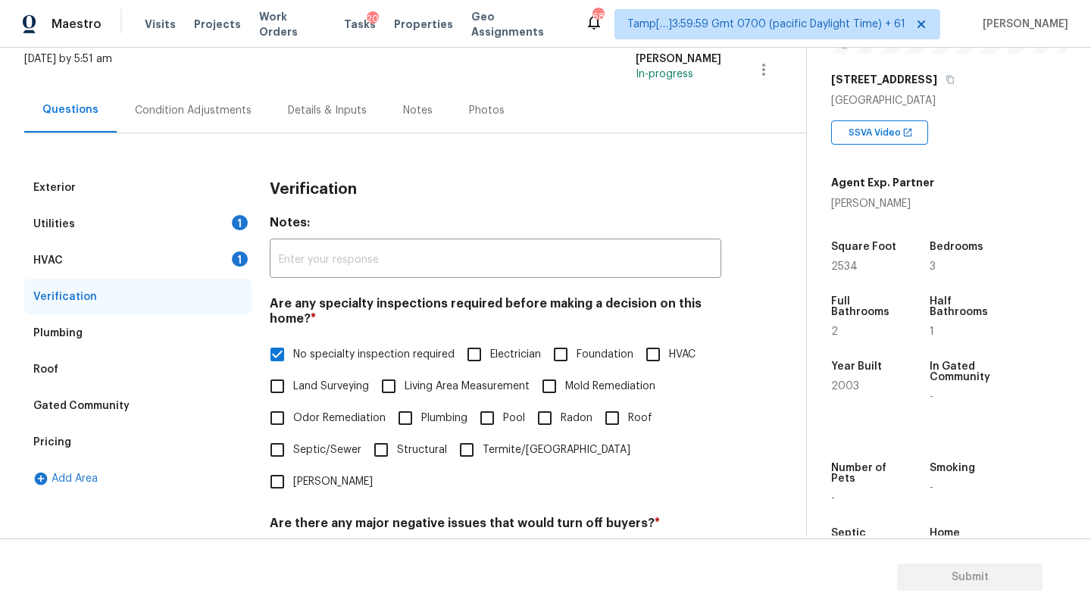
scroll to position [30, 0]
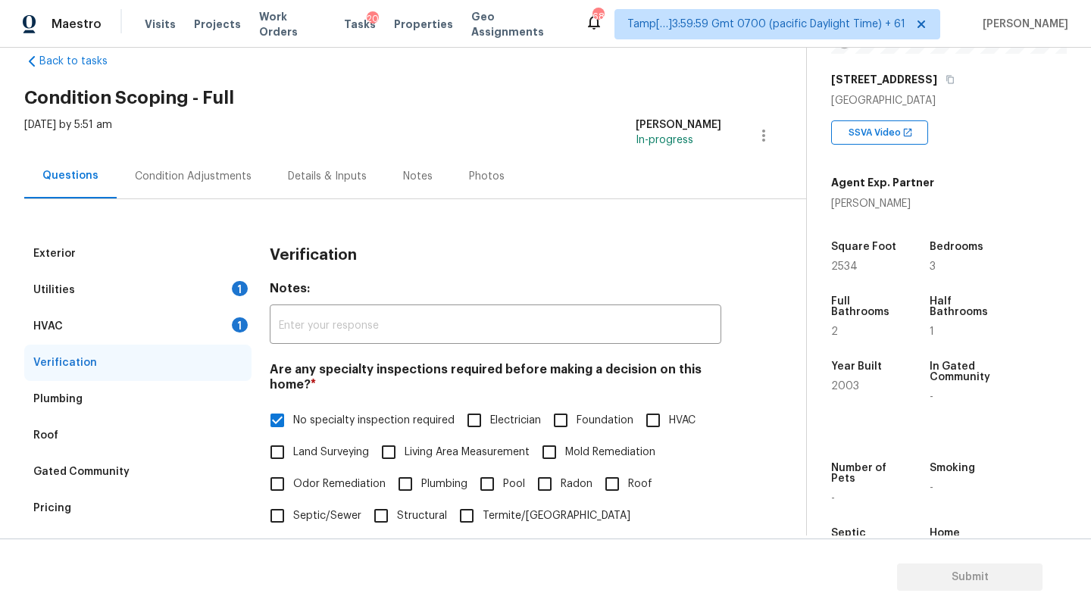
click at [95, 339] on div "HVAC 1" at bounding box center [137, 326] width 227 height 36
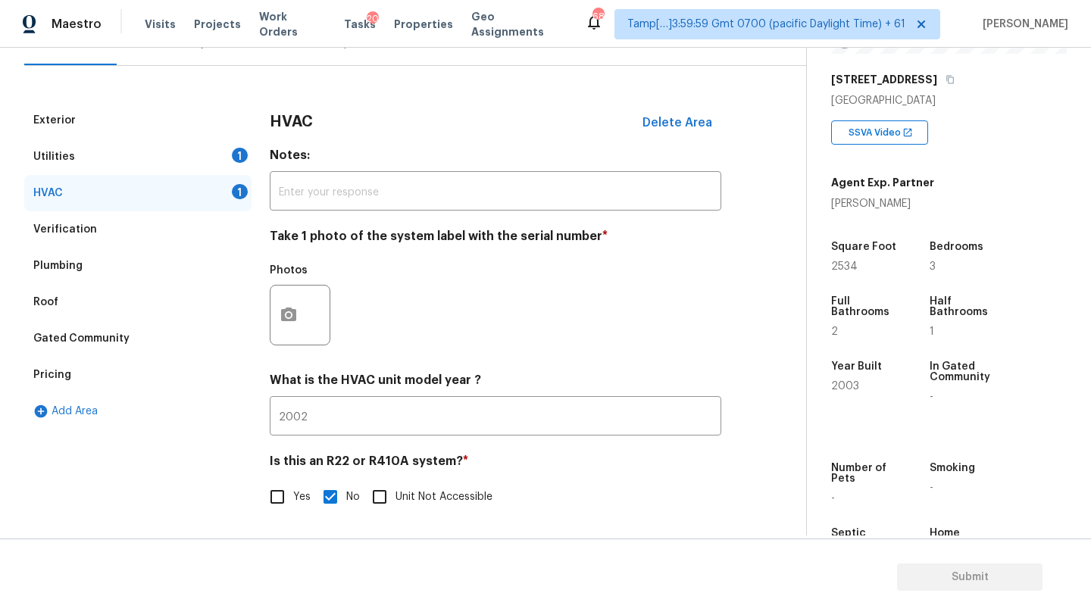
scroll to position [0, 0]
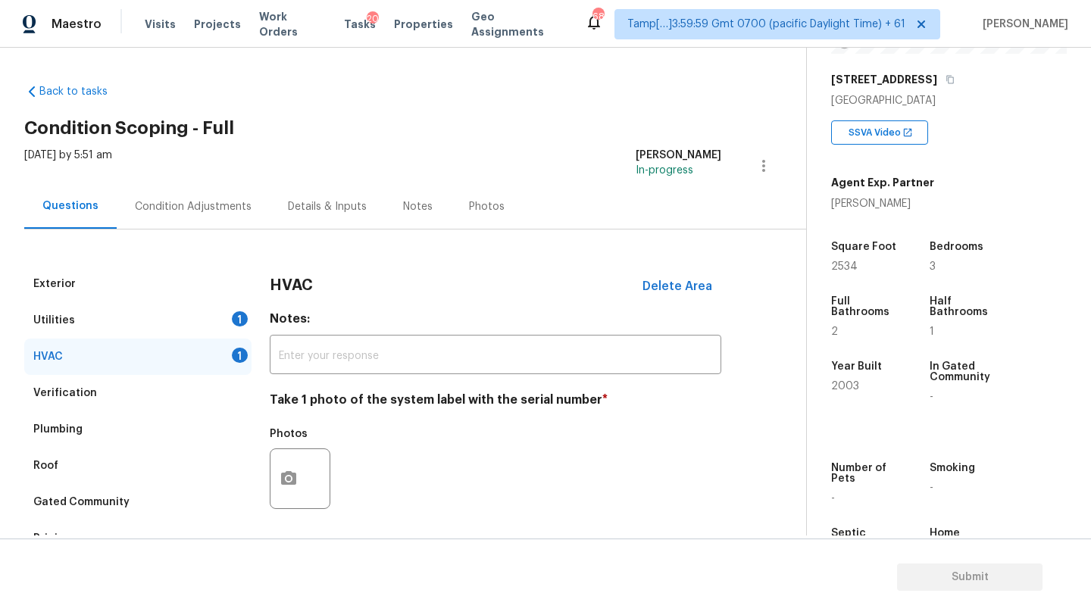
click at [236, 314] on div "1" at bounding box center [240, 318] width 16 height 15
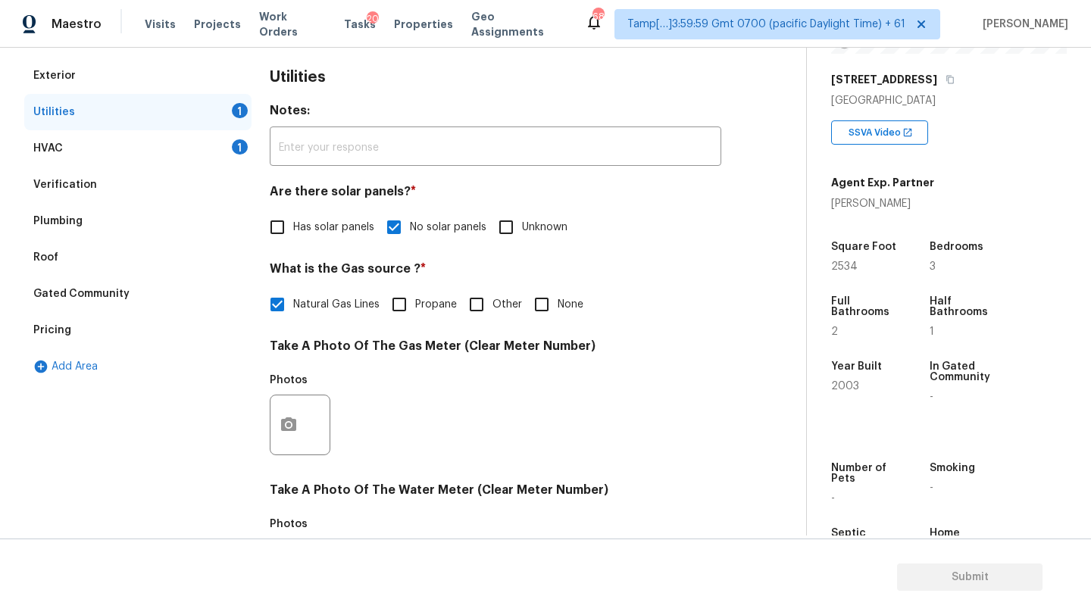
scroll to position [86, 0]
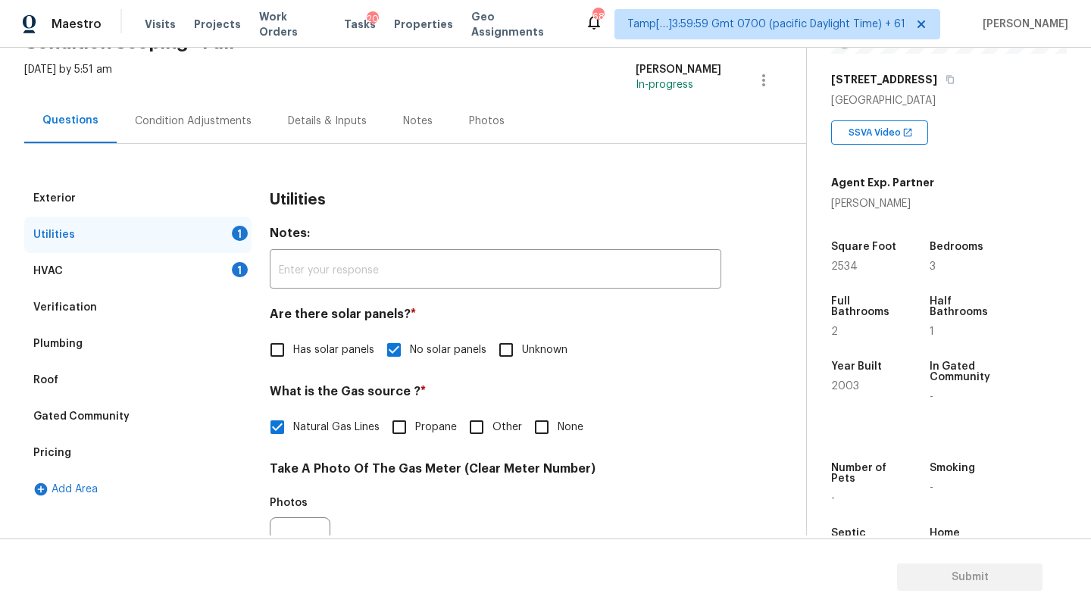
click at [186, 109] on div "Condition Adjustments" at bounding box center [193, 120] width 153 height 45
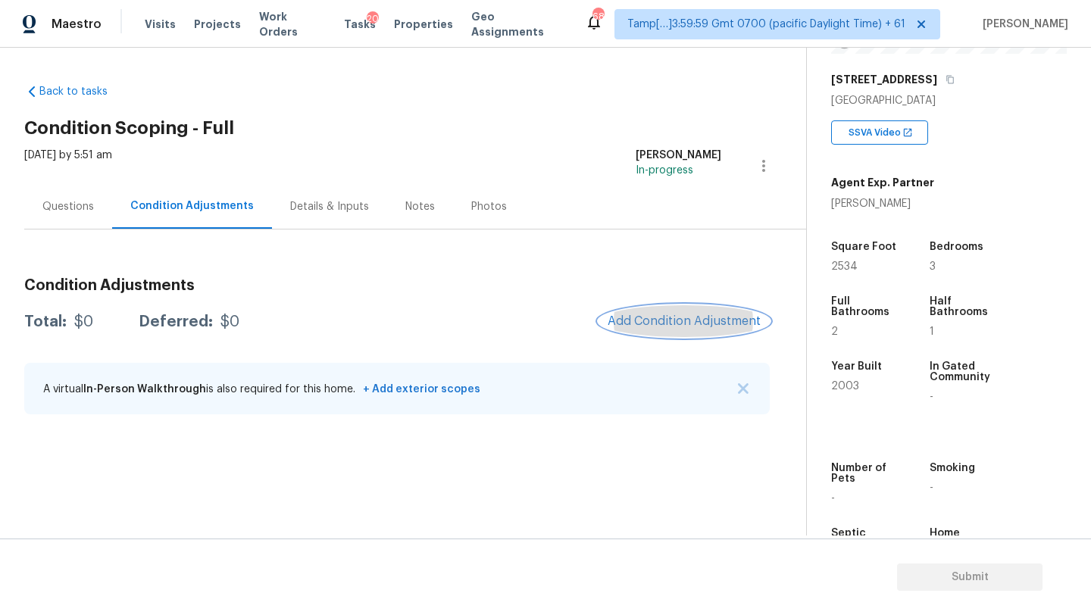
click at [674, 321] on span "Add Condition Adjustment" at bounding box center [684, 321] width 153 height 14
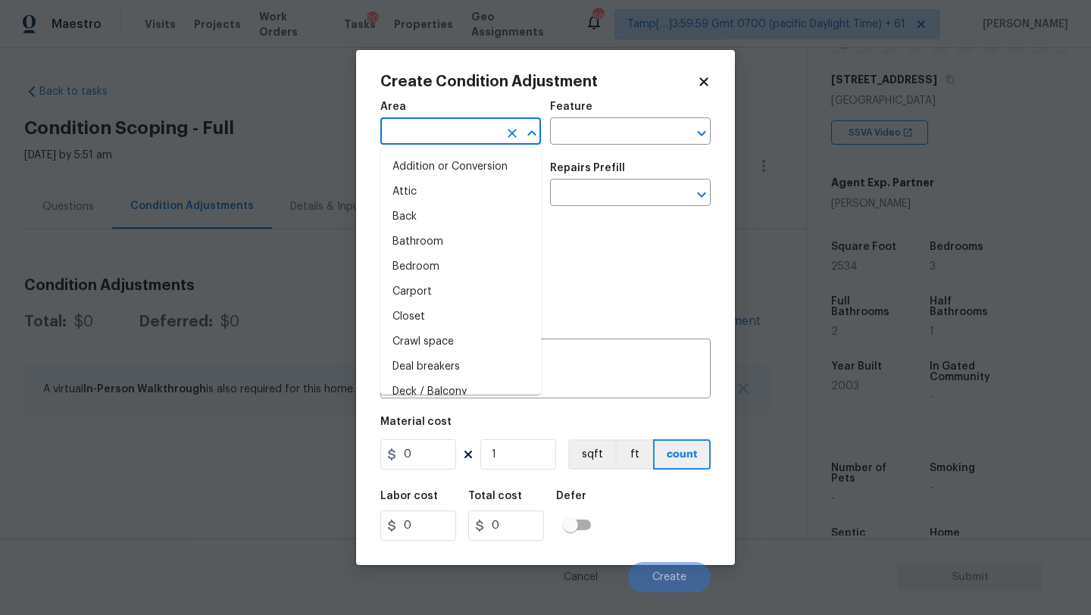
click at [413, 130] on input "text" at bounding box center [439, 132] width 118 height 23
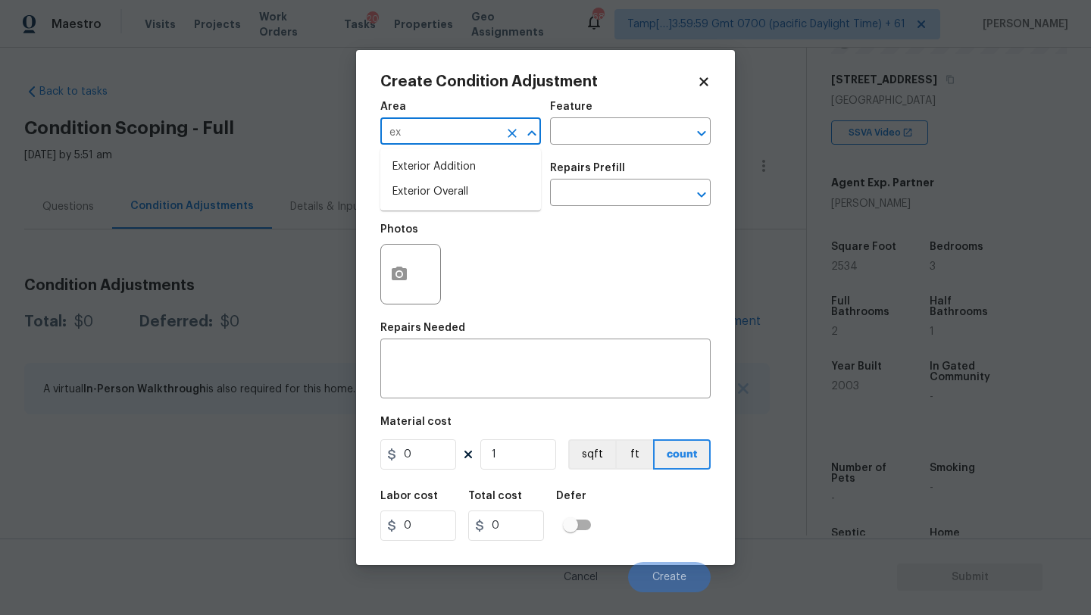
click at [443, 184] on li "Exterior Overall" at bounding box center [460, 192] width 161 height 25
type input "Exterior Overall"
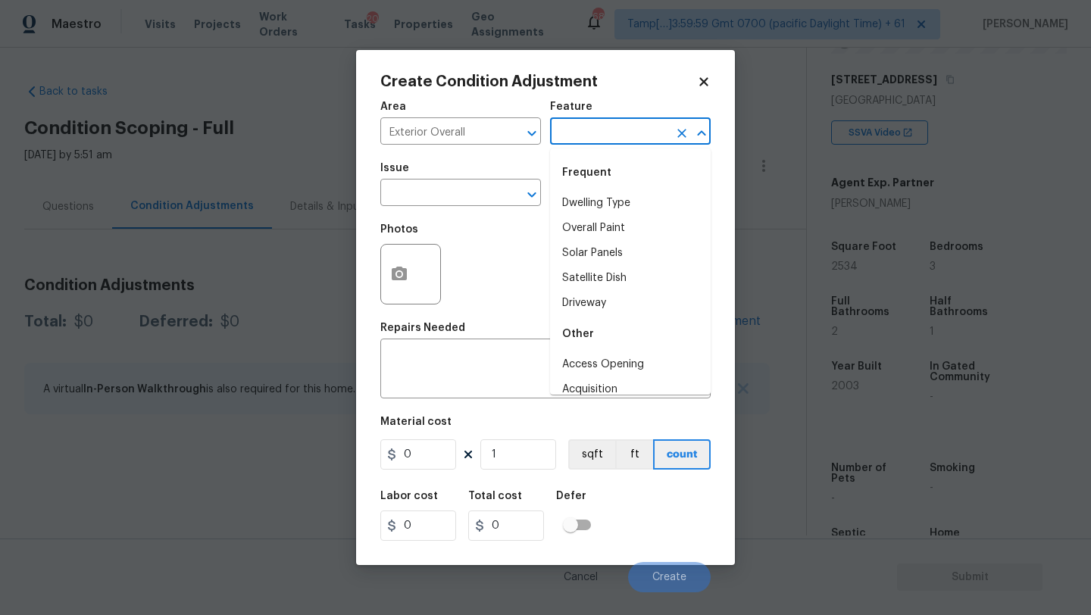
click at [589, 142] on input "text" at bounding box center [609, 132] width 118 height 23
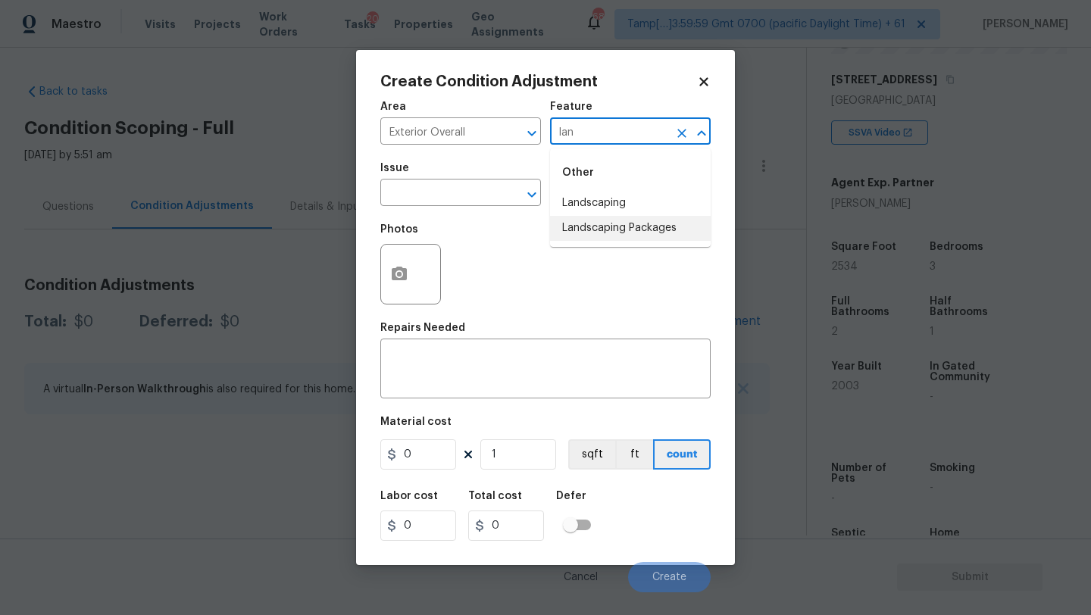
click at [592, 219] on li "Landscaping Packages" at bounding box center [630, 228] width 161 height 25
type input "Landscaping Packages"
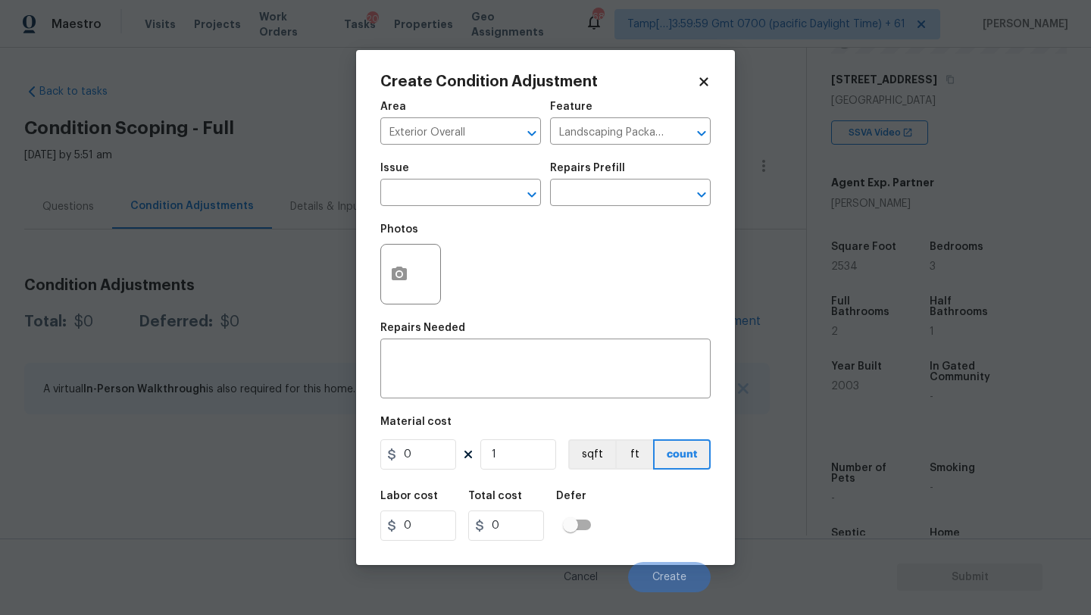
click at [502, 213] on span "Issue ​" at bounding box center [460, 184] width 161 height 61
click at [502, 209] on span "Issue ​" at bounding box center [460, 184] width 161 height 61
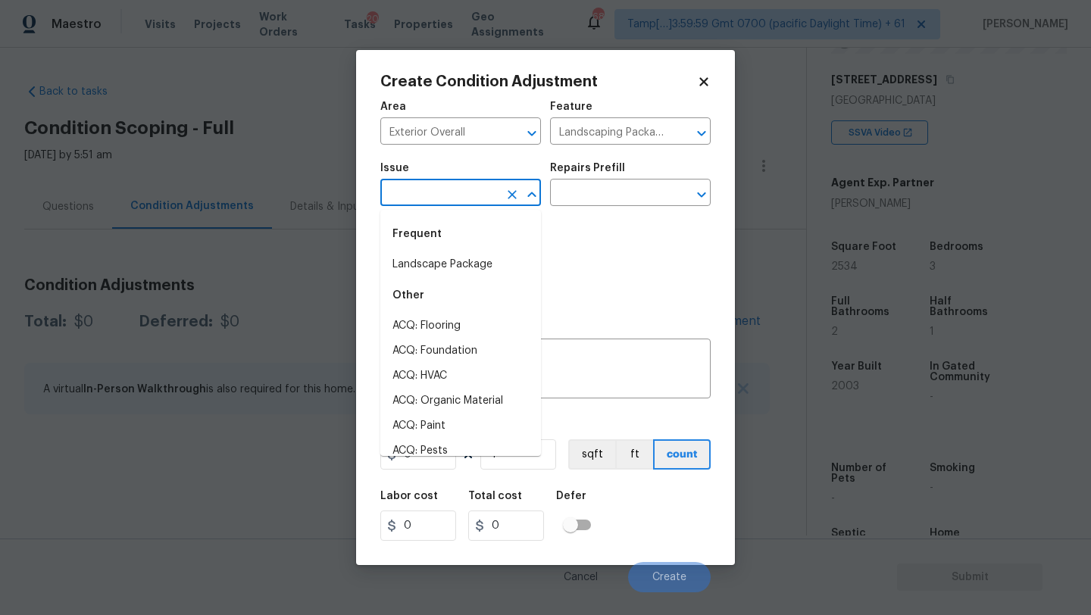
click at [483, 191] on input "text" at bounding box center [439, 194] width 118 height 23
click at [479, 262] on li "Landscape Package" at bounding box center [460, 264] width 161 height 25
type input "Landscape Package"
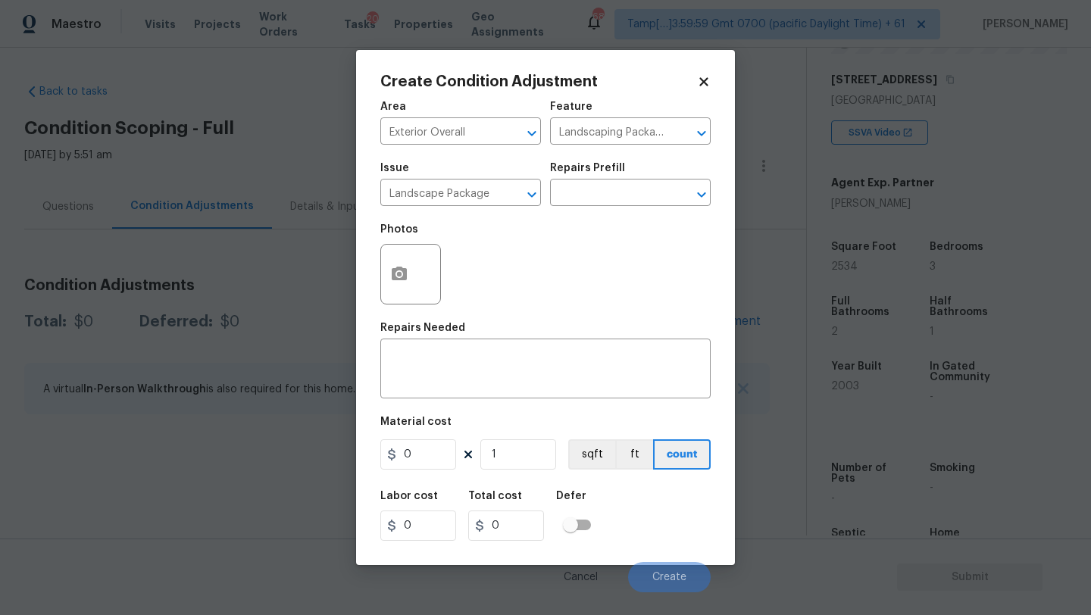
click at [595, 179] on div "Repairs Prefill" at bounding box center [630, 173] width 161 height 20
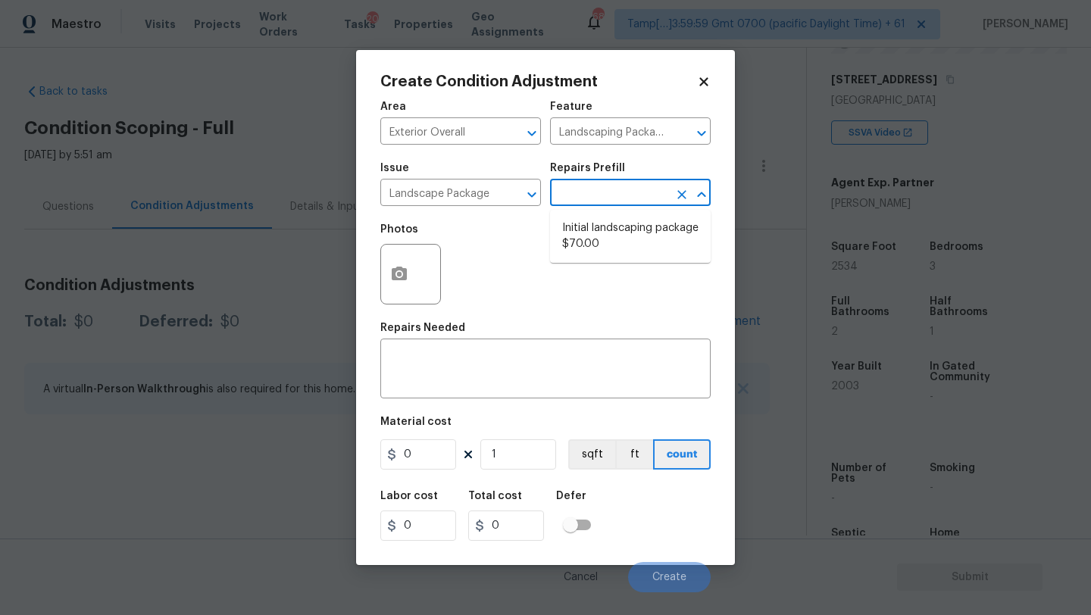
click at [595, 199] on input "text" at bounding box center [609, 194] width 118 height 23
click at [601, 230] on li "Initial landscaping package $70.00" at bounding box center [630, 236] width 161 height 41
type input "Home Readiness Packages"
type textarea "Mowing of grass up to 6" in height. Mow, edge along driveways & sidewalks, trim…"
type input "70"
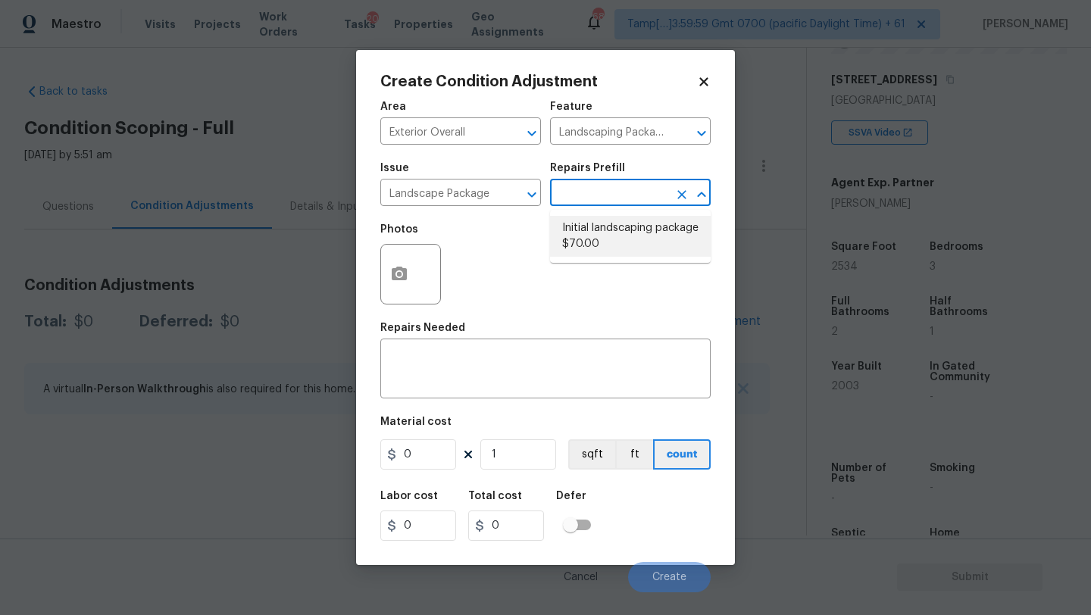
type input "70"
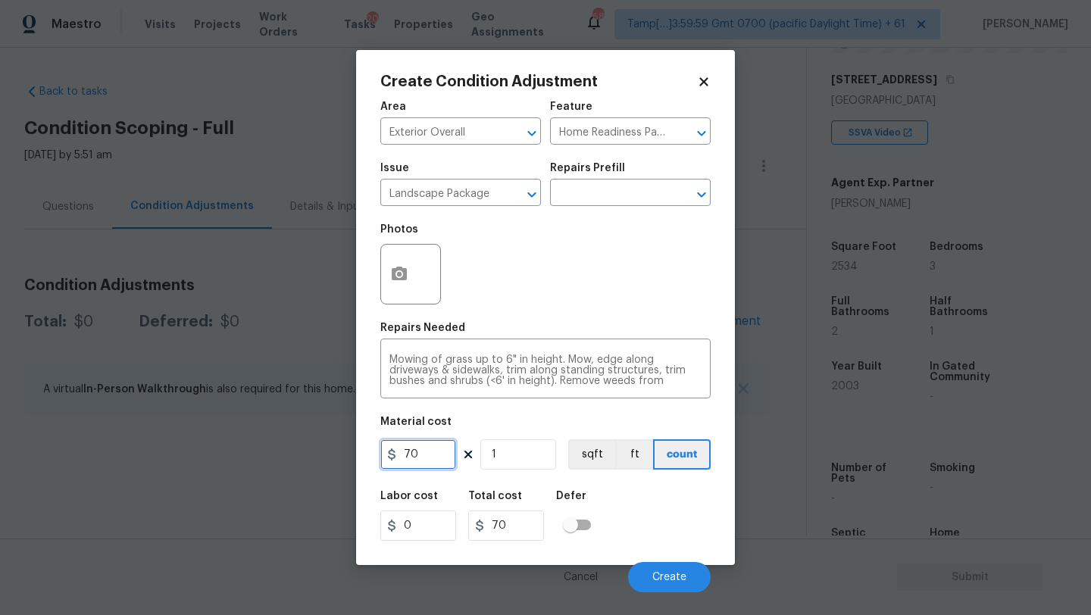
click at [434, 451] on input "70" at bounding box center [418, 454] width 76 height 30
type input "300"
click at [402, 280] on icon "button" at bounding box center [399, 274] width 15 height 14
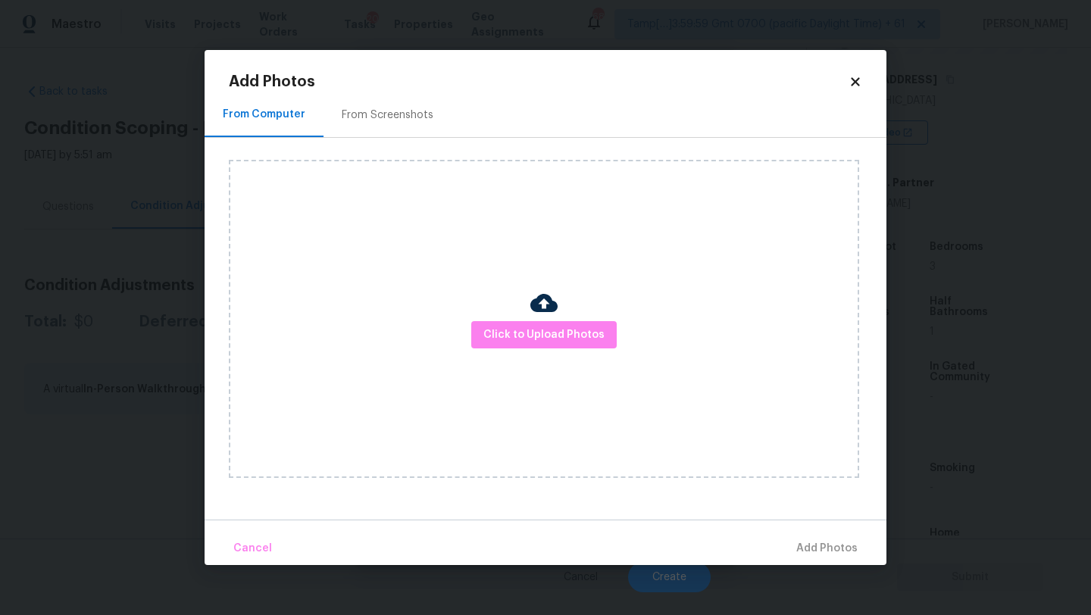
click at [398, 137] on div "From Computer From Screenshots" at bounding box center [546, 114] width 682 height 45
click at [393, 127] on div "From Screenshots" at bounding box center [387, 114] width 128 height 45
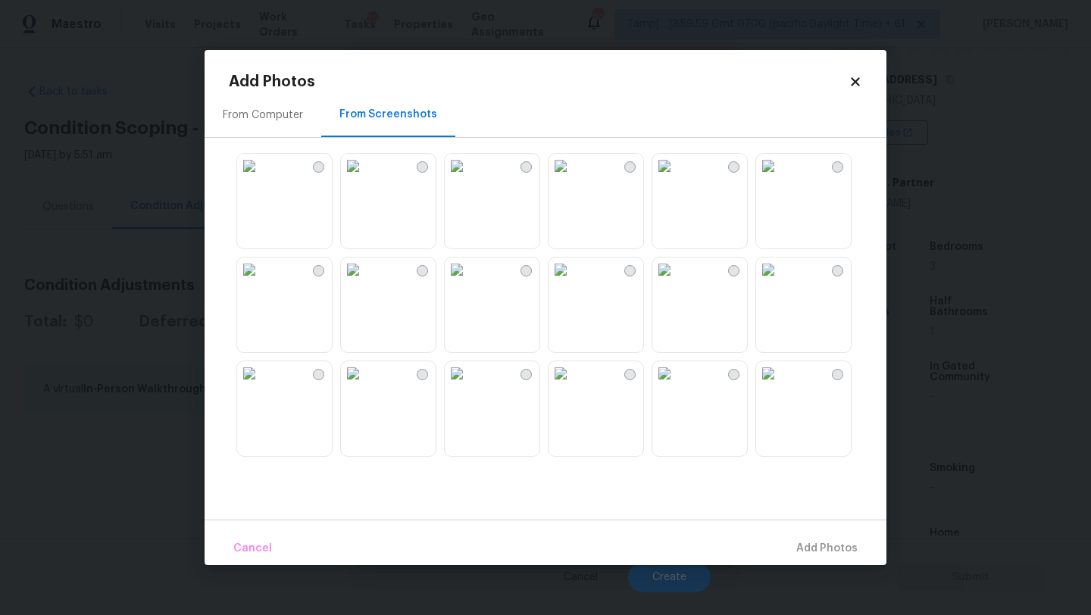
click at [780, 178] on img at bounding box center [768, 166] width 24 height 24
click at [365, 282] on img at bounding box center [353, 270] width 24 height 24
click at [469, 386] on img at bounding box center [457, 373] width 24 height 24
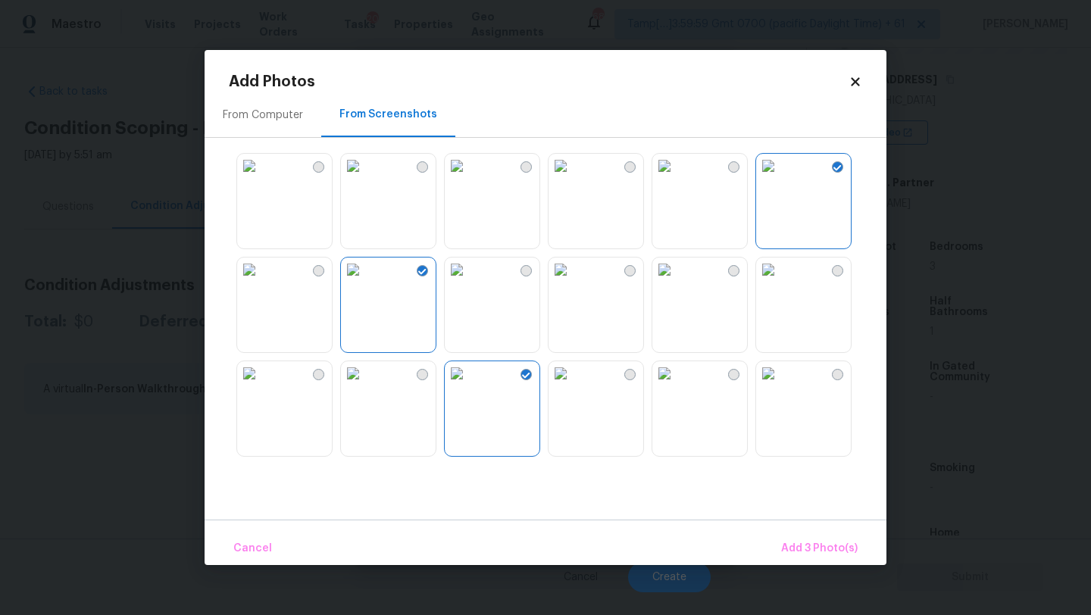
click at [573, 386] on img at bounding box center [560, 373] width 24 height 24
click at [436, 236] on div at bounding box center [388, 201] width 96 height 96
click at [833, 541] on span "Add 5 Photo(s)" at bounding box center [819, 548] width 77 height 19
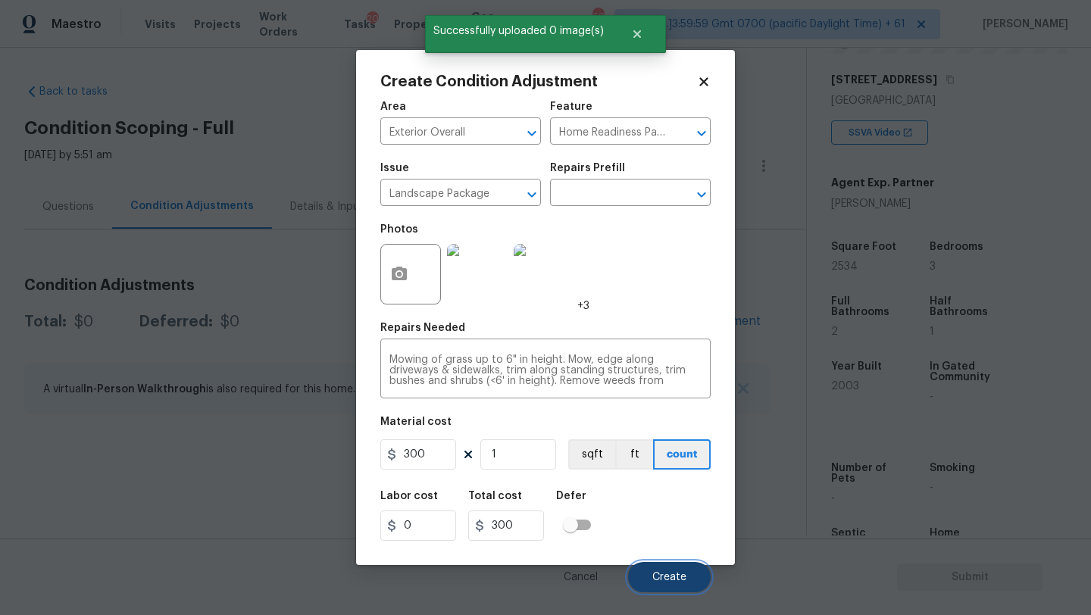
click at [665, 576] on span "Create" at bounding box center [669, 577] width 34 height 11
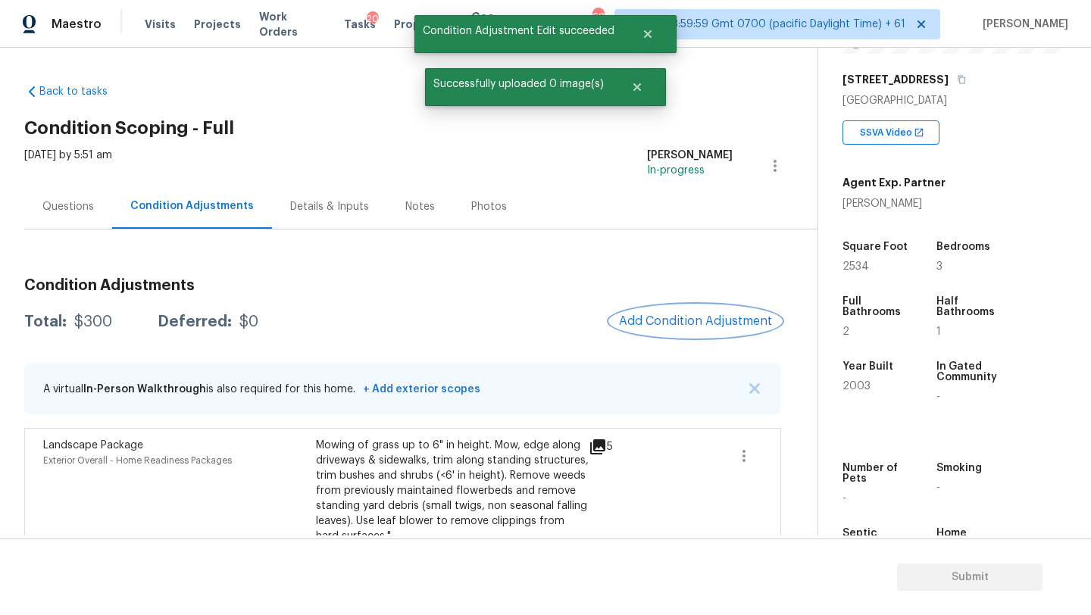
click at [667, 317] on span "Add Condition Adjustment" at bounding box center [695, 321] width 153 height 14
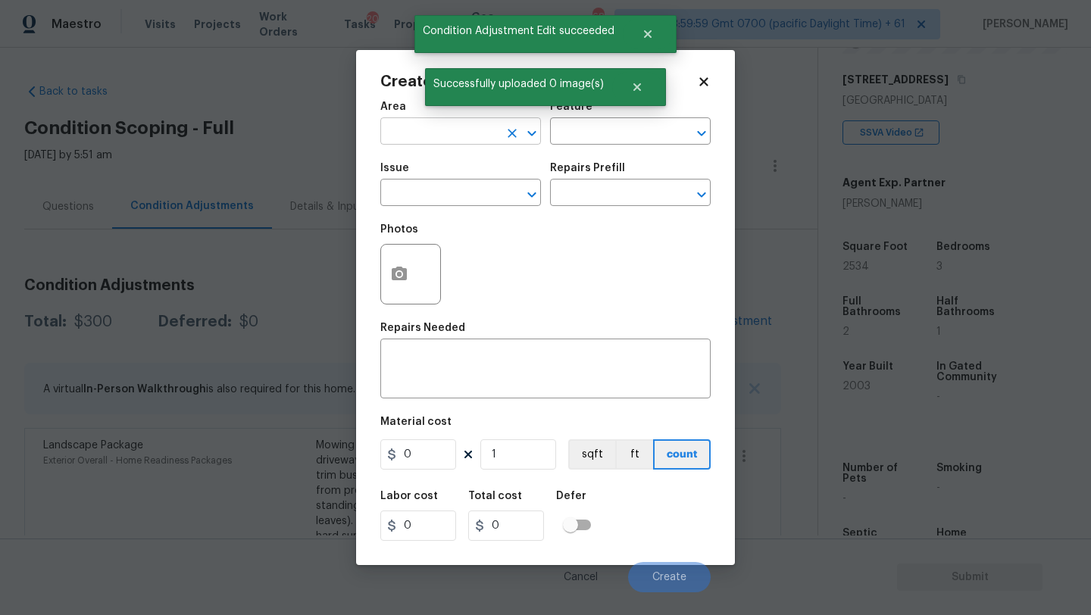
click at [405, 143] on input "text" at bounding box center [439, 132] width 118 height 23
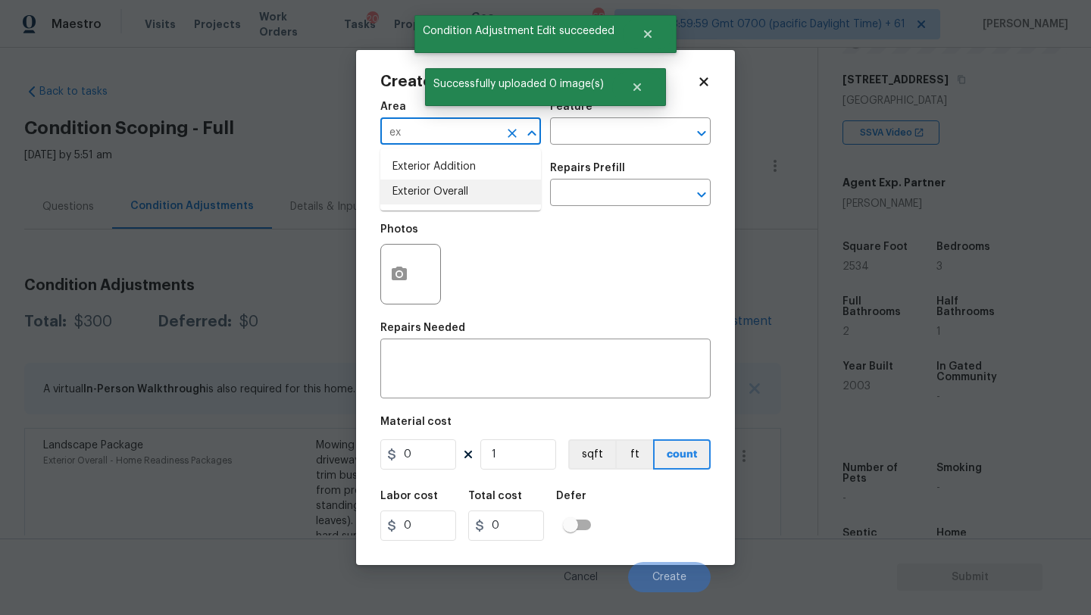
click at [436, 194] on li "Exterior Overall" at bounding box center [460, 192] width 161 height 25
type input "Exterior Overall"
click at [609, 129] on input "text" at bounding box center [609, 132] width 118 height 23
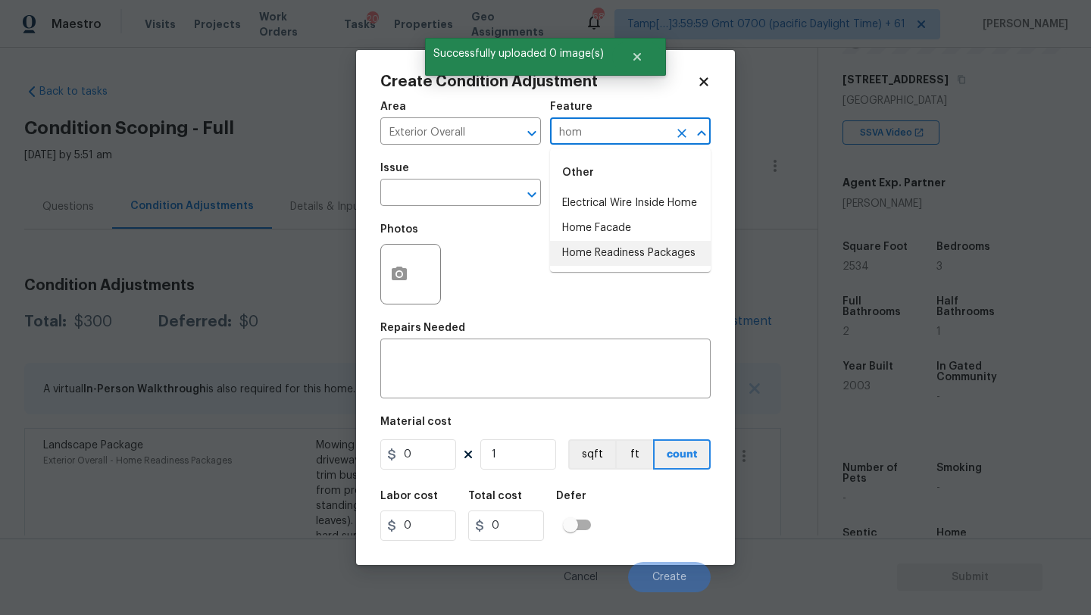
click at [633, 259] on li "Home Readiness Packages" at bounding box center [630, 253] width 161 height 25
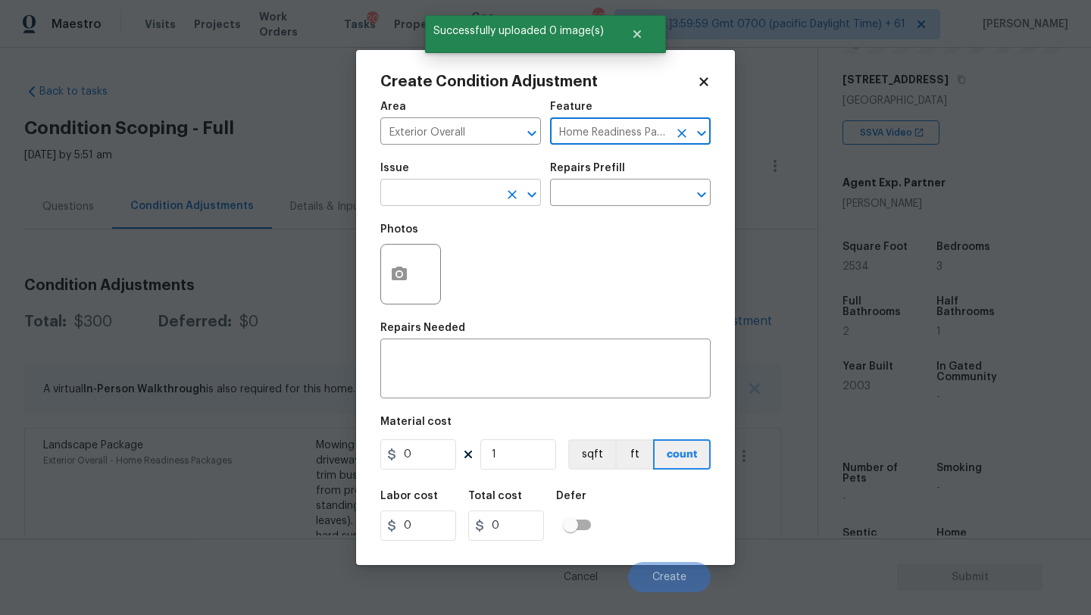
type input "Home Readiness Packages"
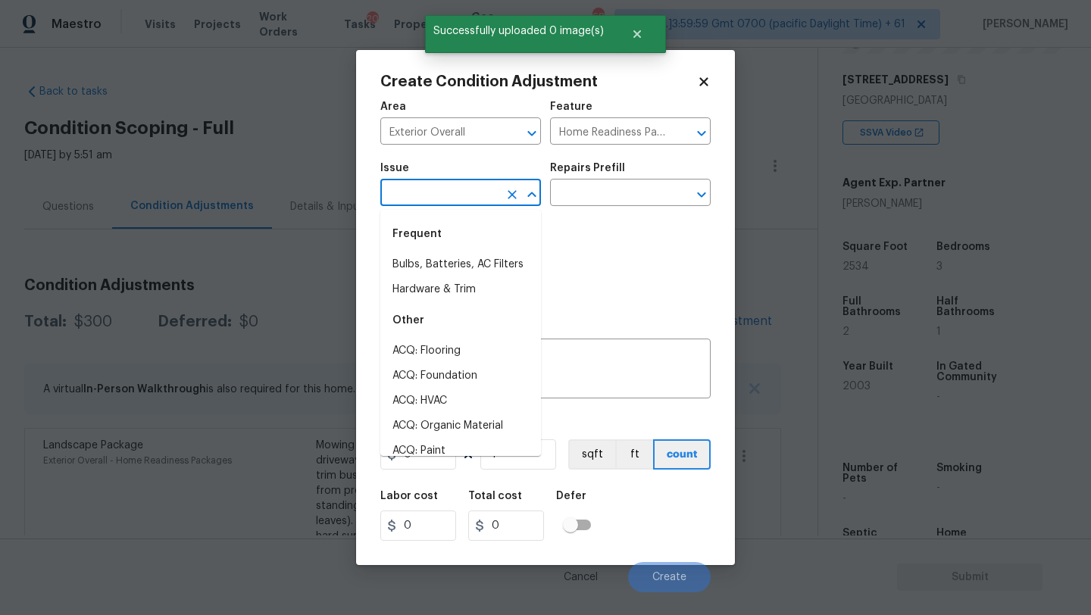
click at [418, 197] on input "text" at bounding box center [439, 194] width 118 height 23
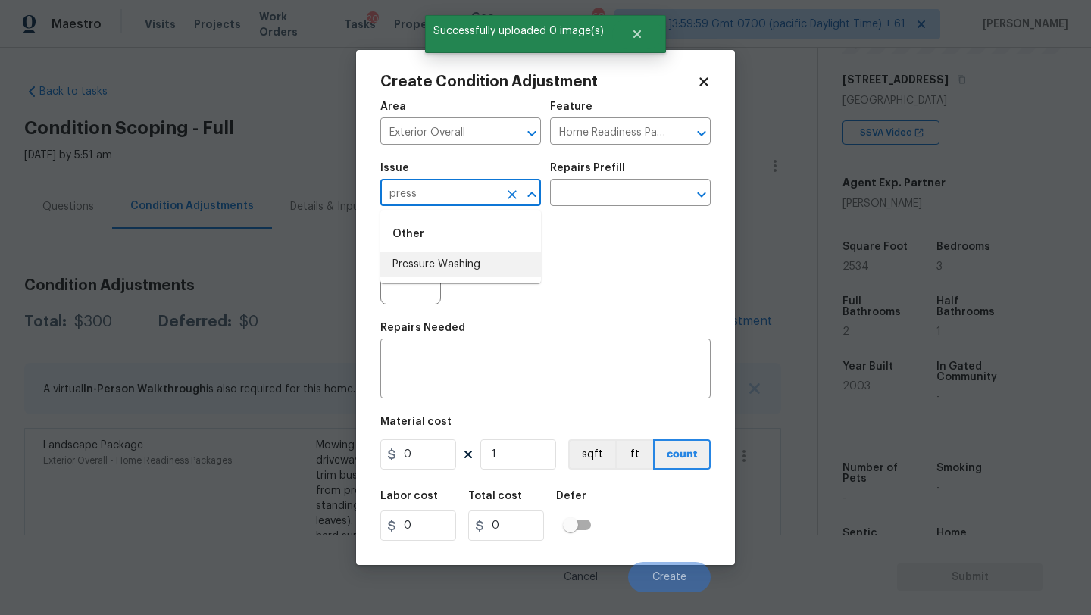
click at [426, 269] on li "Pressure Washing" at bounding box center [460, 264] width 161 height 25
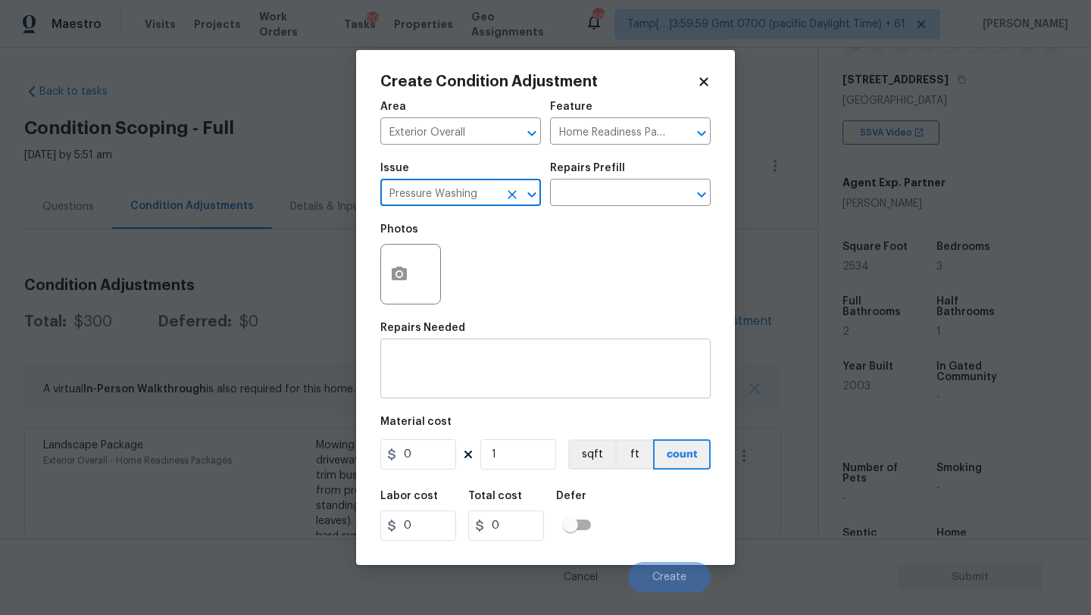
type input "Pressure Washing"
click at [523, 384] on textarea at bounding box center [545, 371] width 312 height 32
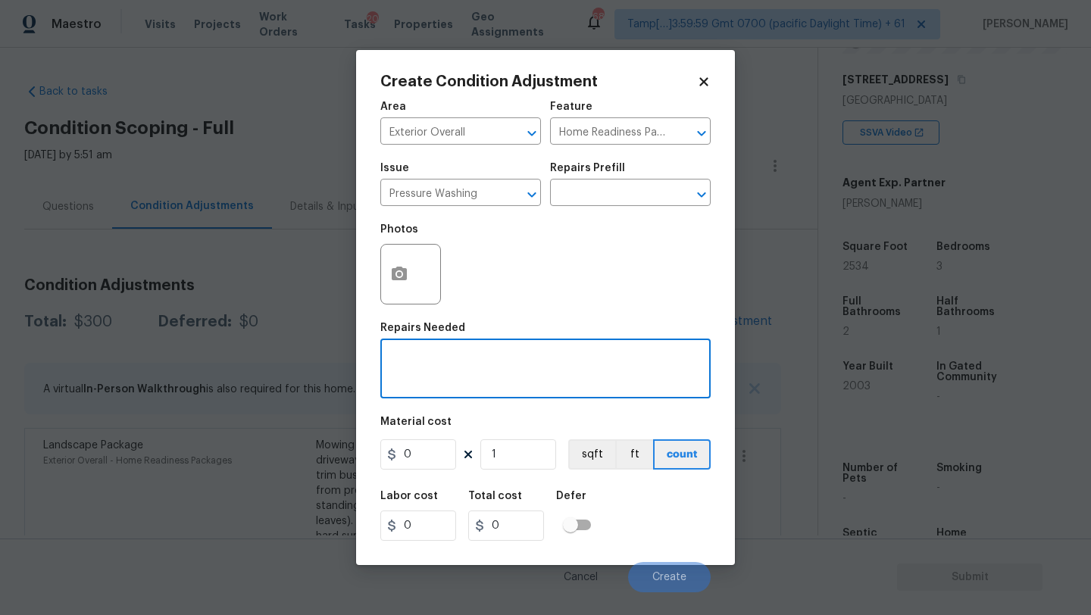
click at [464, 380] on textarea at bounding box center [545, 371] width 312 height 32
paste textarea "Pressure wash home, driveway, walkways/sidewalks and patio. Must use a surface …"
type textarea "Pressure wash home, driveway, walkways/sidewalks and patio. Must use a surface …"
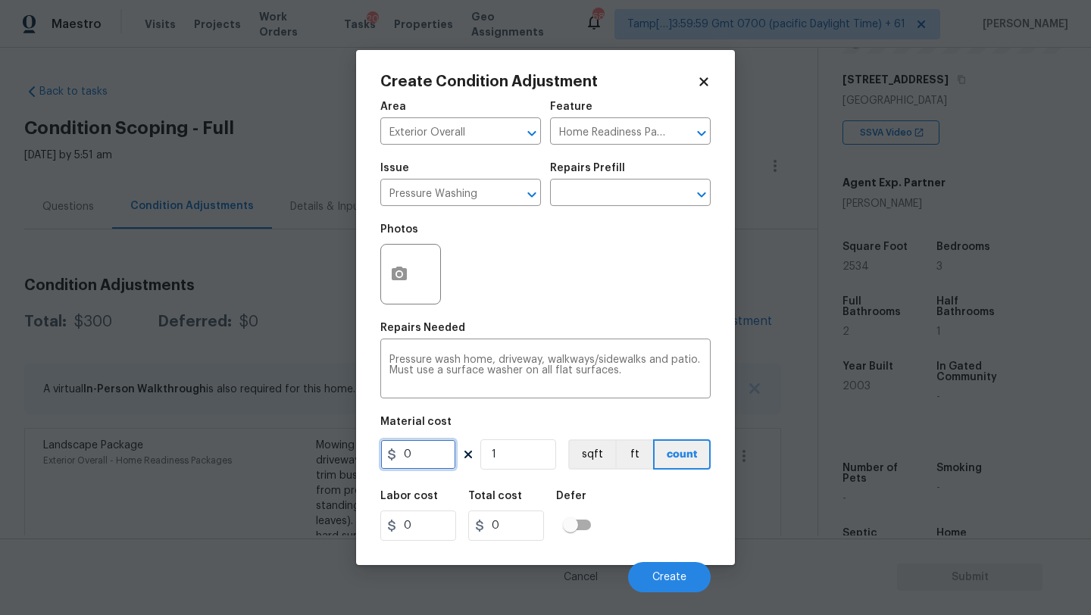
click at [420, 453] on input "0" at bounding box center [418, 454] width 76 height 30
type input "400"
click at [677, 571] on button "Create" at bounding box center [669, 577] width 83 height 30
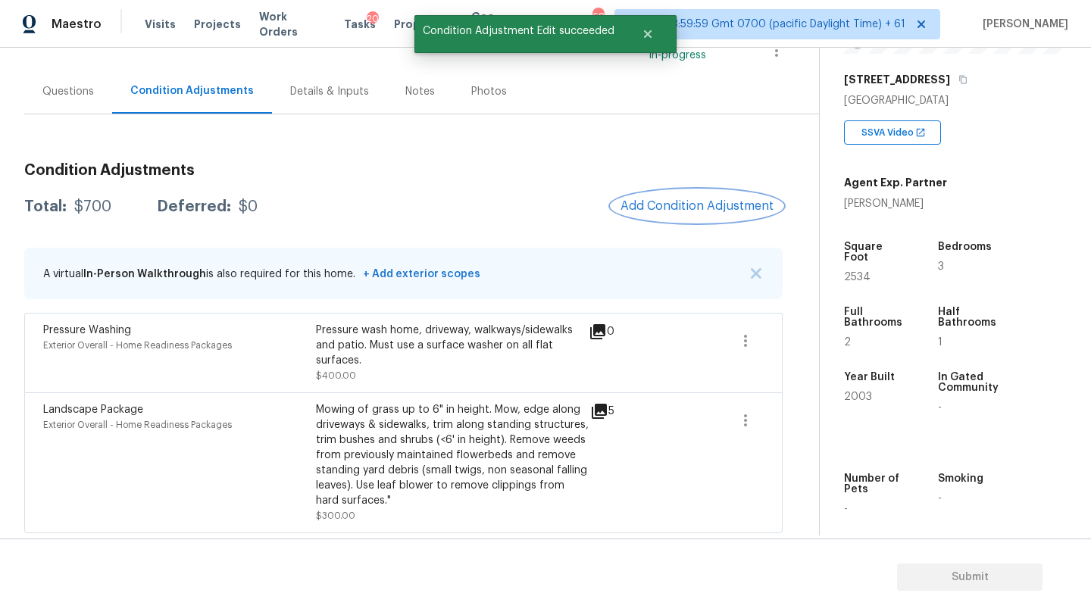
scroll to position [118, 0]
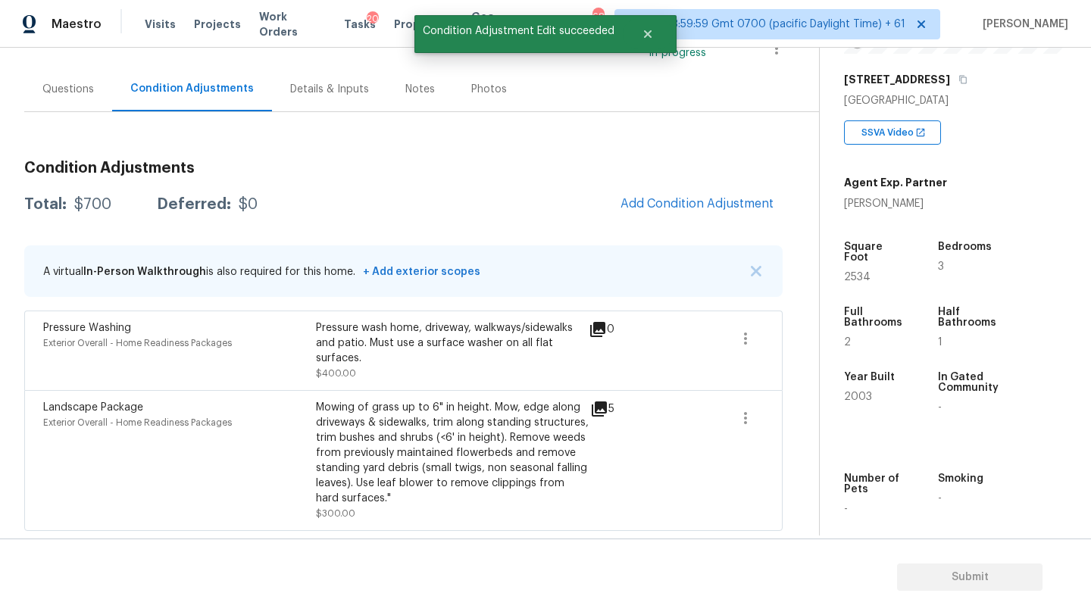
click at [676, 188] on span "Add Condition Adjustment" at bounding box center [696, 204] width 171 height 33
click at [665, 200] on span "Add Condition Adjustment" at bounding box center [696, 204] width 153 height 14
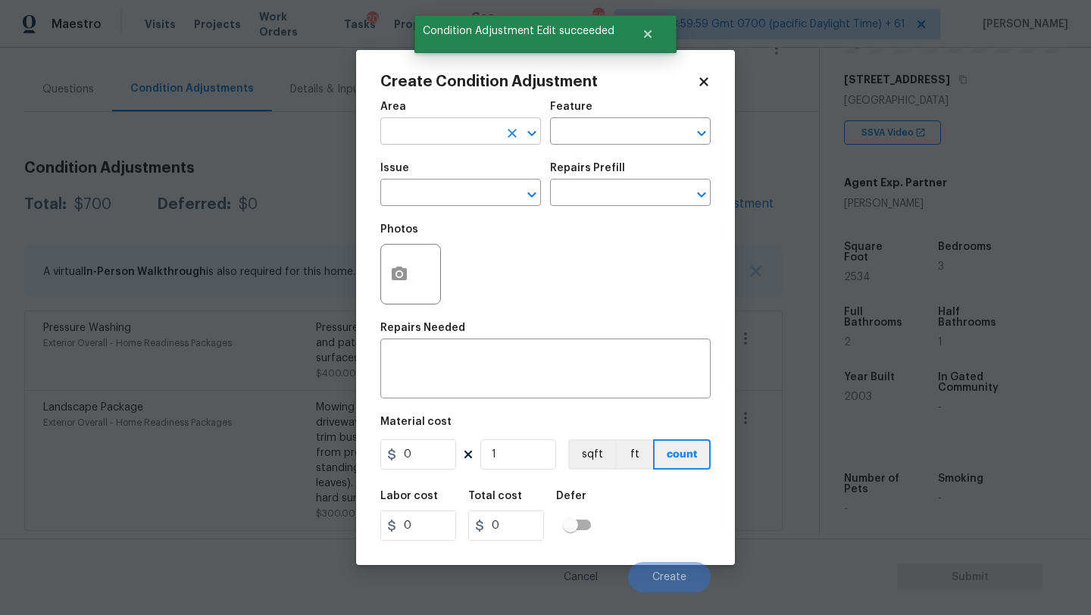
click at [467, 124] on input "text" at bounding box center [439, 132] width 118 height 23
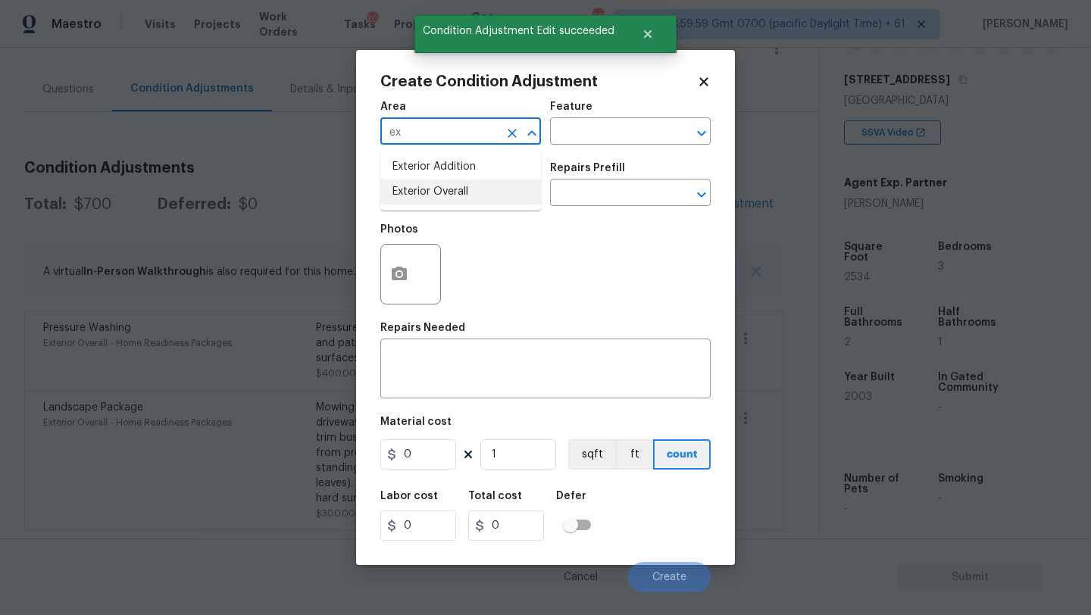
click at [469, 195] on li "Exterior Overall" at bounding box center [460, 192] width 161 height 25
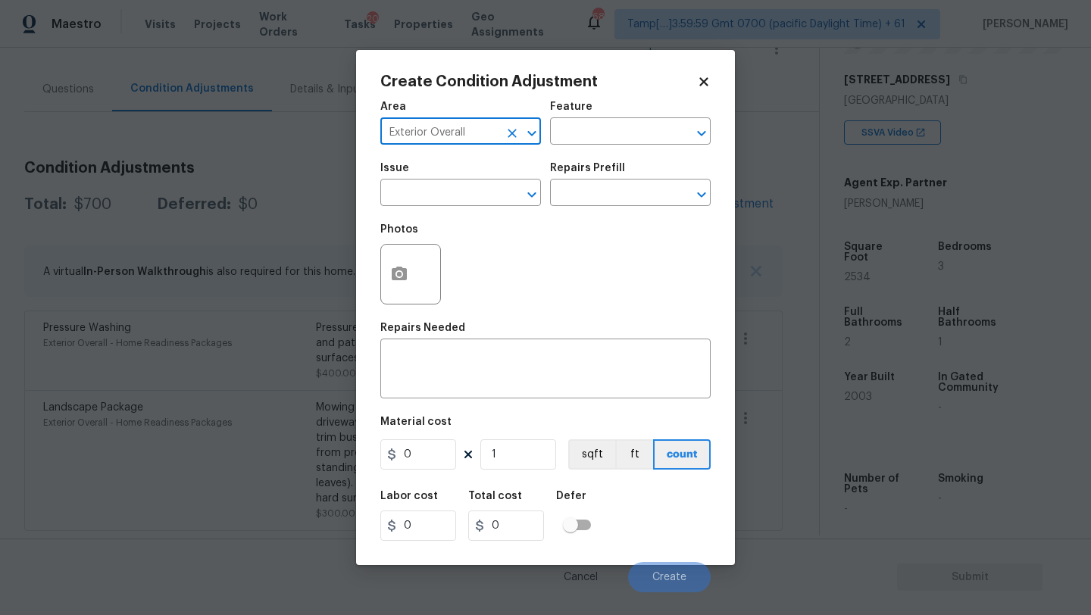
type input "Exterior Overall"
click at [613, 120] on div "Feature" at bounding box center [630, 112] width 161 height 20
click at [613, 130] on input "text" at bounding box center [609, 132] width 118 height 23
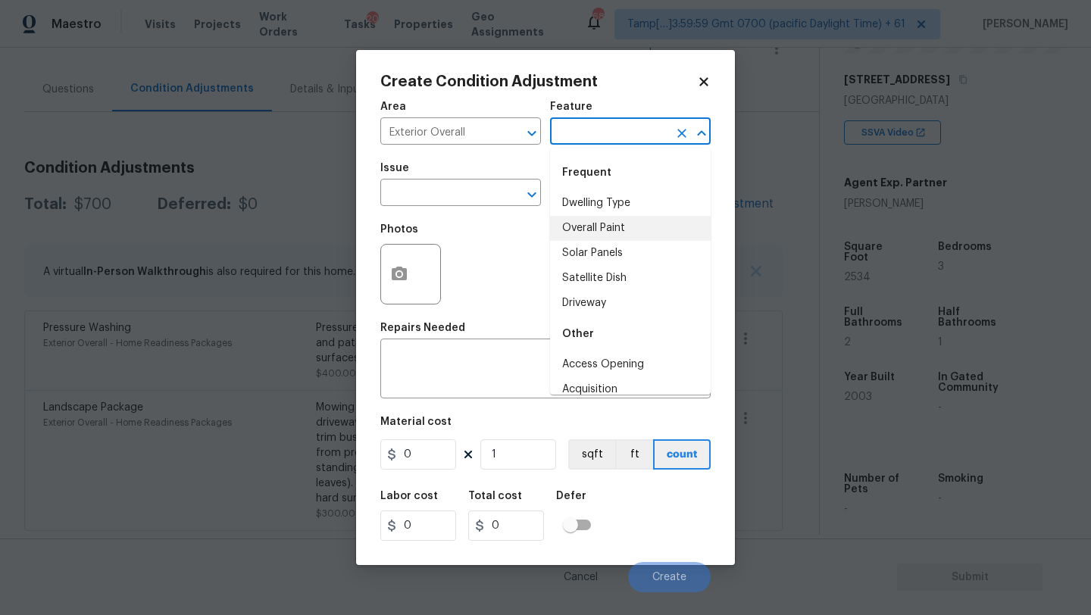
drag, startPoint x: 613, startPoint y: 231, endPoint x: 533, endPoint y: 231, distance: 79.5
click at [598, 231] on li "Overall Paint" at bounding box center [630, 228] width 161 height 25
type input "Overall Paint"
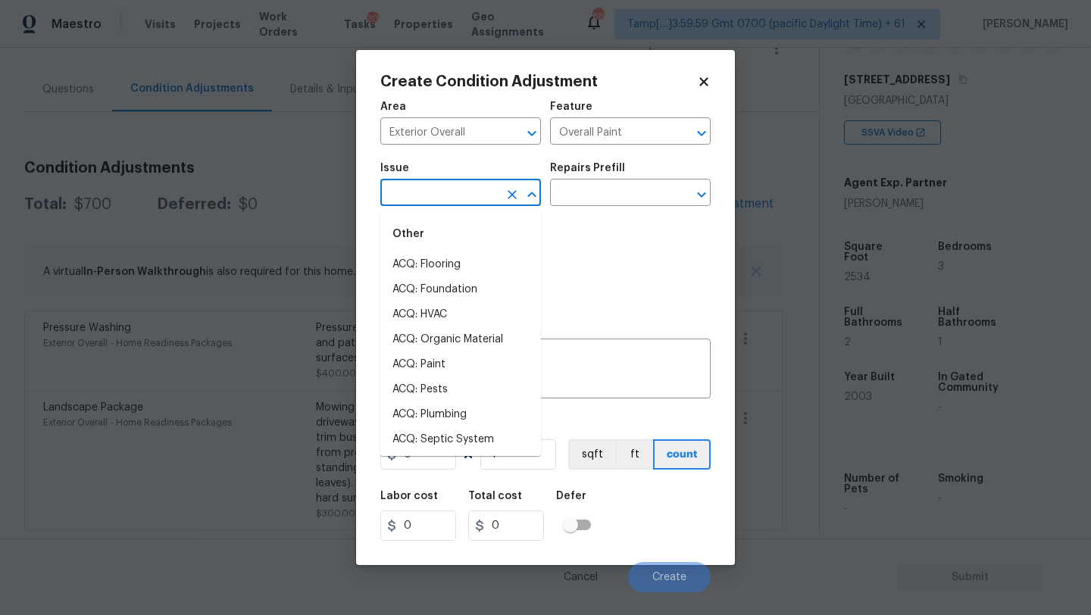
click at [468, 191] on input "text" at bounding box center [439, 194] width 118 height 23
click at [445, 373] on li "ACQ: Paint" at bounding box center [460, 364] width 161 height 25
type input "ACQ: Paint"
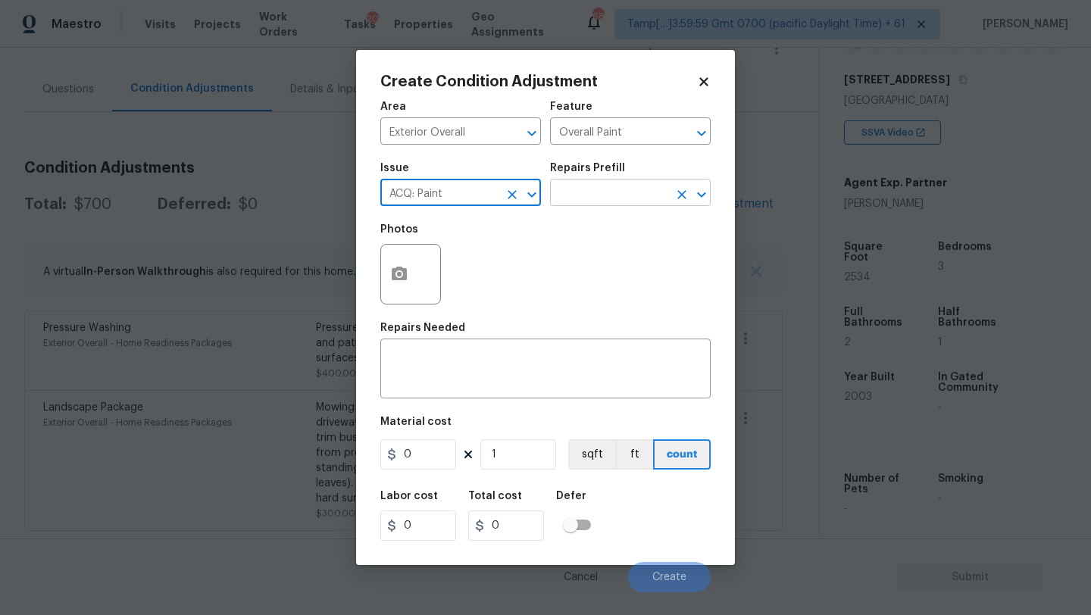
click at [606, 198] on input "text" at bounding box center [609, 194] width 118 height 23
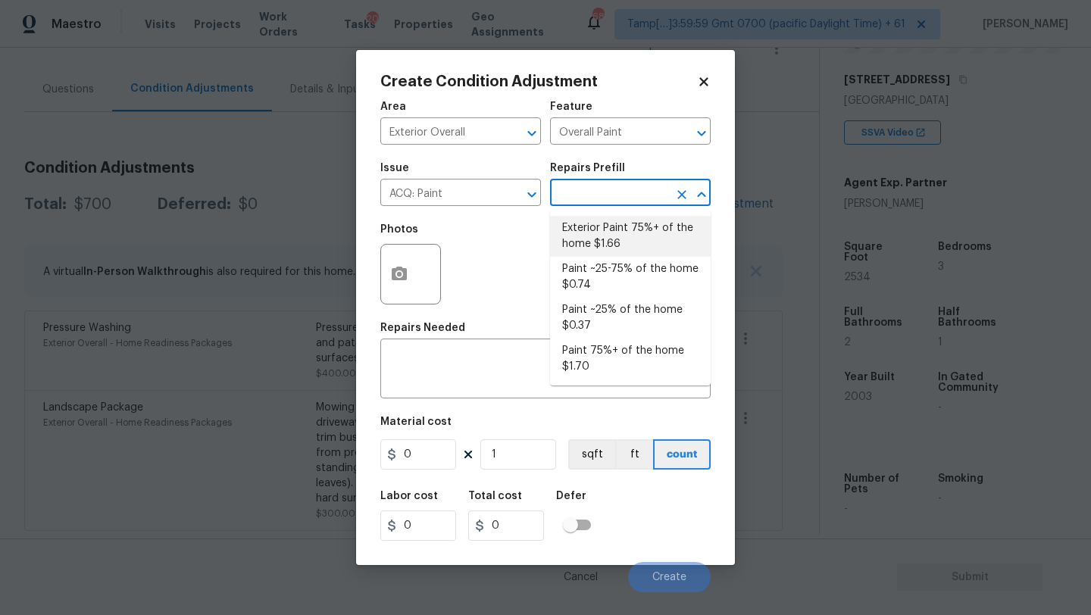
click at [607, 244] on li "Exterior Paint 75%+ of the home $1.66" at bounding box center [630, 236] width 161 height 41
type input "Acquisition"
type textarea "Acquisition Scope: 75%+ of the home exterior will likely require paint"
type input "1.66"
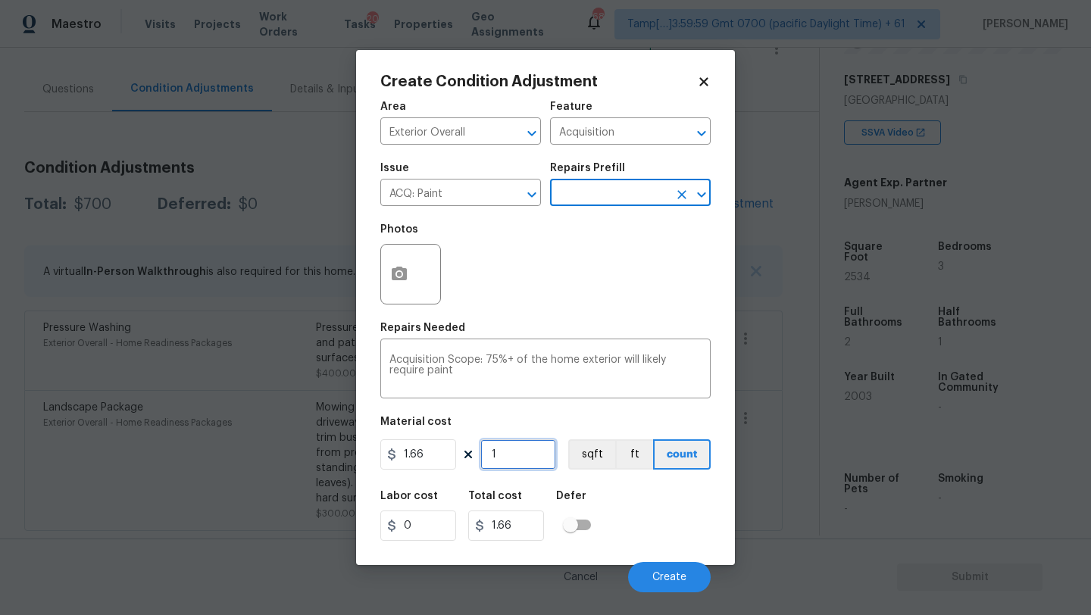
click at [514, 464] on input "1" at bounding box center [518, 454] width 76 height 30
type input "2"
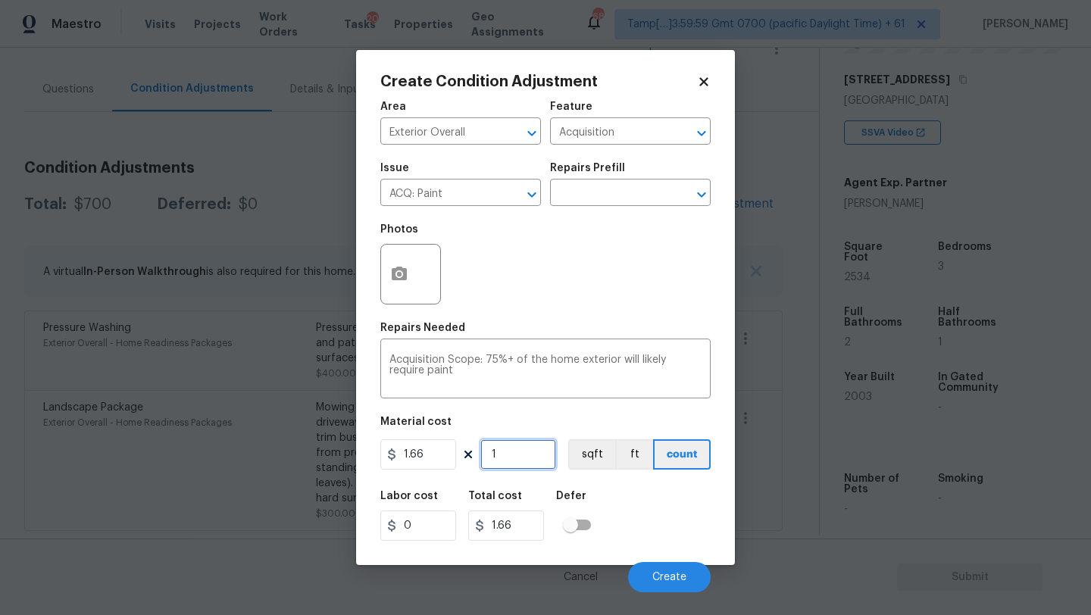
type input "3.32"
type input "25"
type input "41.5"
type input "253"
type input "419.98"
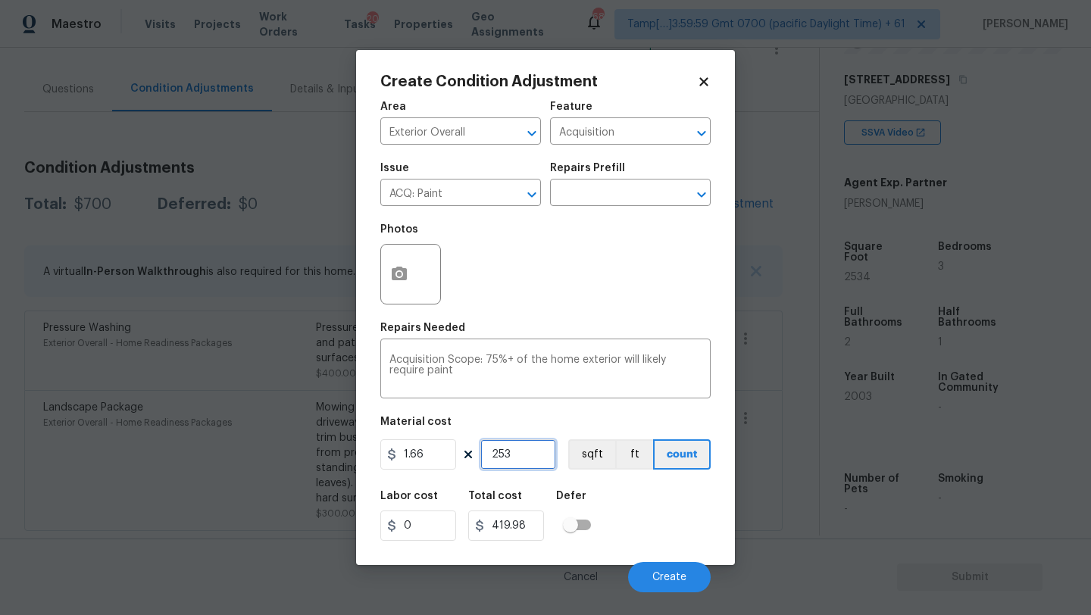
type input "2534"
type input "4206.44"
type input "2534"
click at [385, 264] on button "button" at bounding box center [399, 274] width 36 height 59
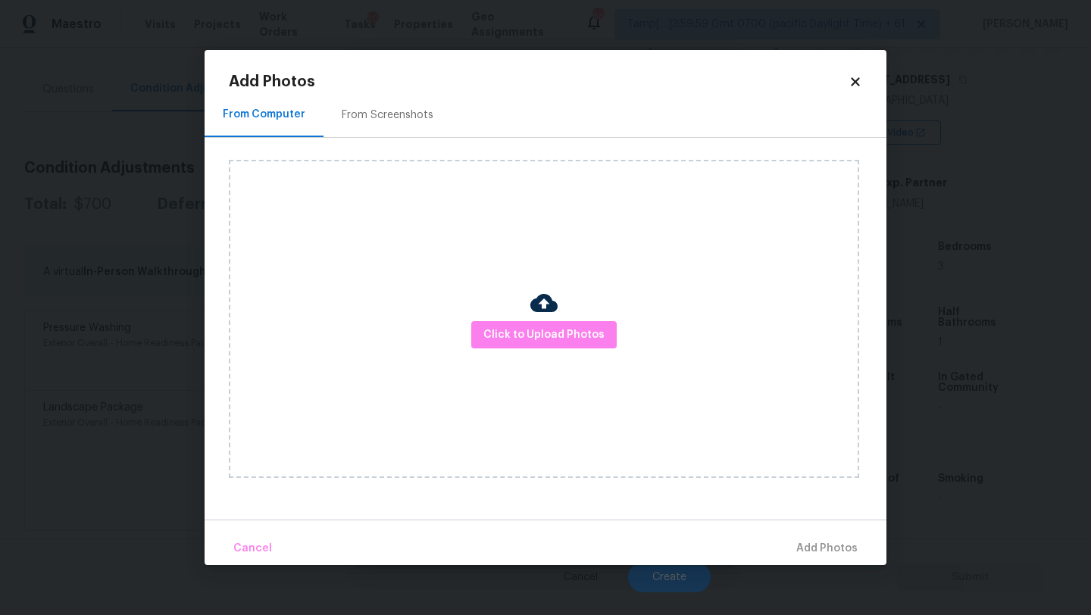
click at [374, 110] on div "From Screenshots" at bounding box center [388, 115] width 92 height 15
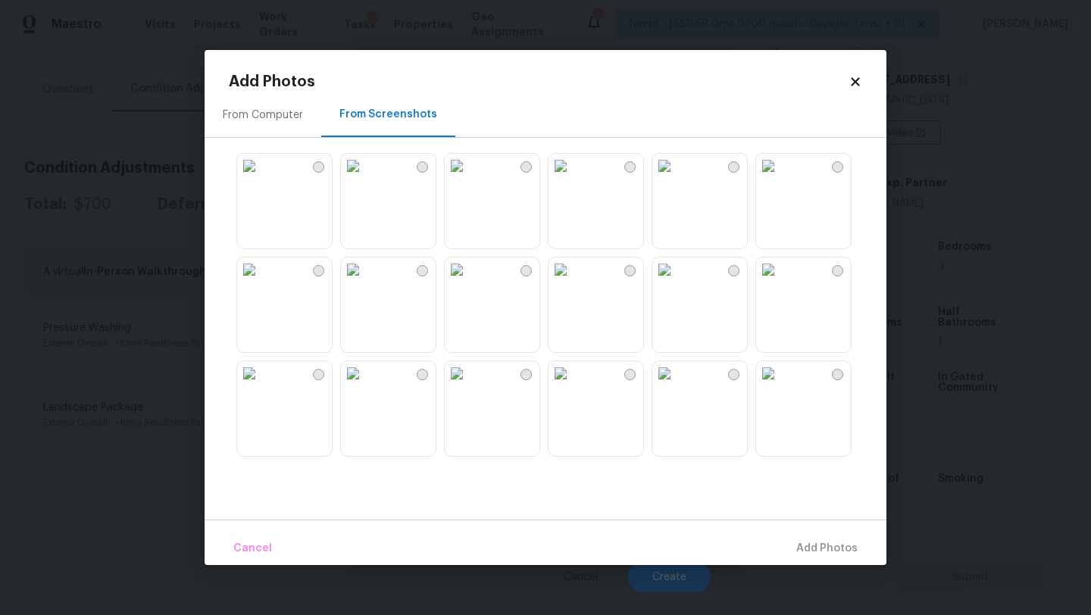
click at [365, 178] on img at bounding box center [353, 166] width 24 height 24
click at [676, 178] on img at bounding box center [664, 166] width 24 height 24
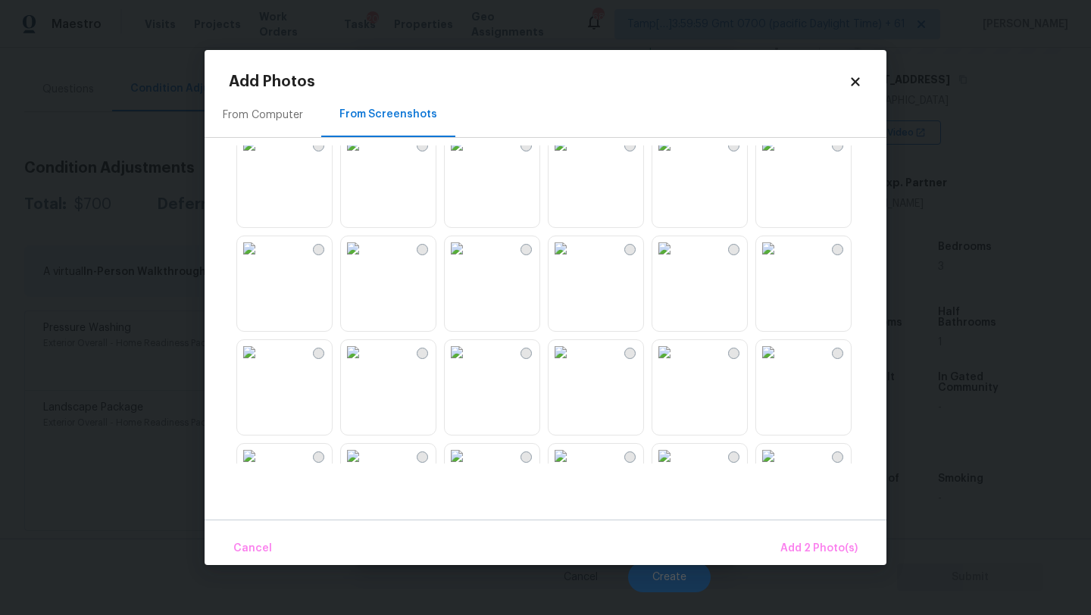
scroll to position [647, 0]
click at [365, 258] on img at bounding box center [353, 245] width 24 height 24
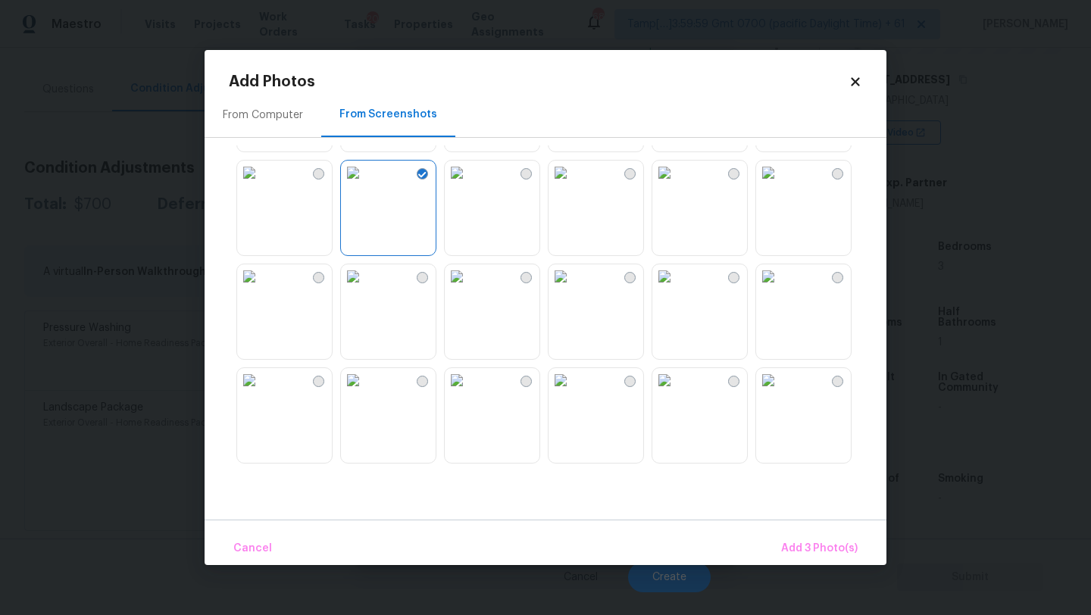
scroll to position [730, 0]
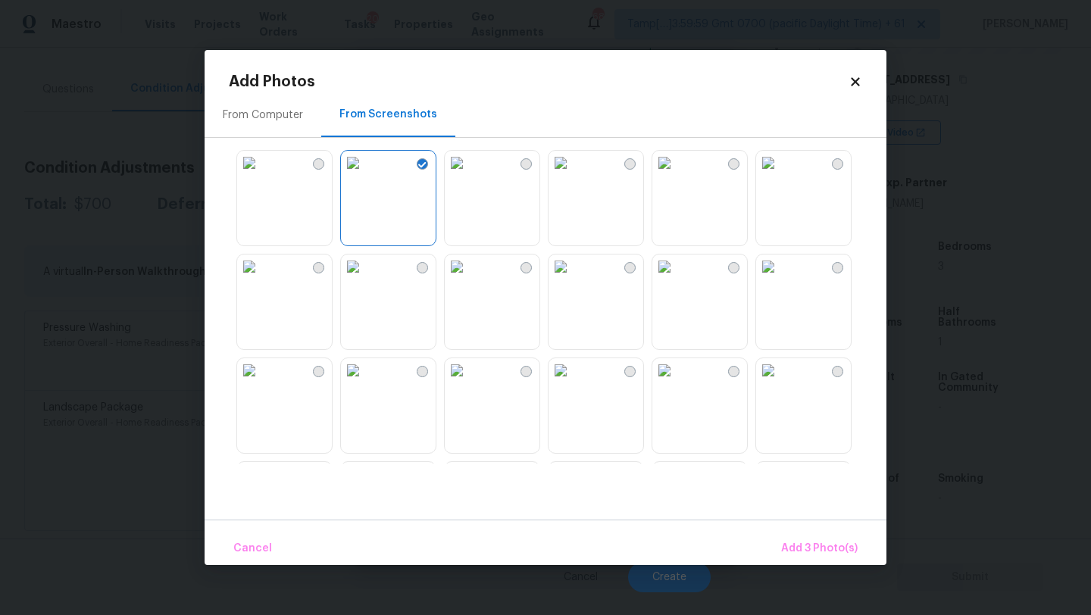
click at [676, 175] on img at bounding box center [664, 163] width 24 height 24
click at [676, 279] on img at bounding box center [664, 267] width 24 height 24
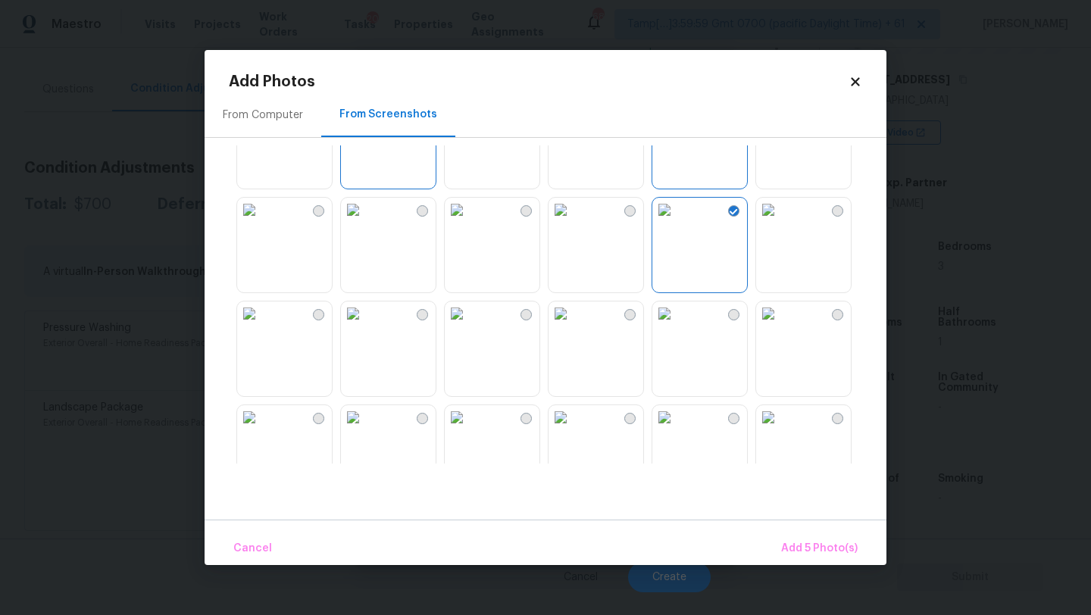
click at [365, 222] on img at bounding box center [353, 210] width 24 height 24
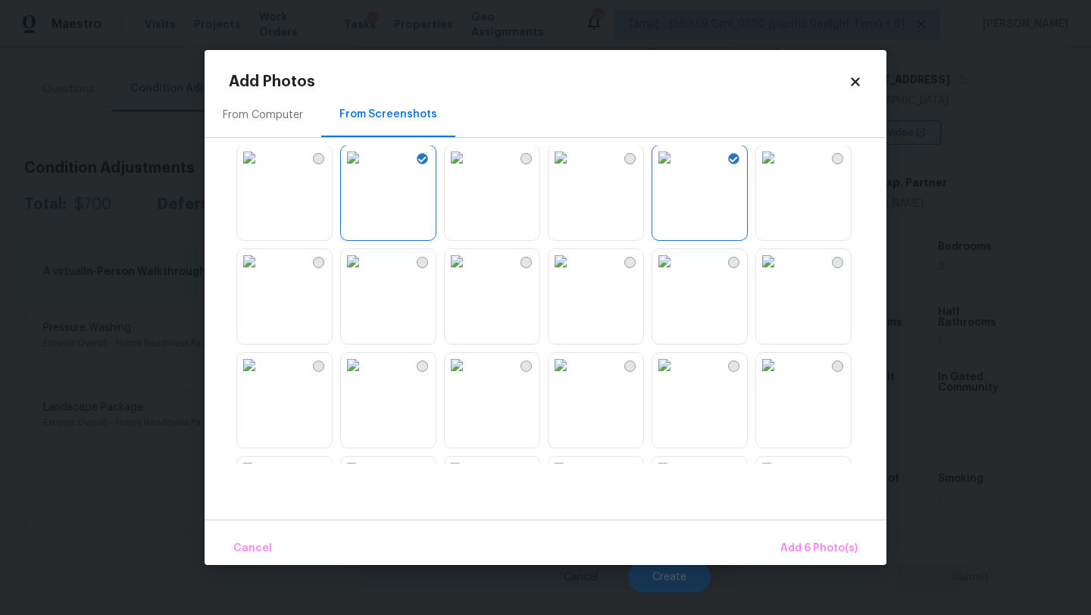
scroll to position [938, 0]
click at [780, 174] on img at bounding box center [768, 162] width 24 height 24
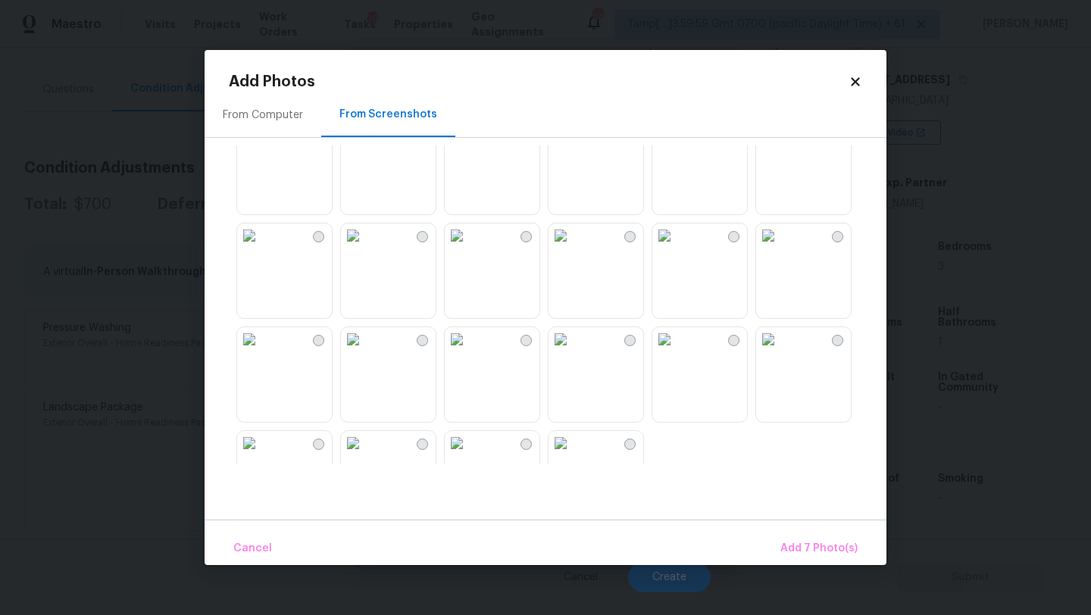
scroll to position [1447, 0]
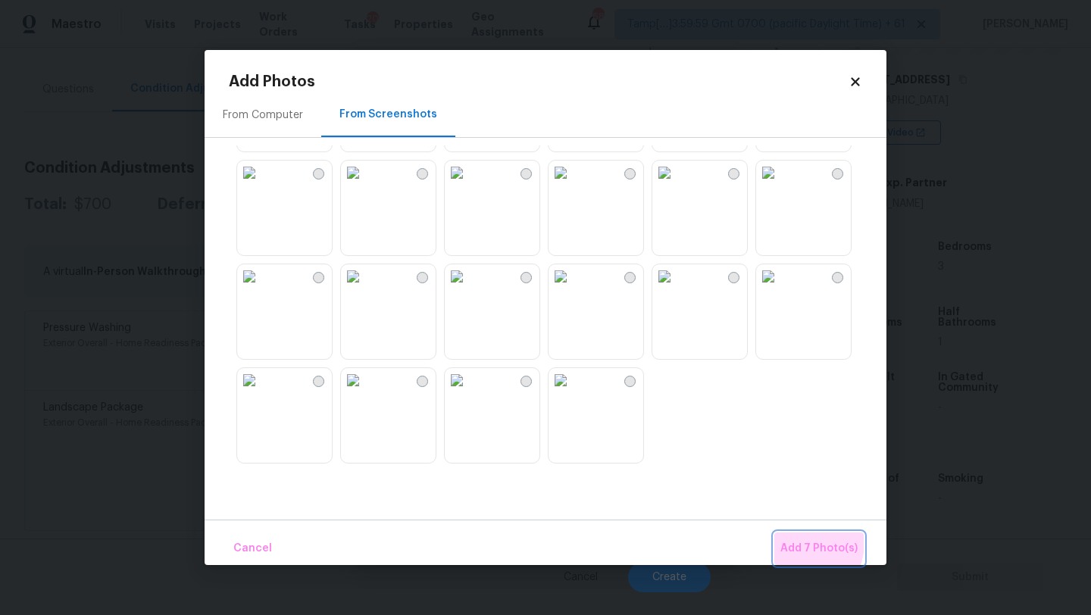
click at [794, 542] on span "Add 7 Photo(s)" at bounding box center [818, 548] width 77 height 19
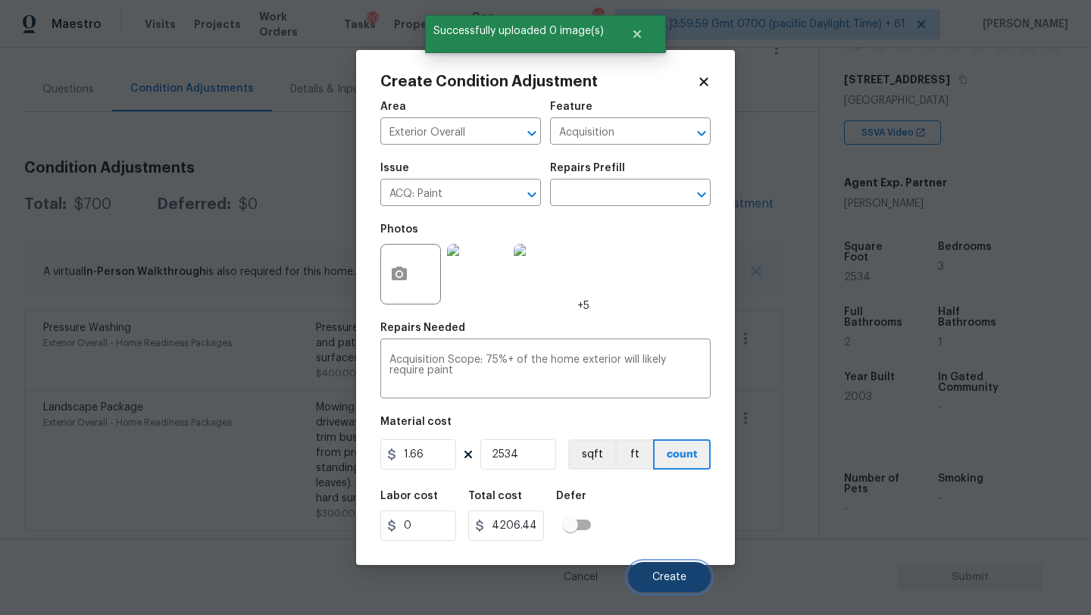
click at [662, 576] on span "Create" at bounding box center [669, 577] width 34 height 11
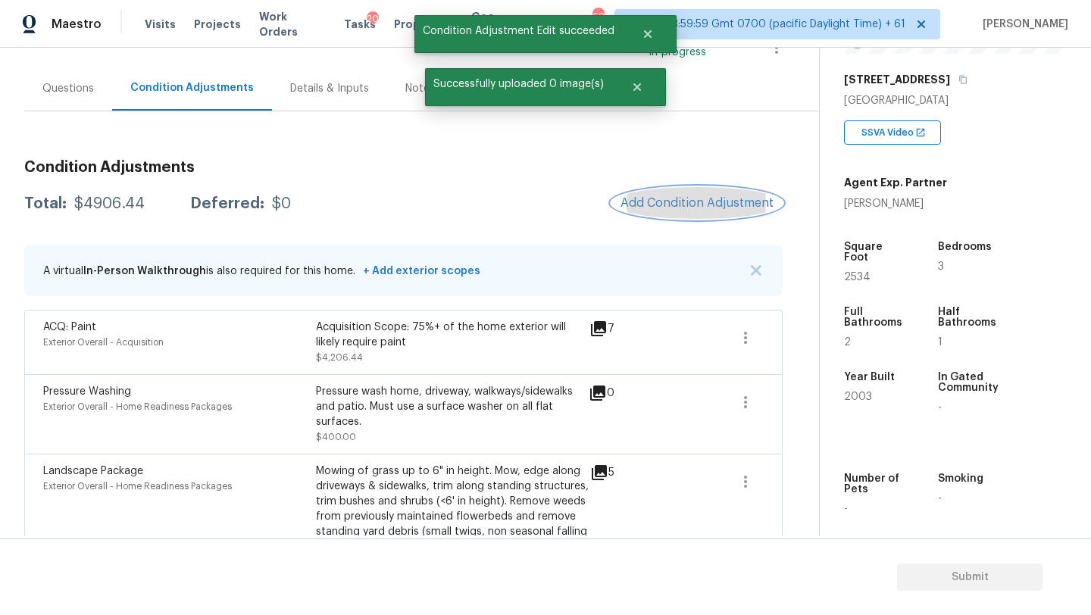
click at [679, 216] on button "Add Condition Adjustment" at bounding box center [696, 203] width 171 height 32
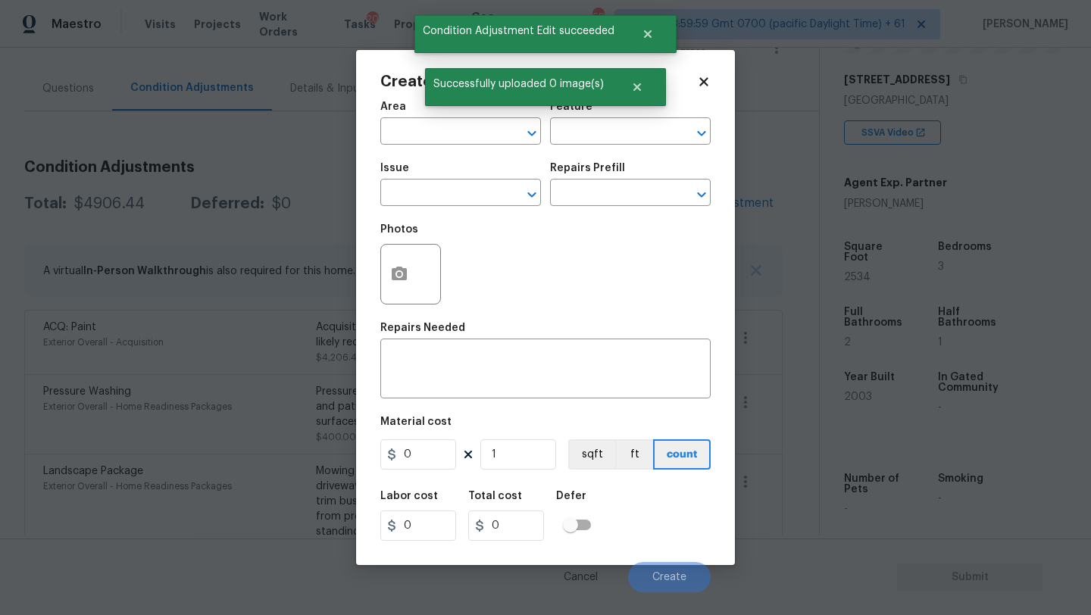
click at [439, 145] on span "Area ​" at bounding box center [460, 122] width 161 height 61
click at [456, 125] on input "text" at bounding box center [439, 132] width 118 height 23
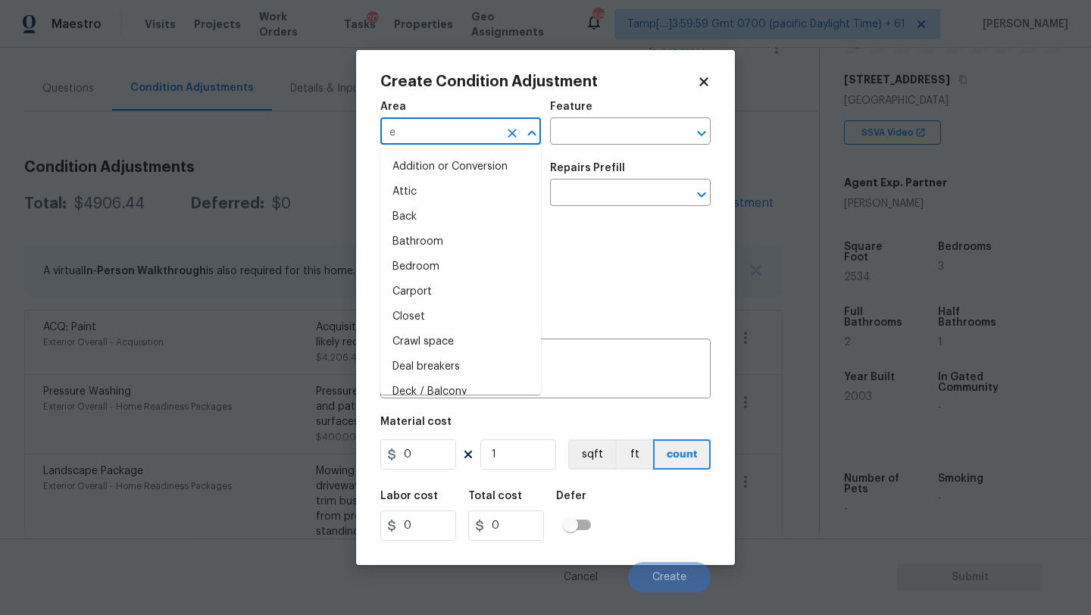
type input "ex"
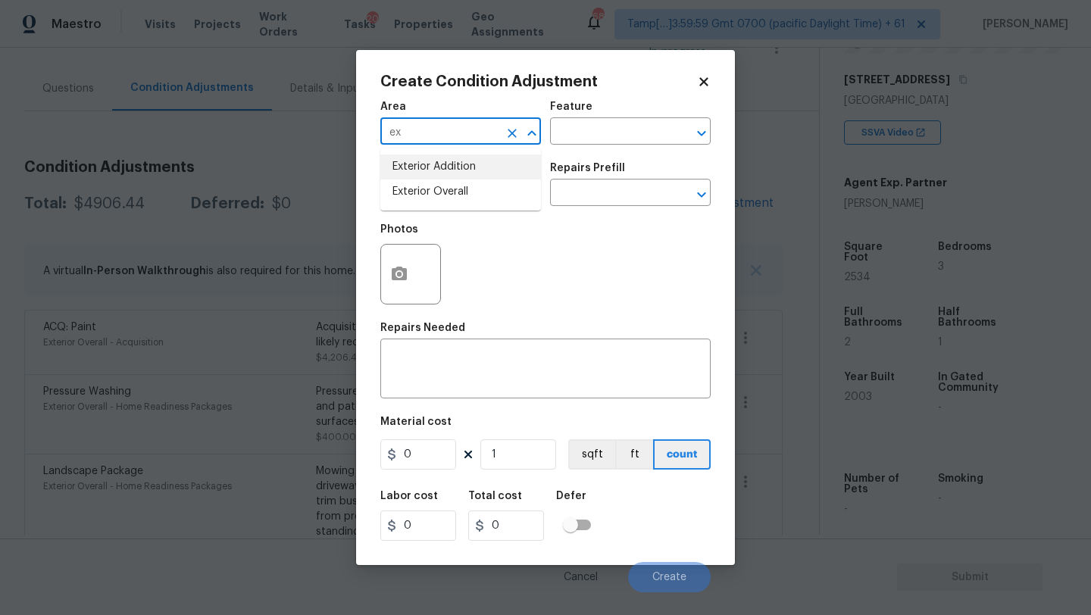
click at [510, 133] on icon "Clear" at bounding box center [512, 133] width 15 height 15
click at [466, 126] on input "text" at bounding box center [439, 132] width 118 height 23
click at [470, 190] on li "Exterior Overall" at bounding box center [460, 192] width 161 height 25
type input "Exterior Overall"
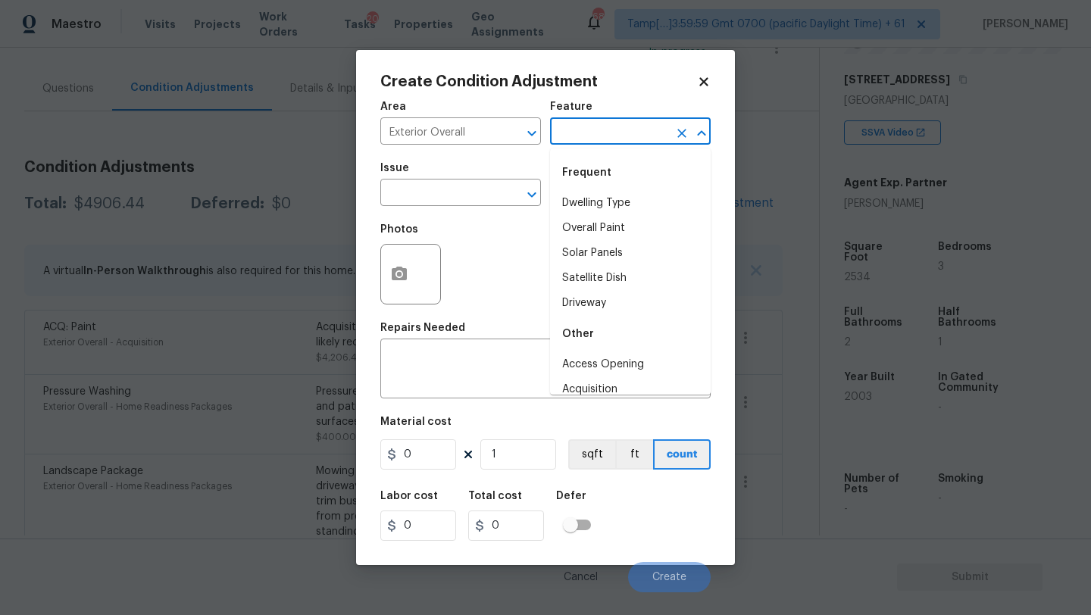
click at [575, 131] on input "text" at bounding box center [609, 132] width 118 height 23
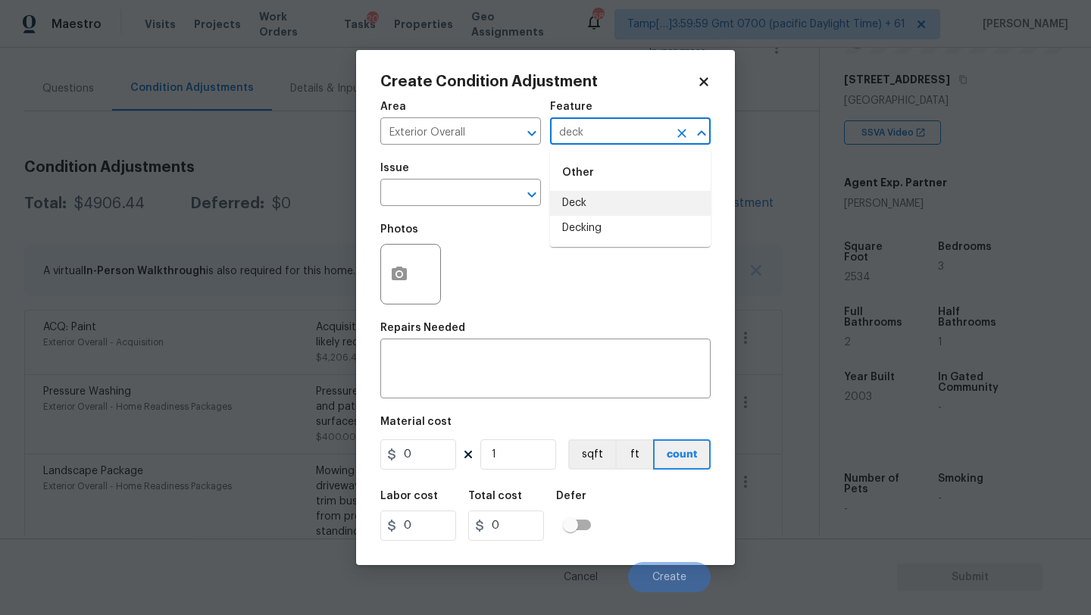
drag, startPoint x: 576, startPoint y: 216, endPoint x: 577, endPoint y: 206, distance: 10.0
click at [577, 206] on ul "Deck Decking" at bounding box center [630, 216] width 161 height 50
click at [577, 206] on li "Deck" at bounding box center [630, 203] width 161 height 25
type input "Deck"
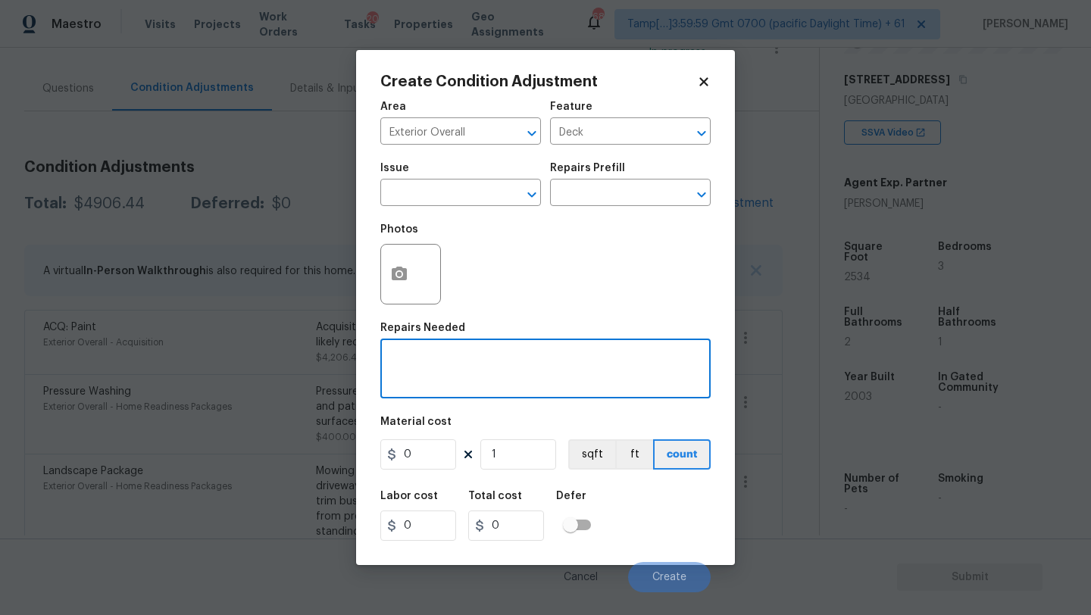
click at [561, 376] on textarea at bounding box center [545, 371] width 312 height 32
type textarea "deck refinish"
click at [432, 459] on input "0" at bounding box center [418, 454] width 76 height 30
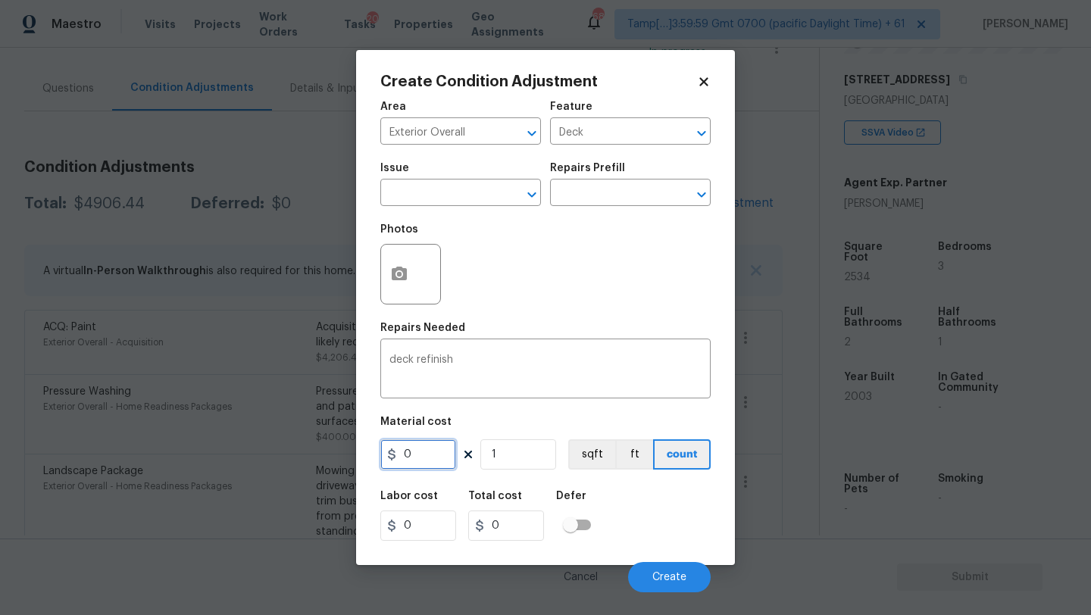
click at [432, 459] on input "0" at bounding box center [418, 454] width 76 height 30
type input "5000"
click at [412, 272] on button "button" at bounding box center [399, 274] width 36 height 59
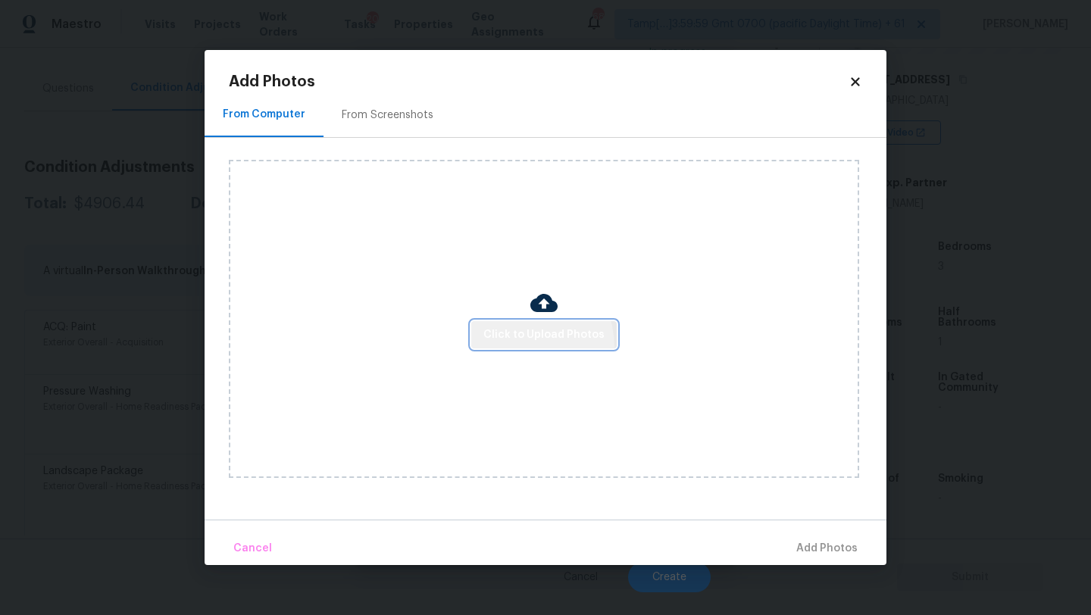
click at [514, 347] on button "Click to Upload Photos" at bounding box center [543, 335] width 145 height 28
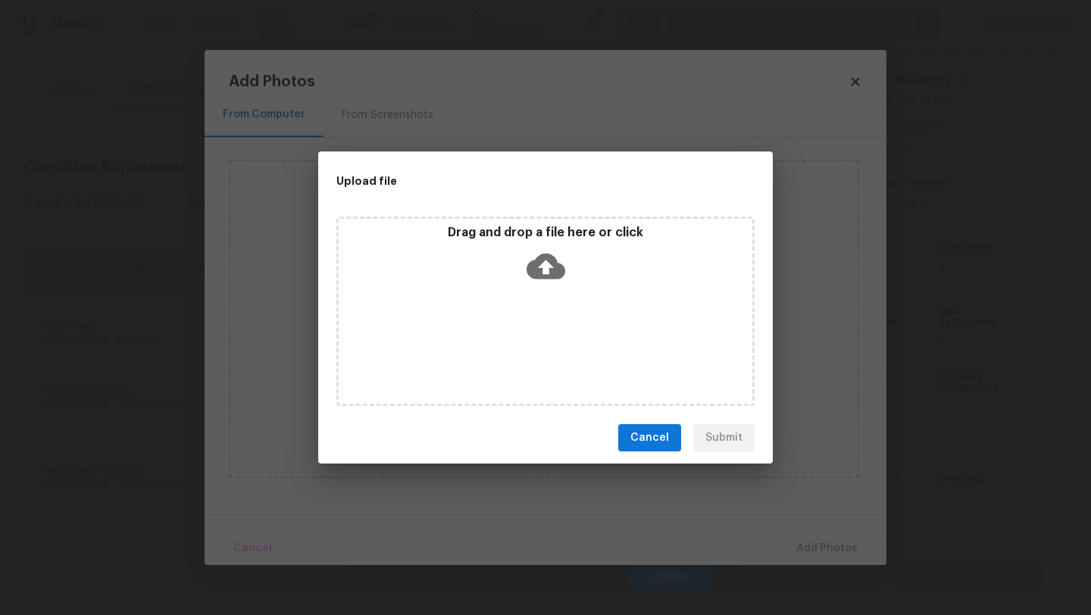
click at [532, 305] on div "Drag and drop a file here or click" at bounding box center [545, 311] width 418 height 189
